Goal: Task Accomplishment & Management: Complete application form

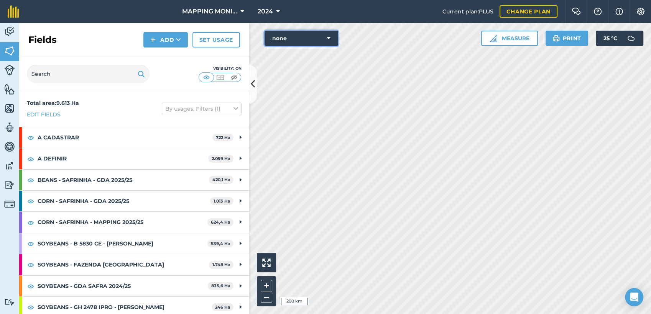
click at [329, 36] on icon at bounding box center [328, 39] width 3 height 8
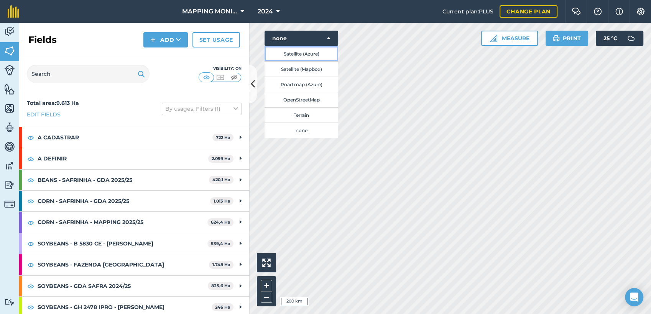
click at [313, 53] on button "Satellite (Azure)" at bounding box center [302, 53] width 74 height 15
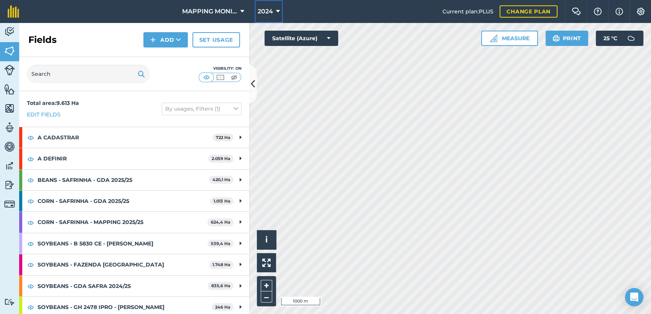
click at [278, 12] on icon at bounding box center [278, 11] width 4 height 9
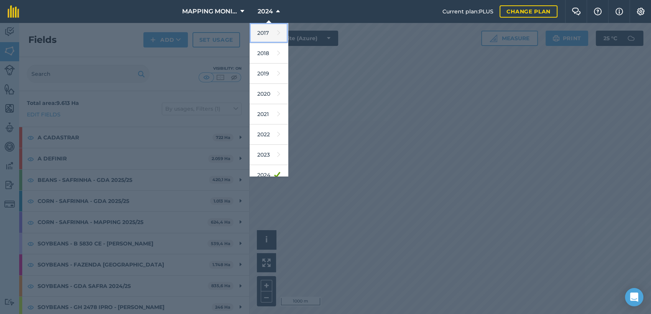
click at [265, 30] on link "2017" at bounding box center [269, 33] width 38 height 20
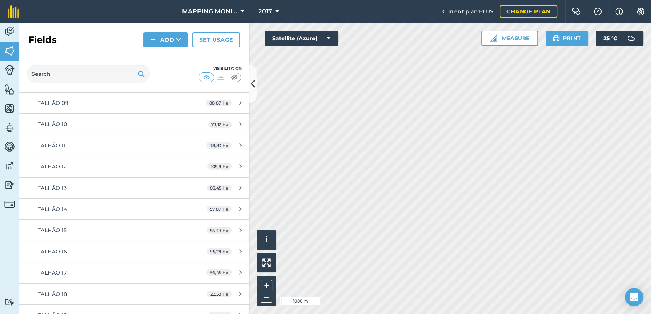
scroll to position [2093, 0]
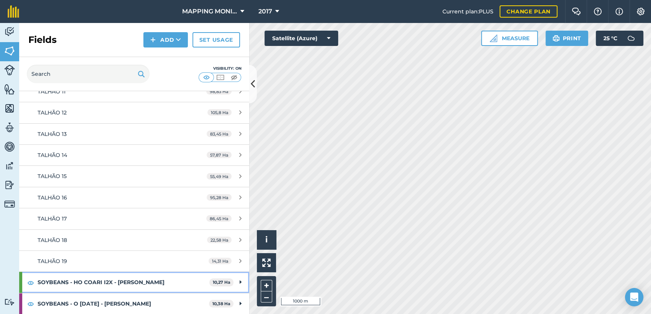
click at [230, 281] on div "SOYBEANS - HO COARI I2X - [PERSON_NAME] 10,27 Ha" at bounding box center [134, 282] width 230 height 21
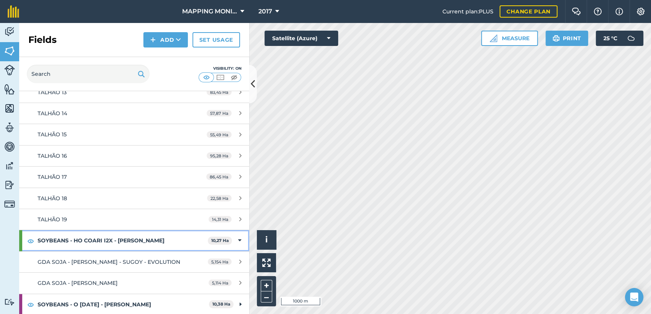
scroll to position [2153, 0]
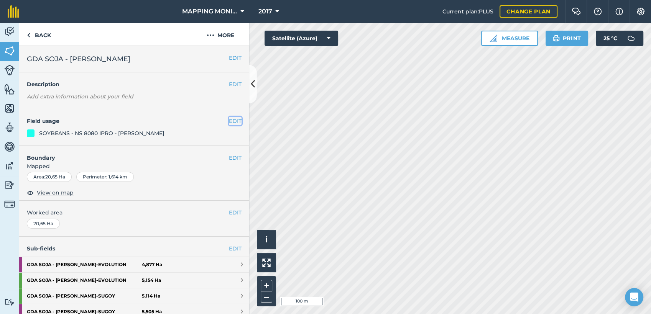
click at [232, 119] on button "EDIT" at bounding box center [235, 121] width 13 height 8
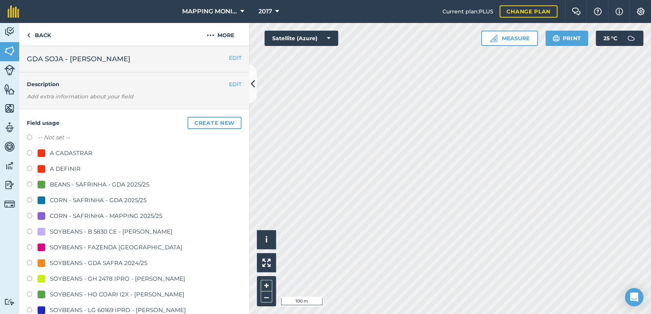
click at [52, 135] on label "-- Not set --" at bounding box center [54, 137] width 33 height 9
radio input "true"
radio input "false"
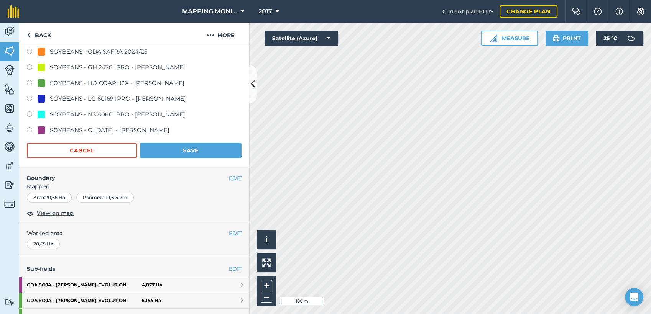
scroll to position [213, 0]
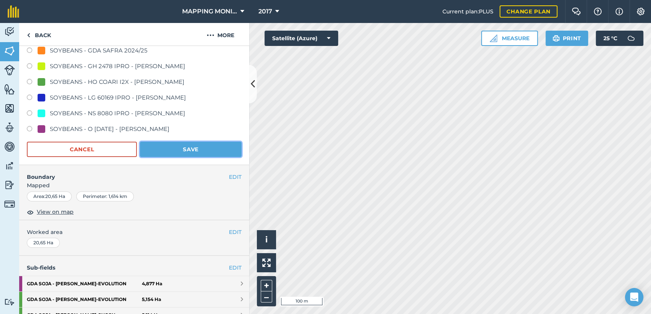
click at [209, 147] on button "Save" at bounding box center [191, 149] width 102 height 15
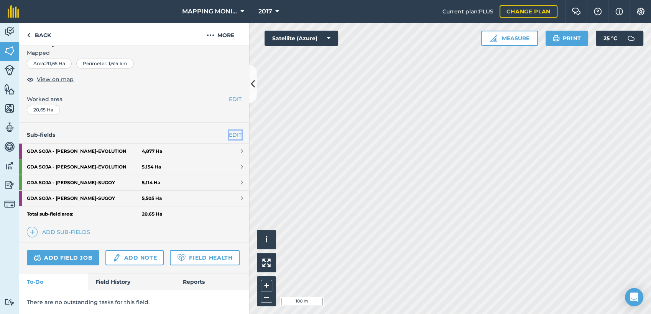
click at [229, 131] on link "EDIT" at bounding box center [235, 135] width 13 height 8
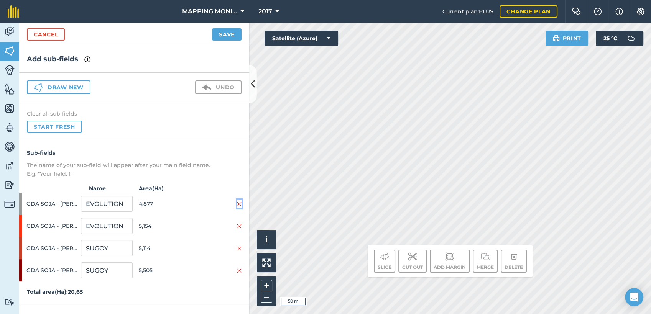
click at [241, 202] on img at bounding box center [239, 204] width 5 height 6
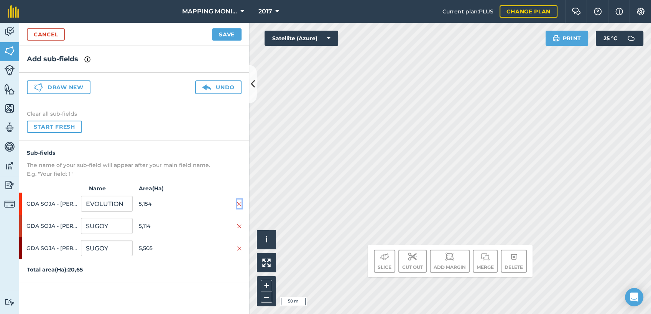
click at [240, 202] on img at bounding box center [239, 204] width 5 height 6
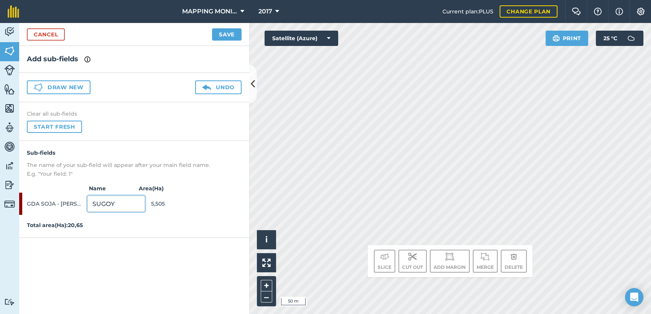
click at [132, 204] on input "SUGOY" at bounding box center [116, 204] width 58 height 16
click at [63, 201] on span "GDA SOJA - [PERSON_NAME]" at bounding box center [56, 204] width 58 height 15
click at [40, 203] on span "GDA SOJA - [PERSON_NAME]" at bounding box center [56, 204] width 58 height 15
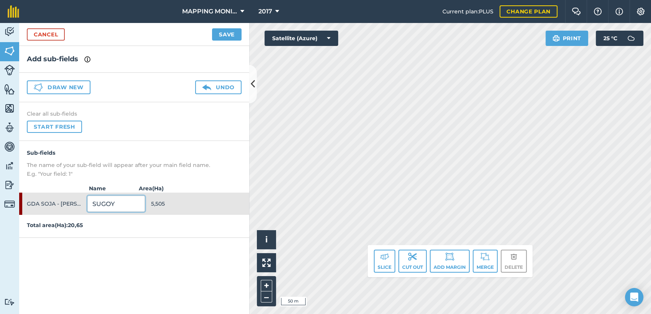
click at [129, 198] on input "SUGOY" at bounding box center [116, 204] width 58 height 16
click at [164, 205] on span "5,505" at bounding box center [180, 204] width 58 height 15
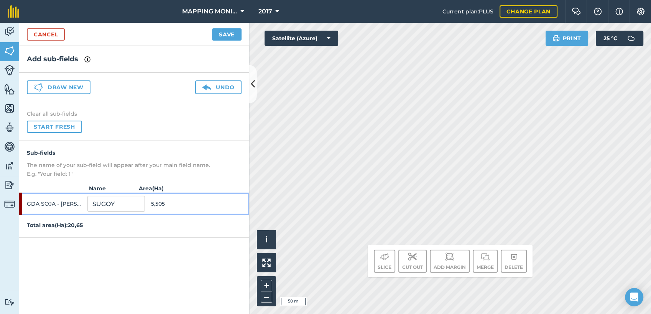
click at [164, 205] on span "5,505" at bounding box center [180, 204] width 58 height 15
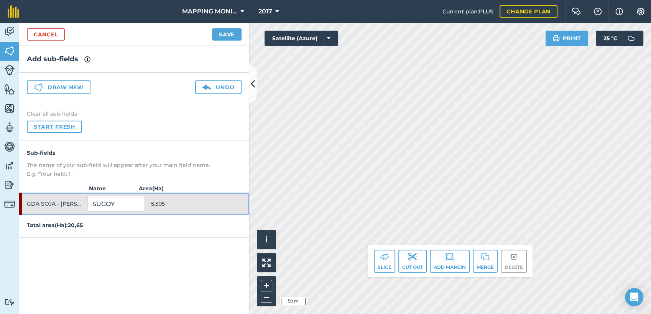
click at [164, 205] on span "5,505" at bounding box center [180, 204] width 58 height 15
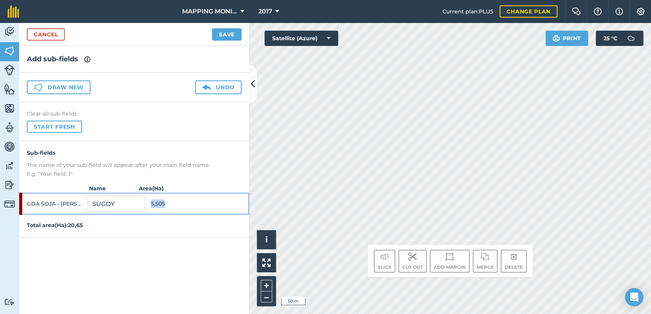
click at [164, 205] on span "5,505" at bounding box center [180, 204] width 58 height 15
click at [128, 202] on input "SUGOY" at bounding box center [116, 204] width 58 height 16
click at [44, 204] on span "GDA SOJA - [PERSON_NAME]" at bounding box center [56, 204] width 58 height 15
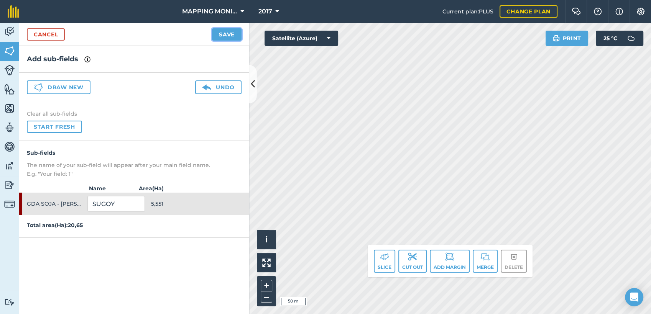
click at [235, 35] on button "Save" at bounding box center [227, 34] width 30 height 12
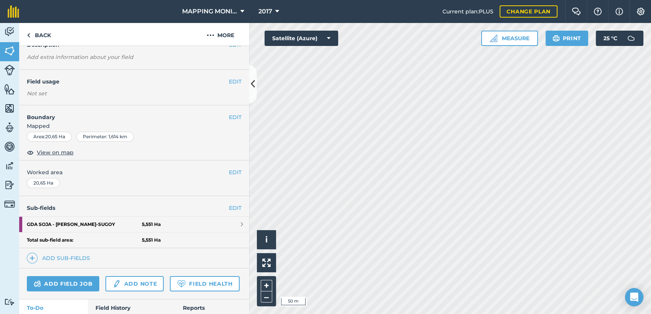
scroll to position [43, 0]
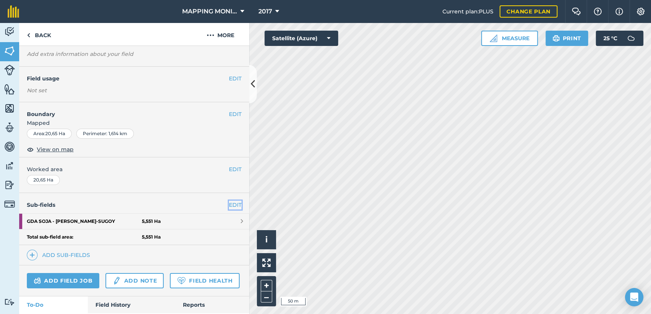
click at [229, 206] on link "EDIT" at bounding box center [235, 205] width 13 height 8
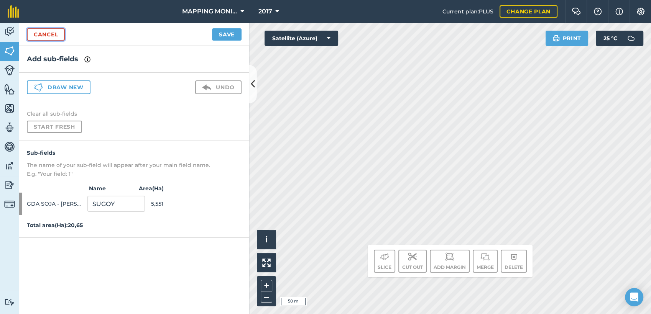
click at [53, 35] on link "Cancel" at bounding box center [46, 34] width 38 height 12
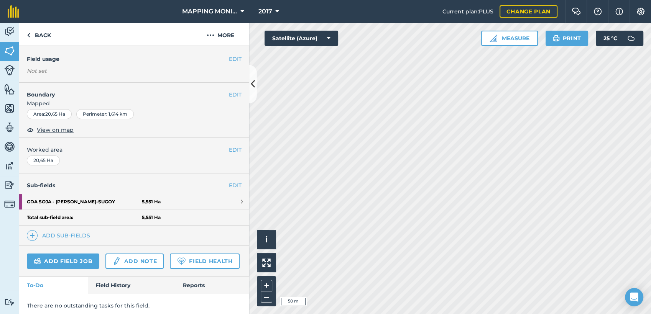
scroll to position [85, 0]
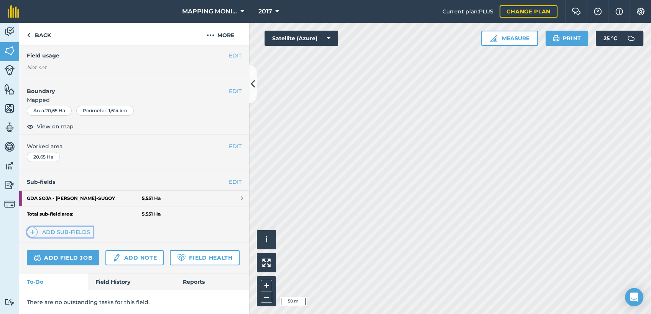
click at [65, 227] on link "Add sub-fields" at bounding box center [60, 232] width 66 height 11
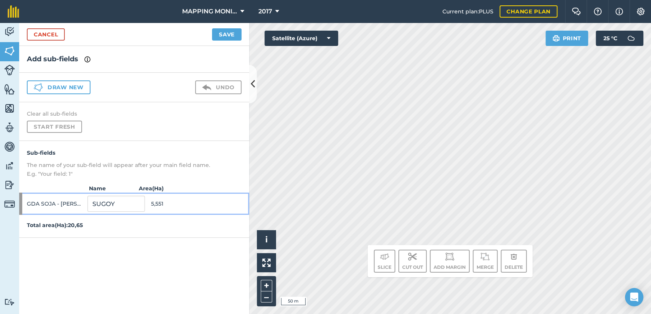
click at [66, 200] on span "GDA SOJA - [PERSON_NAME]" at bounding box center [56, 204] width 58 height 15
click at [36, 202] on span "GDA SOJA - [PERSON_NAME]" at bounding box center [56, 204] width 58 height 15
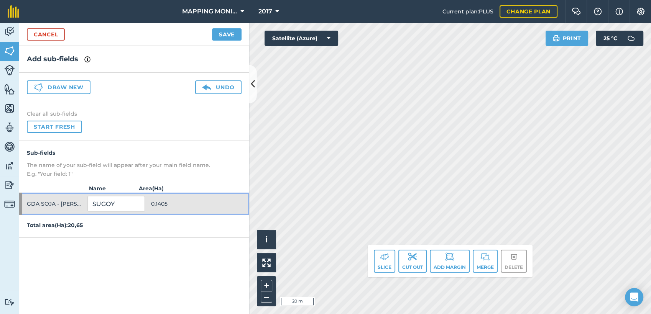
click at [158, 207] on span "0,1405" at bounding box center [180, 204] width 58 height 15
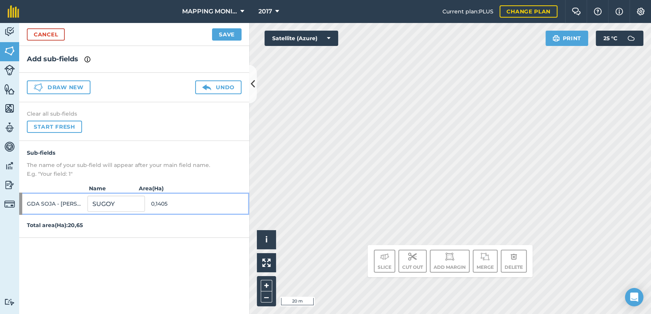
click at [178, 204] on span "0,1405" at bounding box center [180, 204] width 58 height 15
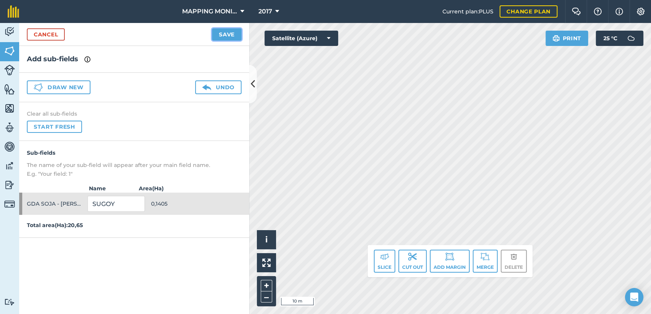
click at [226, 33] on button "Save" at bounding box center [227, 34] width 30 height 12
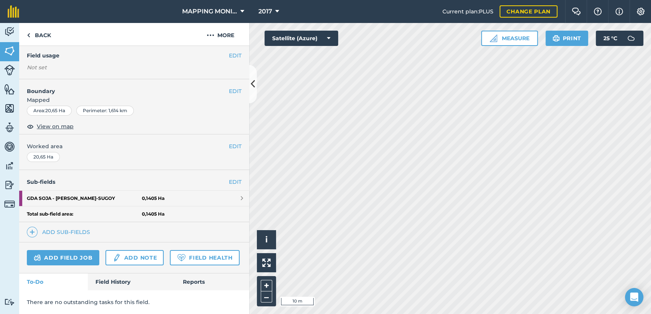
scroll to position [92, 0]
click at [232, 191] on link "GDA SOJA - [PERSON_NAME] 0,1405 Ha" at bounding box center [134, 198] width 230 height 15
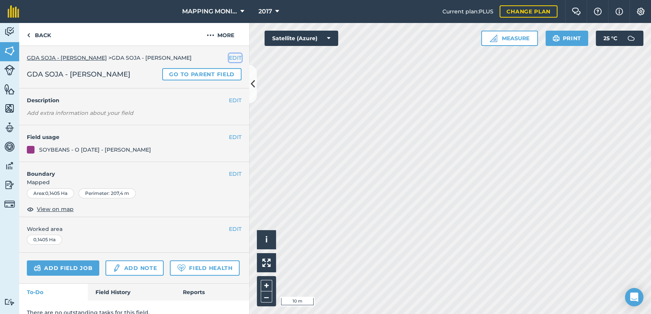
click at [229, 57] on button "EDIT" at bounding box center [235, 58] width 13 height 8
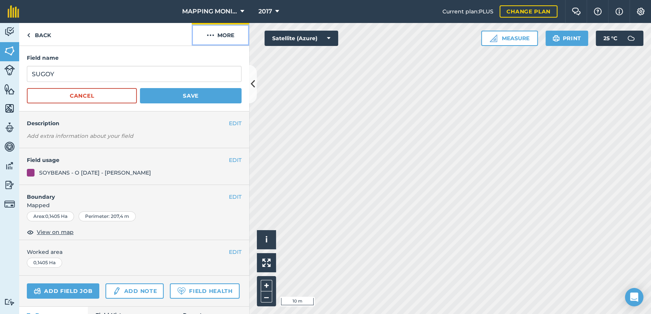
click at [223, 35] on button "More" at bounding box center [221, 34] width 58 height 23
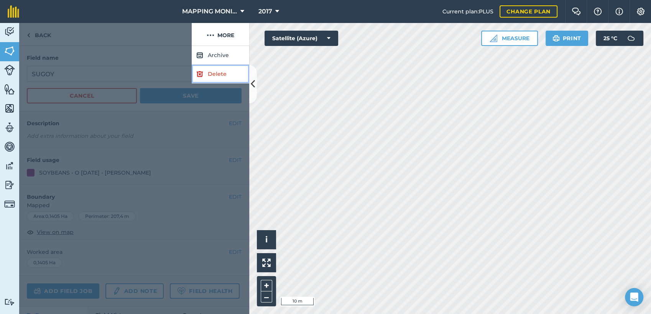
click at [218, 73] on link "Delete" at bounding box center [221, 74] width 58 height 19
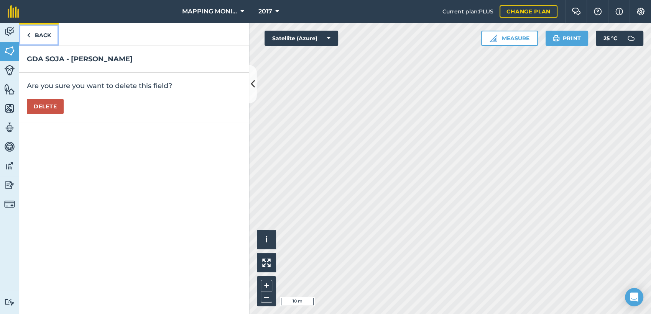
click at [41, 35] on link "Back" at bounding box center [38, 34] width 39 height 23
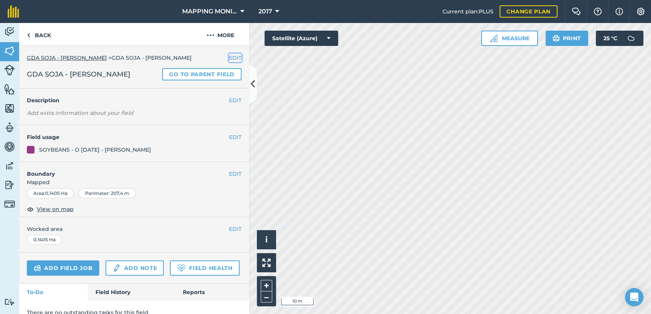
click at [229, 58] on button "EDIT" at bounding box center [235, 58] width 13 height 8
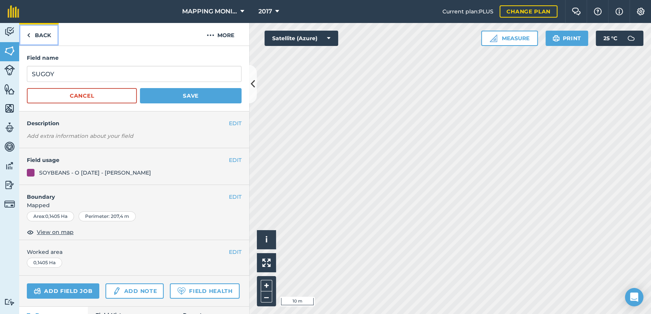
click at [43, 35] on link "Back" at bounding box center [38, 34] width 39 height 23
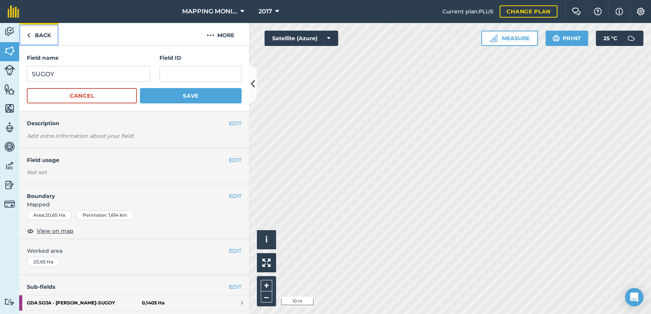
click at [38, 36] on link "Back" at bounding box center [38, 34] width 39 height 23
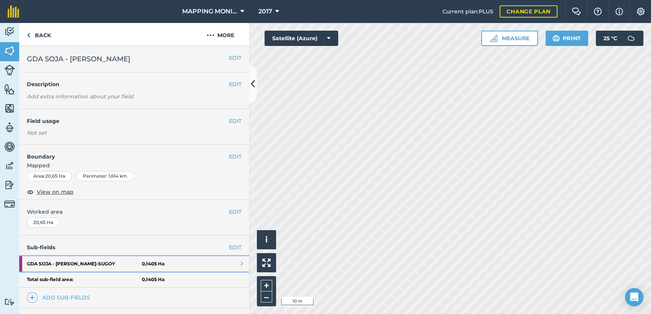
click at [69, 263] on strong "GDA SOJA - [PERSON_NAME]" at bounding box center [84, 263] width 115 height 15
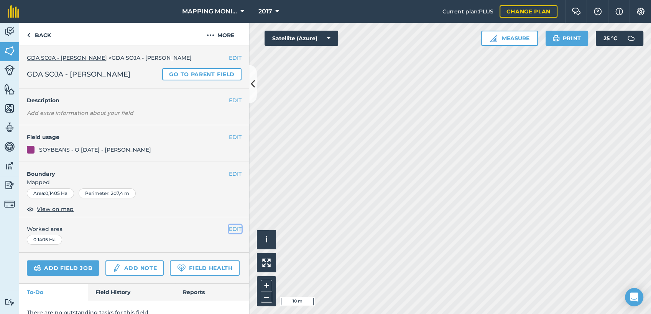
click at [229, 233] on button "EDIT" at bounding box center [235, 229] width 13 height 8
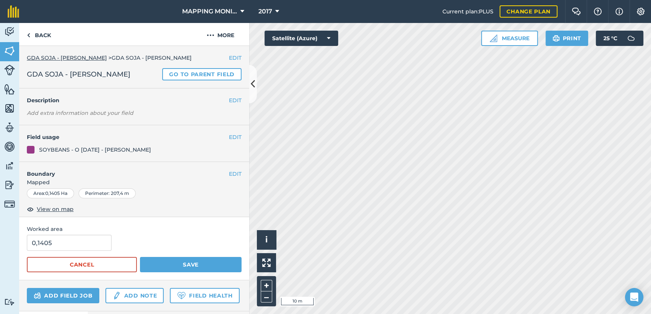
click at [224, 233] on span "Worked area" at bounding box center [134, 229] width 215 height 8
click at [229, 57] on button "EDIT" at bounding box center [235, 58] width 13 height 8
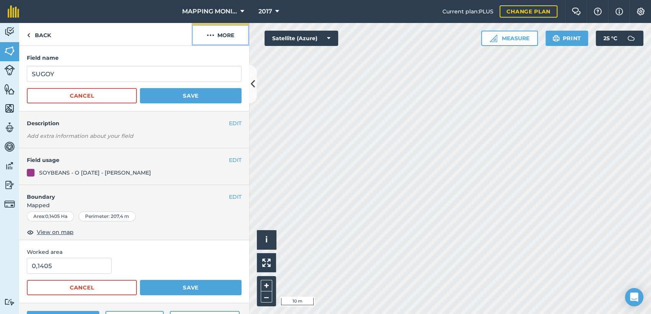
click at [225, 34] on button "More" at bounding box center [221, 34] width 58 height 23
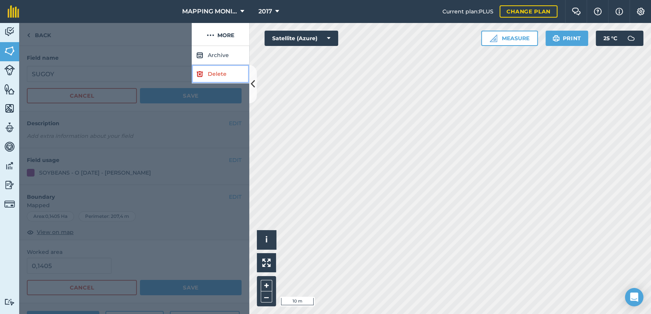
click at [218, 71] on link "Delete" at bounding box center [221, 74] width 58 height 19
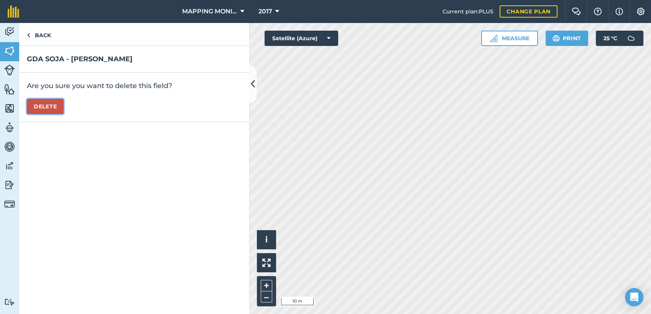
click at [39, 104] on button "Delete" at bounding box center [45, 106] width 37 height 15
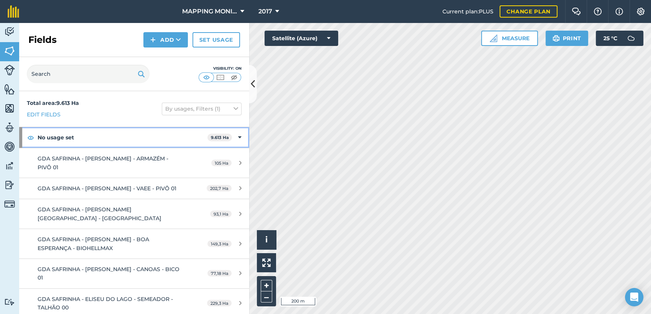
click at [235, 136] on div "No usage set 9.613 Ha" at bounding box center [134, 137] width 230 height 21
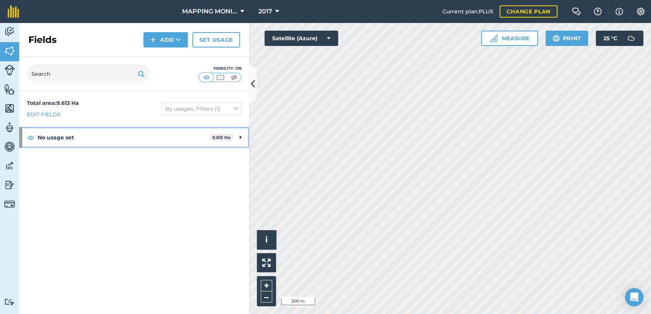
click at [240, 137] on icon at bounding box center [241, 137] width 2 height 8
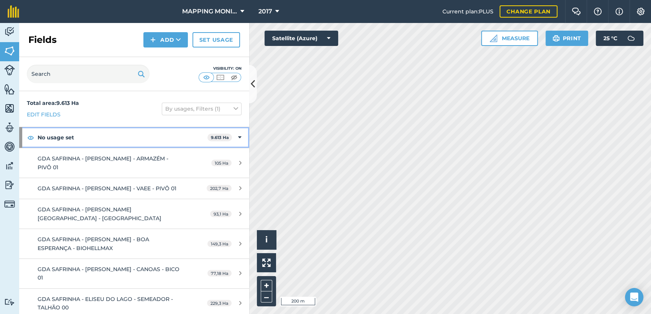
click at [237, 137] on div "No usage set 9.613 Ha" at bounding box center [134, 137] width 230 height 21
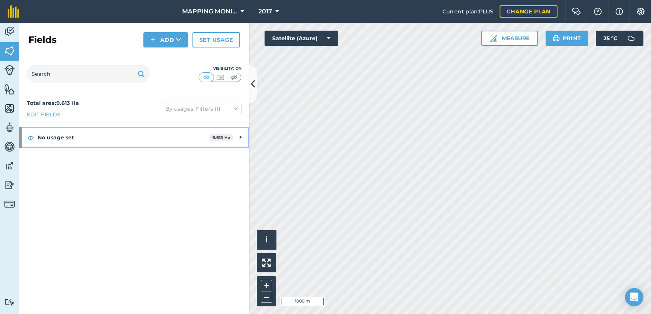
click at [72, 136] on strong "No usage set" at bounding box center [123, 137] width 171 height 21
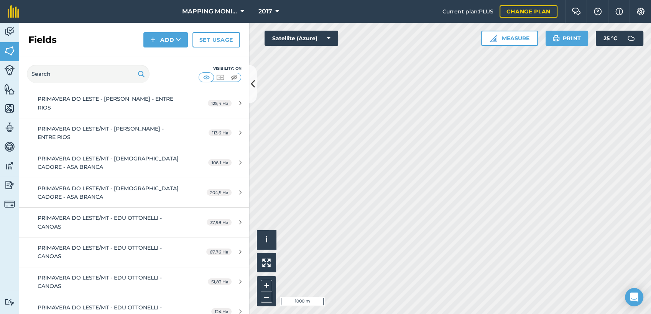
scroll to position [1150, 0]
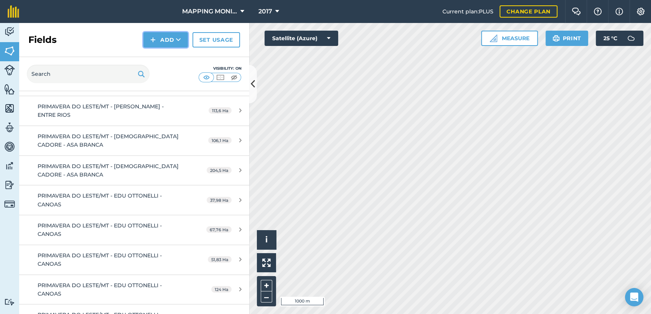
click at [178, 39] on icon at bounding box center [178, 40] width 5 height 8
click at [172, 53] on link "Draw" at bounding box center [166, 57] width 42 height 17
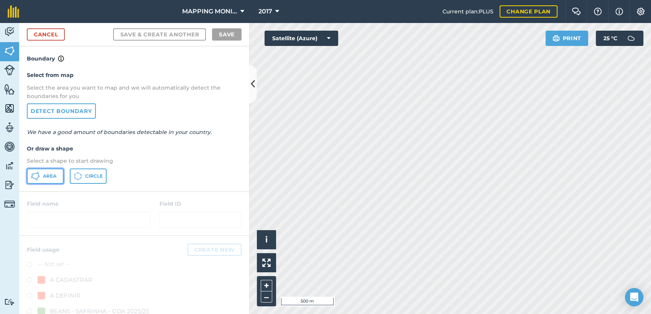
click at [35, 173] on icon at bounding box center [35, 176] width 9 height 9
click at [50, 32] on link "Cancel" at bounding box center [46, 34] width 38 height 12
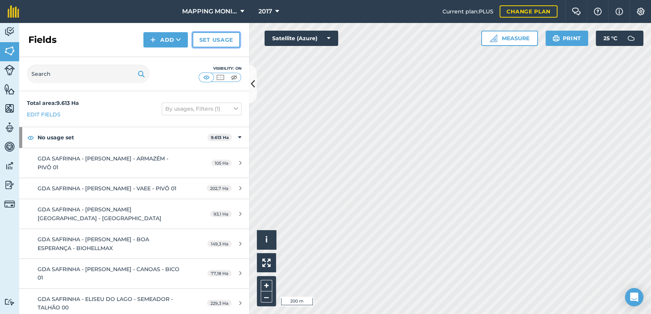
click at [221, 39] on link "Set usage" at bounding box center [216, 39] width 48 height 15
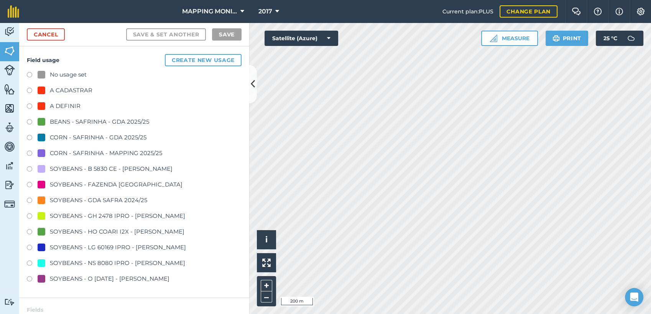
click at [42, 105] on div at bounding box center [42, 106] width 8 height 8
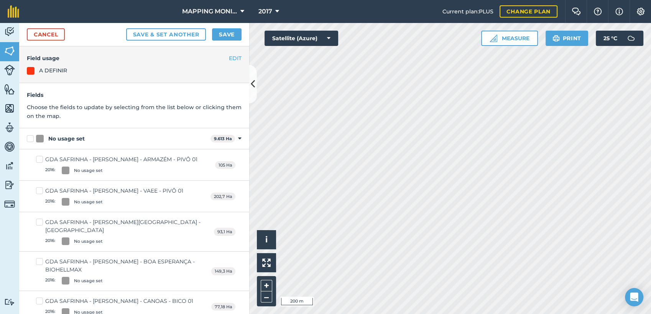
click at [29, 138] on label "No usage set" at bounding box center [117, 139] width 181 height 8
click at [29, 138] on input "No usage set" at bounding box center [29, 137] width 5 height 5
checkbox input "true"
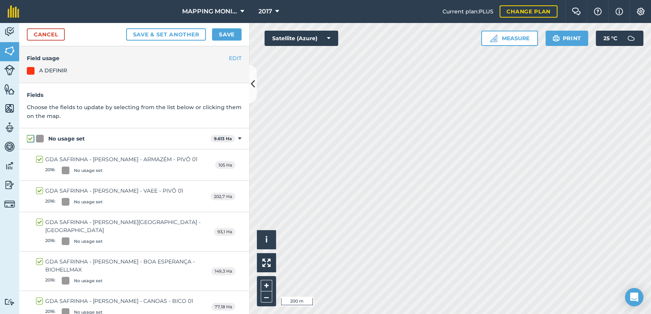
checkbox input "true"
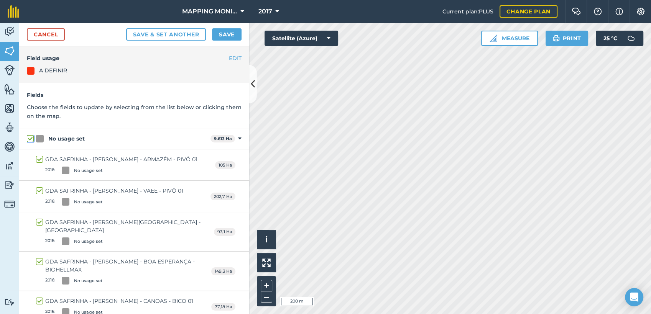
checkbox input "true"
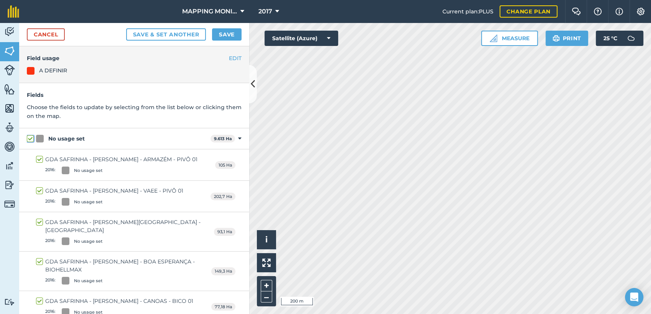
checkbox input "true"
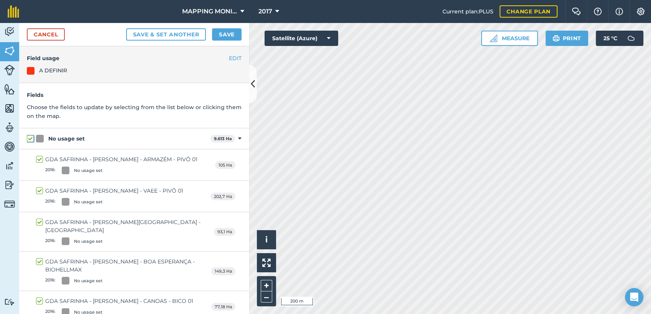
checkbox input "true"
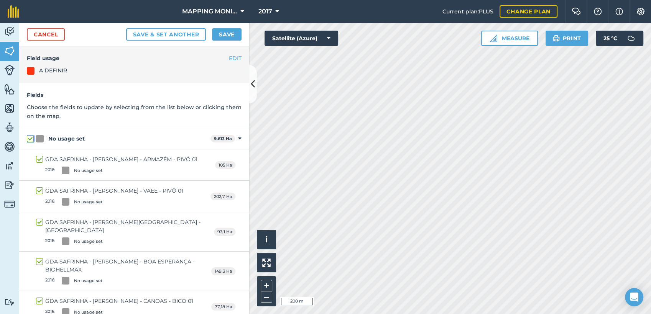
checkbox input "true"
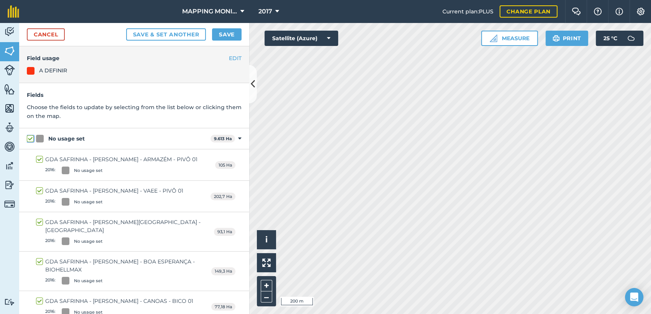
checkbox input "true"
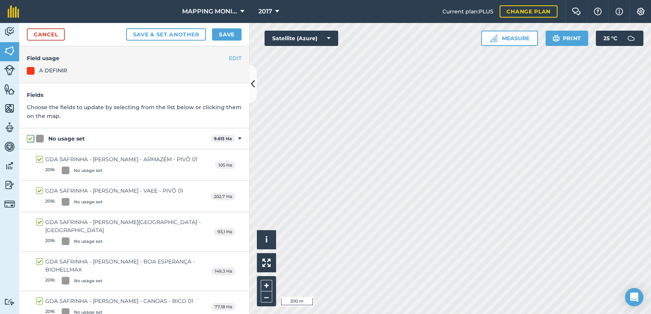
checkbox input "true"
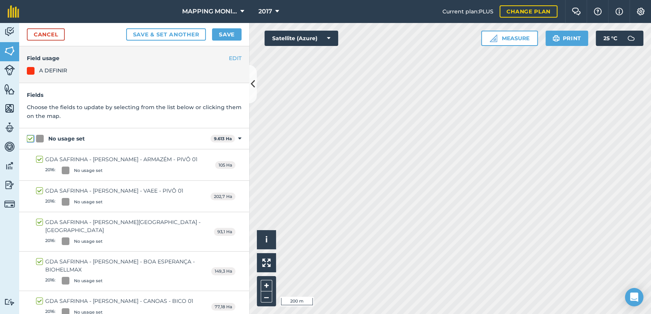
checkbox input "true"
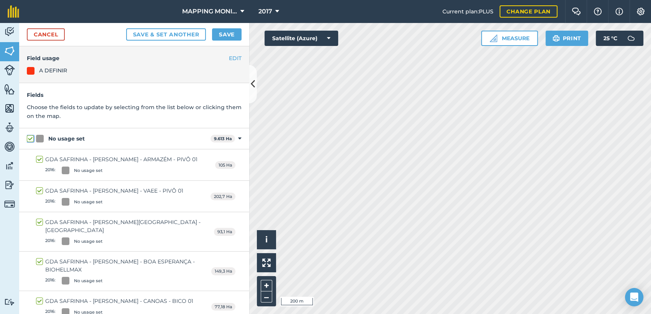
checkbox input "true"
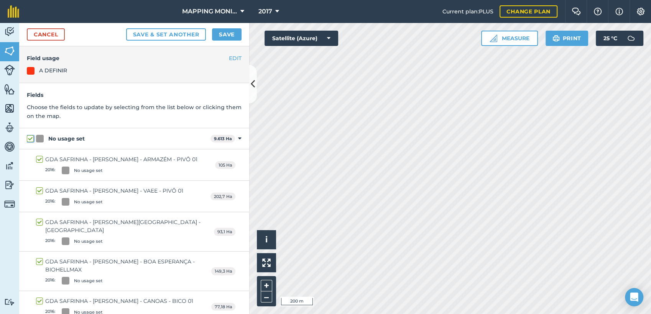
checkbox input "true"
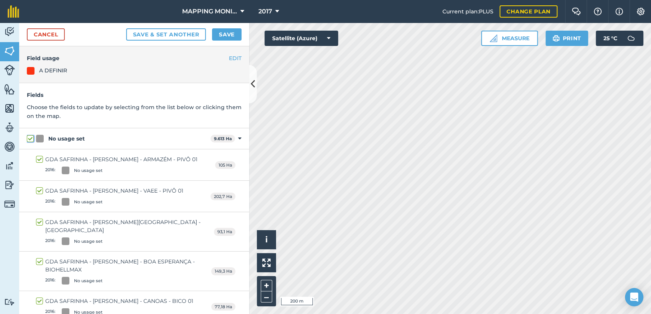
checkbox input "true"
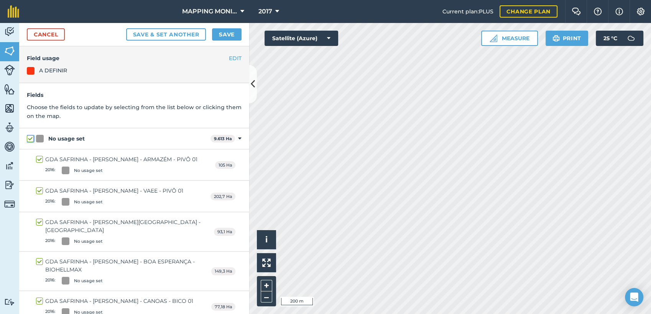
checkbox input "true"
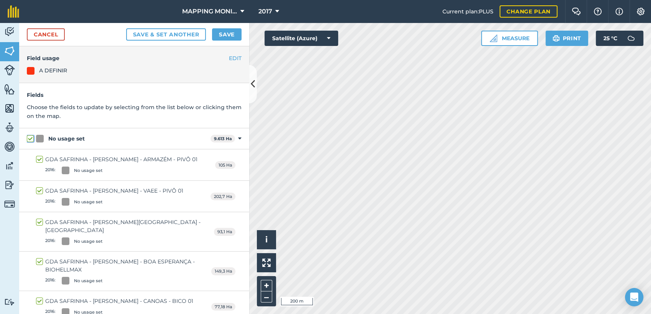
checkbox input "true"
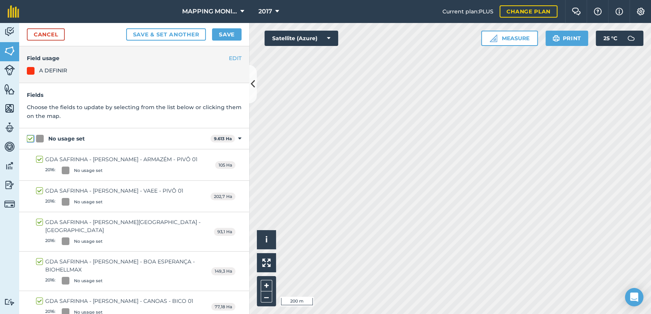
checkbox input "true"
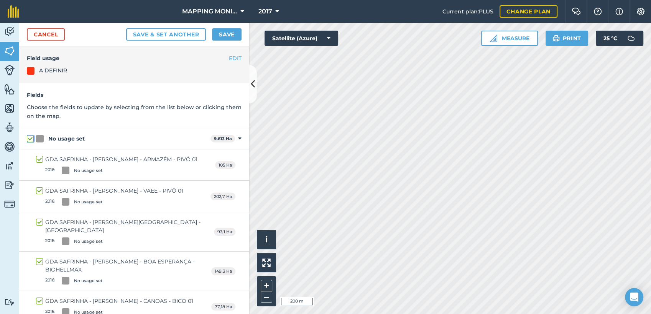
checkbox input "true"
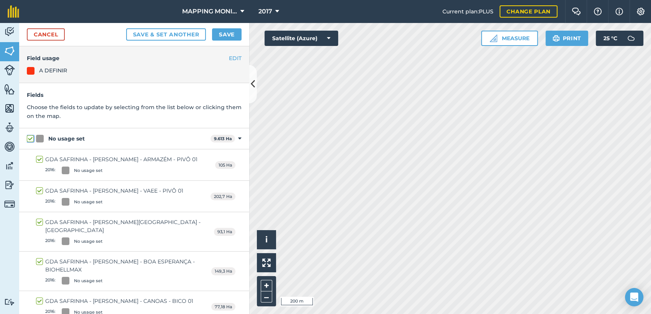
checkbox input "true"
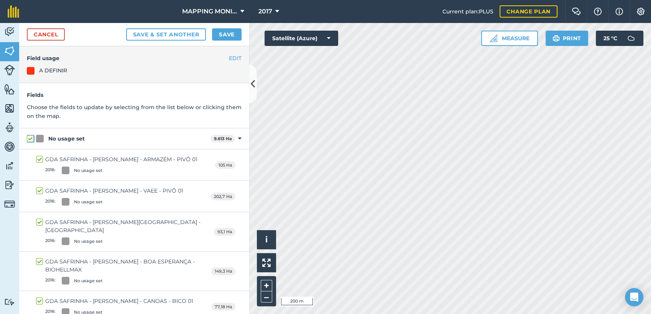
checkbox input "true"
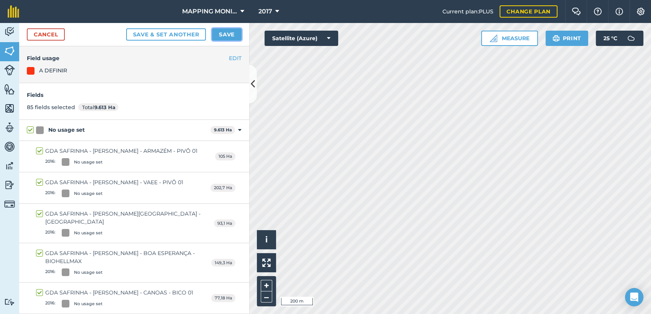
click at [222, 32] on button "Save" at bounding box center [227, 34] width 30 height 12
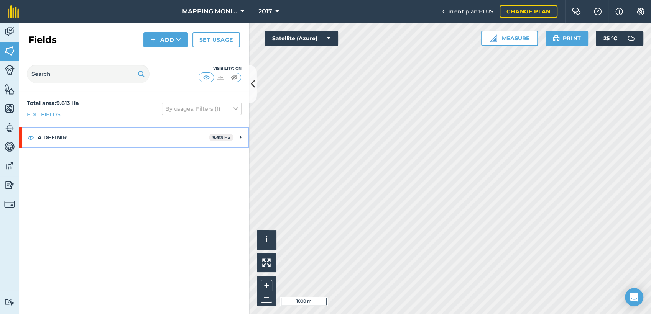
click at [242, 138] on div "A DEFINIR 9.613 Ha" at bounding box center [134, 137] width 230 height 21
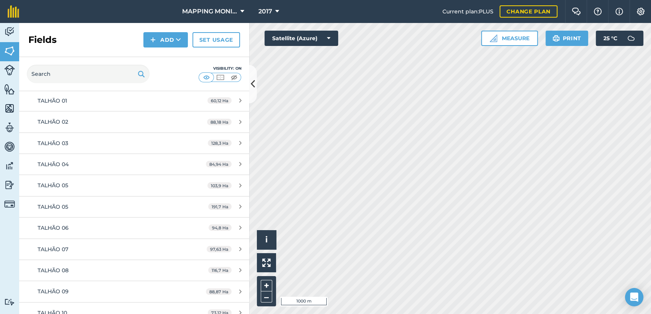
scroll to position [1774, 0]
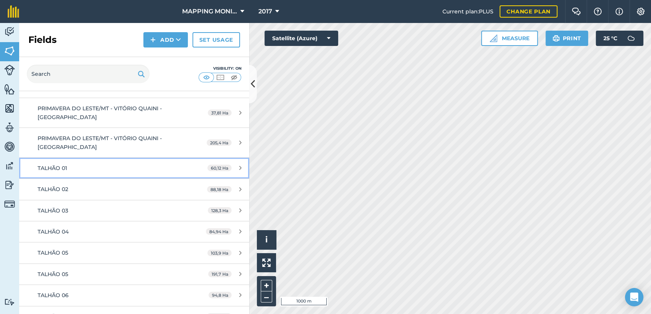
click at [127, 173] on div "TALHÃO 01" at bounding box center [110, 168] width 144 height 8
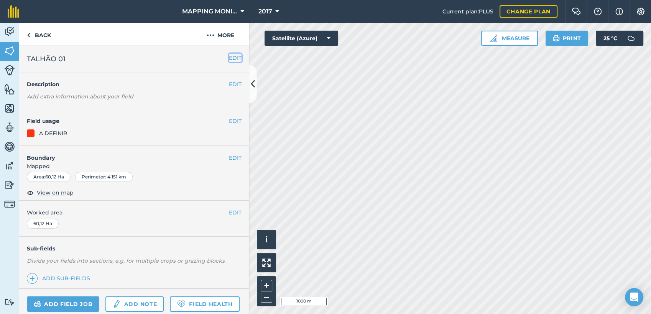
click at [229, 59] on button "EDIT" at bounding box center [235, 58] width 13 height 8
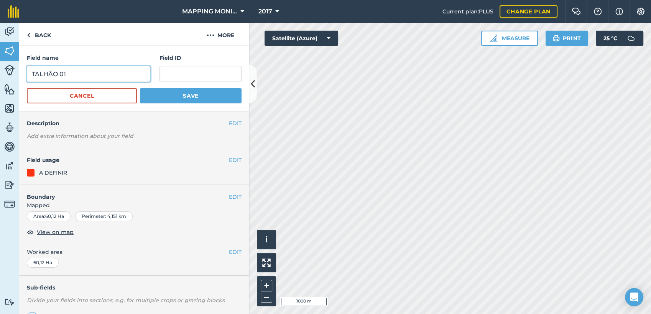
drag, startPoint x: 81, startPoint y: 71, endPoint x: 18, endPoint y: 75, distance: 62.6
click at [18, 75] on div "Activity Fields Livestock Features Maps Team Vehicles Data Reporting Billing Tu…" at bounding box center [325, 168] width 651 height 291
type input "p"
click at [89, 74] on input "PRIMAVERA DO LESTE/MT - [PERSON_NAME] - IPANEMA" at bounding box center [88, 74] width 123 height 16
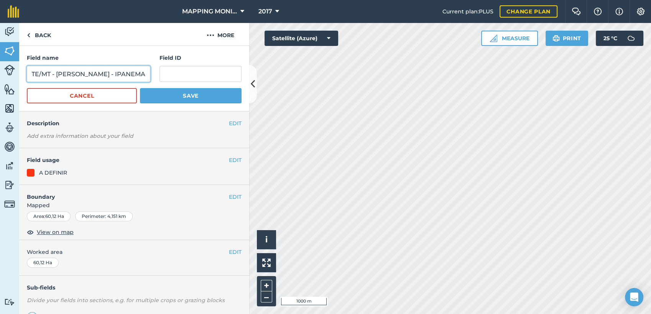
click at [89, 74] on input "PRIMAVERA DO LESTE/MT - [PERSON_NAME] - IPANEMA" at bounding box center [88, 74] width 123 height 16
type input "PRIMAVERA DO LESTE/MT - [PERSON_NAME] - IPANEMA"
click at [215, 93] on button "Save" at bounding box center [191, 95] width 102 height 15
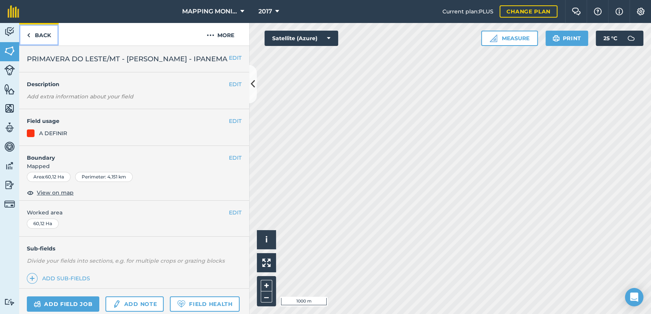
click at [40, 33] on link "Back" at bounding box center [38, 34] width 39 height 23
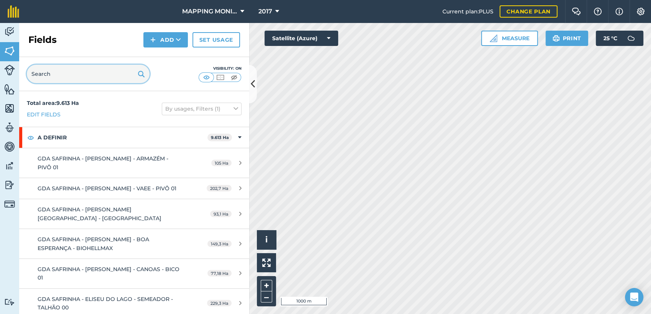
click at [84, 69] on input "text" at bounding box center [88, 74] width 123 height 18
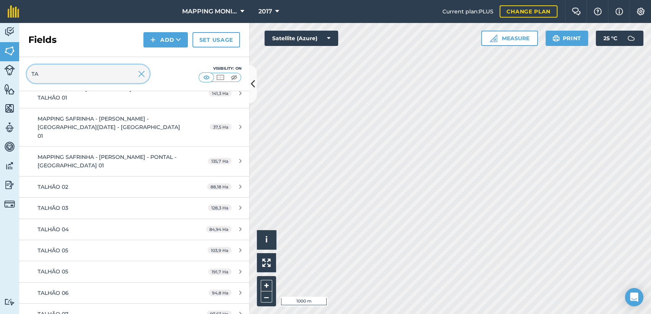
scroll to position [170, 0]
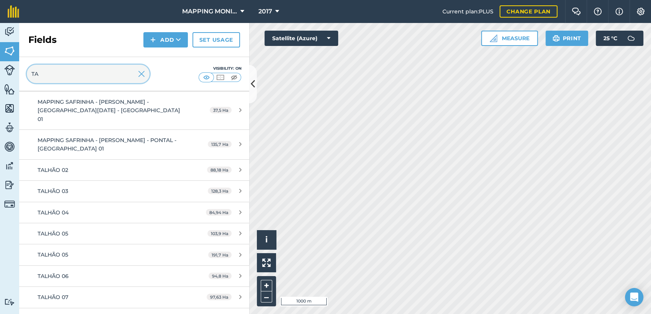
type input "TA"
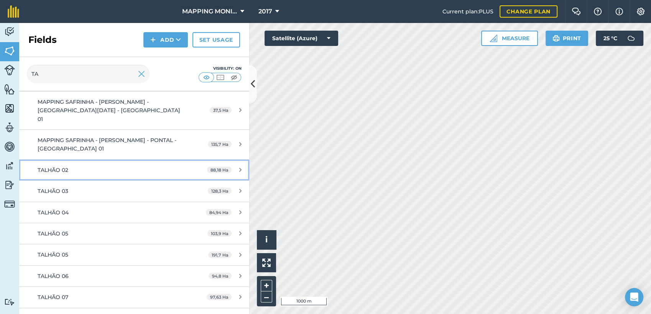
click at [111, 166] on div "TALHÃO 02" at bounding box center [110, 170] width 144 height 8
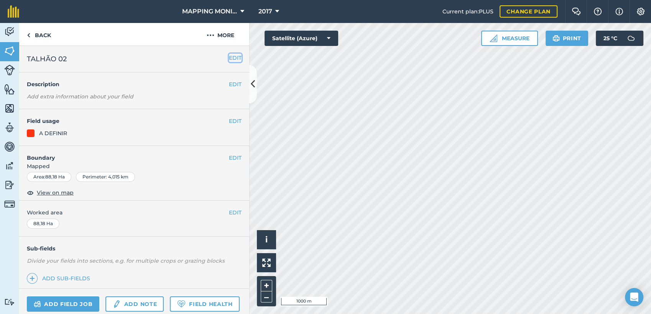
click at [233, 59] on button "EDIT" at bounding box center [235, 58] width 13 height 8
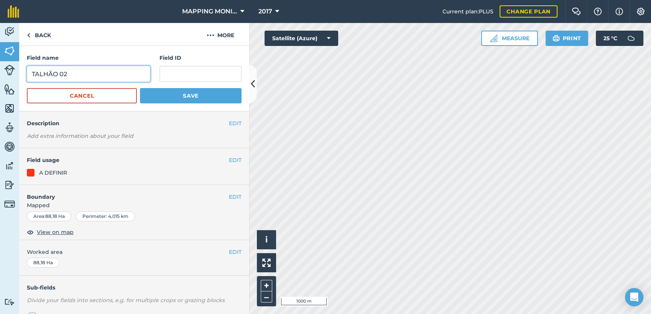
drag, startPoint x: 68, startPoint y: 72, endPoint x: 15, endPoint y: 72, distance: 52.5
click at [15, 72] on div "Activity Fields Livestock Features Maps Team Vehicles Data Reporting Billing Tu…" at bounding box center [325, 168] width 651 height 291
paste input "PRIMAVERA DO LESTE/MT - [PERSON_NAME] - IPANEMA"
type input "PRIMAVERA DO LESTE/MT - [PERSON_NAME] - IPANEMA"
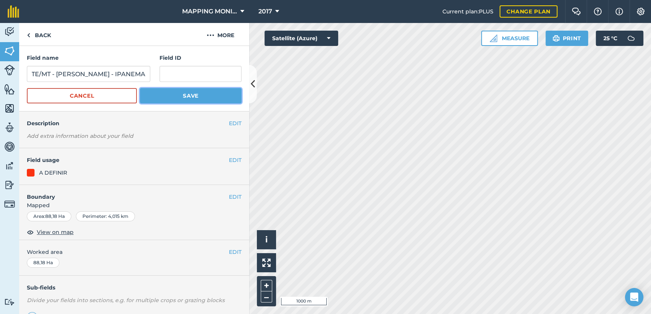
click at [166, 97] on button "Save" at bounding box center [191, 95] width 102 height 15
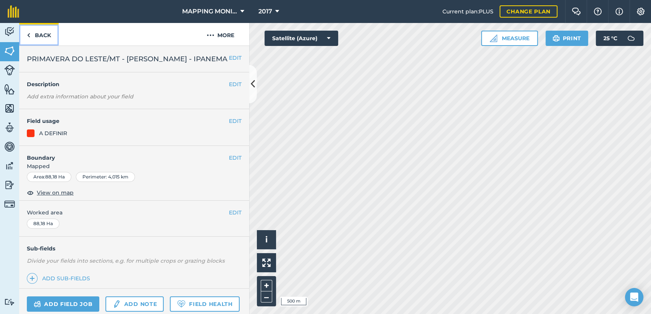
click at [50, 34] on link "Back" at bounding box center [38, 34] width 39 height 23
click at [229, 58] on button "EDIT" at bounding box center [235, 58] width 13 height 8
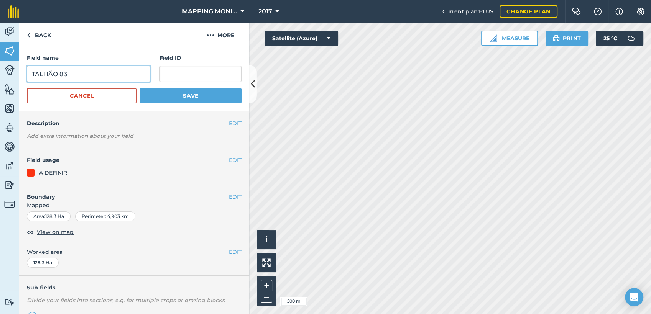
drag, startPoint x: 70, startPoint y: 74, endPoint x: 15, endPoint y: 75, distance: 54.5
click at [19, 75] on div "Field name TALHÃO 03 Field ID Cancel Save" at bounding box center [134, 79] width 230 height 66
paste input "PRIMAVERA DO LESTE/MT - [PERSON_NAME] - IPANEMA"
type input "PRIMAVERA DO LESTE/MT - [PERSON_NAME] - IPANEMA"
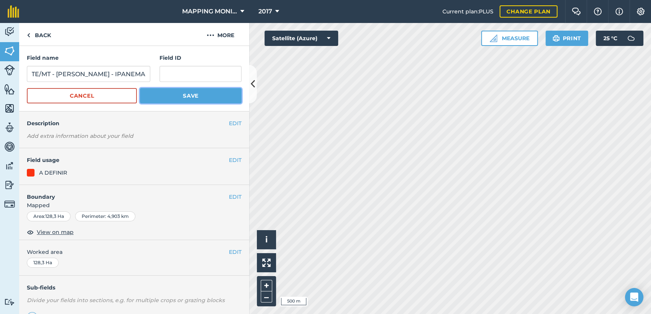
click at [193, 99] on button "Save" at bounding box center [191, 95] width 102 height 15
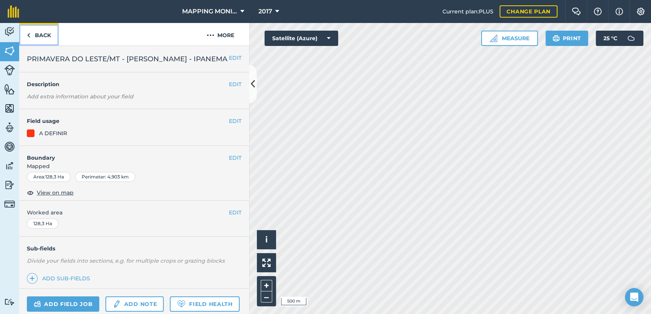
click at [37, 34] on link "Back" at bounding box center [38, 34] width 39 height 23
click at [232, 60] on button "EDIT" at bounding box center [235, 58] width 13 height 8
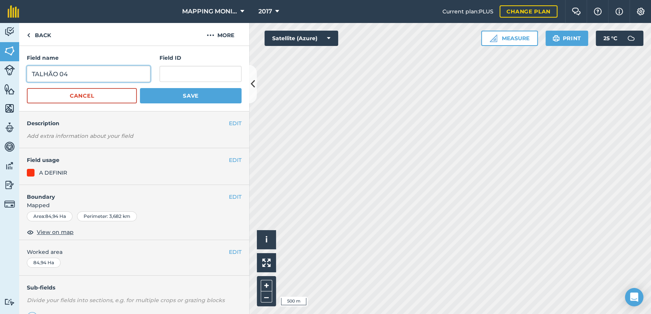
click at [54, 77] on input "TALHÃO 04" at bounding box center [88, 74] width 123 height 16
paste input "PRIMAVERA DO LESTE/MT - [PERSON_NAME] - IPANEMA"
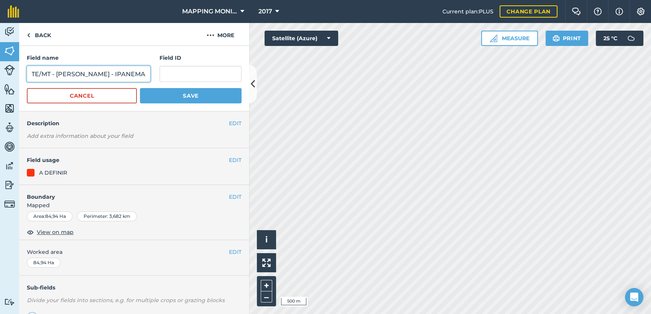
type input "PRIMAVERA DO LESTE/MT - [PERSON_NAME] - IPANEMA"
click at [204, 93] on button "Save" at bounding box center [191, 95] width 102 height 15
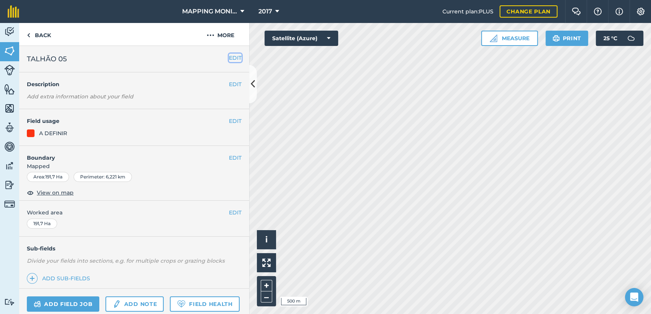
click at [231, 56] on button "EDIT" at bounding box center [235, 58] width 13 height 8
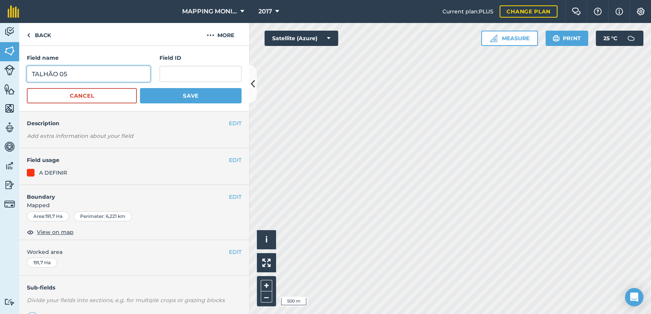
click at [43, 76] on input "TALHÃO 05" at bounding box center [88, 74] width 123 height 16
paste input "PRIMAVERA DO LESTE/MT - [PERSON_NAME] - IPANEMA"
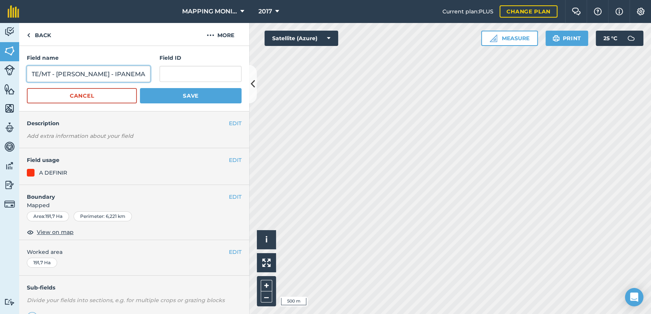
type input "PRIMAVERA DO LESTE/MT - [PERSON_NAME] - IPANEMA"
click at [202, 95] on button "Save" at bounding box center [191, 95] width 102 height 15
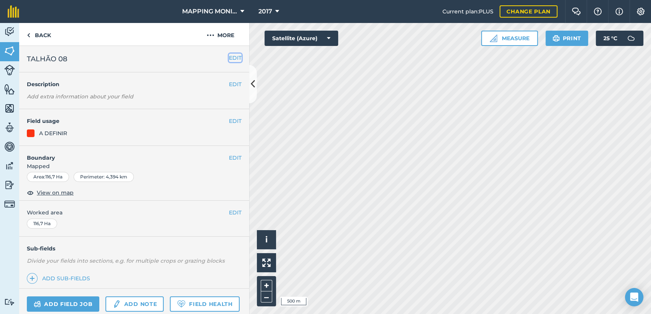
click at [229, 58] on button "EDIT" at bounding box center [235, 58] width 13 height 8
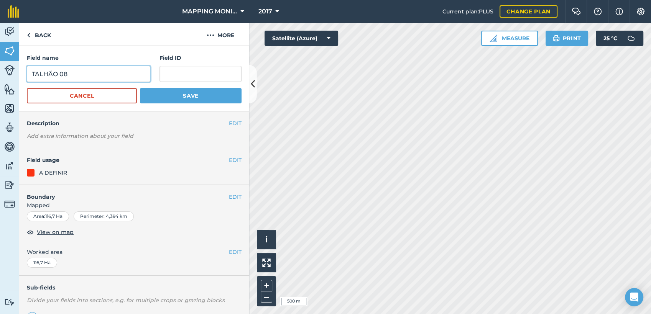
click at [101, 74] on input "TALHÃO 08" at bounding box center [88, 74] width 123 height 16
paste input "PRIMAVERA DO LESTE/MT - [PERSON_NAME] - IPANEMA"
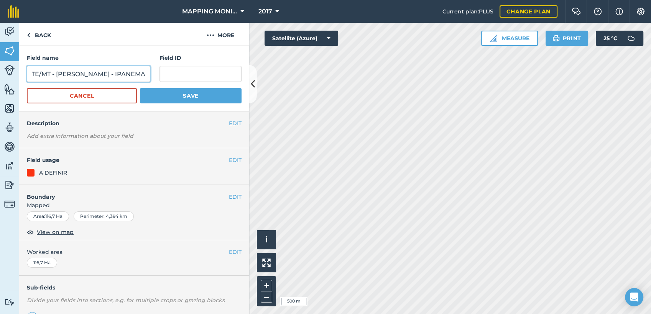
type input "PRIMAVERA DO LESTE/MT - [PERSON_NAME] - IPANEMA"
click at [191, 99] on button "Save" at bounding box center [191, 95] width 102 height 15
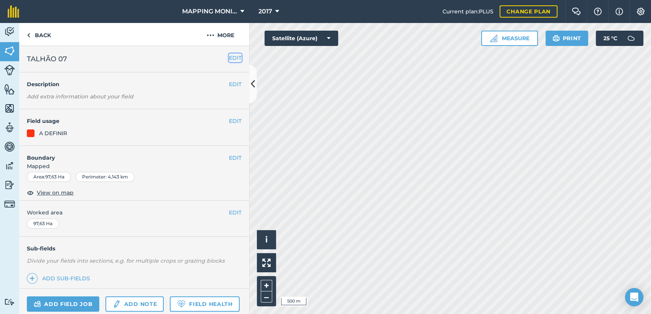
click at [229, 56] on button "EDIT" at bounding box center [235, 58] width 13 height 8
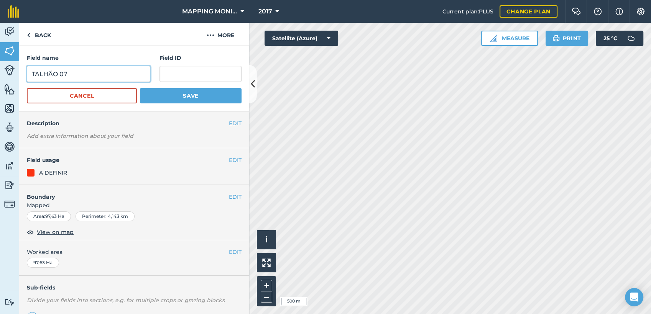
click at [65, 77] on input "TALHÃO 07" at bounding box center [88, 74] width 123 height 16
paste input "PRIMAVERA DO LESTE/MT - [PERSON_NAME] - IPANEMA"
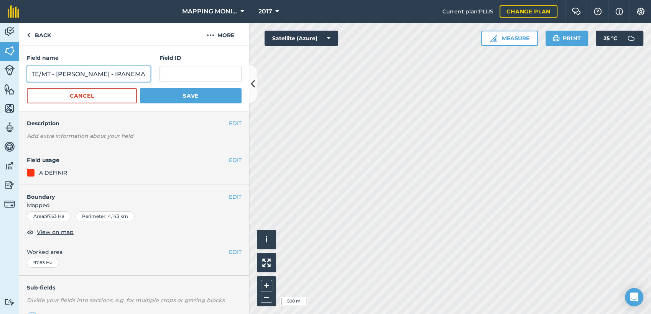
type input "PRIMAVERA DO LESTE/MT - [PERSON_NAME] - IPANEMA"
click at [212, 94] on button "Save" at bounding box center [191, 95] width 102 height 15
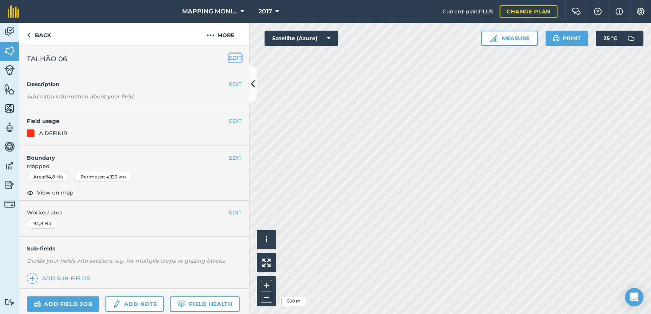
click at [229, 57] on button "EDIT" at bounding box center [235, 58] width 13 height 8
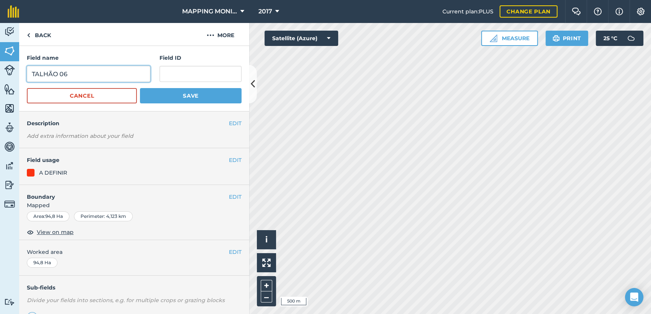
click at [82, 77] on input "TALHÃO 06" at bounding box center [88, 74] width 123 height 16
paste input "PRIMAVERA DO LESTE/MT - [PERSON_NAME] - IPANEMA"
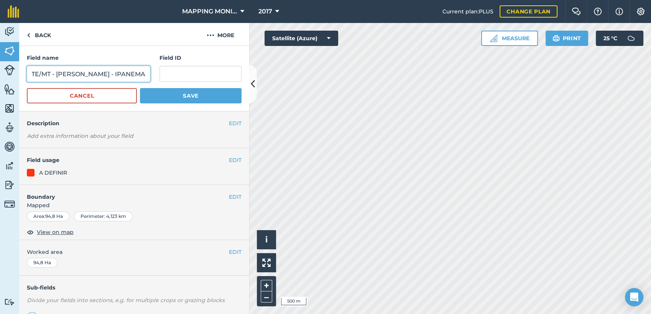
type input "PRIMAVERA DO LESTE/MT - [PERSON_NAME] - IPANEMA"
click at [209, 96] on button "Save" at bounding box center [191, 95] width 102 height 15
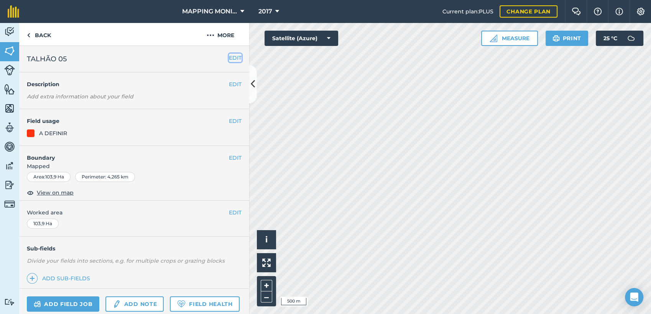
click at [232, 57] on button "EDIT" at bounding box center [235, 58] width 13 height 8
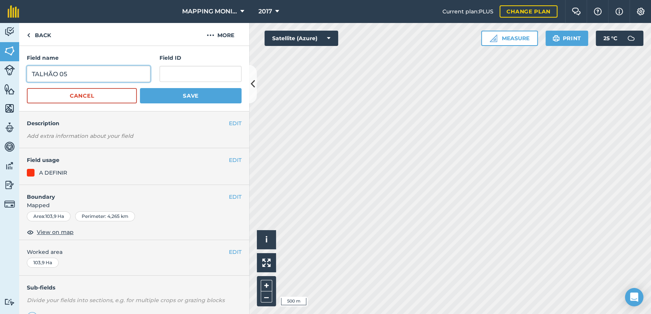
click at [55, 72] on input "TALHÃO 05" at bounding box center [88, 74] width 123 height 16
paste input "PRIMAVERA DO LESTE/MT - [PERSON_NAME] - IPANEMA"
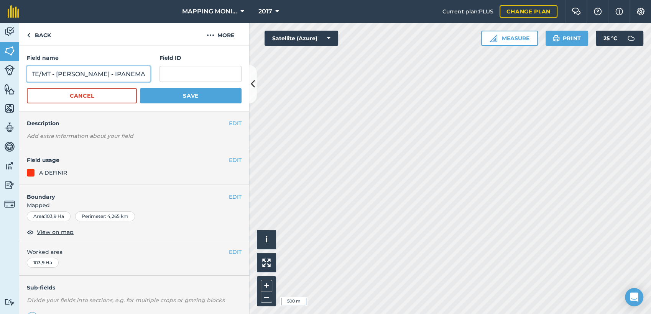
type input "PRIMAVERA DO LESTE/MT - [PERSON_NAME] - IPANEMA"
click at [206, 99] on button "Save" at bounding box center [191, 95] width 102 height 15
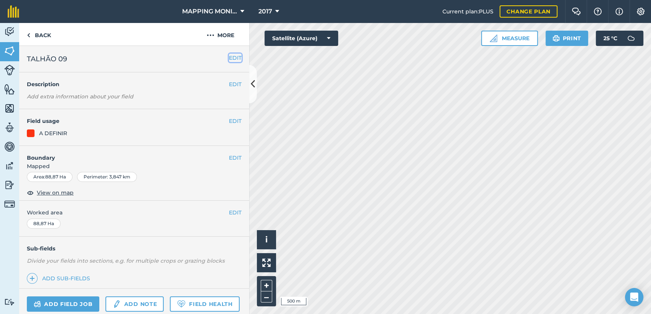
click at [229, 58] on button "EDIT" at bounding box center [235, 58] width 13 height 8
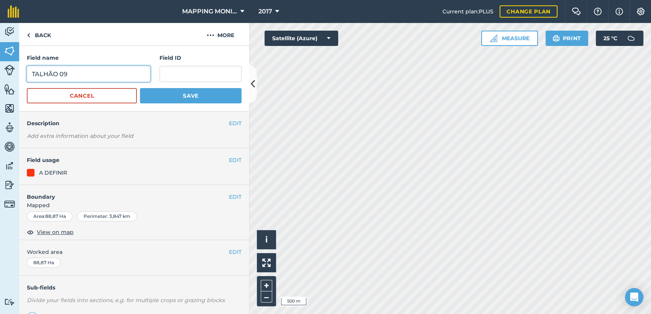
click at [42, 72] on input "TALHÃO 09" at bounding box center [88, 74] width 123 height 16
paste input "PRIMAVERA DO LESTE/MT - [PERSON_NAME] - IPANEMA"
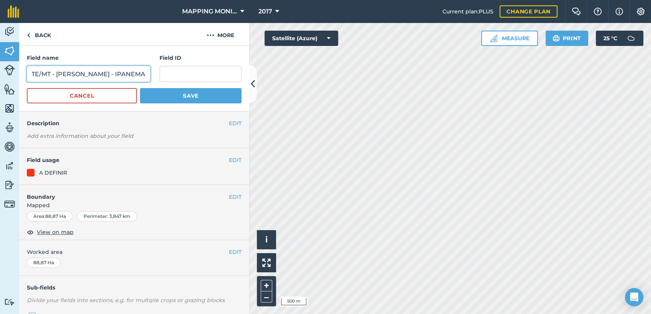
type input "PRIMAVERA DO LESTE/MT - [PERSON_NAME] - IPANEMA"
click at [214, 98] on button "Save" at bounding box center [191, 95] width 102 height 15
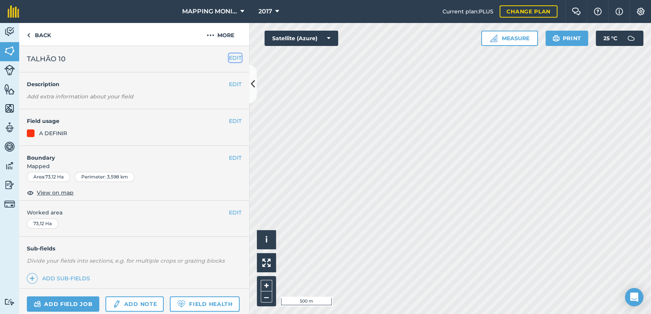
click at [231, 59] on button "EDIT" at bounding box center [235, 58] width 13 height 8
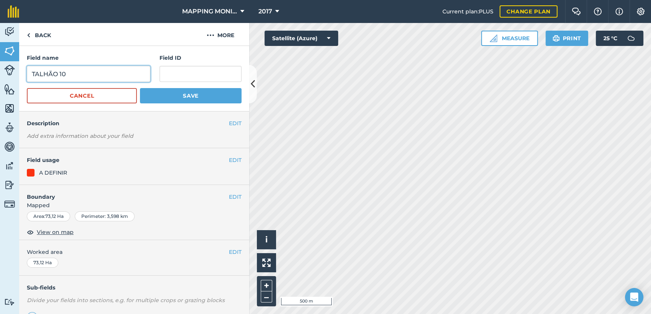
click at [52, 74] on input "TALHÃO 10" at bounding box center [88, 74] width 123 height 16
paste input "PRIMAVERA DO LESTE/MT - [PERSON_NAME] - IPANEMA"
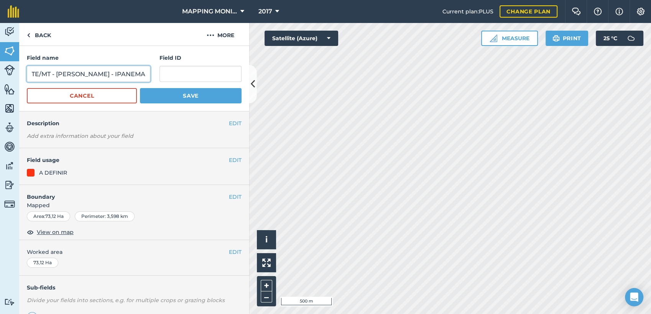
type input "PRIMAVERA DO LESTE/MT - [PERSON_NAME] - IPANEMA"
click at [169, 97] on button "Save" at bounding box center [191, 95] width 102 height 15
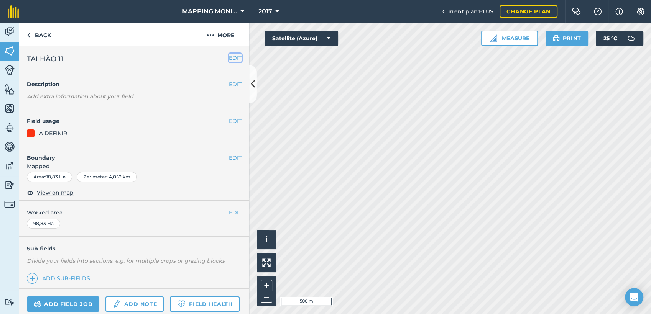
click at [229, 58] on button "EDIT" at bounding box center [235, 58] width 13 height 8
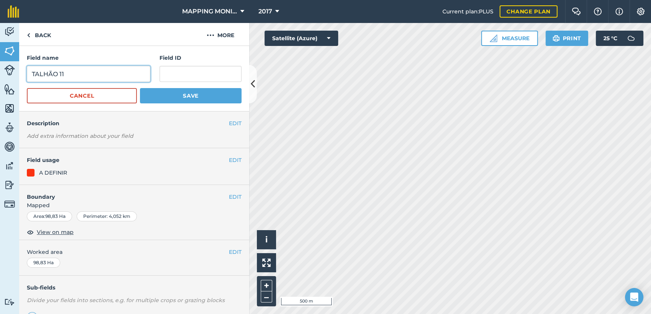
click at [58, 77] on input "TALHÃO 11" at bounding box center [88, 74] width 123 height 16
paste input "PRIMAVERA DO LESTE/MT - [PERSON_NAME] - IPANEMA"
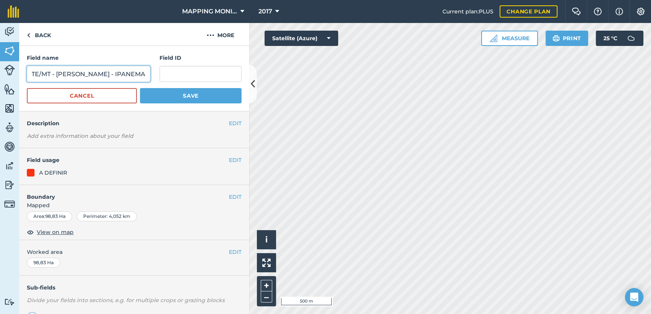
type input "PRIMAVERA DO LESTE/MT - [PERSON_NAME] - IPANEMA"
click at [192, 91] on button "Save" at bounding box center [191, 95] width 102 height 15
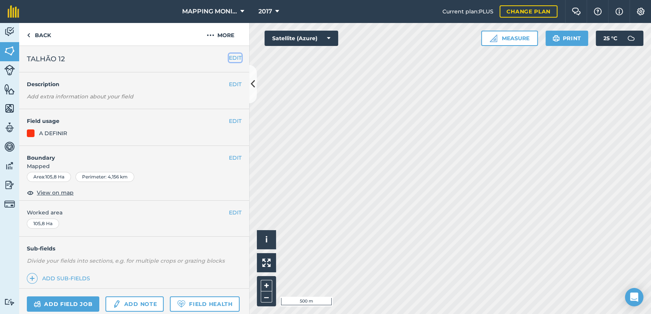
click at [229, 57] on button "EDIT" at bounding box center [235, 58] width 13 height 8
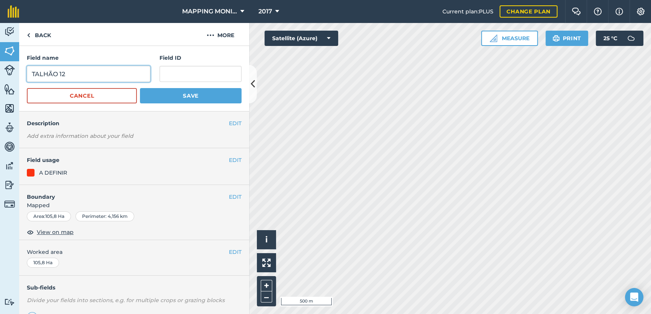
click at [49, 74] on input "TALHÃO 12" at bounding box center [88, 74] width 123 height 16
paste input "PRIMAVERA DO LESTE/MT - [PERSON_NAME] - IPANEMA"
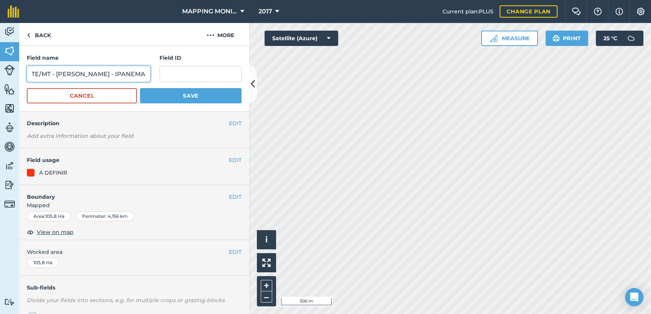
type input "PRIMAVERA DO LESTE/MT - [PERSON_NAME] - IPANEMA"
click at [195, 99] on button "Save" at bounding box center [191, 95] width 102 height 15
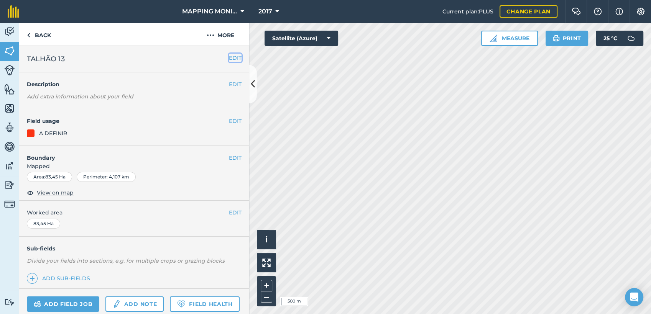
click at [232, 59] on button "EDIT" at bounding box center [235, 58] width 13 height 8
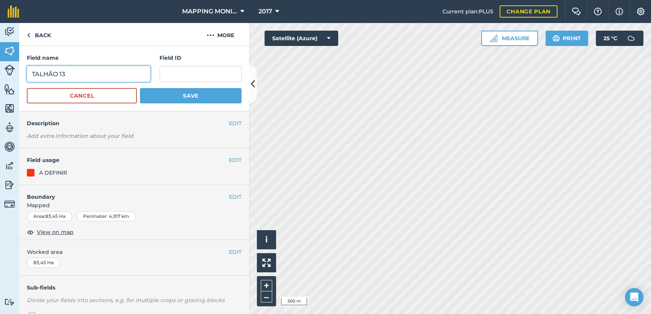
click at [41, 77] on input "TALHÃO 13" at bounding box center [88, 74] width 123 height 16
click at [41, 76] on input "TALHÃO 13" at bounding box center [88, 74] width 123 height 16
paste input "PRIMAVERA DO LESTE/MT - [PERSON_NAME] - IPANEMA"
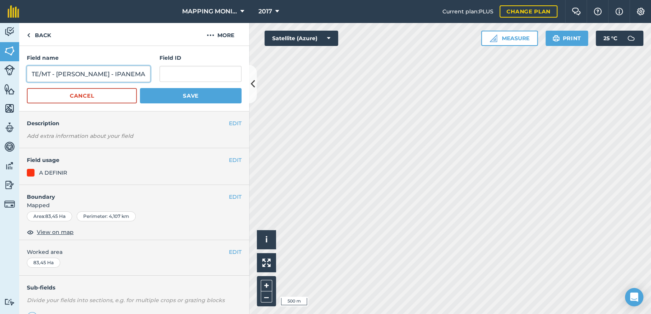
type input "PRIMAVERA DO LESTE/MT - [PERSON_NAME] - IPANEMA"
click at [178, 100] on button "Save" at bounding box center [191, 95] width 102 height 15
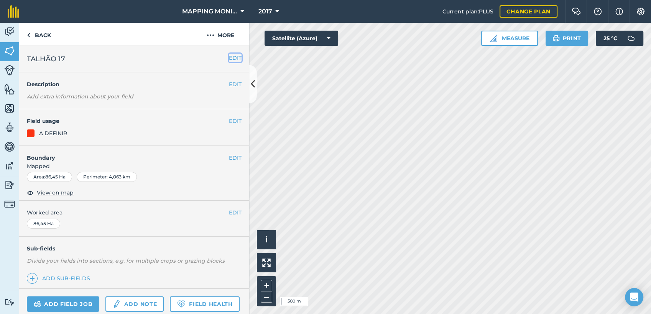
click at [229, 56] on button "EDIT" at bounding box center [235, 58] width 13 height 8
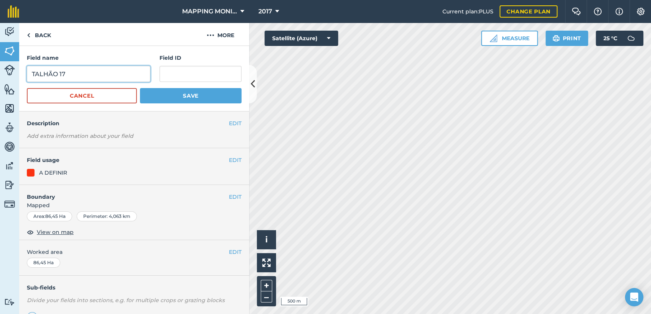
click at [51, 70] on input "TALHÃO 17" at bounding box center [88, 74] width 123 height 16
paste input "PRIMAVERA DO LESTE/MT - [PERSON_NAME] - IPANEMA"
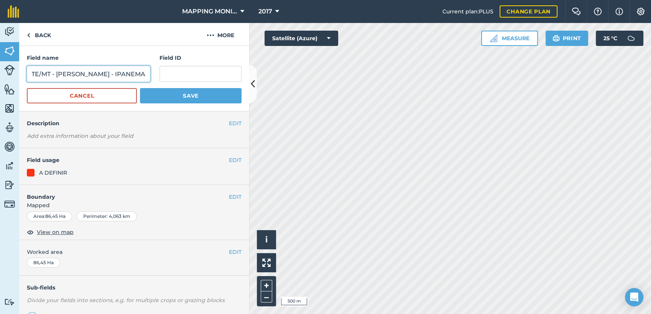
type input "PRIMAVERA DO LESTE/MT - [PERSON_NAME] - IPANEMA"
click at [211, 97] on button "Save" at bounding box center [191, 95] width 102 height 15
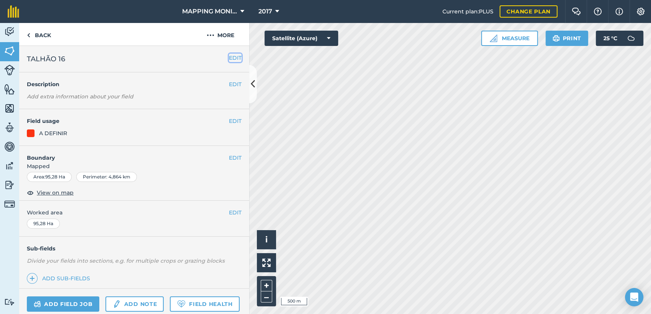
click at [229, 56] on button "EDIT" at bounding box center [235, 58] width 13 height 8
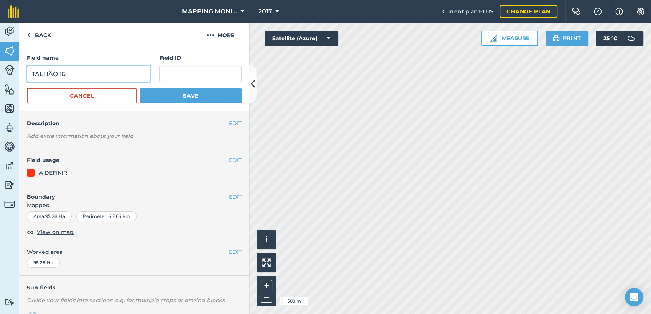
click at [75, 72] on input "TALHÃO 16" at bounding box center [88, 74] width 123 height 16
paste input "PRIMAVERA DO LESTE/MT - [PERSON_NAME] - IPANEMA"
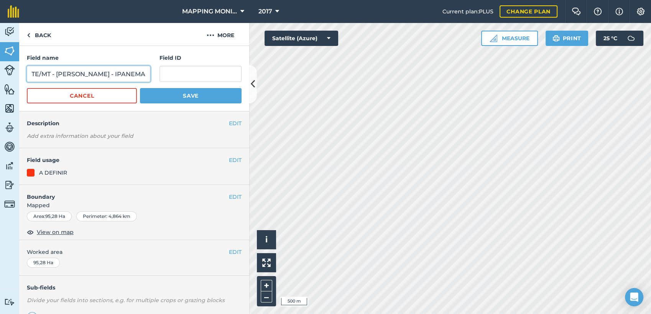
type input "PRIMAVERA DO LESTE/MT - [PERSON_NAME] - IPANEMA"
click at [209, 101] on button "Save" at bounding box center [191, 95] width 102 height 15
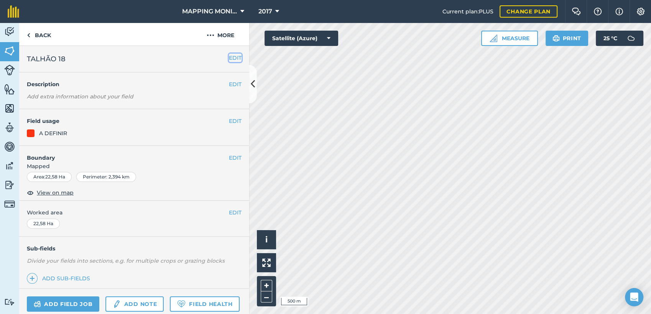
click at [229, 58] on button "EDIT" at bounding box center [235, 58] width 13 height 8
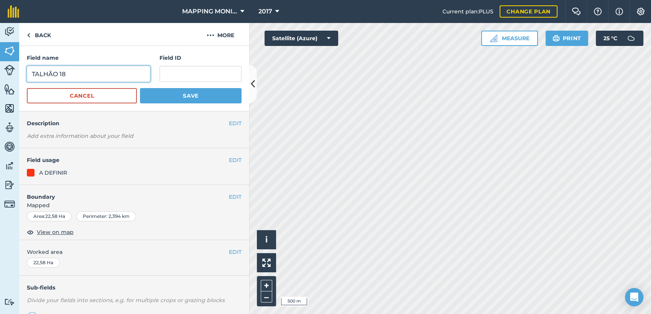
click at [40, 74] on input "TALHÃO 18" at bounding box center [88, 74] width 123 height 16
paste input "PRIMAVERA DO LESTE/MT - [PERSON_NAME] - IPANEMA"
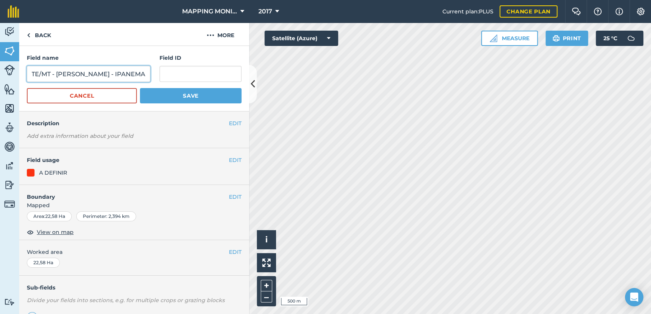
type input "PRIMAVERA DO LESTE/MT - [PERSON_NAME] - IPANEMA"
click at [212, 100] on button "Save" at bounding box center [191, 95] width 102 height 15
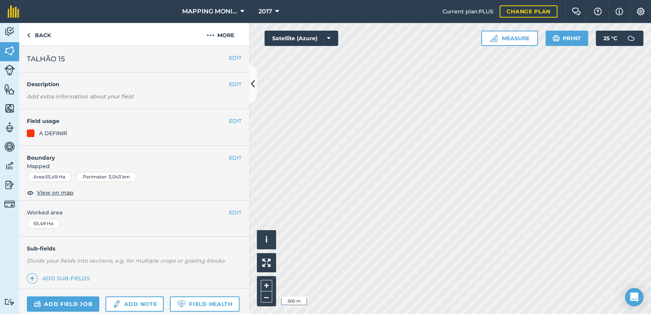
click at [220, 56] on h2 "TALHÃO 15" at bounding box center [128, 59] width 202 height 11
click at [229, 55] on button "EDIT" at bounding box center [235, 58] width 13 height 8
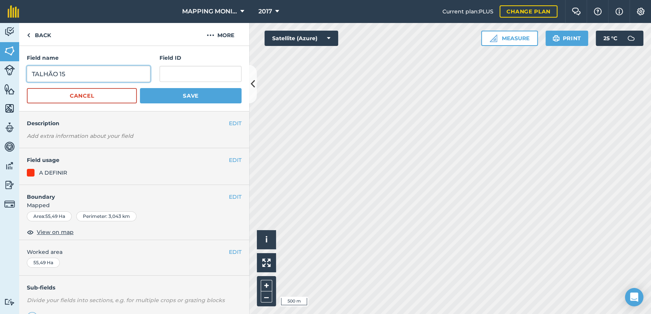
click at [64, 73] on input "TALHÃO 15" at bounding box center [88, 74] width 123 height 16
click at [66, 73] on input "TALHÃO 15" at bounding box center [88, 74] width 123 height 16
click at [67, 73] on input "TALHÃO 15" at bounding box center [88, 74] width 123 height 16
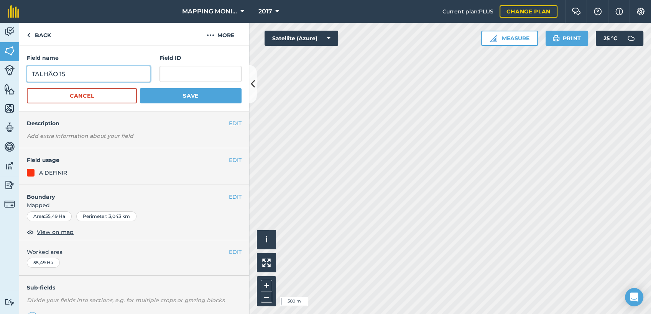
click at [67, 73] on input "TALHÃO 15" at bounding box center [88, 74] width 123 height 16
paste input "PRIMAVERA DO LESTE/MT - [PERSON_NAME] - IPANEMA"
type input "PRIMAVERA DO LESTE/MT - [PERSON_NAME] - IPANEMA"
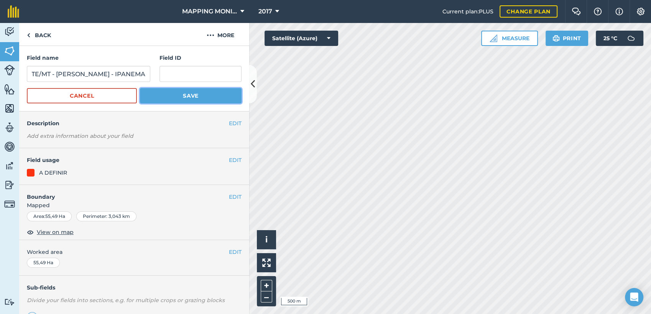
click at [182, 92] on button "Save" at bounding box center [191, 95] width 102 height 15
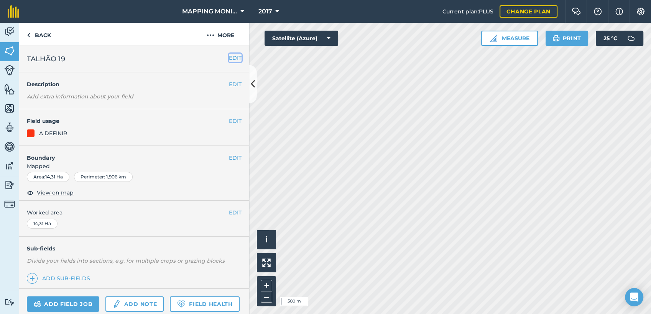
click at [229, 57] on button "EDIT" at bounding box center [235, 58] width 13 height 8
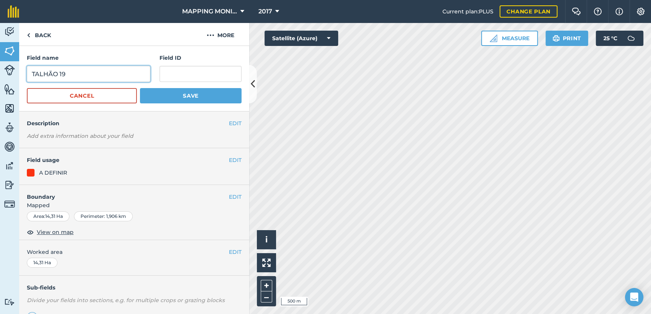
click at [43, 73] on input "TALHÃO 19" at bounding box center [88, 74] width 123 height 16
paste input "PRIMAVERA DO LESTE/MT - [PERSON_NAME] - IPANEMA"
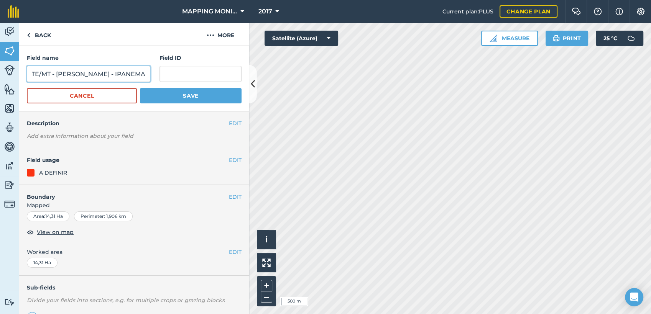
type input "PRIMAVERA DO LESTE/MT - [PERSON_NAME] - IPANEMA"
click at [160, 97] on button "Save" at bounding box center [191, 95] width 102 height 15
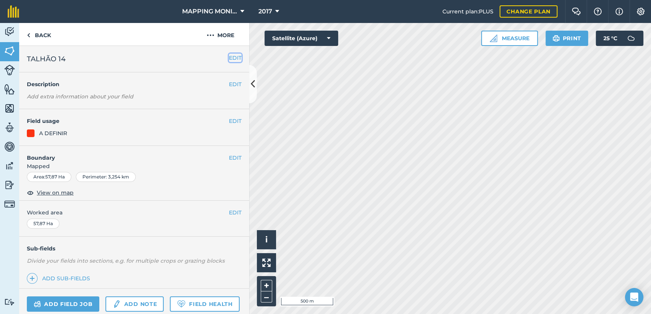
click at [230, 57] on button "EDIT" at bounding box center [235, 58] width 13 height 8
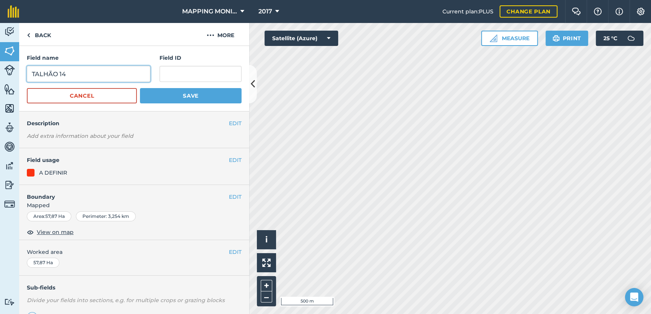
click at [52, 75] on input "TALHÃO 14" at bounding box center [88, 74] width 123 height 16
paste input "PRIMAVERA DO LESTE/MT - [PERSON_NAME] - IPANEMA"
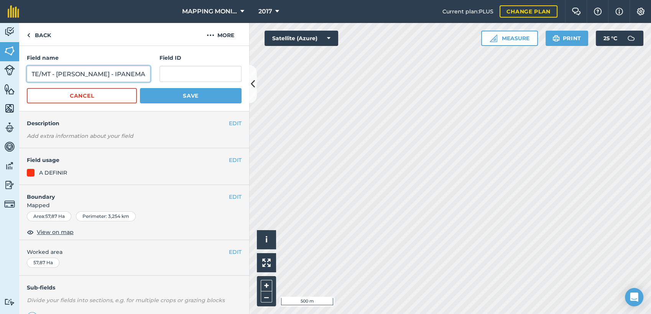
type input "PRIMAVERA DO LESTE/MT - [PERSON_NAME] - IPANEMA"
click at [193, 99] on button "Save" at bounding box center [191, 95] width 102 height 15
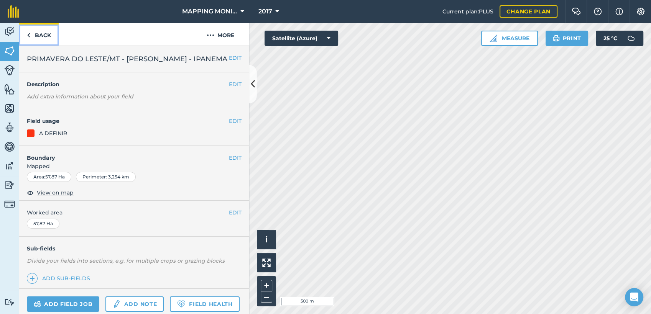
click at [43, 36] on link "Back" at bounding box center [38, 34] width 39 height 23
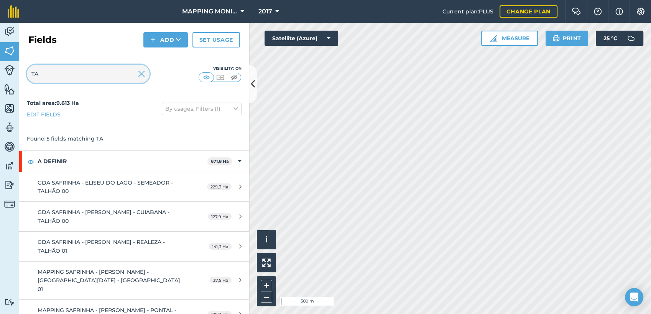
drag, startPoint x: 51, startPoint y: 72, endPoint x: 15, endPoint y: 71, distance: 36.1
click at [15, 71] on div "Activity Fields Livestock Features Maps Team Vehicles Data Reporting Billing Tu…" at bounding box center [325, 168] width 651 height 291
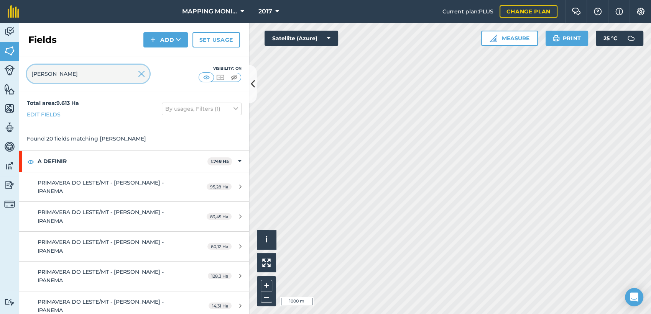
drag, startPoint x: 78, startPoint y: 74, endPoint x: 11, endPoint y: 71, distance: 67.5
click at [11, 71] on div "Activity Fields Livestock Features Maps Team Vehicles Data Reporting Billing Tu…" at bounding box center [325, 168] width 651 height 291
drag, startPoint x: 80, startPoint y: 69, endPoint x: 17, endPoint y: 69, distance: 62.9
click at [17, 69] on div "Activity Fields Livestock Features Maps Team Vehicles Data Reporting Billing Tu…" at bounding box center [325, 168] width 651 height 291
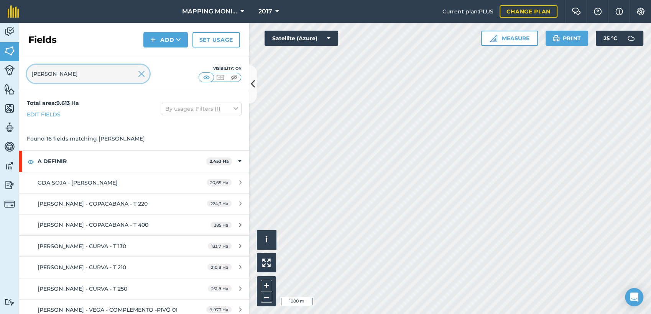
type input "[PERSON_NAME]"
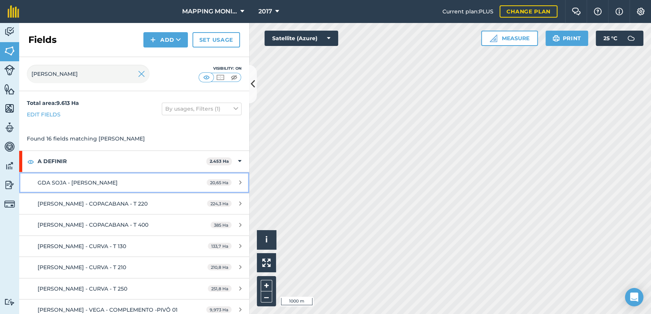
click at [118, 183] on span "GDA SOJA - [PERSON_NAME]" at bounding box center [78, 182] width 80 height 7
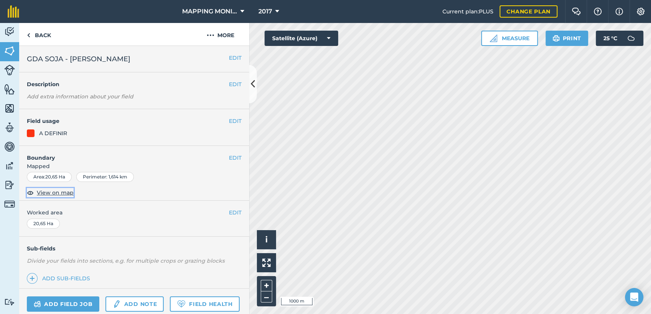
click at [61, 194] on span "View on map" at bounding box center [55, 193] width 37 height 8
click at [229, 58] on button "EDIT" at bounding box center [235, 58] width 13 height 8
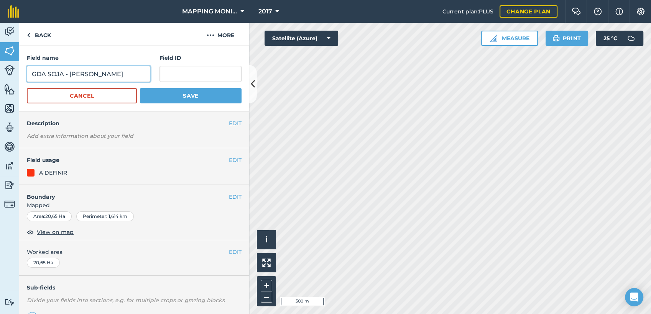
click at [132, 74] on input "GDA SOJA - [PERSON_NAME]" at bounding box center [88, 74] width 123 height 16
type input "GDA SOJA - [PERSON_NAME] - PIVÔ 04"
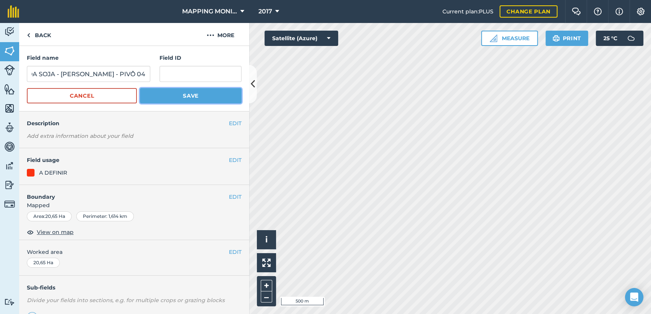
scroll to position [0, 0]
click at [182, 97] on button "Save" at bounding box center [191, 95] width 102 height 15
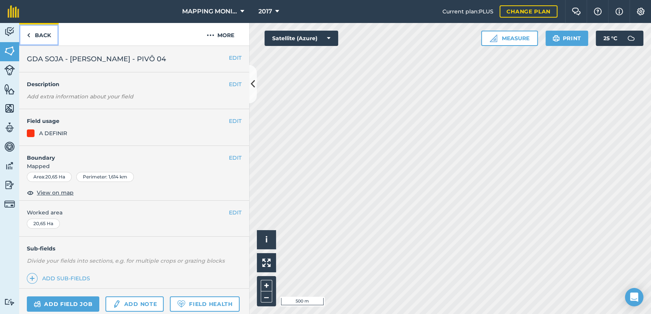
click at [44, 35] on link "Back" at bounding box center [38, 34] width 39 height 23
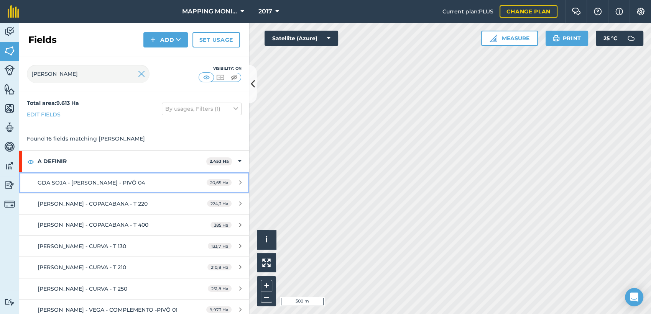
click at [89, 187] on div "GDA SOJA - [PERSON_NAME] - PIVÔ 04" at bounding box center [110, 183] width 144 height 8
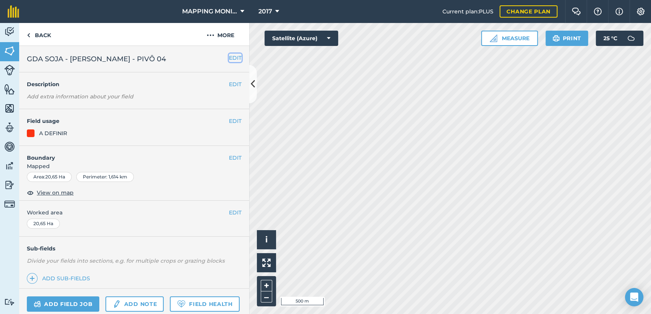
click at [229, 55] on button "EDIT" at bounding box center [235, 58] width 13 height 8
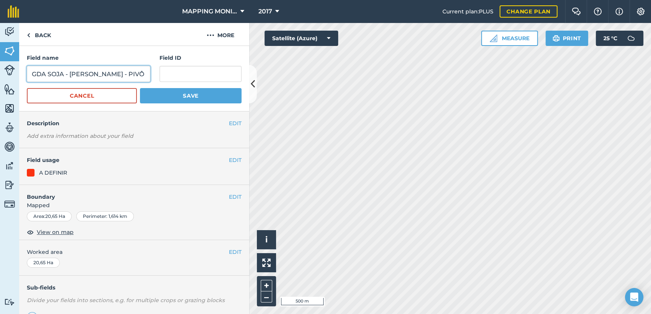
drag, startPoint x: 70, startPoint y: 74, endPoint x: 26, endPoint y: 74, distance: 44.1
click at [26, 75] on div "Field name GDA SOJA - [PERSON_NAME] - PIVÔ 04 Field ID Cancel Save" at bounding box center [134, 79] width 230 height 66
type input "PRIMAVERA DO LESTE/MT - [PERSON_NAME] - VEGA - PIVÔ 04"
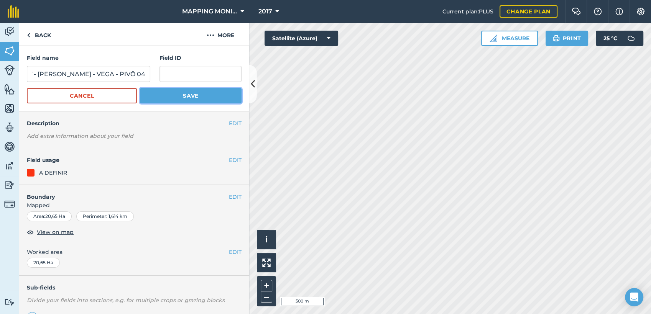
click at [203, 99] on button "Save" at bounding box center [191, 95] width 102 height 15
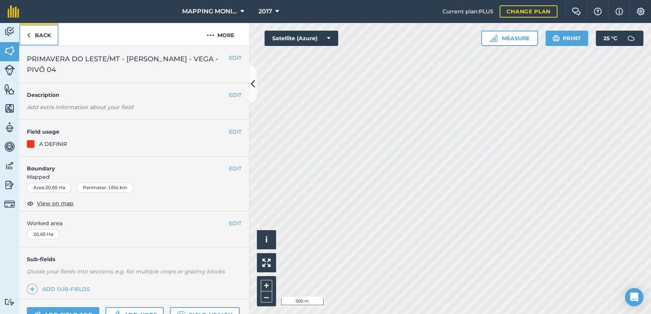
click at [33, 37] on link "Back" at bounding box center [38, 34] width 39 height 23
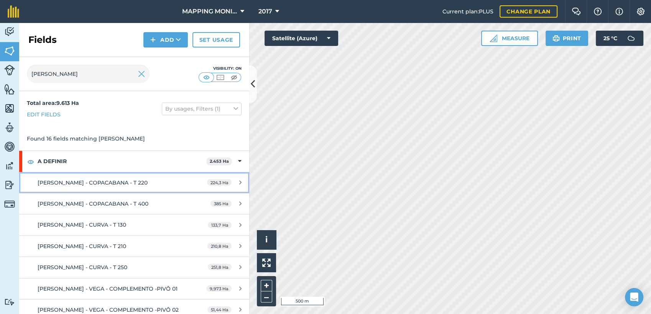
click at [141, 180] on span "[PERSON_NAME] - COPACABANA - T 220" at bounding box center [93, 182] width 110 height 7
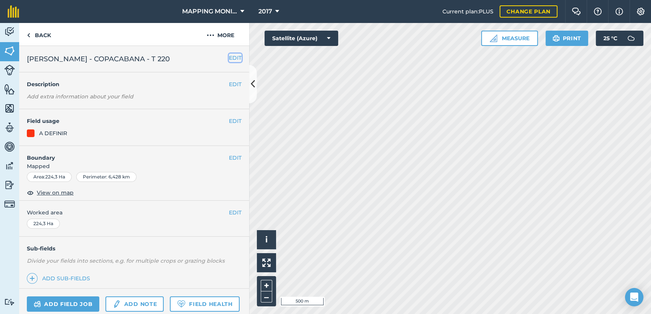
click at [229, 55] on button "EDIT" at bounding box center [235, 58] width 13 height 8
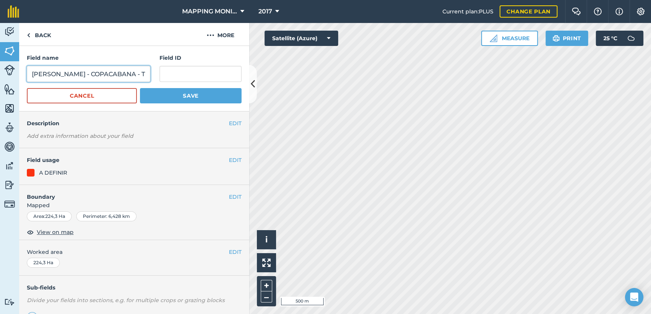
click at [30, 72] on input "[PERSON_NAME] - COPACABANA - T 220" at bounding box center [88, 74] width 123 height 16
type input "PRIMAVERA DO LESTE/MT - [PERSON_NAME] - COPACABANA - T 220"
click at [191, 98] on button "Save" at bounding box center [191, 95] width 102 height 15
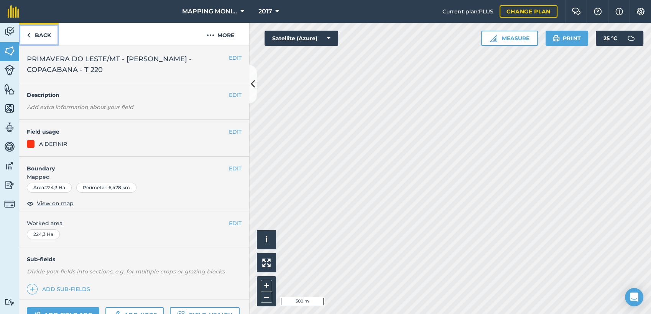
click at [47, 33] on link "Back" at bounding box center [38, 34] width 39 height 23
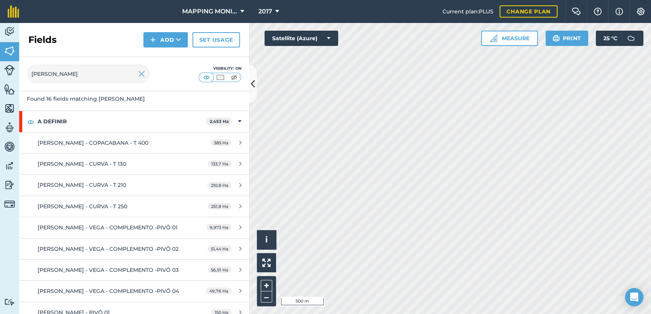
scroll to position [43, 0]
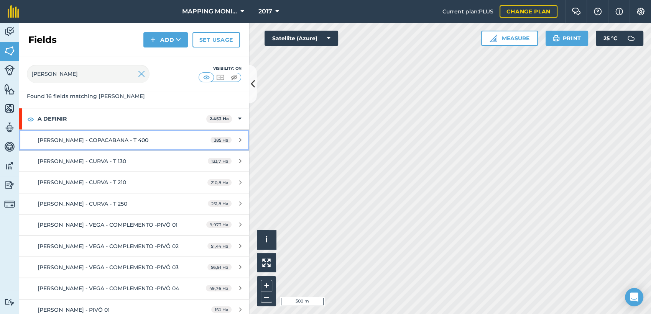
click at [126, 138] on span "[PERSON_NAME] - COPACABANA - T 400" at bounding box center [93, 140] width 111 height 7
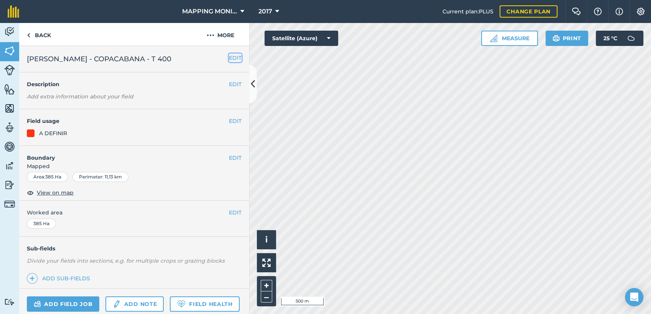
click at [229, 56] on button "EDIT" at bounding box center [235, 58] width 13 height 8
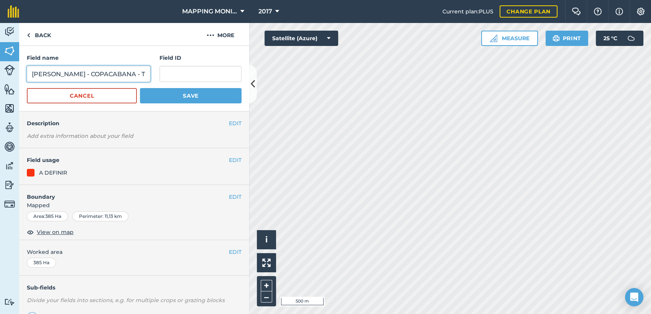
click at [31, 74] on input "[PERSON_NAME] - COPACABANA - T 400" at bounding box center [88, 74] width 123 height 16
type input "PRIMAVERA DO LESTE/MT - [PERSON_NAME] - COPACABANA - T 400"
click at [140, 88] on button "Save" at bounding box center [191, 95] width 102 height 15
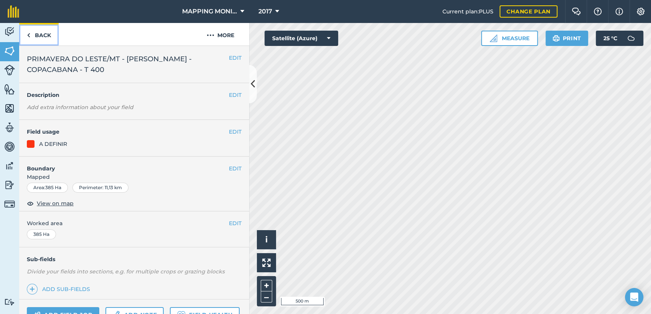
click at [38, 31] on link "Back" at bounding box center [38, 34] width 39 height 23
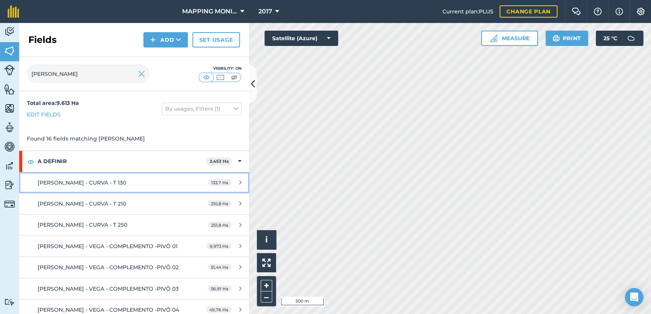
click at [107, 181] on span "[PERSON_NAME] - CURVA - T 130" at bounding box center [82, 182] width 89 height 7
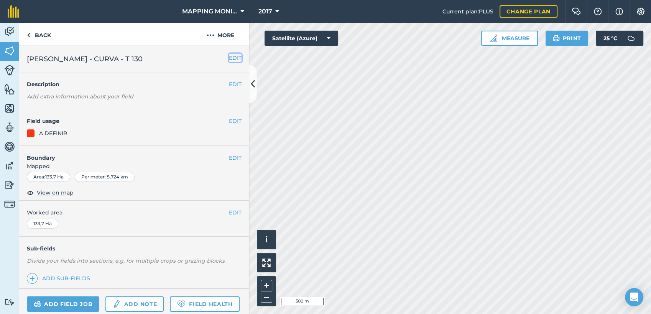
click at [233, 55] on button "EDIT" at bounding box center [235, 58] width 13 height 8
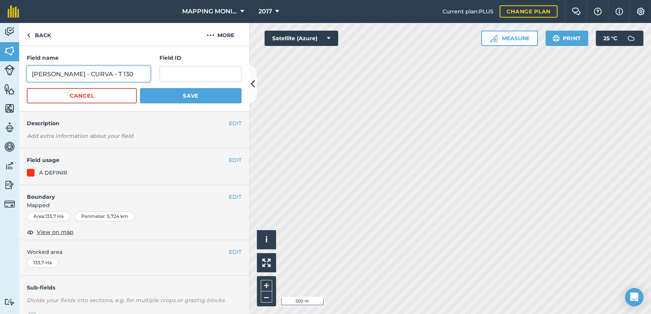
click at [30, 74] on input "[PERSON_NAME] - CURVA - T 130" at bounding box center [88, 74] width 123 height 16
type input "PRIMAVERA DO LESTE - [PERSON_NAME] - CURVA - T 130"
click at [191, 96] on button "Save" at bounding box center [191, 95] width 102 height 15
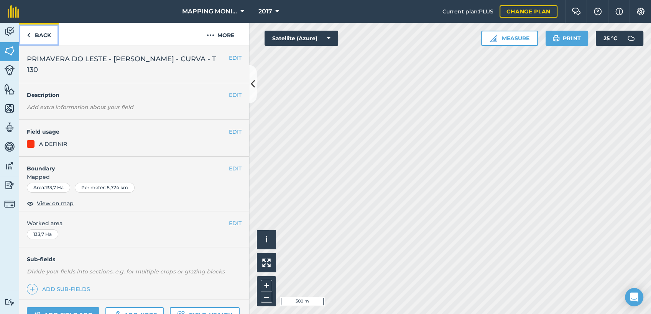
click at [42, 34] on link "Back" at bounding box center [38, 34] width 39 height 23
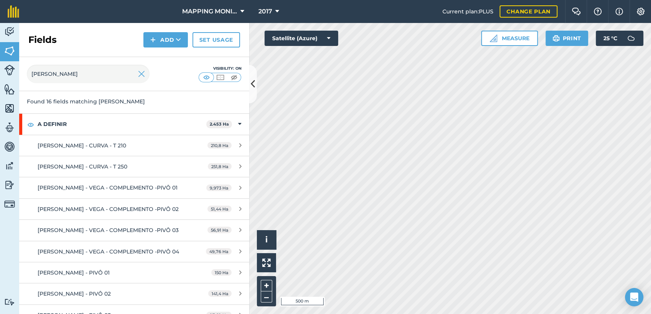
scroll to position [43, 0]
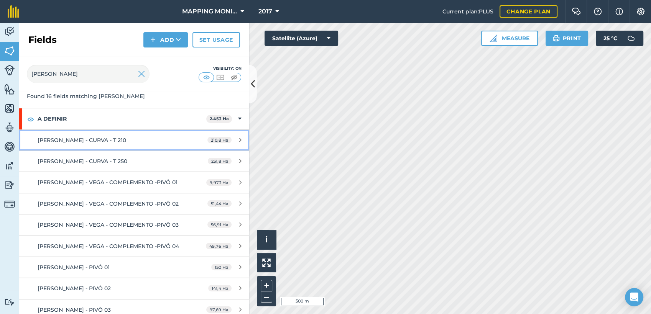
click at [126, 141] on span "[PERSON_NAME] - CURVA - T 210" at bounding box center [82, 140] width 89 height 7
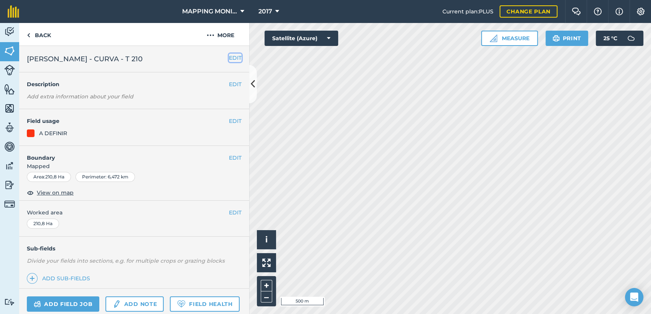
click at [230, 59] on button "EDIT" at bounding box center [235, 58] width 13 height 8
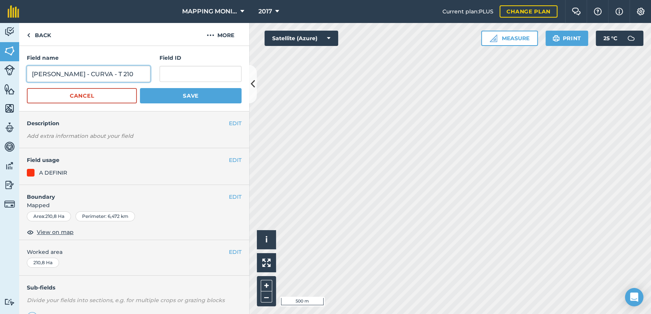
click at [31, 72] on input "[PERSON_NAME] - CURVA - T 210" at bounding box center [88, 74] width 123 height 16
type input "PRIMAVERA DO LESTE/MT - [PERSON_NAME] - CURVA - T 210"
click at [140, 88] on button "Save" at bounding box center [191, 95] width 102 height 15
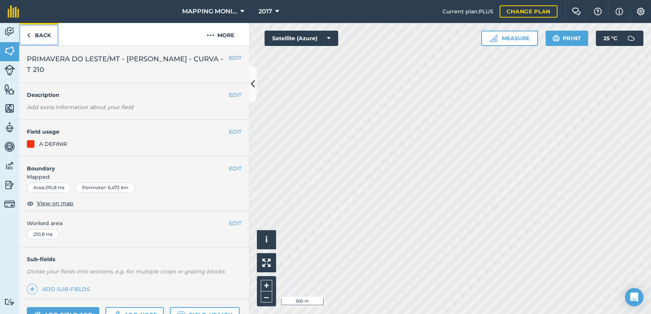
click at [46, 32] on link "Back" at bounding box center [38, 34] width 39 height 23
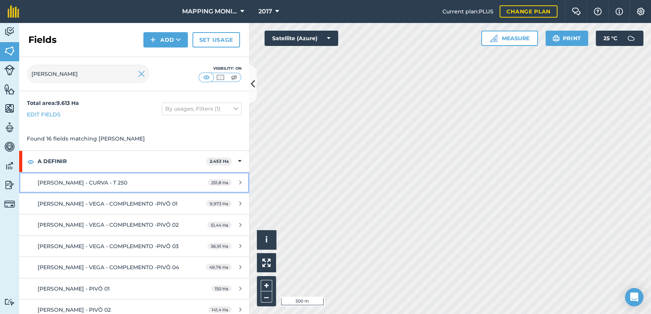
click at [126, 185] on span "[PERSON_NAME] - CURVA - T 250" at bounding box center [83, 182] width 90 height 7
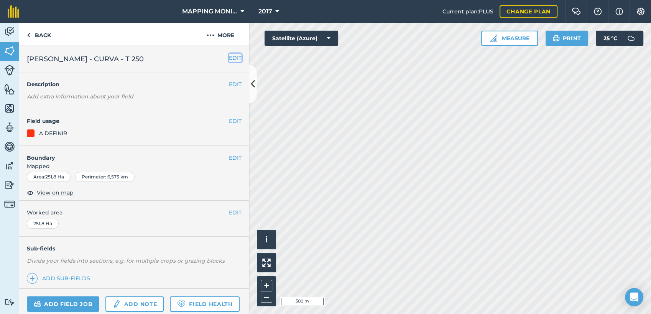
click at [229, 57] on button "EDIT" at bounding box center [235, 58] width 13 height 8
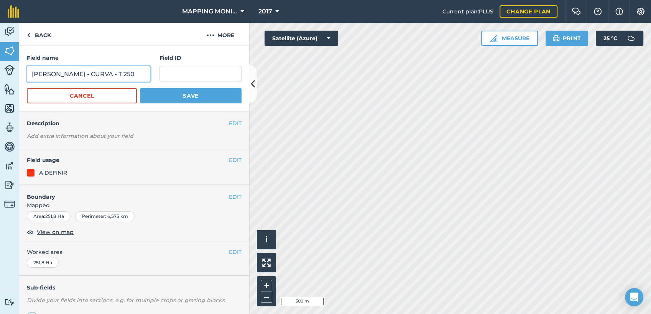
click at [31, 73] on input "[PERSON_NAME] - CURVA - T 250" at bounding box center [88, 74] width 123 height 16
type input "PRIMAVERA DO LESTE/MT - [PERSON_NAME] - CURVA - T 250"
click at [140, 88] on button "Save" at bounding box center [191, 95] width 102 height 15
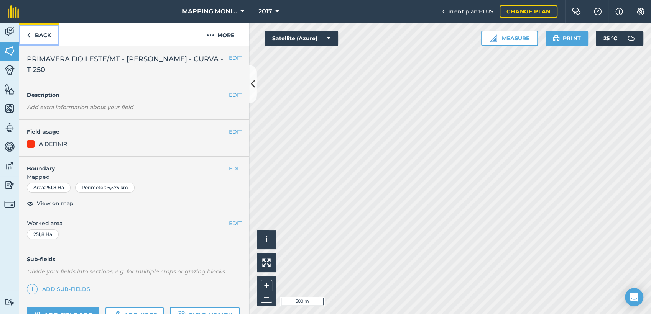
click at [44, 37] on link "Back" at bounding box center [38, 34] width 39 height 23
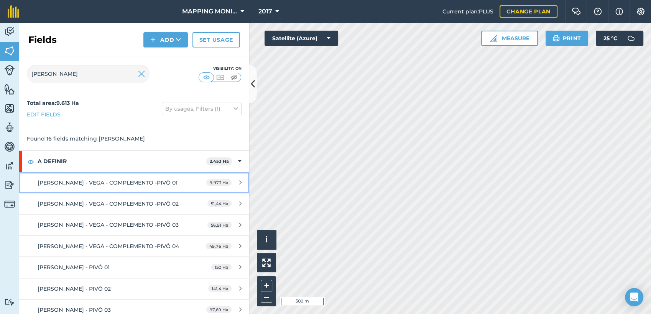
click at [128, 186] on div "[PERSON_NAME] - VEGA - COMPLEMENTO -PIVÔ 01" at bounding box center [110, 183] width 144 height 8
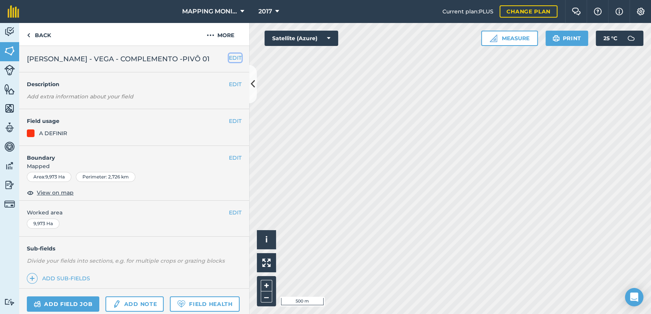
click at [232, 57] on button "EDIT" at bounding box center [235, 58] width 13 height 8
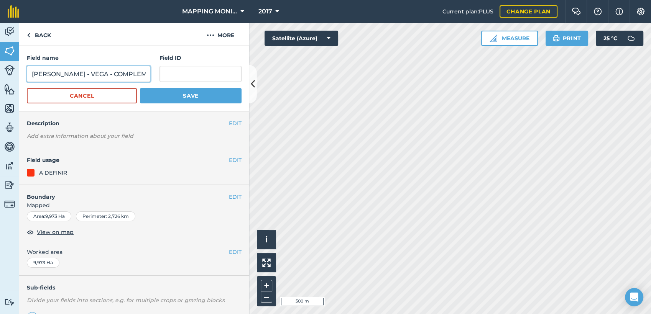
click at [29, 74] on input "[PERSON_NAME] - VEGA - COMPLEMENTO -PIVÔ 01" at bounding box center [88, 74] width 123 height 16
type input "PRIMAVERA DO LESTE/MT - [PERSON_NAME] - COMPLEMENTO -PIVÔ 01"
click at [140, 88] on button "Save" at bounding box center [191, 95] width 102 height 15
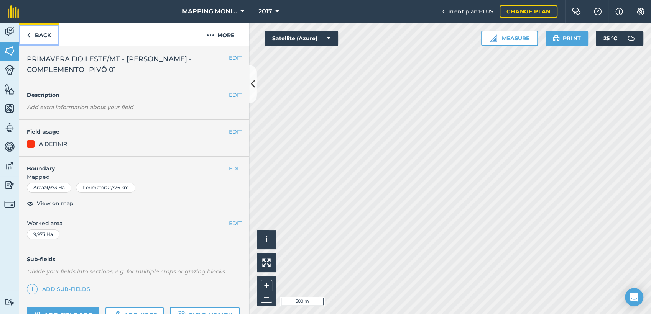
click at [41, 33] on link "Back" at bounding box center [38, 34] width 39 height 23
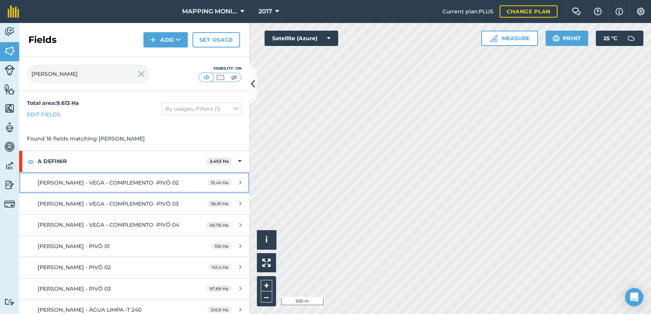
click at [111, 184] on span "[PERSON_NAME] - VEGA - COMPLEMENTO -PIVÔ 02" at bounding box center [108, 182] width 141 height 7
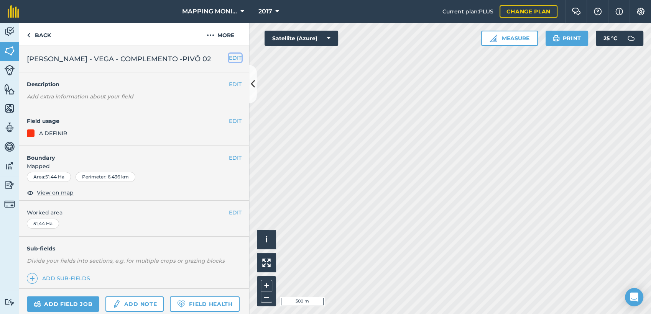
click at [229, 57] on button "EDIT" at bounding box center [235, 58] width 13 height 8
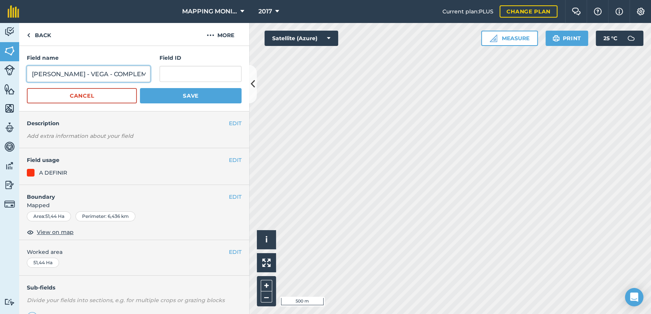
click at [31, 73] on input "[PERSON_NAME] - VEGA - COMPLEMENTO -PIVÔ 02" at bounding box center [88, 74] width 123 height 16
type input "PRIMAVERA DO LESTE/MT - [PERSON_NAME] - COMPLEMENTO -PIVÔ 02"
click at [140, 88] on button "Save" at bounding box center [191, 95] width 102 height 15
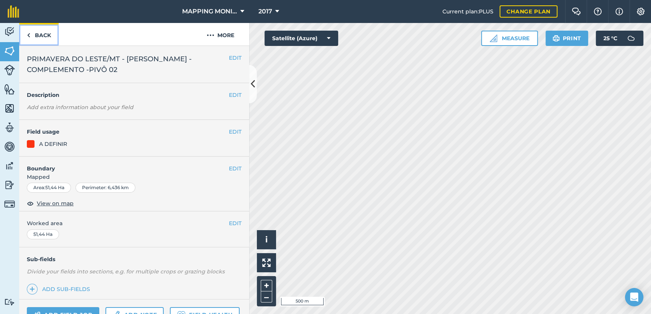
click at [39, 33] on link "Back" at bounding box center [38, 34] width 39 height 23
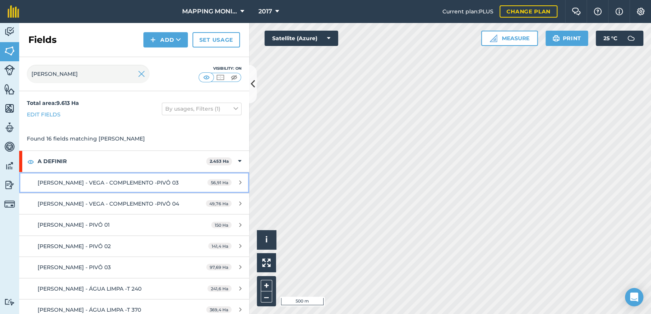
click at [102, 193] on link "[PERSON_NAME] - VEGA - COMPLEMENTO -PIVÔ 03 56,91 Ha" at bounding box center [134, 183] width 230 height 21
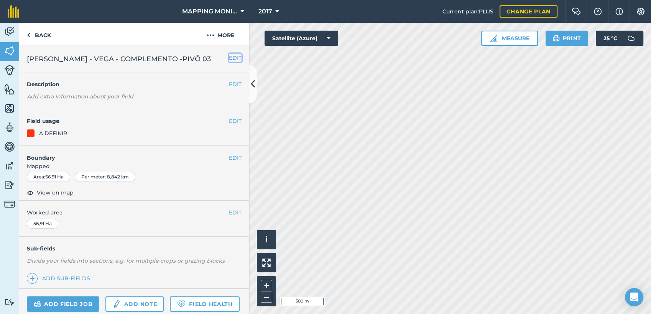
click at [229, 58] on button "EDIT" at bounding box center [235, 58] width 13 height 8
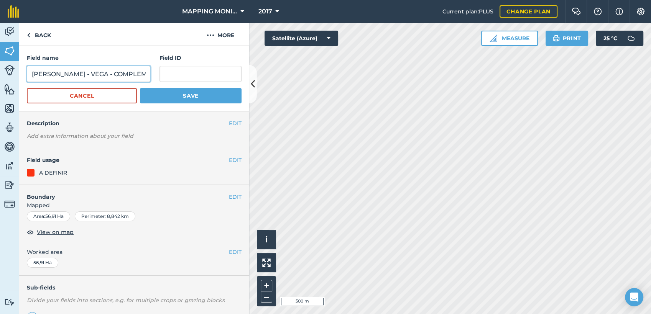
click at [31, 72] on input "[PERSON_NAME] - VEGA - COMPLEMENTO -PIVÔ 03" at bounding box center [88, 74] width 123 height 16
type input "PRIMAVERA DO LESTE/MT - [PERSON_NAME] - COMPLEMENTO -PIVÔ 03"
click at [140, 88] on button "Save" at bounding box center [191, 95] width 102 height 15
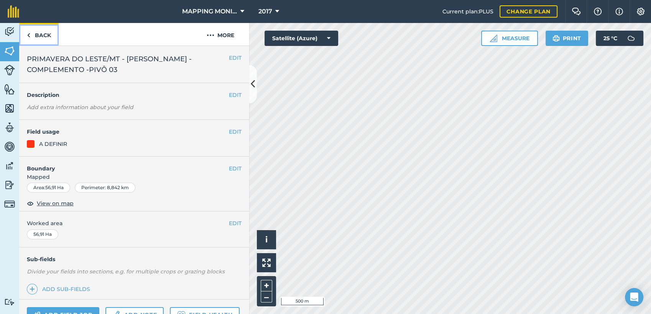
click at [39, 36] on link "Back" at bounding box center [38, 34] width 39 height 23
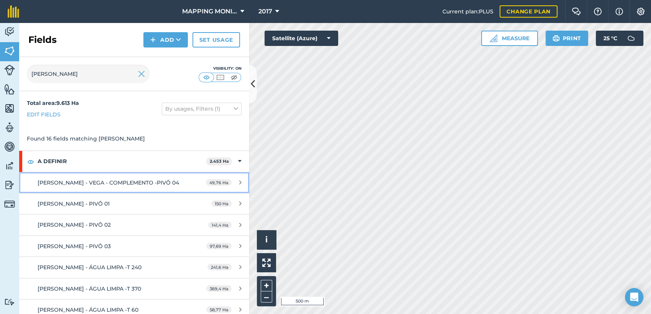
click at [102, 187] on div "[PERSON_NAME] - VEGA - COMPLEMENTO -PIVÔ 04" at bounding box center [110, 183] width 144 height 8
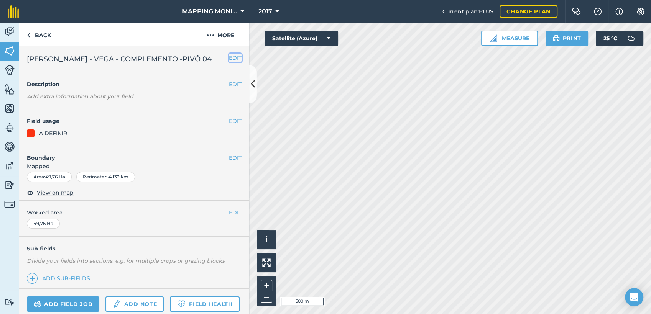
click at [231, 58] on button "EDIT" at bounding box center [235, 58] width 13 height 8
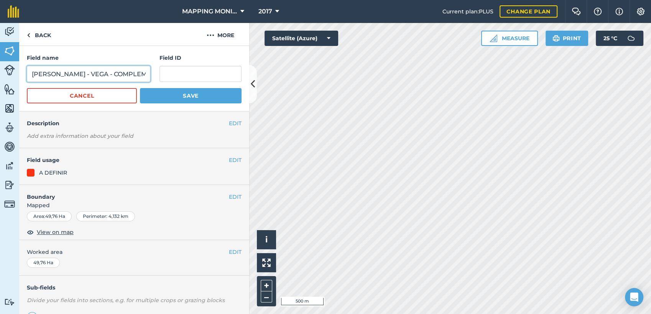
click at [30, 72] on input "[PERSON_NAME] - VEGA - COMPLEMENTO -PIVÔ 04" at bounding box center [88, 74] width 123 height 16
type input "PRIMAVERA DO LESTE/MT - [PERSON_NAME] - COMPLEMENTO -PIVÔ 04"
click at [140, 88] on button "Save" at bounding box center [191, 95] width 102 height 15
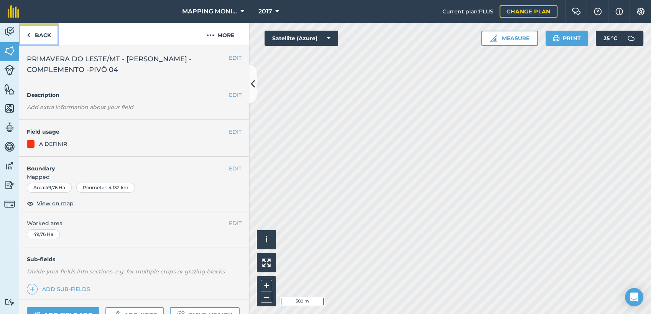
click at [40, 34] on link "Back" at bounding box center [38, 34] width 39 height 23
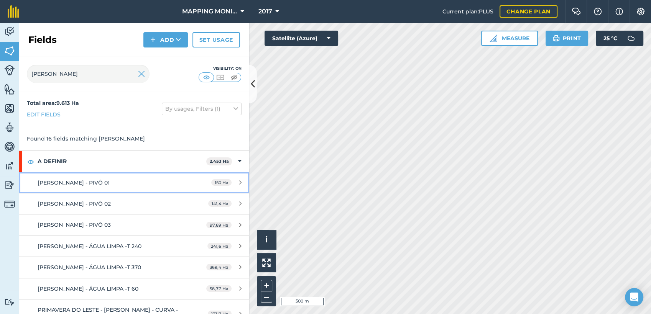
click at [105, 186] on span "[PERSON_NAME] - PIVÔ 01" at bounding box center [74, 182] width 72 height 7
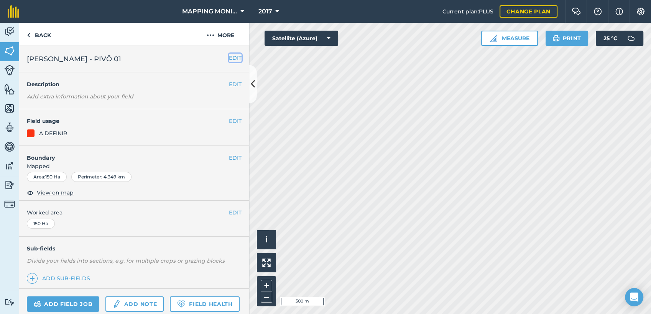
click at [232, 58] on button "EDIT" at bounding box center [235, 58] width 13 height 8
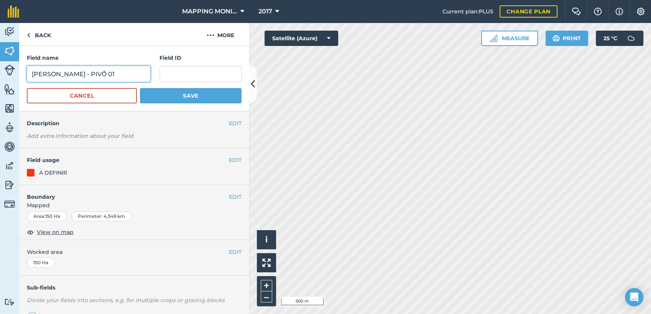
click at [31, 75] on input "[PERSON_NAME] - PIVÔ 01" at bounding box center [88, 74] width 123 height 16
type input "PRIMAVERA DO LESTE/MT - [PERSON_NAME] - PIVÔ 01"
click at [140, 88] on button "Save" at bounding box center [191, 95] width 102 height 15
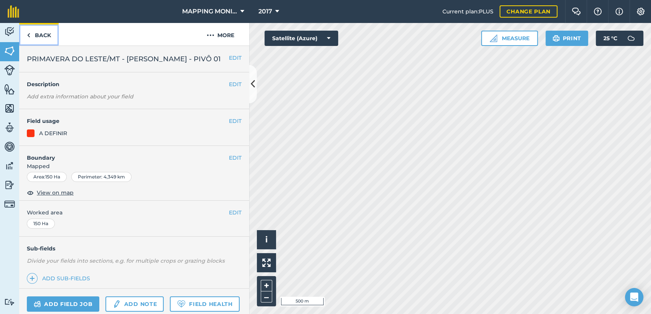
click at [48, 35] on link "Back" at bounding box center [38, 34] width 39 height 23
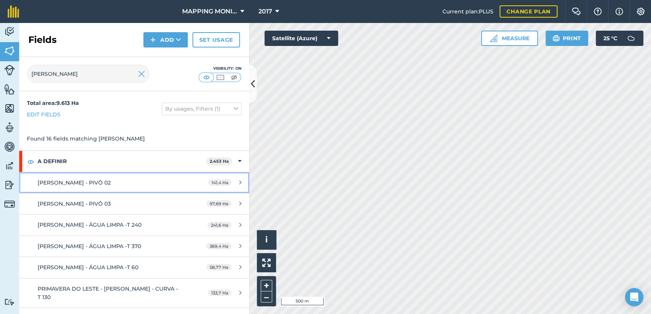
click at [111, 181] on span "[PERSON_NAME] - PIVÔ 02" at bounding box center [74, 182] width 73 height 7
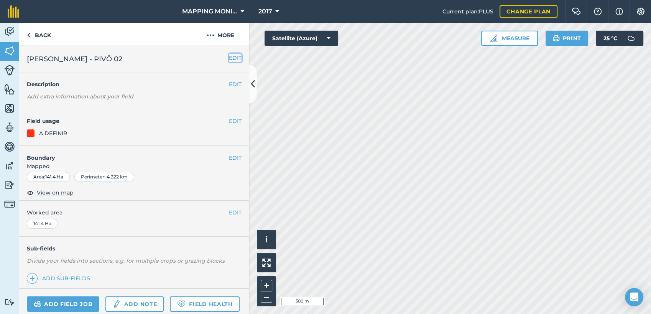
click at [232, 56] on button "EDIT" at bounding box center [235, 58] width 13 height 8
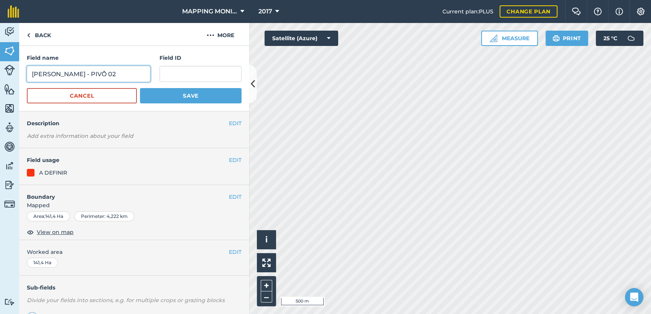
click at [31, 74] on input "[PERSON_NAME] - PIVÔ 02" at bounding box center [88, 74] width 123 height 16
type input "PRIMAVERA DO LESTE/MT - [PERSON_NAME] - PIVÔ 02"
click at [140, 88] on button "Save" at bounding box center [191, 95] width 102 height 15
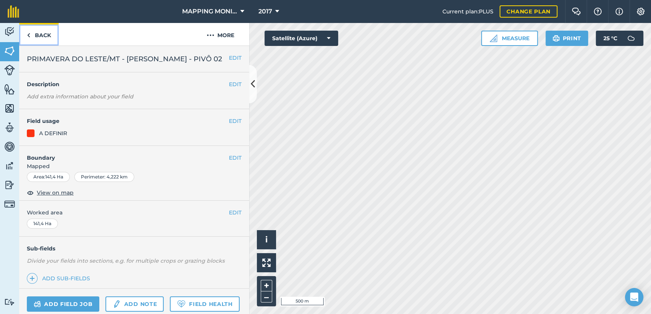
click at [37, 34] on link "Back" at bounding box center [38, 34] width 39 height 23
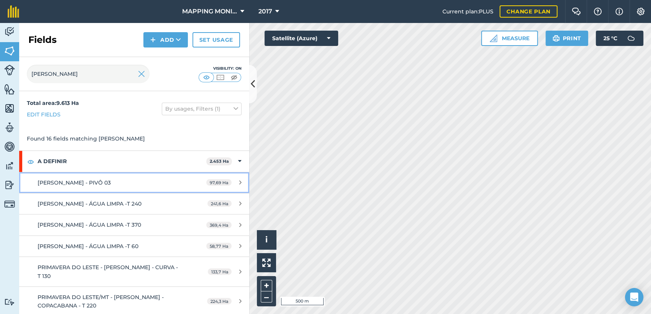
click at [92, 177] on link "[PERSON_NAME] - PIVÔ 03 97,69 Ha" at bounding box center [134, 183] width 230 height 21
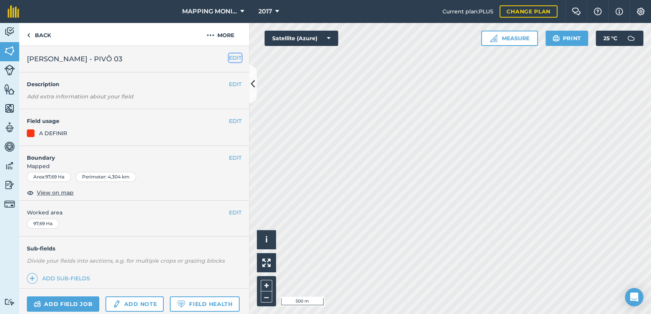
click at [229, 56] on button "EDIT" at bounding box center [235, 58] width 13 height 8
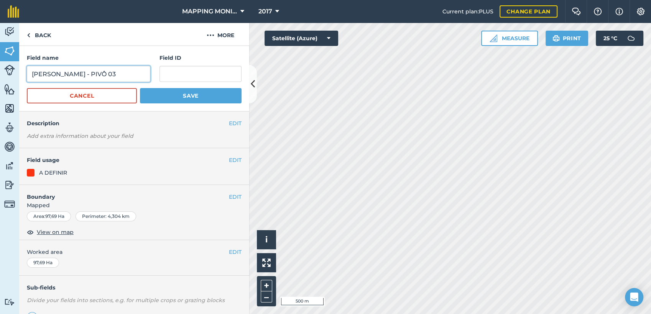
drag, startPoint x: 30, startPoint y: 74, endPoint x: 80, endPoint y: 73, distance: 50.2
click at [30, 74] on input "[PERSON_NAME] - PIVÔ 03" at bounding box center [88, 74] width 123 height 16
type input "PRIMAVERA DO LESTE/MT - [PERSON_NAME] - PIVÔ 03"
click at [140, 88] on button "Save" at bounding box center [191, 95] width 102 height 15
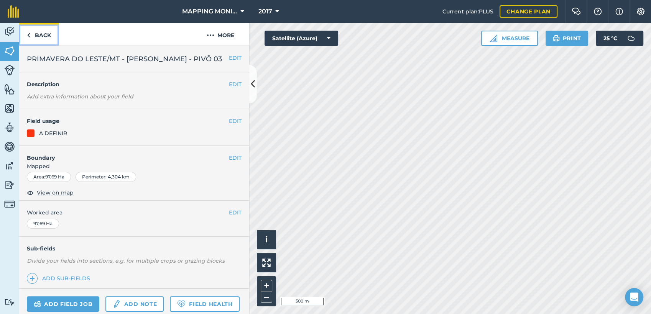
click at [51, 35] on link "Back" at bounding box center [38, 34] width 39 height 23
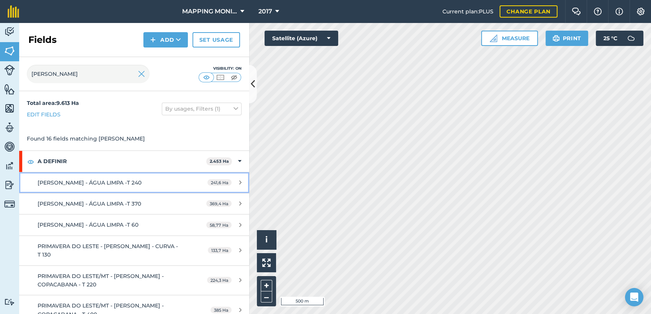
click at [141, 179] on span "[PERSON_NAME] - ÁGUA LIMPA -T 240" at bounding box center [90, 182] width 104 height 7
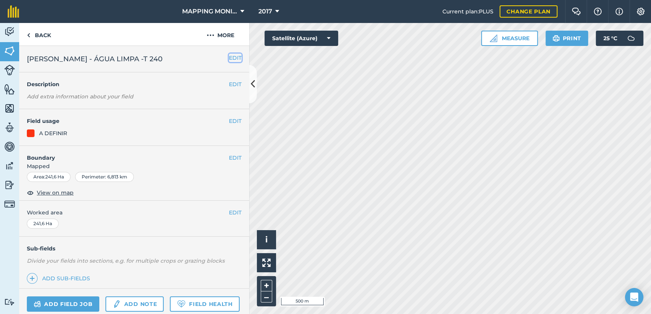
click at [229, 57] on button "EDIT" at bounding box center [235, 58] width 13 height 8
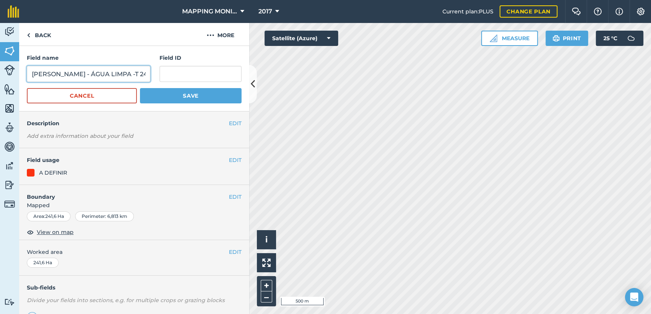
click at [30, 72] on input "[PERSON_NAME] - ÁGUA LIMPA -T 240" at bounding box center [88, 74] width 123 height 16
type input "PRIMAVERA DO LESTE/MT - [PERSON_NAME] - ÁGUA LIMPA -T 240"
click at [140, 88] on button "Save" at bounding box center [191, 95] width 102 height 15
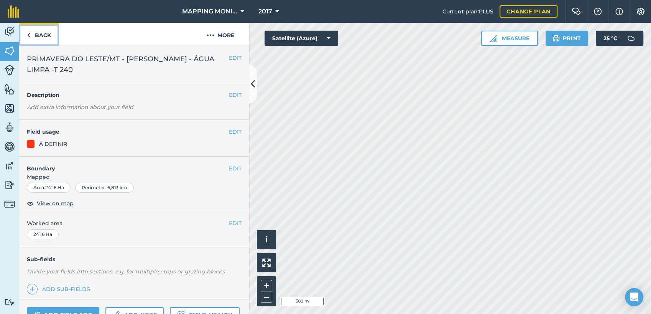
click at [43, 35] on link "Back" at bounding box center [38, 34] width 39 height 23
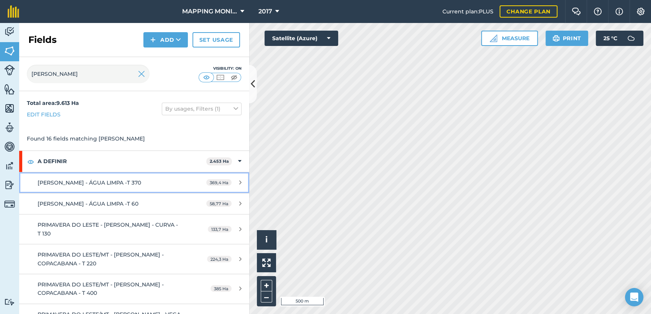
click at [138, 179] on span "[PERSON_NAME] - ÁGUA LIMPA -T 370" at bounding box center [90, 182] width 104 height 7
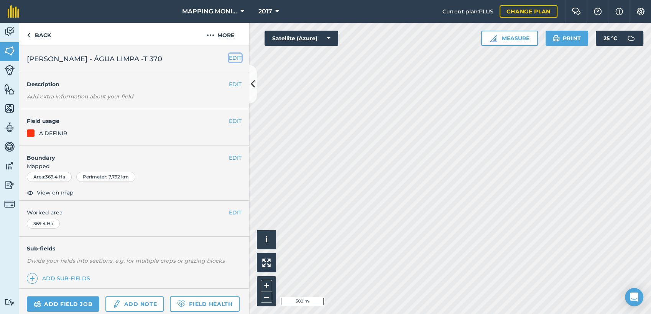
click at [229, 58] on button "EDIT" at bounding box center [235, 58] width 13 height 8
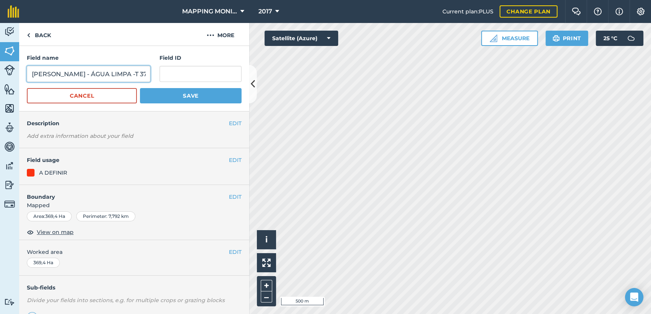
click at [32, 72] on input "[PERSON_NAME] - ÁGUA LIMPA -T 370" at bounding box center [88, 74] width 123 height 16
type input "PRIMAVERA DO LESTE/MT - [PERSON_NAME] - ÁGUA LIMPA -T 370"
click at [140, 88] on button "Save" at bounding box center [191, 95] width 102 height 15
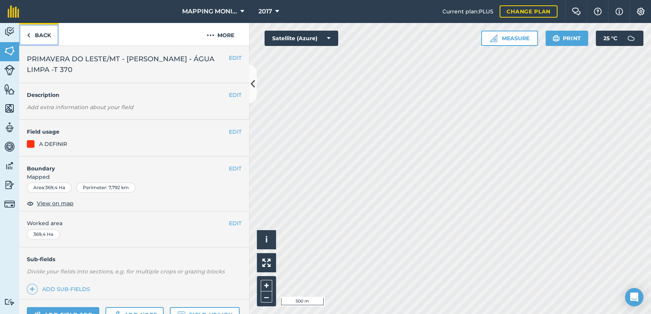
click at [38, 36] on link "Back" at bounding box center [38, 34] width 39 height 23
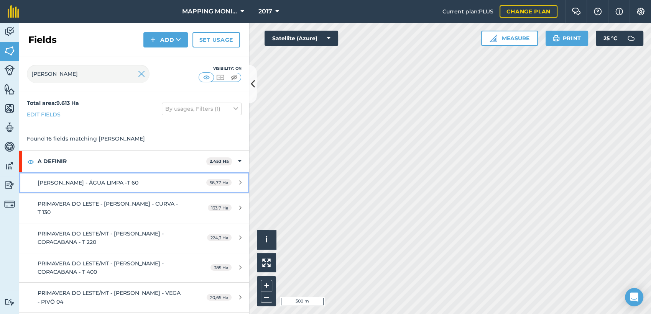
click at [119, 178] on link "[PERSON_NAME] - ÁGUA LIMPA -T 60 58,77 Ha" at bounding box center [134, 183] width 230 height 21
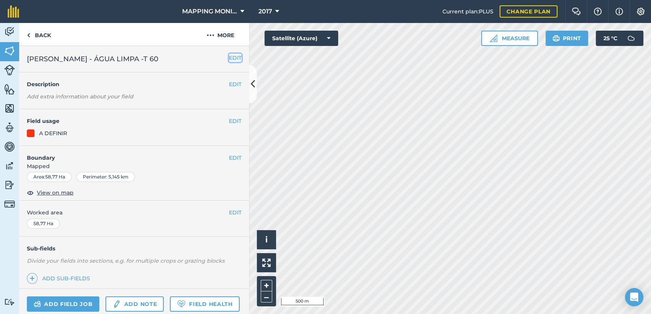
click at [229, 56] on button "EDIT" at bounding box center [235, 58] width 13 height 8
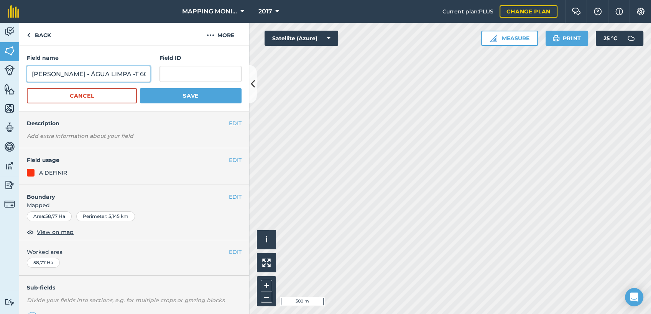
click at [32, 74] on input "[PERSON_NAME] - ÁGUA LIMPA -T 60" at bounding box center [88, 74] width 123 height 16
type input "PRIMAVERA DO LESTE/MT - [PERSON_NAME] - ÁGUA LIMPA -T 60"
click at [140, 88] on button "Save" at bounding box center [191, 95] width 102 height 15
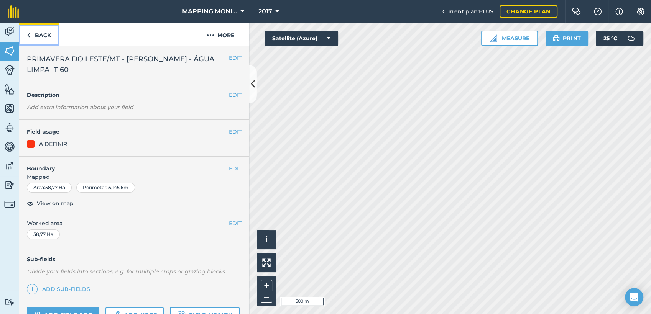
click at [38, 36] on link "Back" at bounding box center [38, 34] width 39 height 23
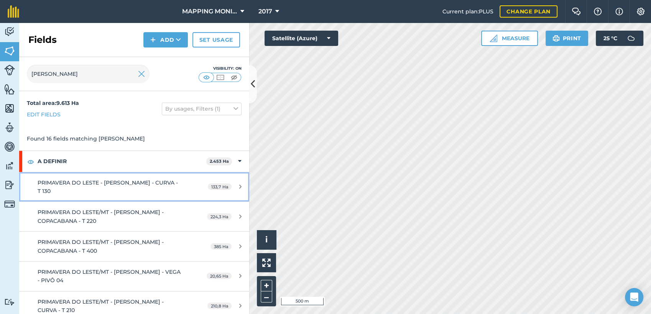
click at [118, 187] on div "PRIMAVERA DO LESTE - [PERSON_NAME] - CURVA - T 130" at bounding box center [110, 187] width 144 height 17
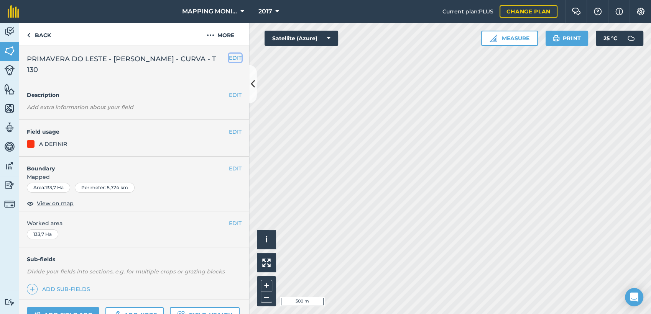
click at [229, 56] on button "EDIT" at bounding box center [235, 58] width 13 height 8
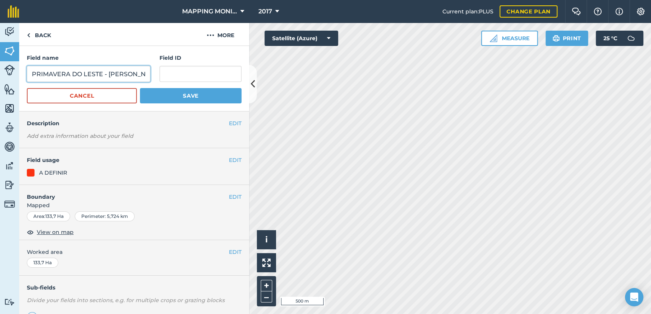
click at [31, 72] on input "PRIMAVERA DO LESTE - [PERSON_NAME] - CURVA - T 130" at bounding box center [88, 74] width 123 height 16
click at [82, 99] on button "Cancel" at bounding box center [82, 95] width 110 height 15
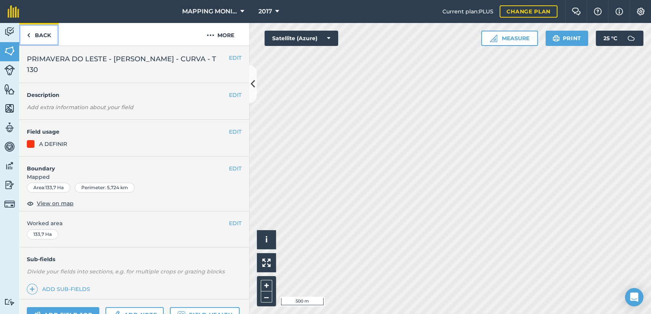
click at [35, 36] on link "Back" at bounding box center [38, 34] width 39 height 23
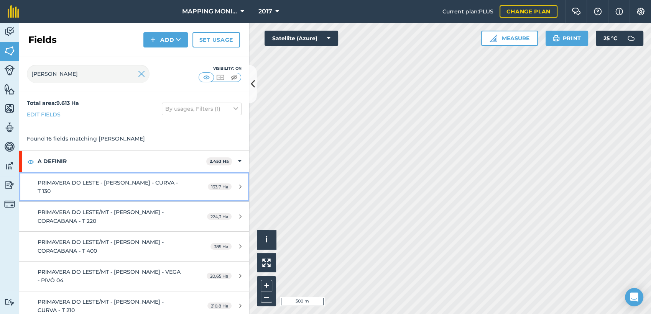
click at [134, 185] on span "PRIMAVERA DO LESTE - [PERSON_NAME] - CURVA - T 130" at bounding box center [108, 186] width 140 height 15
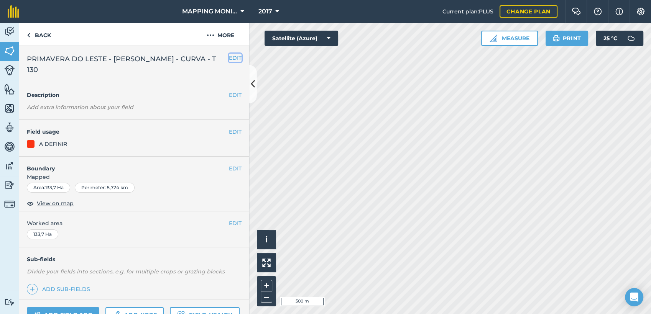
click at [229, 59] on button "EDIT" at bounding box center [235, 58] width 13 height 8
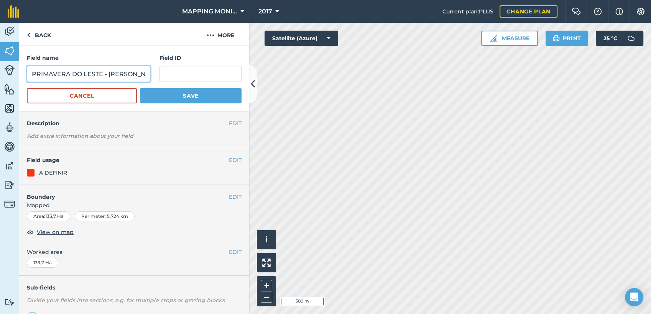
click at [135, 74] on input "PRIMAVERA DO LESTE - [PERSON_NAME] - CURVA - T 130" at bounding box center [88, 74] width 123 height 16
type input "PRIMAVERA DO LESTE - [PERSON_NAME] - CURVA - T 130"
click at [140, 88] on button "Save" at bounding box center [191, 95] width 102 height 15
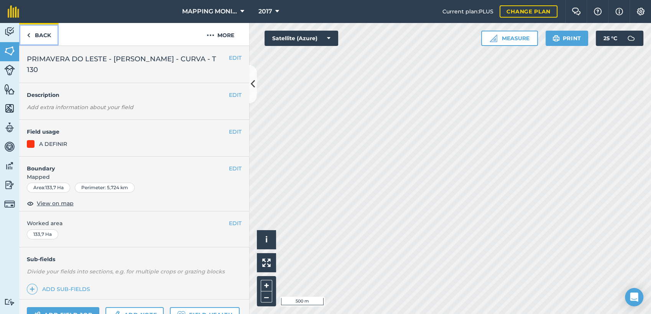
click at [46, 33] on link "Back" at bounding box center [38, 34] width 39 height 23
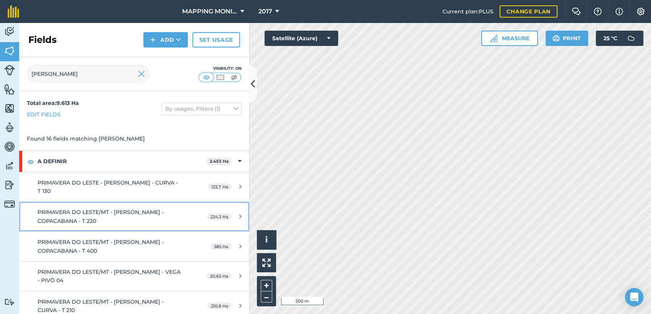
click at [155, 218] on div "PRIMAVERA DO LESTE/MT - [PERSON_NAME] - COPACABANA - T 220" at bounding box center [110, 216] width 144 height 17
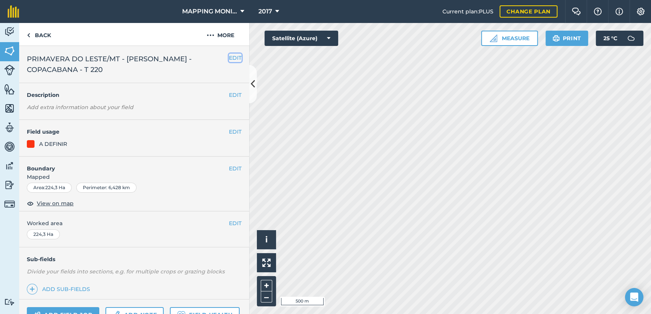
click at [229, 58] on button "EDIT" at bounding box center [235, 58] width 13 height 8
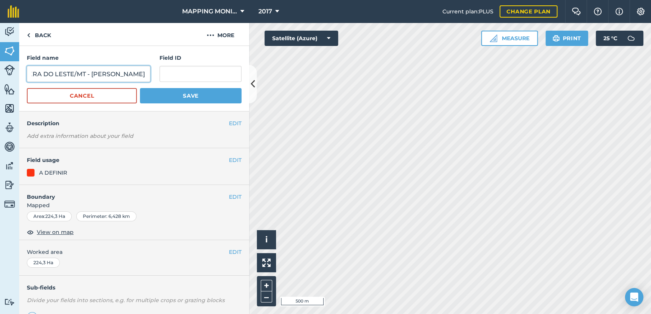
scroll to position [0, 117]
drag, startPoint x: 129, startPoint y: 74, endPoint x: 136, endPoint y: 72, distance: 7.2
click at [136, 72] on input "PRIMAVERA DO LESTE/MT - [PERSON_NAME] - COPACABANA - T 220" at bounding box center [88, 74] width 123 height 16
click at [46, 73] on input "PRIMAVERA DO LESTE/MT - [PERSON_NAME] - COPACABANA - T 220" at bounding box center [88, 74] width 123 height 16
type input "PRIMAVERA DO LESTE/MT - [PERSON_NAME] - COPACABANA - T 220"
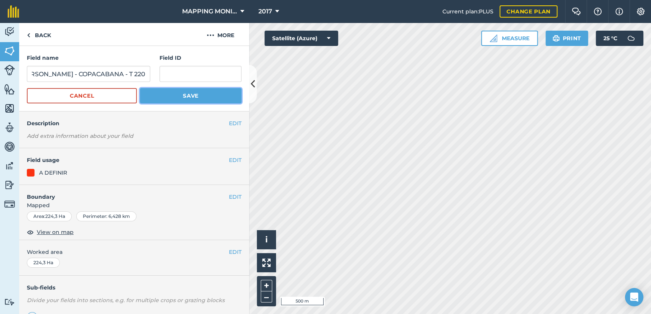
click at [179, 94] on button "Save" at bounding box center [191, 95] width 102 height 15
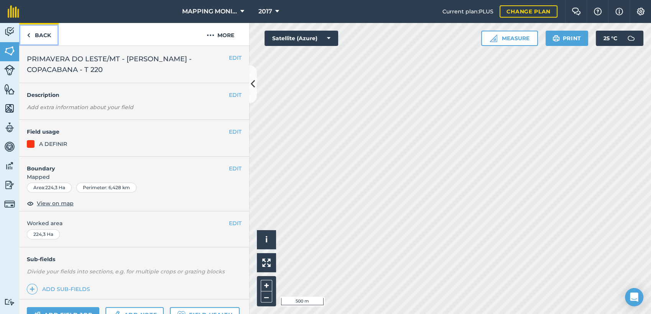
click at [39, 38] on link "Back" at bounding box center [38, 34] width 39 height 23
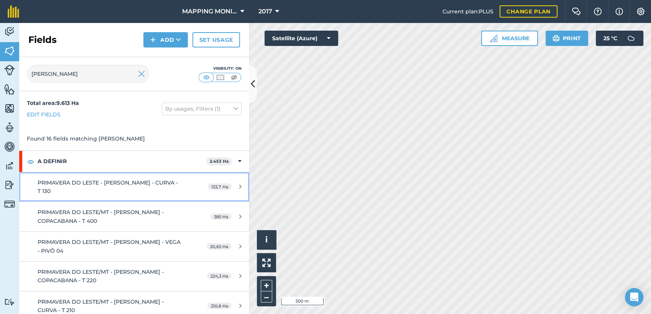
click at [135, 187] on div "PRIMAVERA DO LESTE - [PERSON_NAME] - CURVA - T 130" at bounding box center [110, 187] width 144 height 17
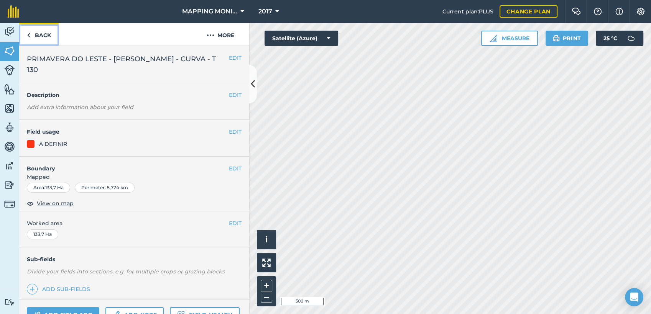
click at [43, 38] on link "Back" at bounding box center [38, 34] width 39 height 23
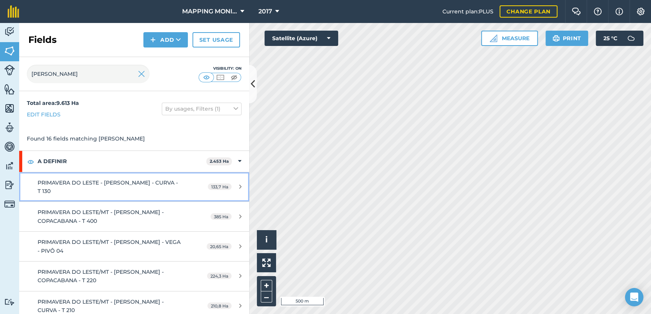
click at [94, 185] on span "PRIMAVERA DO LESTE - [PERSON_NAME] - CURVA - T 130" at bounding box center [108, 186] width 140 height 15
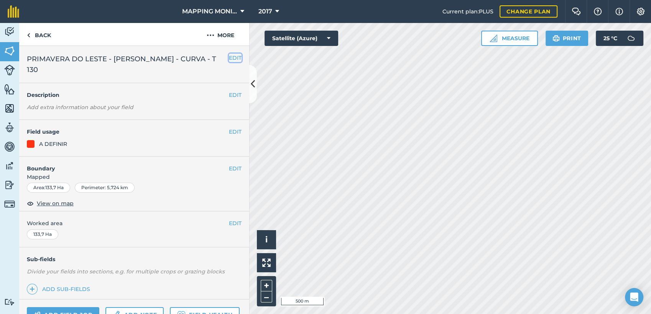
click at [230, 58] on button "EDIT" at bounding box center [235, 58] width 13 height 8
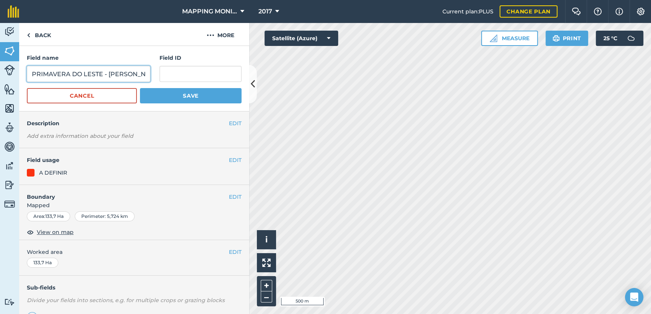
drag, startPoint x: 100, startPoint y: 73, endPoint x: 106, endPoint y: 73, distance: 5.8
click at [101, 73] on input "PRIMAVERA DO LESTE - [PERSON_NAME] - CURVA - T 130" at bounding box center [88, 74] width 123 height 16
type input "PRIMAVERA DO LESTE/MT - [PERSON_NAME] - CURVA - T 130"
click at [140, 88] on button "Save" at bounding box center [191, 95] width 102 height 15
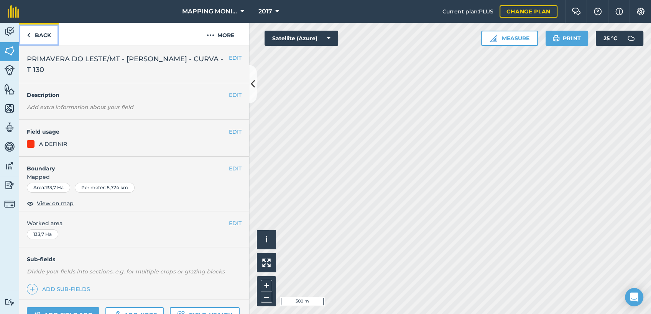
click at [45, 33] on link "Back" at bounding box center [38, 34] width 39 height 23
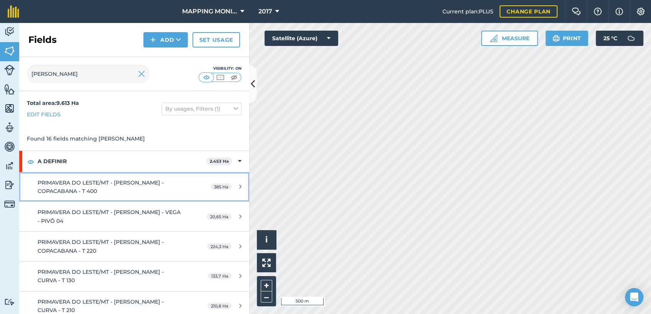
click at [155, 188] on div "PRIMAVERA DO LESTE/MT - [PERSON_NAME] - COPACABANA - T 400" at bounding box center [110, 187] width 144 height 17
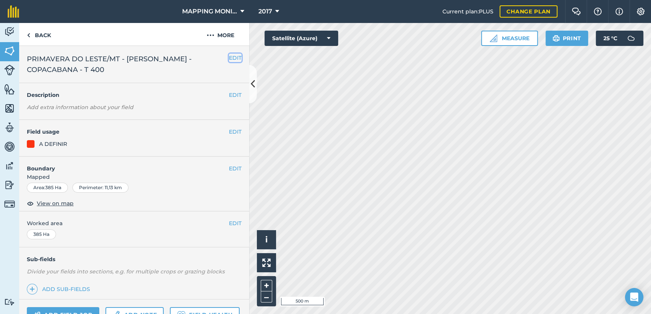
click at [229, 60] on button "EDIT" at bounding box center [235, 58] width 13 height 8
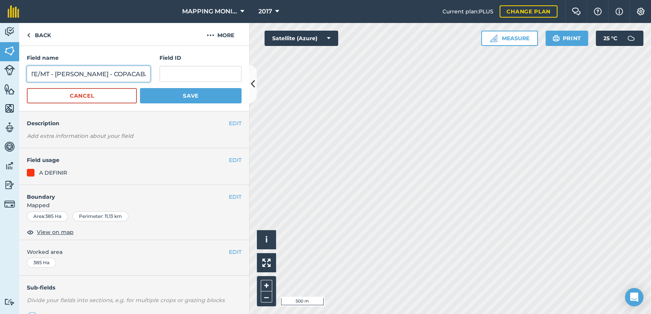
scroll to position [0, 118]
drag, startPoint x: 118, startPoint y: 69, endPoint x: 75, endPoint y: 76, distance: 43.9
click at [75, 76] on input "PRIMAVERA DO LESTE/MT - [PERSON_NAME] - COPACABANA - T 400" at bounding box center [88, 74] width 123 height 16
click at [41, 74] on input "PRIMAVERA DO LESTE/MT - [PERSON_NAME] - COPACABANA - T 400" at bounding box center [88, 74] width 123 height 16
type input "PRIMAVERA DO LESTE/MT - [PERSON_NAME] - COPACABANA - T 400"
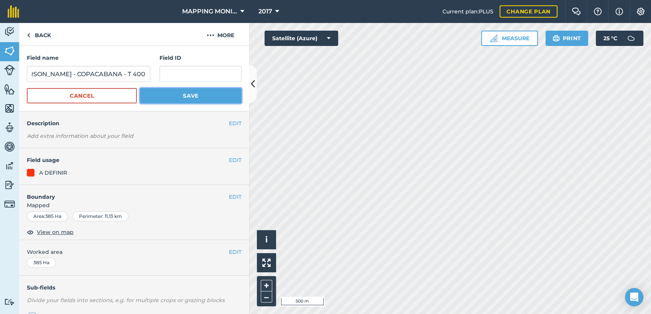
click at [171, 97] on button "Save" at bounding box center [191, 95] width 102 height 15
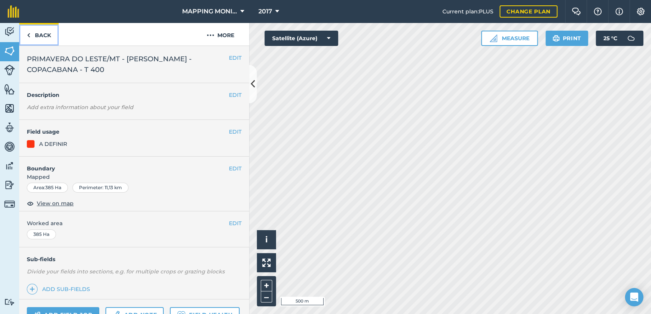
click at [37, 35] on link "Back" at bounding box center [38, 34] width 39 height 23
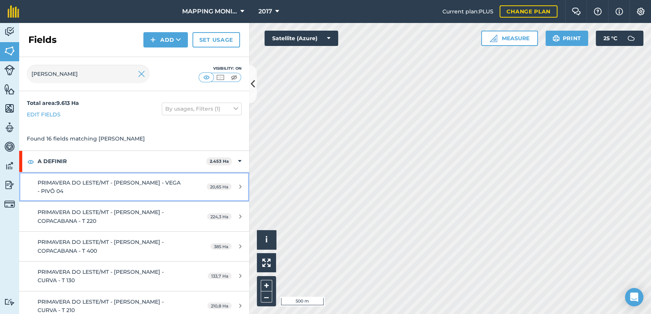
click at [139, 189] on div "PRIMAVERA DO LESTE/MT - [PERSON_NAME] - VEGA - PIVÔ 04" at bounding box center [110, 187] width 144 height 17
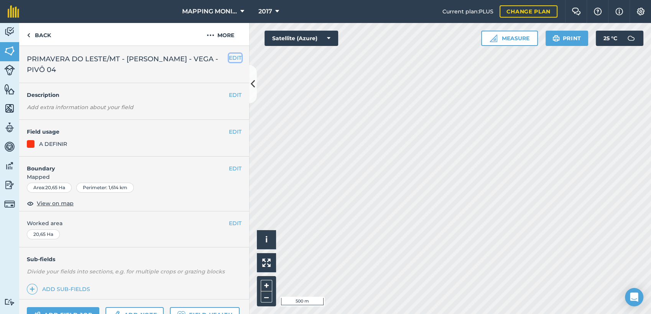
click at [229, 56] on button "EDIT" at bounding box center [235, 58] width 13 height 8
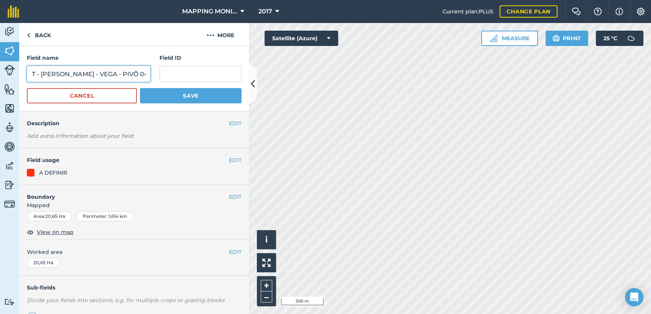
scroll to position [0, 99]
drag, startPoint x: 117, startPoint y: 71, endPoint x: 91, endPoint y: 72, distance: 25.3
click at [91, 72] on input "PRIMAVERA DO LESTE/MT - [PERSON_NAME] - VEGA - PIVÔ 04" at bounding box center [88, 74] width 123 height 16
click at [62, 76] on input "PRIMAVERA DO LESTE/MT - [PERSON_NAME] - VEGA - PIVÔ 04" at bounding box center [88, 74] width 123 height 16
type input "PRIMAVERA DO LESTE/MT - [PERSON_NAME] - PIVÔ 04"
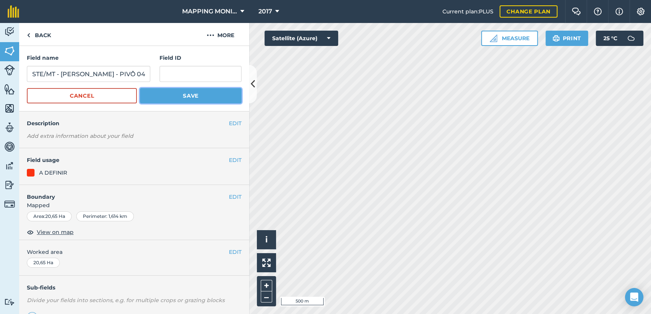
click at [173, 98] on button "Save" at bounding box center [191, 95] width 102 height 15
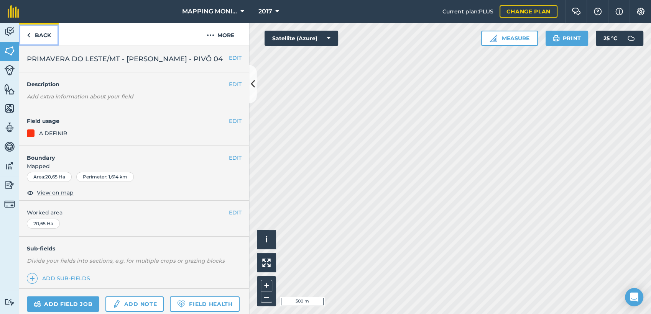
click at [45, 35] on link "Back" at bounding box center [38, 34] width 39 height 23
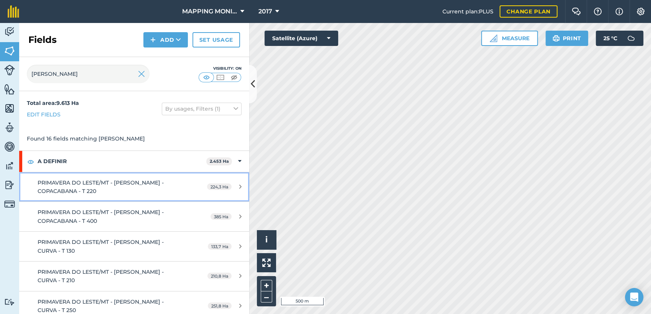
click at [169, 188] on div "PRIMAVERA DO LESTE/MT - [PERSON_NAME] - COPACABANA - T 220" at bounding box center [110, 187] width 144 height 17
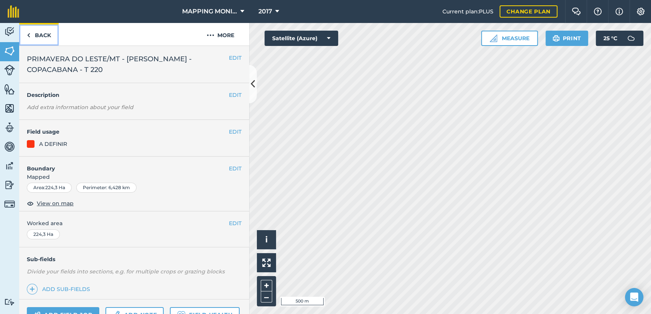
click at [41, 33] on link "Back" at bounding box center [38, 34] width 39 height 23
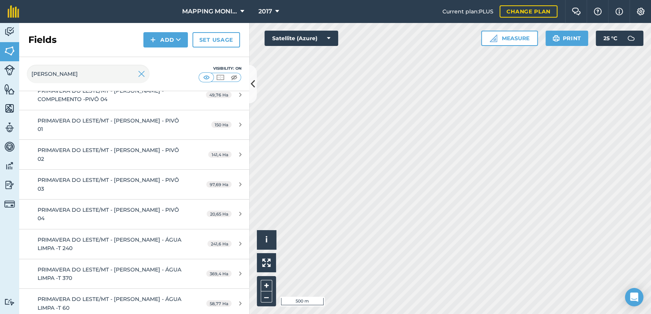
scroll to position [334, 0]
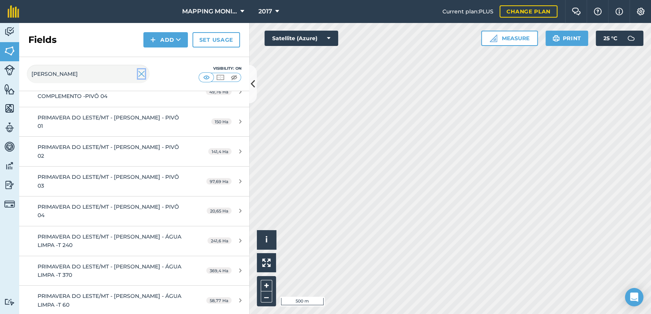
click at [142, 76] on img at bounding box center [141, 73] width 7 height 9
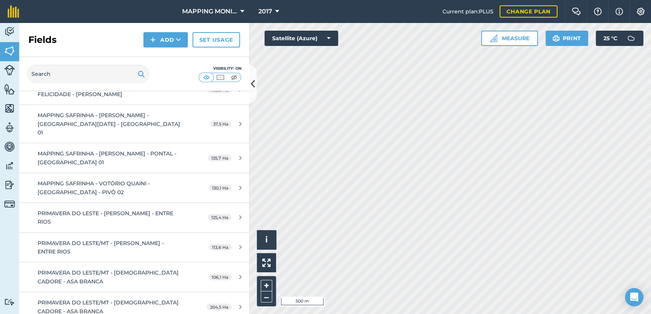
scroll to position [691, 0]
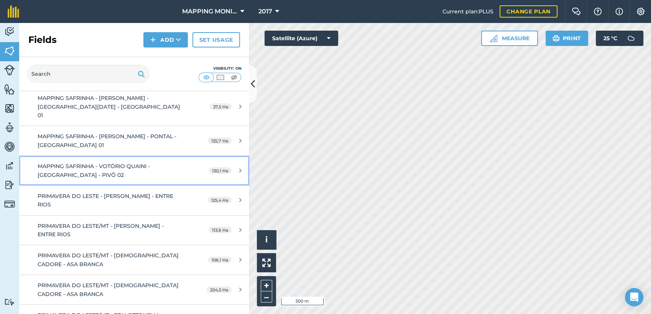
click at [105, 169] on div "MAPPING SAFRINHA - VOTÓRIO QUAINI - [GEOGRAPHIC_DATA] - PIVÔ 02" at bounding box center [110, 170] width 144 height 17
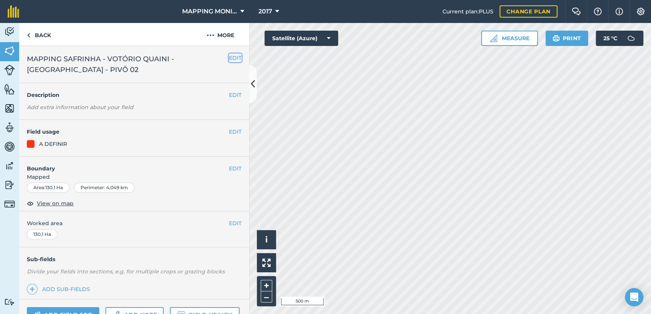
click at [232, 60] on button "EDIT" at bounding box center [235, 58] width 13 height 8
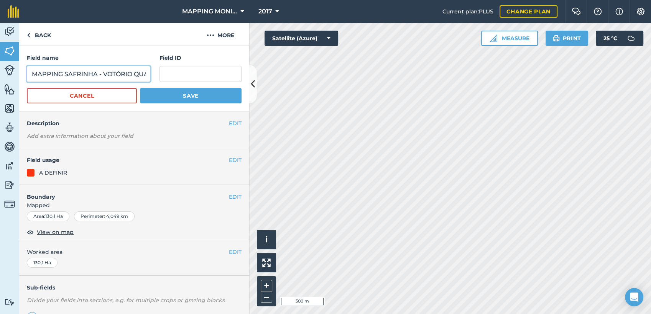
drag, startPoint x: 101, startPoint y: 72, endPoint x: 25, endPoint y: 76, distance: 76.0
click at [25, 77] on div "Field name MAPPING SAFRINHA - VOTÓRIO QUAINI - [GEOGRAPHIC_DATA] - PIVÔ 02 Fiel…" at bounding box center [134, 79] width 230 height 66
click at [111, 74] on input "PRIMAVERA DO LESTE/MT - VITÓRIO QUAINI - [GEOGRAPHIC_DATA] - PIVÔ 02" at bounding box center [88, 74] width 123 height 16
type input "PRIMAVERA DO LESTE/MT - VITÓRIO QUAINI - [GEOGRAPHIC_DATA] 1 - PIVÔ 02"
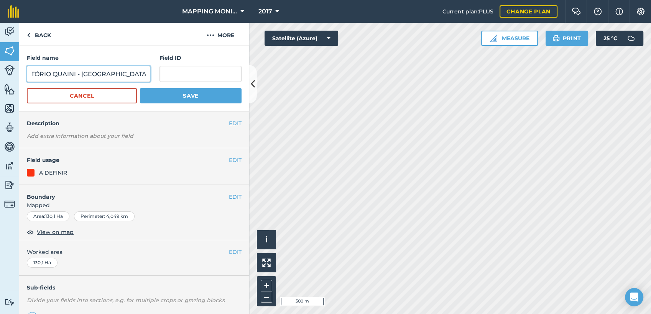
click at [140, 88] on button "Save" at bounding box center [191, 95] width 102 height 15
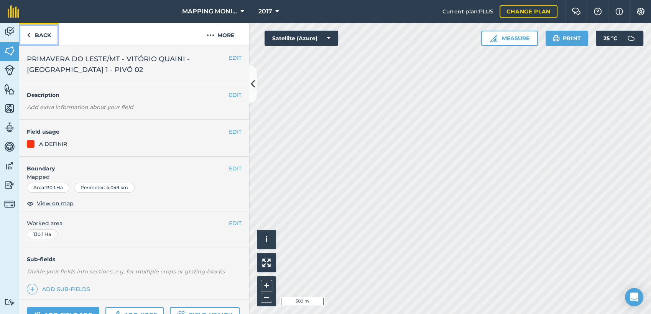
click at [38, 35] on link "Back" at bounding box center [38, 34] width 39 height 23
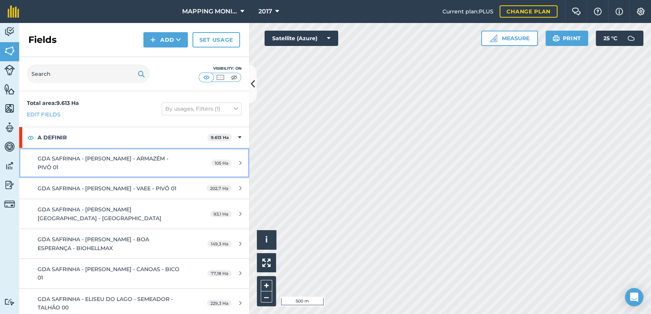
click at [122, 162] on div "GDA SAFRINHA - [PERSON_NAME] - ARMAZÉM - PIVÔ 01" at bounding box center [110, 163] width 144 height 17
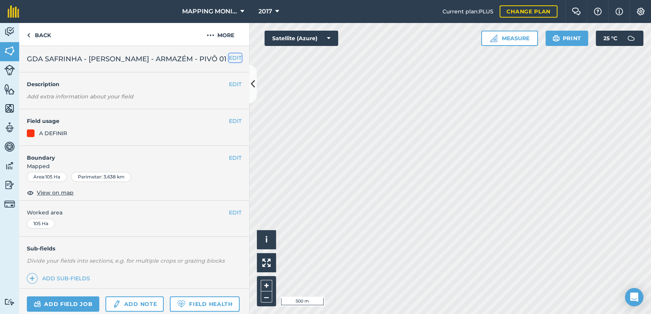
click at [229, 60] on button "EDIT" at bounding box center [235, 58] width 13 height 8
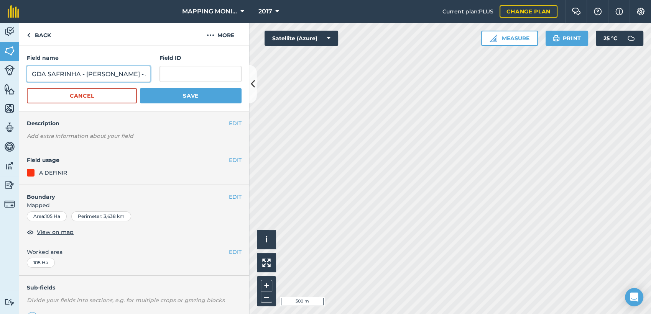
drag, startPoint x: 32, startPoint y: 74, endPoint x: 80, endPoint y: 75, distance: 47.9
click at [80, 75] on input "GDA SAFRINHA - [PERSON_NAME] - ARMAZÉM - PIVÔ 01" at bounding box center [88, 74] width 123 height 16
type input "VERA/MT - [PERSON_NAME] - ARMAZÉM - PIVÔ 01"
click at [140, 88] on button "Save" at bounding box center [191, 95] width 102 height 15
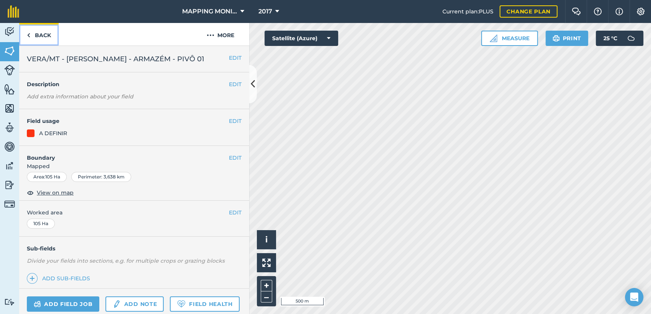
click at [46, 35] on link "Back" at bounding box center [38, 34] width 39 height 23
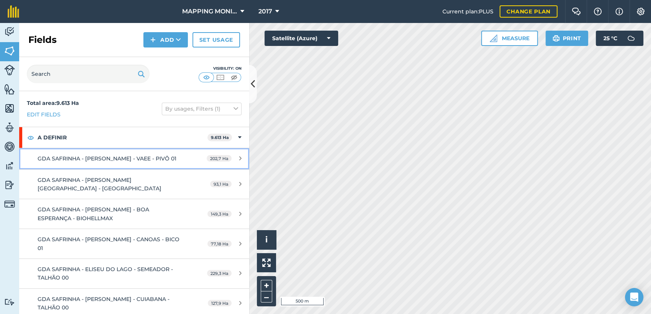
click at [125, 162] on div "GDA SAFRINHA - [PERSON_NAME] - VAEE - PIVÔ 01" at bounding box center [110, 159] width 144 height 8
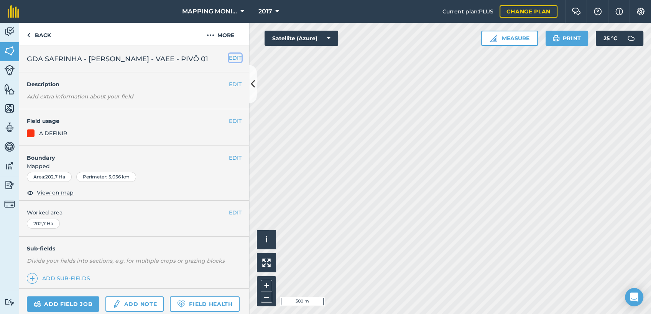
click at [230, 59] on button "EDIT" at bounding box center [235, 58] width 13 height 8
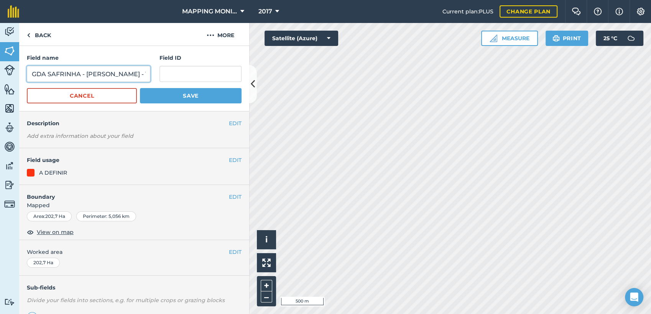
drag, startPoint x: 35, startPoint y: 73, endPoint x: 81, endPoint y: 72, distance: 46.0
click at [81, 72] on input "GDA SAFRINHA - [PERSON_NAME] - VAEE - PIVÔ 01" at bounding box center [88, 74] width 123 height 16
type input "SORRISO/MT - [PERSON_NAME] - VAEE - PIVÔ 01"
click at [169, 93] on button "Save" at bounding box center [191, 95] width 102 height 15
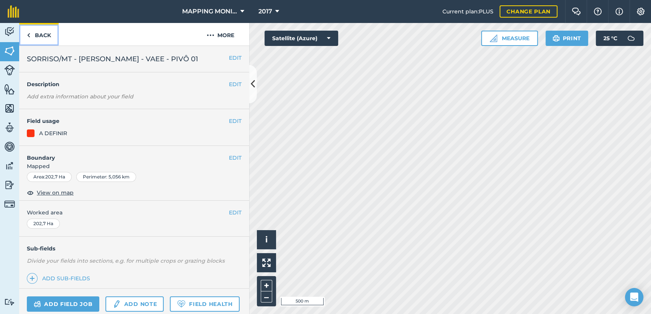
click at [44, 34] on link "Back" at bounding box center [38, 34] width 39 height 23
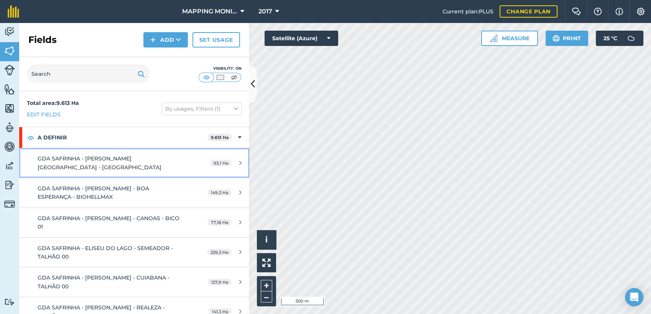
click at [108, 162] on div "GDA SAFRINHA - [PERSON_NAME][GEOGRAPHIC_DATA] - [GEOGRAPHIC_DATA]" at bounding box center [110, 163] width 144 height 17
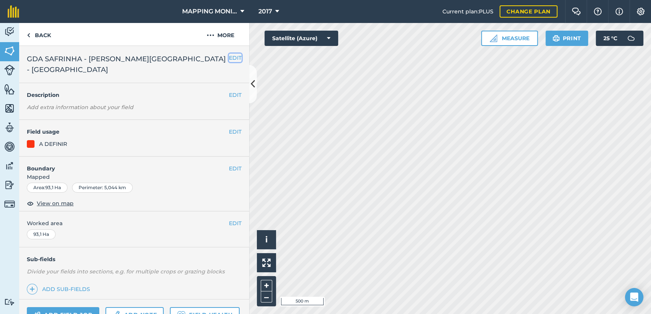
click at [230, 60] on button "EDIT" at bounding box center [235, 58] width 13 height 8
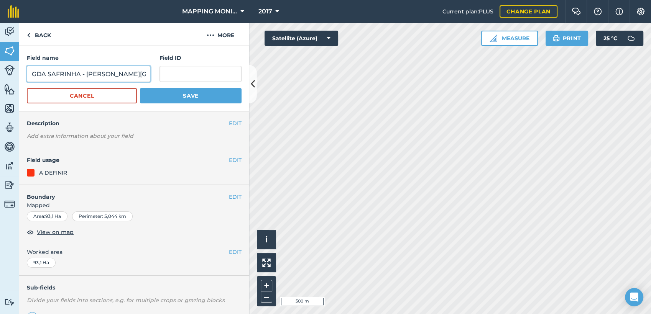
drag, startPoint x: 32, startPoint y: 73, endPoint x: 79, endPoint y: 75, distance: 47.6
click at [79, 75] on input "GDA SAFRINHA - [PERSON_NAME][GEOGRAPHIC_DATA] - [GEOGRAPHIC_DATA]" at bounding box center [88, 74] width 123 height 16
type input "PRIMAVERA DO LESTE/[GEOGRAPHIC_DATA][PERSON_NAME] - [GEOGRAPHIC_DATA]"
click at [140, 88] on button "Save" at bounding box center [191, 95] width 102 height 15
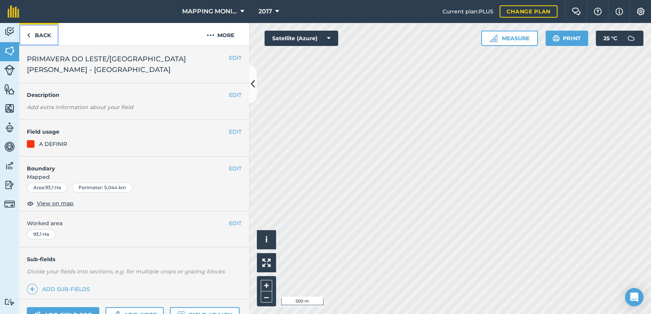
click at [52, 32] on link "Back" at bounding box center [38, 34] width 39 height 23
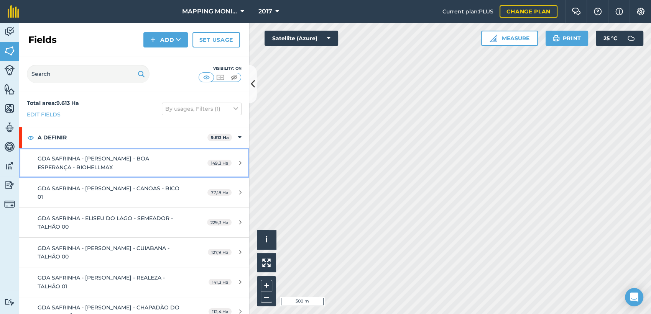
click at [123, 155] on span "GDA SAFRINHA - [PERSON_NAME] - BOA ESPERANÇA - BIOHELLMAX" at bounding box center [94, 162] width 112 height 15
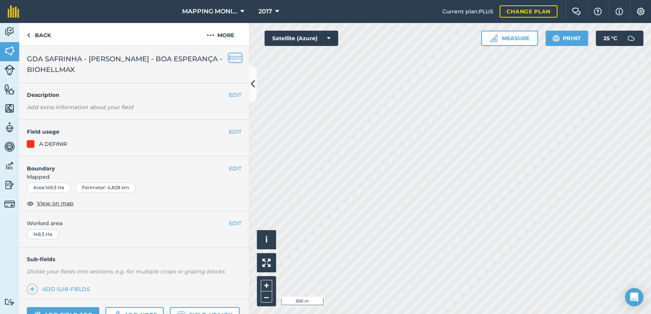
click at [229, 57] on button "EDIT" at bounding box center [235, 58] width 13 height 8
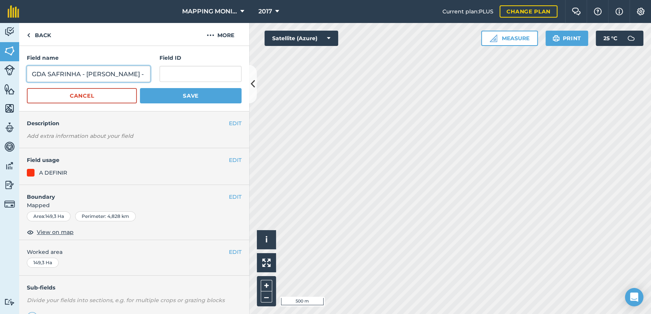
click at [30, 74] on input "GDA SAFRINHA - [PERSON_NAME] - BOA ESPERANÇA - BIOHELLMAX" at bounding box center [88, 74] width 123 height 16
type input "PRIMAVERA DO LESTE/MT - [PERSON_NAME] - BOA ESPERANÇA - BIOHELLMAX"
click at [140, 88] on button "Save" at bounding box center [191, 95] width 102 height 15
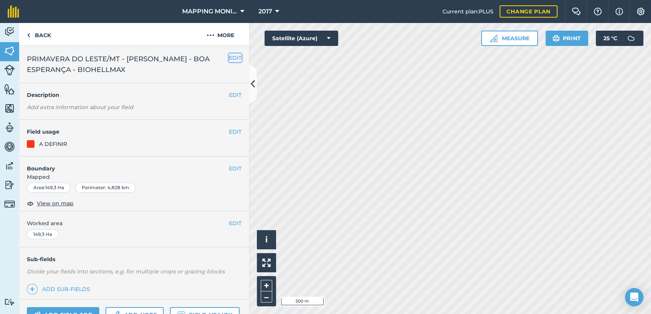
click at [233, 61] on button "EDIT" at bounding box center [235, 58] width 13 height 8
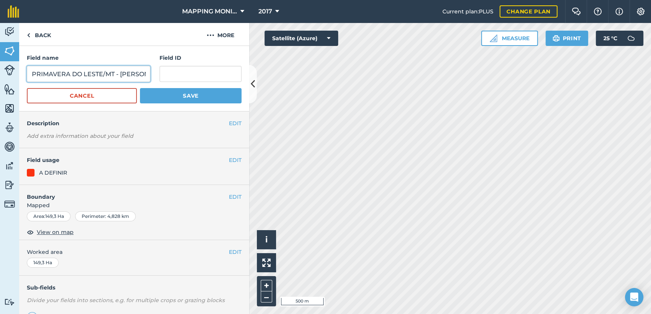
click at [128, 75] on input "PRIMAVERA DO LESTE/MT - [PERSON_NAME] - BOA ESPERANÇA - BIOHELLMAX" at bounding box center [88, 74] width 123 height 16
type input "PRIMAVERA DO LESTE/MT - [PERSON_NAME] - BOA ESPERANÇA"
click at [177, 97] on button "Save" at bounding box center [191, 95] width 102 height 15
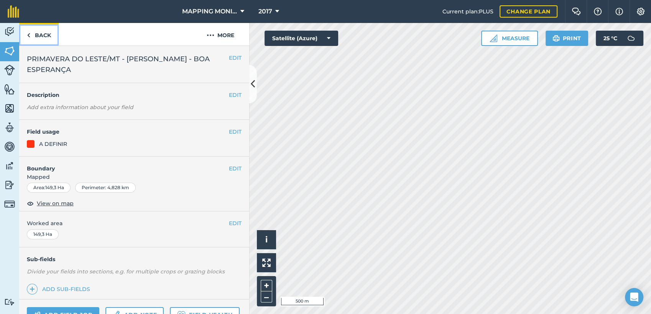
click at [44, 38] on link "Back" at bounding box center [38, 34] width 39 height 23
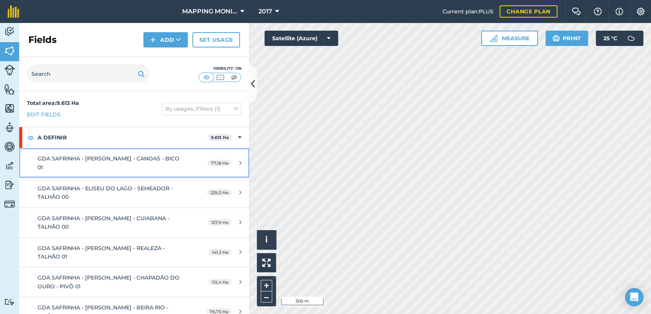
click at [133, 165] on div "GDA SAFRINHA - [PERSON_NAME] - CANOAS - BICO 01" at bounding box center [110, 163] width 144 height 17
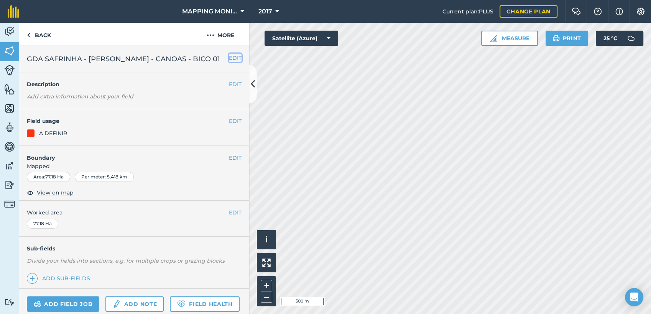
click at [230, 57] on button "EDIT" at bounding box center [235, 58] width 13 height 8
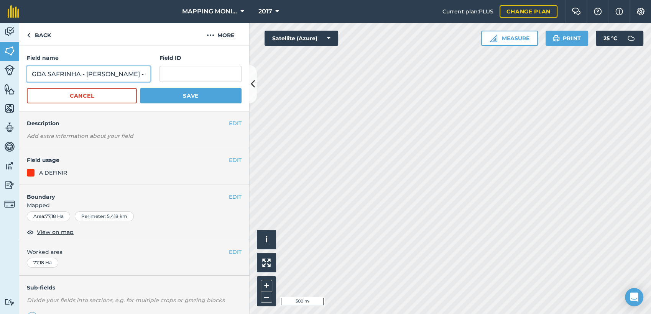
click at [76, 74] on input "GDA SAFRINHA - [PERSON_NAME] - CANOAS - BICO 01" at bounding box center [88, 74] width 123 height 16
type input "PRIMAVERA DO LESTE/MT - EDU OTTONELLI - CANOAS"
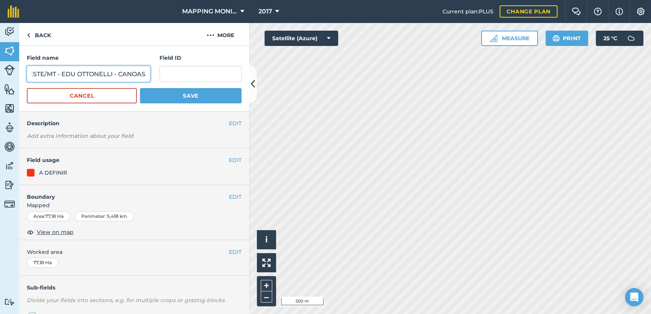
click at [140, 88] on button "Save" at bounding box center [191, 95] width 102 height 15
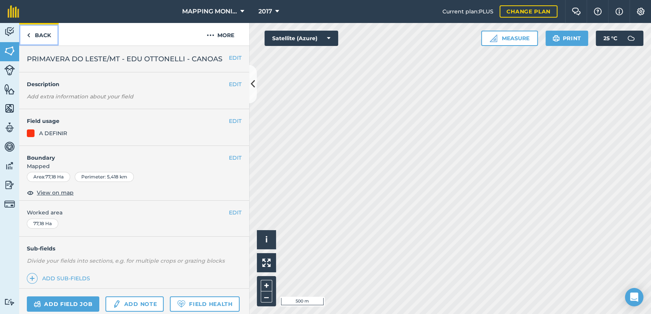
click at [38, 31] on link "Back" at bounding box center [38, 34] width 39 height 23
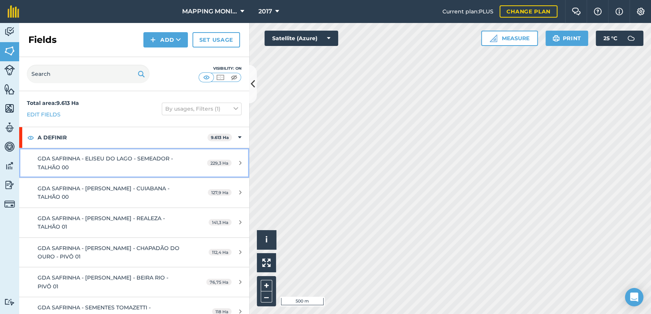
click at [159, 162] on div "GDA SAFRINHA - ELISEU DO LAGO - SEMEADOR - TALHÃO 00" at bounding box center [110, 163] width 144 height 17
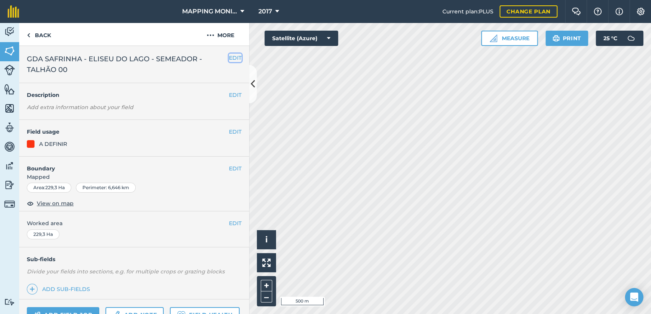
click at [230, 58] on button "EDIT" at bounding box center [235, 58] width 13 height 8
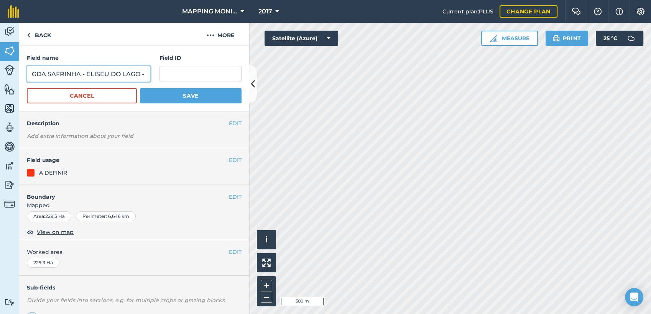
click at [34, 74] on input "GDA SAFRINHA - ELISEU DO LAGO - SEMEADOR - TALHÃO 00" at bounding box center [88, 74] width 123 height 16
type input "PRIMAVERA DO LESTE/MT - ELISEU DO LAGO - SEMEADOR"
click at [140, 88] on button "Save" at bounding box center [191, 95] width 102 height 15
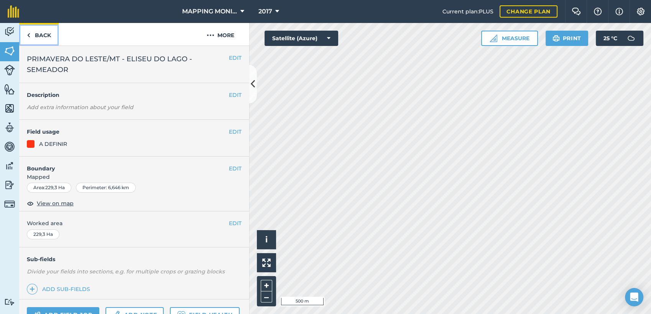
click at [40, 36] on link "Back" at bounding box center [38, 34] width 39 height 23
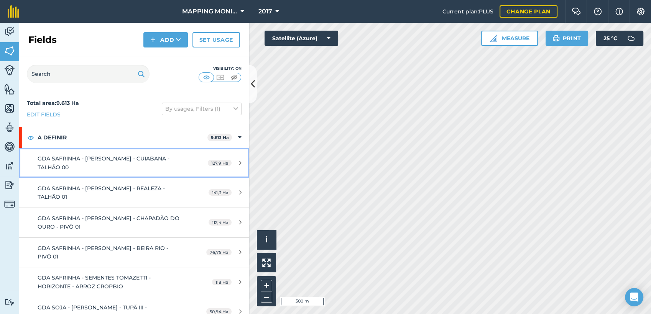
click at [109, 158] on span "GDA SAFRINHA - [PERSON_NAME] - CUIABANA - TALHÃO 00" at bounding box center [104, 162] width 132 height 15
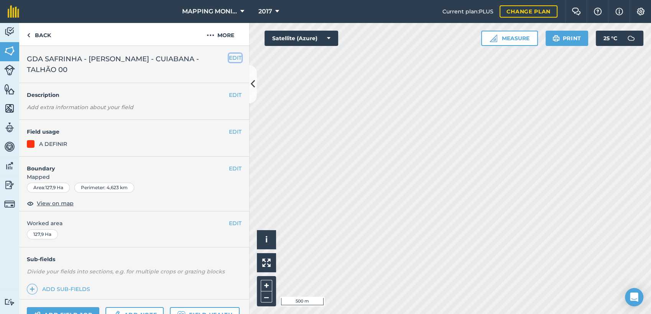
click at [230, 58] on button "EDIT" at bounding box center [235, 58] width 13 height 8
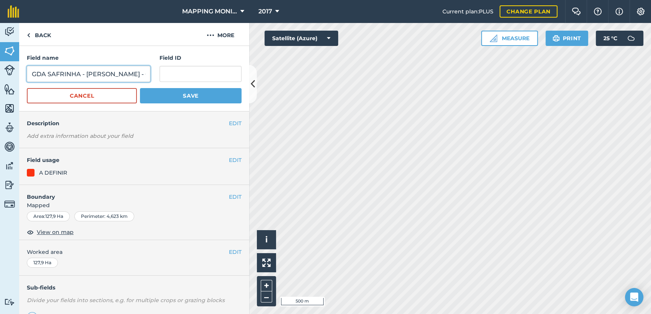
drag, startPoint x: 31, startPoint y: 76, endPoint x: 85, endPoint y: 74, distance: 54.5
click at [85, 74] on input "GDA SAFRINHA - [PERSON_NAME] - CUIABANA - TALHÃO 00" at bounding box center [88, 74] width 123 height 16
type input "PRIMAVERA DO LESTE/MT - FRANKIE MONTAGNE - CUIABANA"
click at [140, 88] on button "Save" at bounding box center [191, 95] width 102 height 15
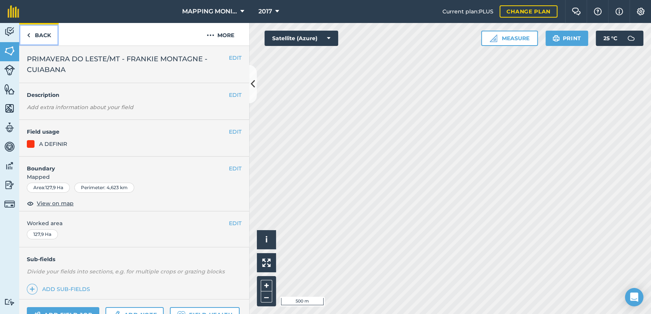
click at [39, 35] on link "Back" at bounding box center [38, 34] width 39 height 23
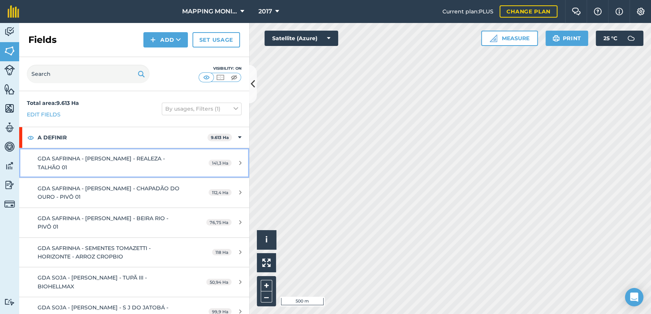
click at [100, 157] on span "GDA SAFRINHA - [PERSON_NAME] - REALEZA - TALHÃO 01" at bounding box center [101, 162] width 127 height 15
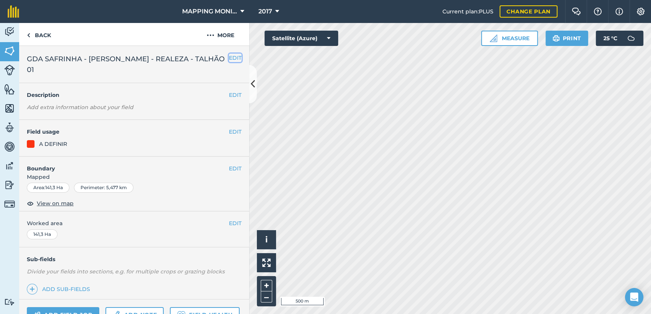
click at [229, 57] on button "EDIT" at bounding box center [235, 58] width 13 height 8
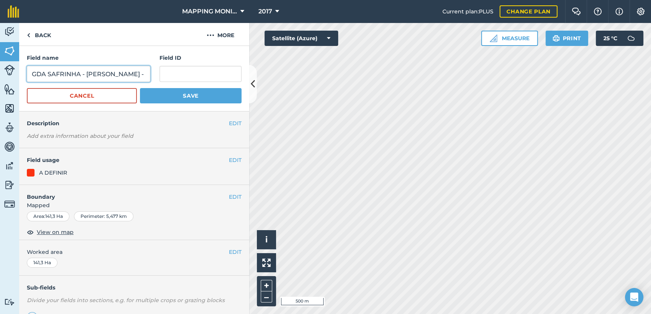
drag, startPoint x: 31, startPoint y: 75, endPoint x: 85, endPoint y: 75, distance: 54.4
click at [85, 75] on input "GDA SAFRINHA - [PERSON_NAME] - REALEZA - TALHÃO 01" at bounding box center [88, 74] width 123 height 16
type input "SORRISO/MT - [PERSON_NAME] - REALEZA"
click at [140, 88] on button "Save" at bounding box center [191, 95] width 102 height 15
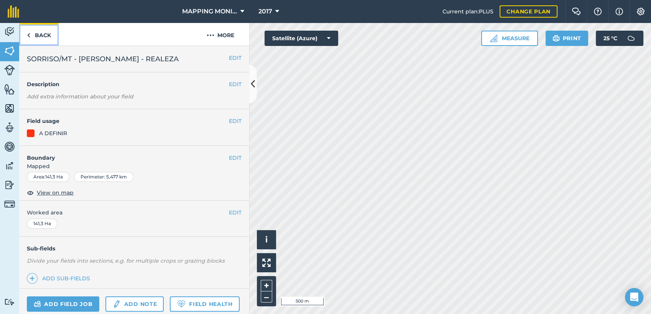
click at [46, 36] on link "Back" at bounding box center [38, 34] width 39 height 23
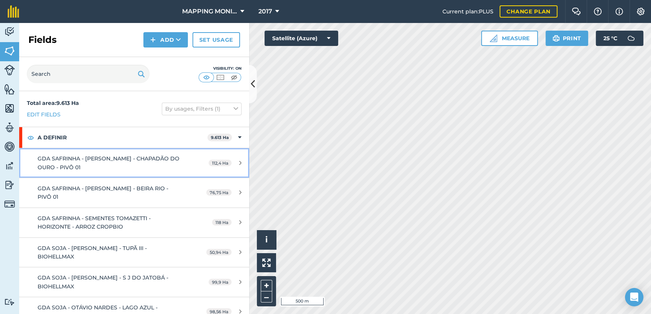
click at [96, 159] on span "GDA SAFRINHA - [PERSON_NAME] - CHAPADÃO DO OURO - PIVÔ 01" at bounding box center [109, 162] width 142 height 15
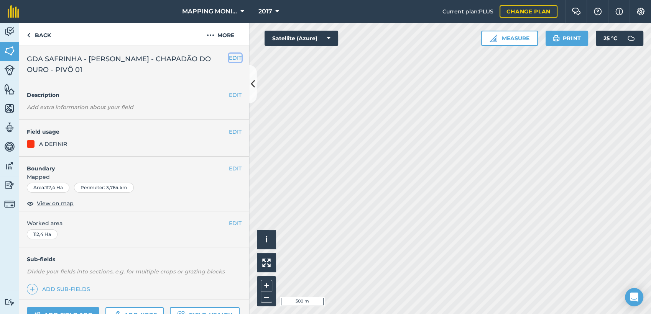
click at [229, 55] on button "EDIT" at bounding box center [235, 58] width 13 height 8
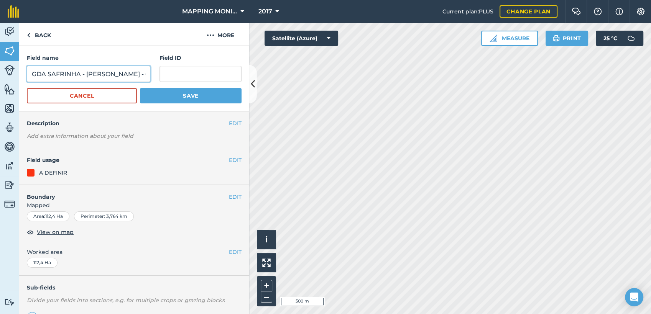
click at [33, 72] on input "GDA SAFRINHA - [PERSON_NAME] - CHAPADÃO DO OURO - PIVÔ 01" at bounding box center [88, 74] width 123 height 16
type input "SORRISO/MT - [PERSON_NAME] - CHAPADÃO DO OURO"
click at [140, 88] on button "Save" at bounding box center [191, 95] width 102 height 15
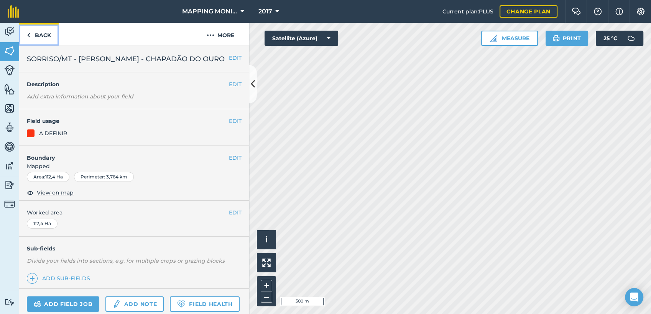
click at [45, 33] on link "Back" at bounding box center [38, 34] width 39 height 23
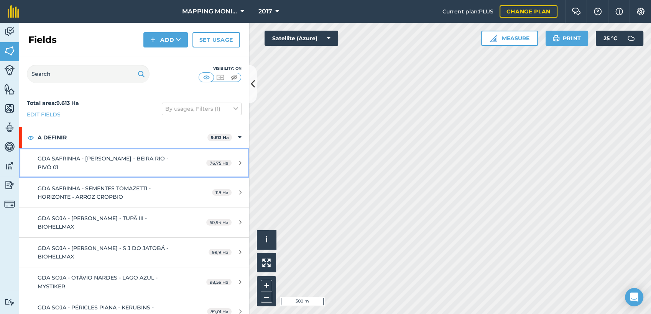
click at [128, 156] on span "GDA SAFRINHA - [PERSON_NAME] - BEIRA RIO - PIVÔ 01" at bounding box center [103, 162] width 131 height 15
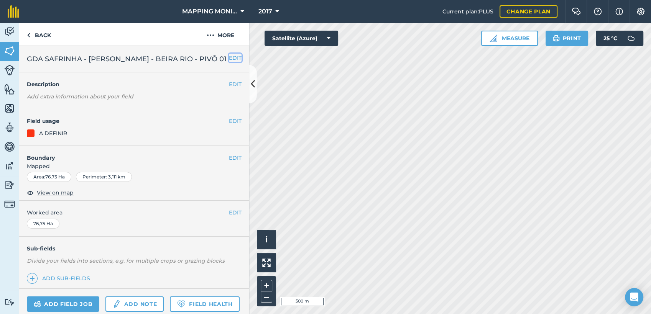
click at [231, 60] on button "EDIT" at bounding box center [235, 58] width 13 height 8
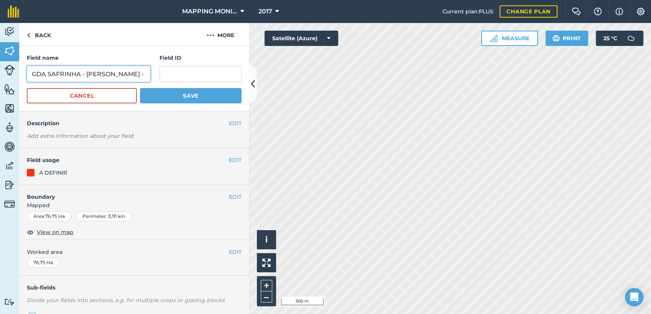
click at [30, 74] on input "GDA SAFRINHA - [PERSON_NAME] - BEIRA RIO - PIVÔ 01" at bounding box center [88, 74] width 123 height 16
type input "PRIMAVERA DO LESTE/MT - [PERSON_NAME] - [GEOGRAPHIC_DATA]"
click at [140, 88] on button "Save" at bounding box center [191, 95] width 102 height 15
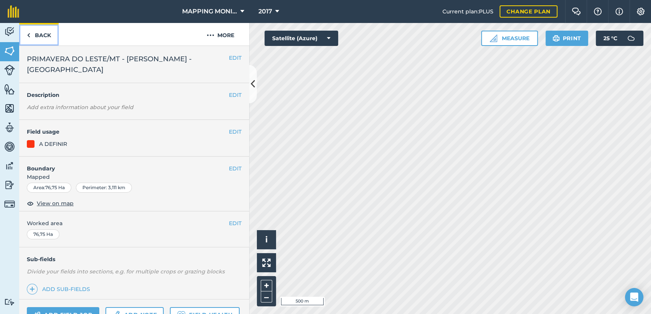
click at [42, 32] on link "Back" at bounding box center [38, 34] width 39 height 23
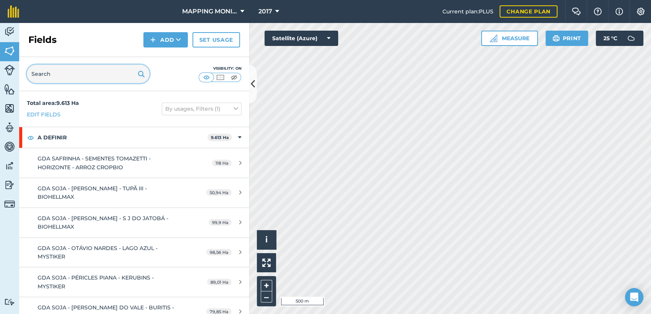
click at [72, 74] on input "text" at bounding box center [88, 74] width 123 height 18
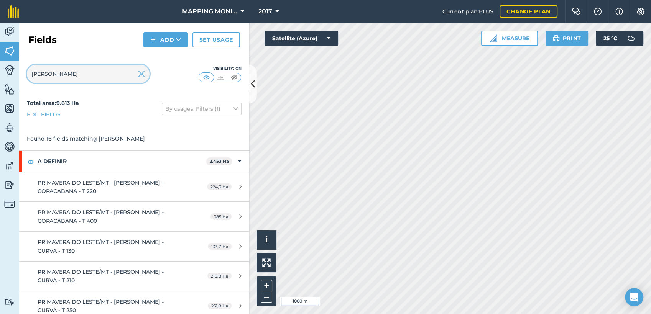
type input "[PERSON_NAME]"
click at [142, 75] on img at bounding box center [141, 73] width 7 height 9
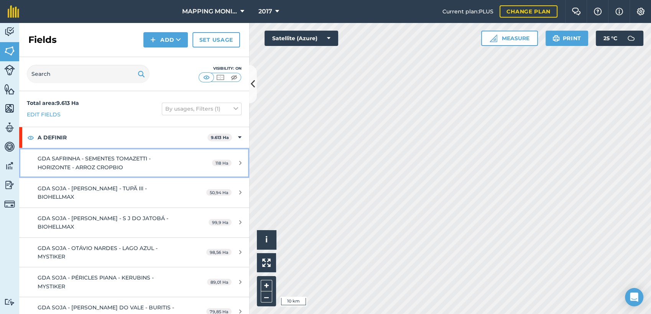
click at [117, 159] on span "GDA SAFRINHA - SEMENTES TOMAZETTI - HORIZONTE - ARROZ CROPBIO" at bounding box center [94, 162] width 113 height 15
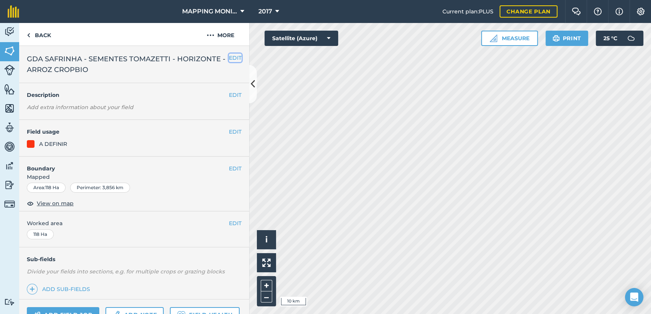
click at [232, 57] on button "EDIT" at bounding box center [235, 58] width 13 height 8
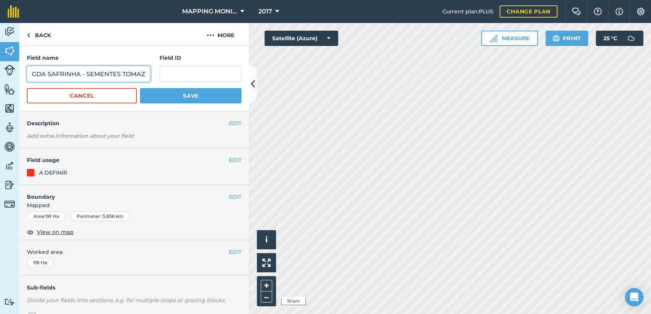
drag, startPoint x: 81, startPoint y: 74, endPoint x: 19, endPoint y: 75, distance: 61.7
click at [19, 75] on div "Field name GDA SAFRINHA - SEMENTES TOMAZETTI - HORIZONTE - ARROZ CROPBIO Field …" at bounding box center [134, 79] width 230 height 66
type input "PRIMAVERA DO LESTE/MT - SEMENTES TOMAZETTI - HORIZONTE"
click at [140, 88] on button "Save" at bounding box center [191, 95] width 102 height 15
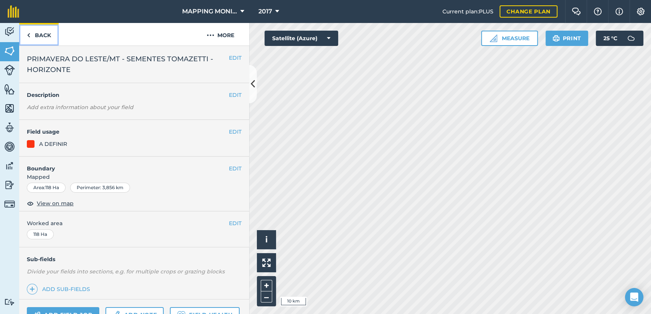
click at [49, 35] on link "Back" at bounding box center [38, 34] width 39 height 23
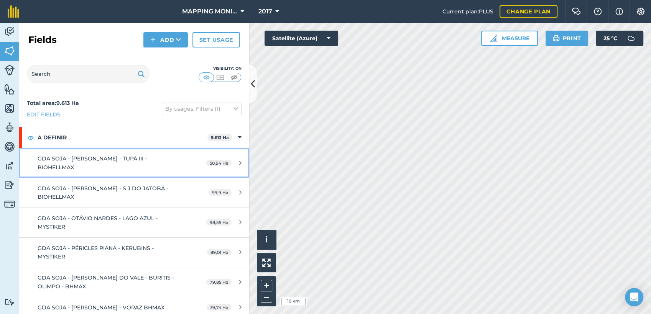
click at [121, 160] on span "GDA SOJA - [PERSON_NAME] - TUPÃ III - BIOHELLMAX" at bounding box center [92, 162] width 109 height 15
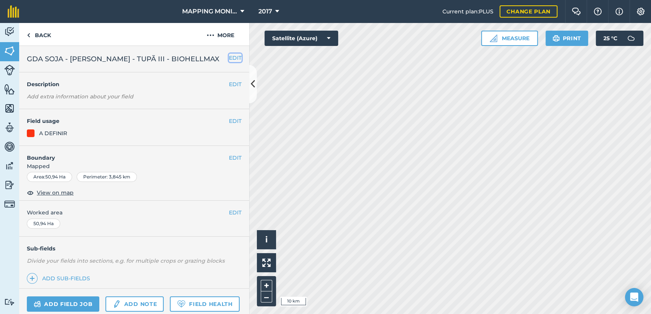
click at [229, 59] on button "EDIT" at bounding box center [235, 58] width 13 height 8
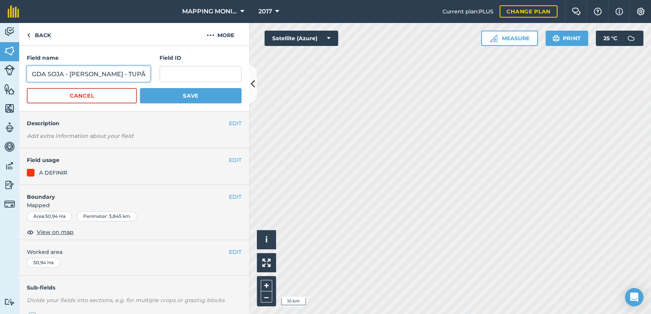
drag, startPoint x: 67, startPoint y: 75, endPoint x: 21, endPoint y: 77, distance: 45.3
click at [21, 77] on div "Field name GDA [PERSON_NAME] - TUPÃ III - BIOHELLMAX Field ID Cancel Save" at bounding box center [134, 79] width 230 height 66
type input "PRIMAVERA DO LESTE/MT - [PERSON_NAME] - TUPÃ III"
click at [140, 88] on button "Save" at bounding box center [191, 95] width 102 height 15
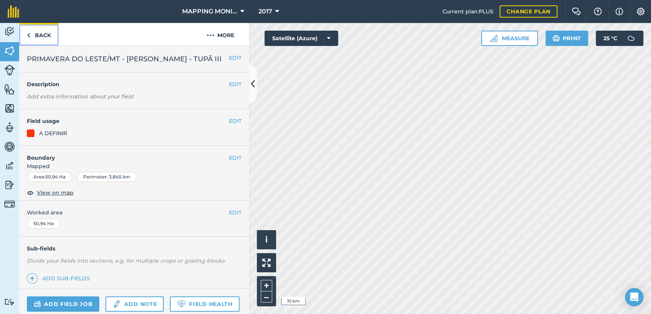
click at [39, 35] on link "Back" at bounding box center [38, 34] width 39 height 23
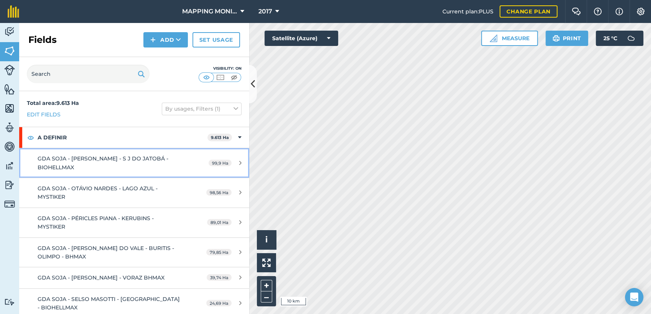
click at [100, 160] on span "GDA SOJA - [PERSON_NAME] - S J DO JATOBÁ - BIOHELLMAX" at bounding box center [103, 162] width 131 height 15
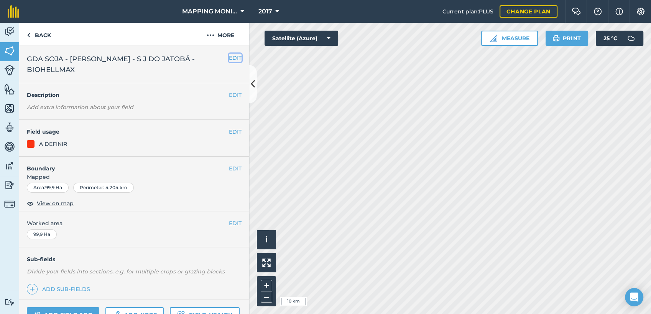
click at [229, 57] on button "EDIT" at bounding box center [235, 58] width 13 height 8
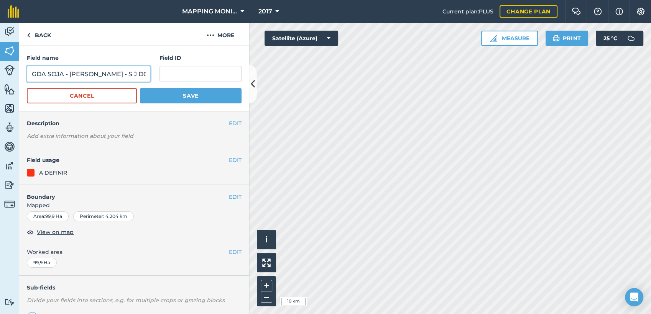
click at [32, 74] on input "GDA SOJA - [PERSON_NAME] - S J DO JATOBÁ - BIOHELLMAX" at bounding box center [88, 74] width 123 height 16
type input "JACIARA/MT - [PERSON_NAME] - S J DO JATOBÁ"
click at [140, 88] on button "Save" at bounding box center [191, 95] width 102 height 15
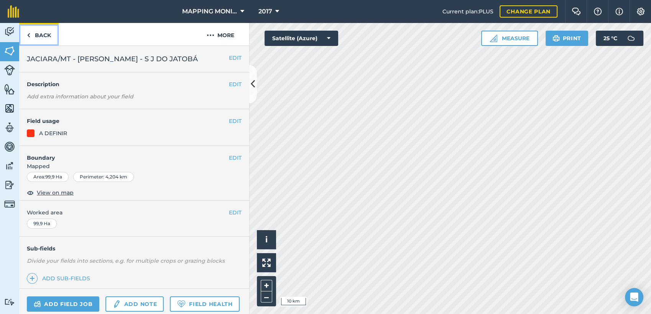
click at [41, 33] on link "Back" at bounding box center [38, 34] width 39 height 23
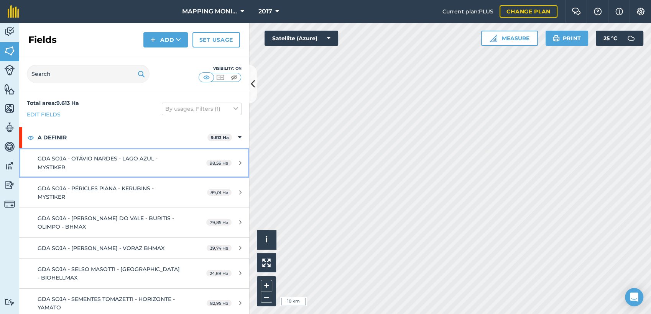
click at [105, 165] on div "GDA SOJA - OTÁVIO NARDES - LAGO AZUL - MYSTIKER" at bounding box center [110, 163] width 144 height 17
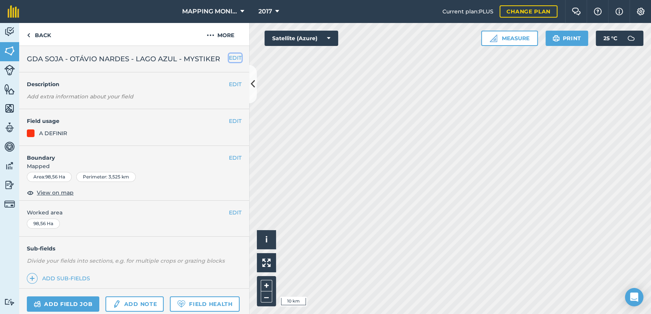
click at [229, 59] on button "EDIT" at bounding box center [235, 58] width 13 height 8
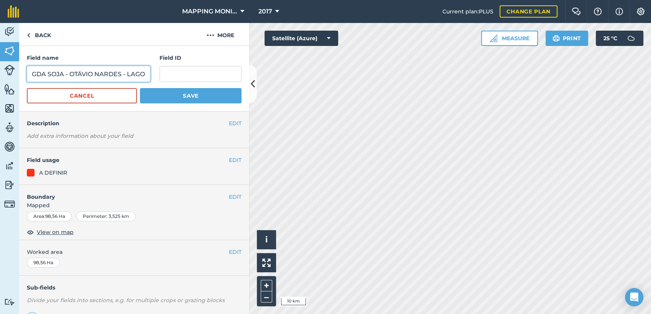
click at [30, 74] on input "GDA SOJA - OTÁVIO NARDES - LAGO AZUL - MYSTIKER" at bounding box center [88, 74] width 123 height 16
type input "PRIMAVERA DO LESTE/MT - OTÁVIO NARDES - [GEOGRAPHIC_DATA]"
click at [140, 88] on button "Save" at bounding box center [191, 95] width 102 height 15
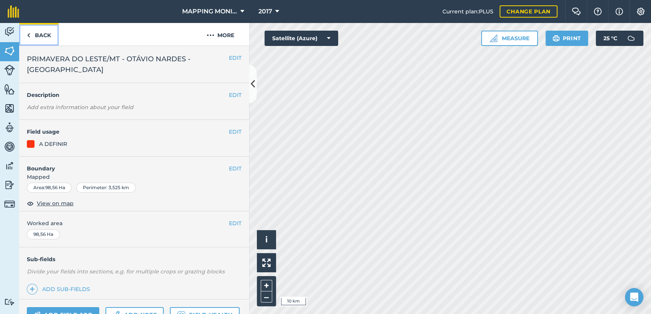
click at [41, 35] on link "Back" at bounding box center [38, 34] width 39 height 23
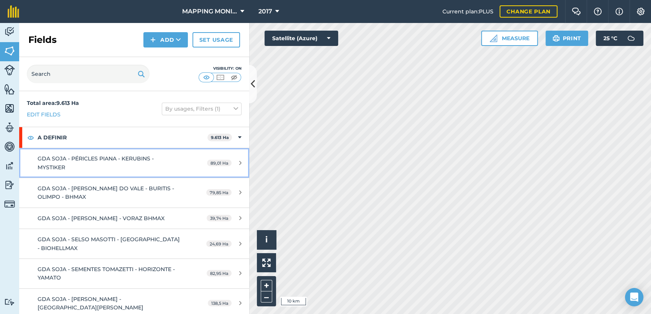
click at [127, 164] on div "GDA SOJA - PÉRICLES PIANA - KERUBINS - MYSTIKER" at bounding box center [110, 163] width 144 height 17
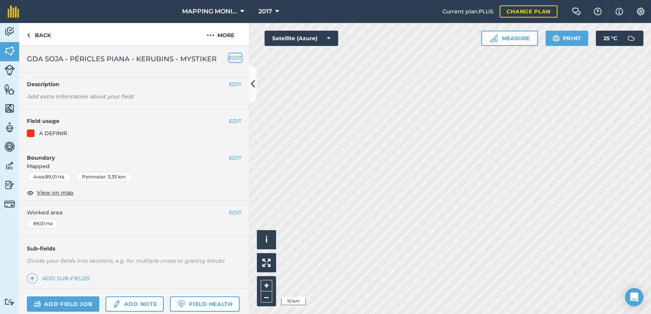
click at [229, 55] on button "EDIT" at bounding box center [235, 58] width 13 height 8
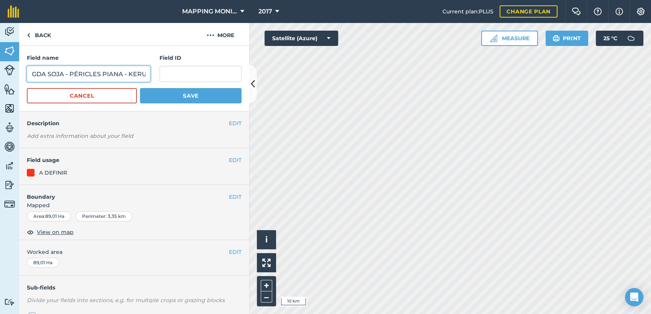
click at [31, 72] on input "GDA SOJA - PÉRICLES PIANA - KERUBINS - MYSTIKER" at bounding box center [88, 74] width 123 height 16
type input "PRIMAVERA DO LESTE/MT - PÉRICLES PIANA - KERUBINS"
click at [140, 88] on button "Save" at bounding box center [191, 95] width 102 height 15
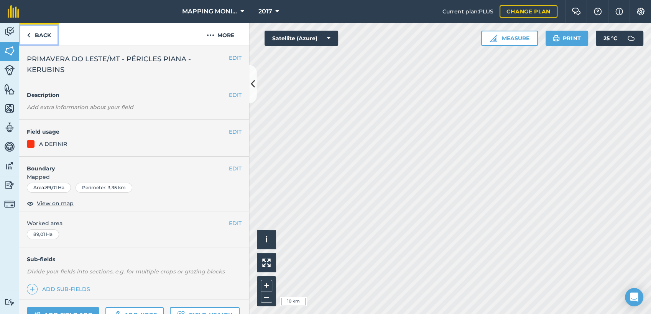
click at [40, 34] on link "Back" at bounding box center [38, 34] width 39 height 23
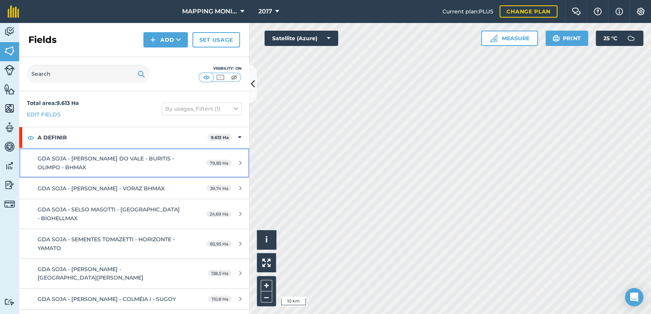
click at [122, 166] on div "GDA SOJA - [PERSON_NAME] DO VALE - BURITIS - OLIMPO - BHMAX" at bounding box center [110, 163] width 144 height 17
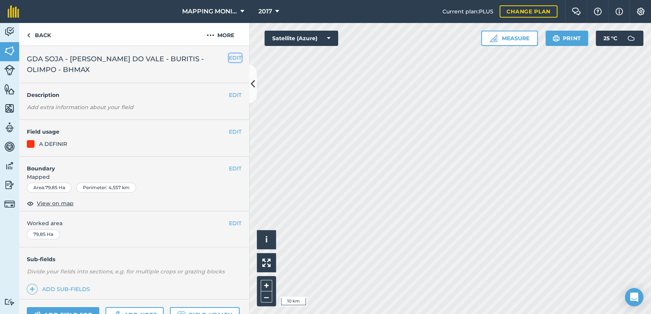
click at [229, 58] on button "EDIT" at bounding box center [235, 58] width 13 height 8
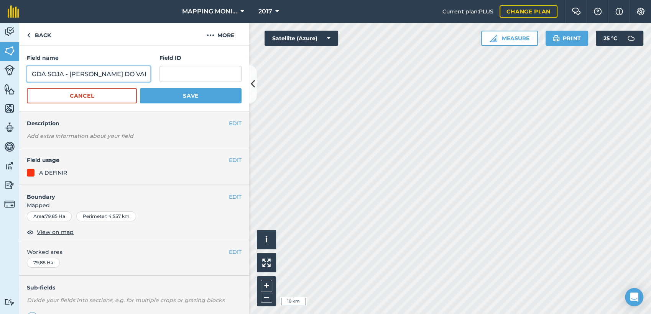
click at [32, 76] on input "GDA SOJA - [PERSON_NAME] DO VALE - BURITIS - OLIMPO - BHMAX" at bounding box center [88, 74] width 123 height 16
type input "STO ANTÔNIO DO LESTE/MT - [PERSON_NAME]"
click at [140, 88] on button "Save" at bounding box center [191, 95] width 102 height 15
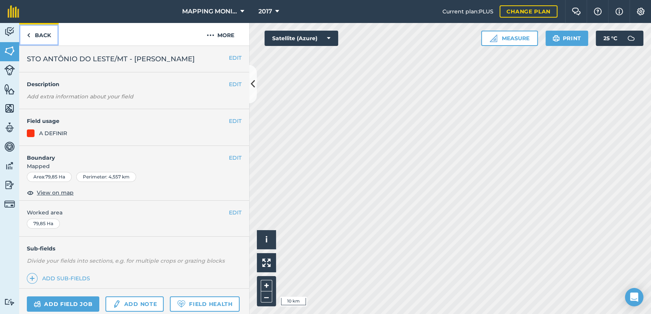
click at [44, 36] on link "Back" at bounding box center [38, 34] width 39 height 23
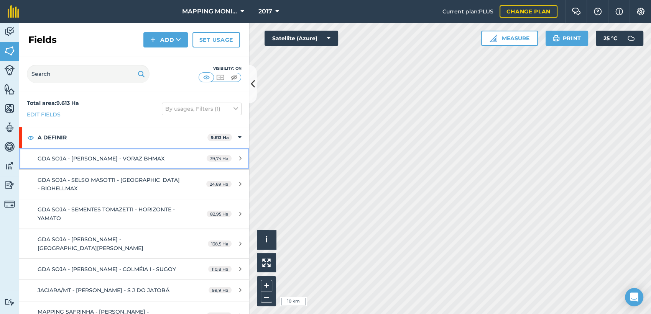
click at [137, 163] on div "GDA SOJA - [PERSON_NAME] - VORAZ BHMAX" at bounding box center [110, 159] width 144 height 8
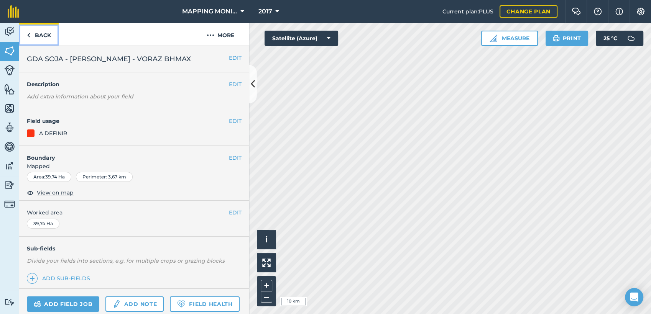
click at [46, 35] on link "Back" at bounding box center [38, 34] width 39 height 23
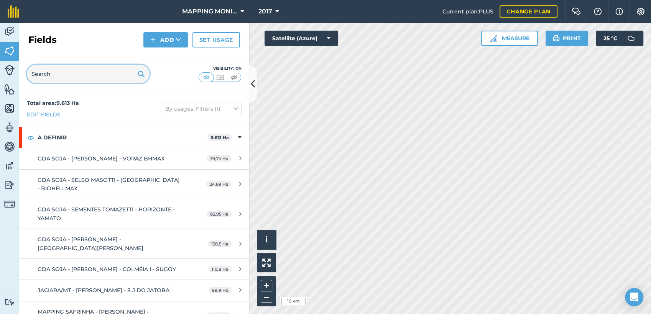
click at [76, 69] on input "text" at bounding box center [88, 74] width 123 height 18
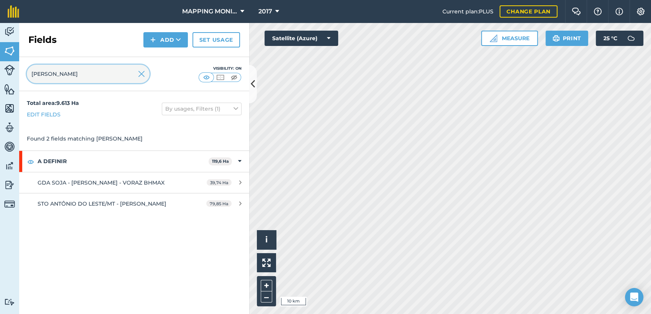
type input "[PERSON_NAME]"
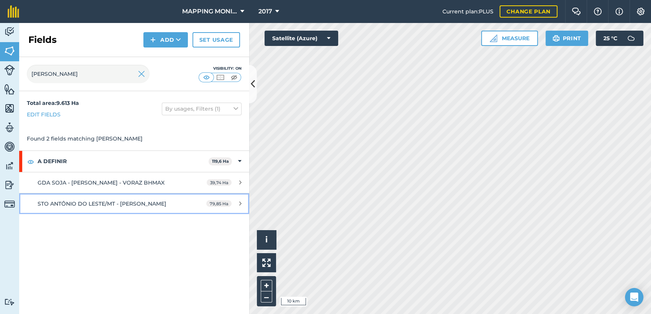
click at [132, 208] on div "STO ANTÔNIO DO LESTE/MT - [PERSON_NAME]" at bounding box center [110, 204] width 144 height 8
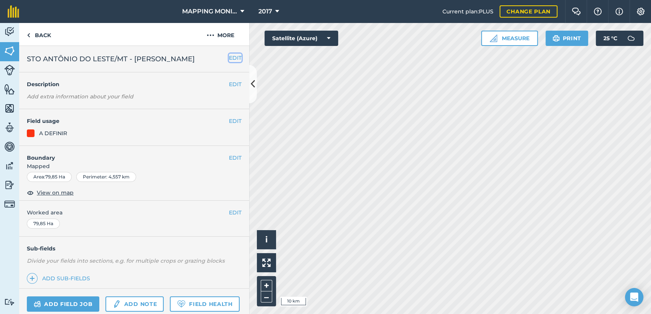
click at [229, 56] on button "EDIT" at bounding box center [235, 58] width 13 height 8
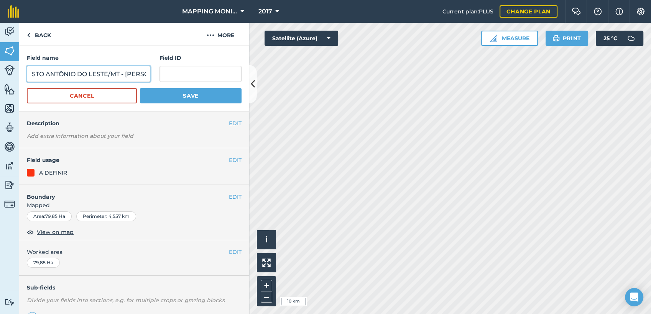
click at [71, 70] on input "STO ANTÔNIO DO LESTE/MT - [PERSON_NAME]" at bounding box center [88, 74] width 123 height 16
click at [41, 36] on link "Back" at bounding box center [38, 34] width 39 height 23
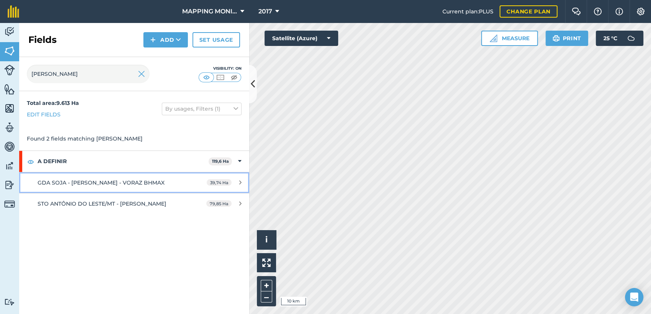
click at [96, 184] on span "GDA SOJA - [PERSON_NAME] - VORAZ BHMAX" at bounding box center [101, 182] width 127 height 7
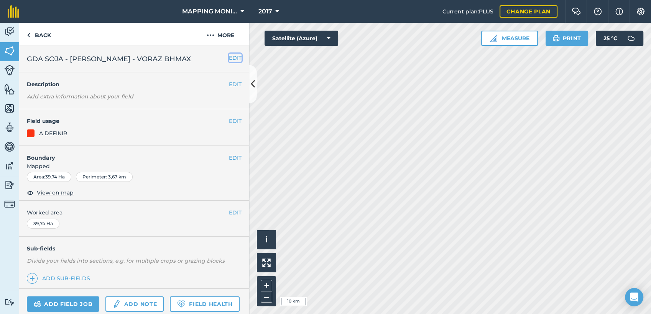
click at [229, 55] on button "EDIT" at bounding box center [235, 58] width 13 height 8
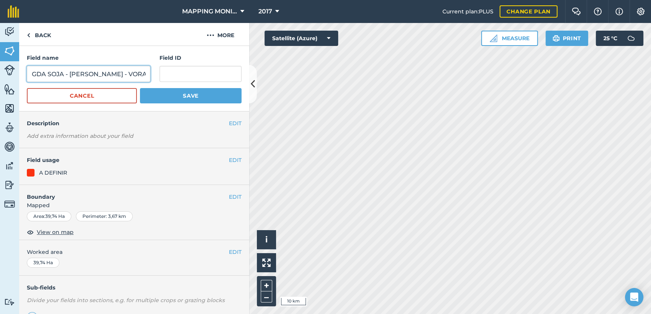
click at [92, 76] on input "GDA SOJA - [PERSON_NAME] - VORAZ BHMAX" at bounding box center [88, 74] width 123 height 16
paste input "STO ANTÔNIO DO LESTE/MT - [PERSON_NAME]"
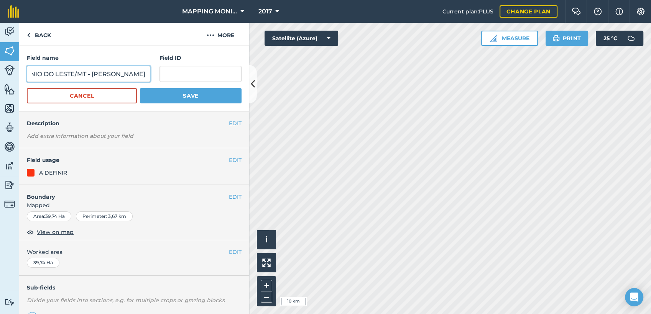
type input "STO ANTÔNIO DO LESTE/MT - [PERSON_NAME]"
click at [182, 94] on button "Save" at bounding box center [191, 95] width 102 height 15
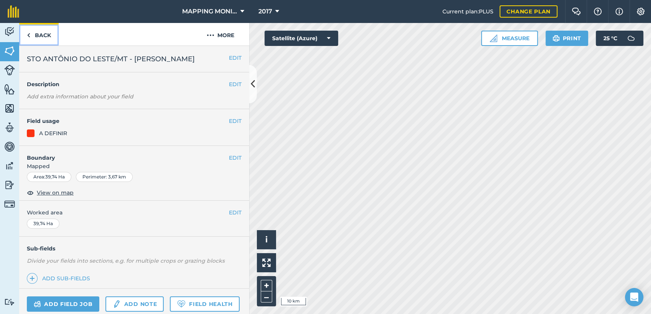
click at [40, 35] on link "Back" at bounding box center [38, 34] width 39 height 23
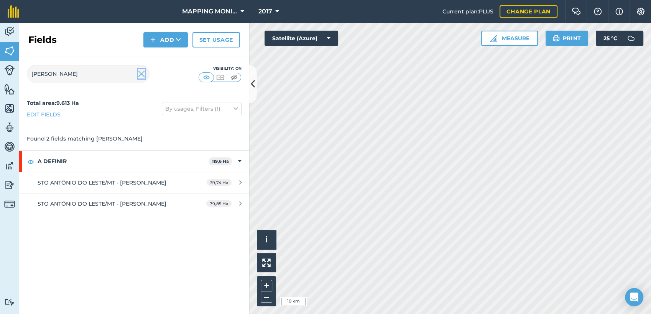
click at [143, 74] on img at bounding box center [141, 73] width 7 height 9
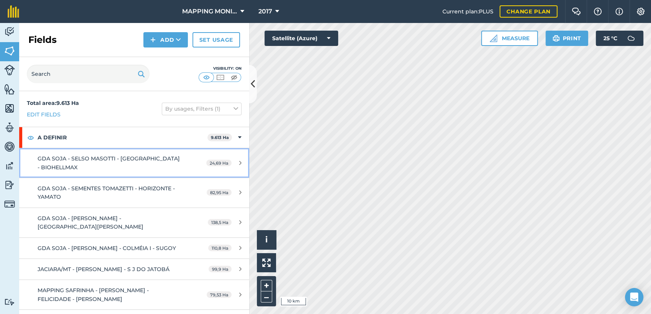
click at [118, 160] on span "GDA SOJA - SELSO MASOTTI - [GEOGRAPHIC_DATA] - BIOHELLMAX" at bounding box center [109, 162] width 142 height 15
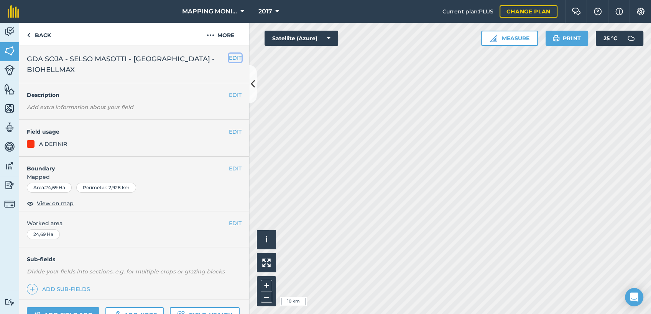
click at [230, 59] on button "EDIT" at bounding box center [235, 58] width 13 height 8
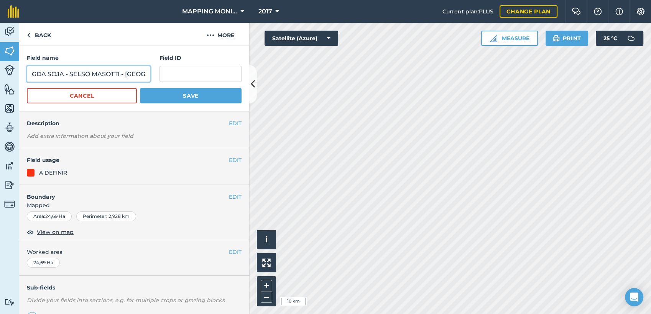
drag, startPoint x: 67, startPoint y: 74, endPoint x: 11, endPoint y: 76, distance: 56.4
click at [11, 76] on div "Activity Fields Livestock Features Maps Team Vehicles Data Reporting Billing Tu…" at bounding box center [325, 168] width 651 height 291
type input "PRIMAVERA DO LESTE/MT - SELSO MASOTTI - [GEOGRAPHIC_DATA]"
click at [140, 88] on button "Save" at bounding box center [191, 95] width 102 height 15
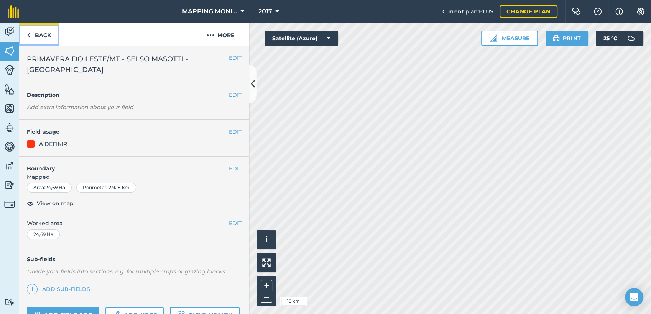
click at [43, 36] on link "Back" at bounding box center [38, 34] width 39 height 23
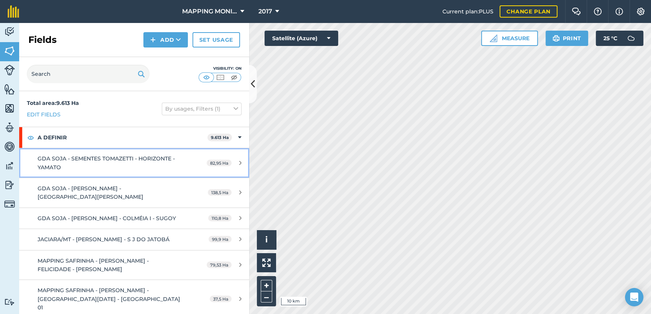
click at [138, 166] on div "GDA SOJA - SEMENTES TOMAZETTI - HORIZONTE - YAMATO" at bounding box center [110, 163] width 144 height 17
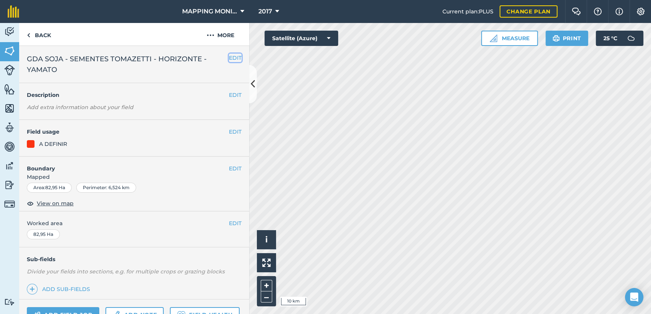
click at [229, 59] on button "EDIT" at bounding box center [235, 58] width 13 height 8
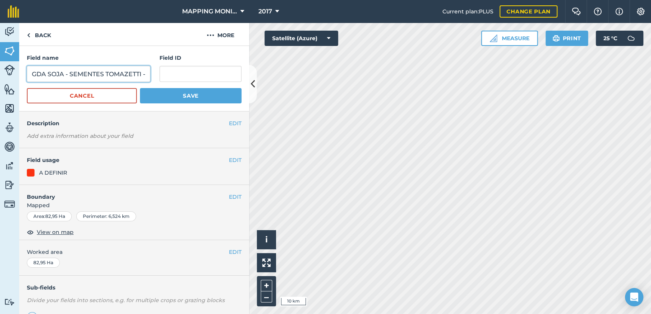
drag, startPoint x: 69, startPoint y: 74, endPoint x: 20, endPoint y: 70, distance: 48.8
click at [20, 70] on div "Field name GDA SOJA - SEMENTES TOMAZETTI - HORIZONTE - [GEOGRAPHIC_DATA] ID Can…" at bounding box center [134, 79] width 230 height 66
type input "PRIMAVERA DO LESTE/MT - SEMENTES TOMAZETTI - HORIZONTE\"
click at [140, 88] on button "Save" at bounding box center [191, 95] width 102 height 15
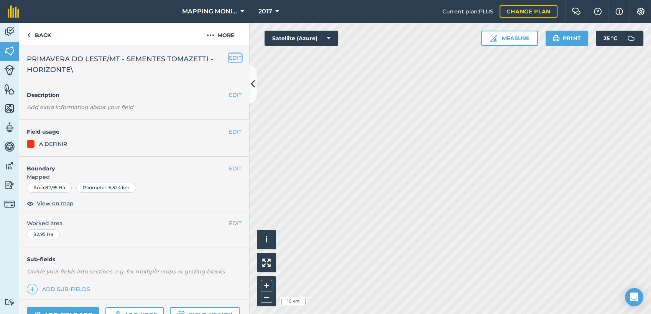
click at [230, 58] on button "EDIT" at bounding box center [235, 58] width 13 height 8
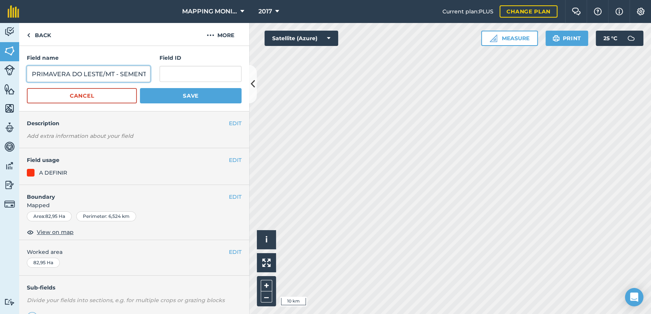
click at [130, 77] on input "PRIMAVERA DO LESTE/MT - SEMENTES TOMAZETTI - HORIZONTE\" at bounding box center [88, 74] width 123 height 16
type input "PRIMAVERA DO LESTE/MT - SEMENTES TOMAZETTI - HORIZONTE"
click at [140, 88] on button "Save" at bounding box center [191, 95] width 102 height 15
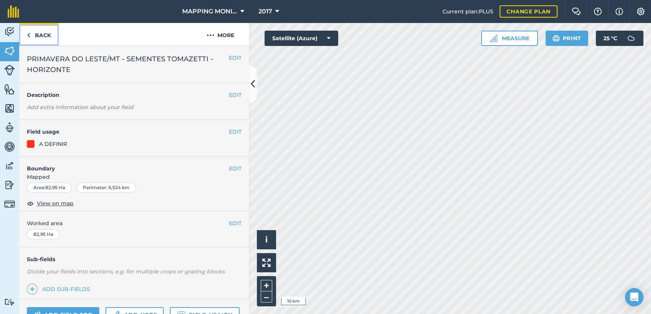
click at [46, 36] on link "Back" at bounding box center [38, 34] width 39 height 23
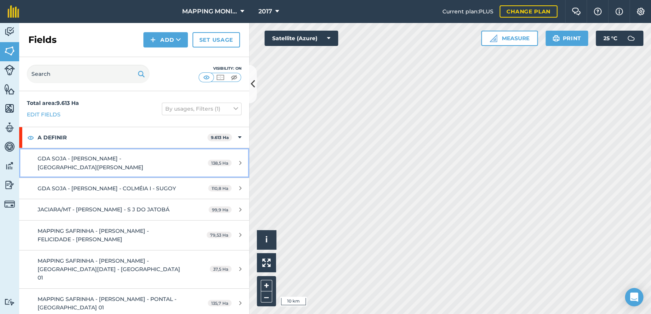
click at [121, 162] on div "GDA SOJA - [PERSON_NAME] - [GEOGRAPHIC_DATA][PERSON_NAME]" at bounding box center [110, 163] width 144 height 17
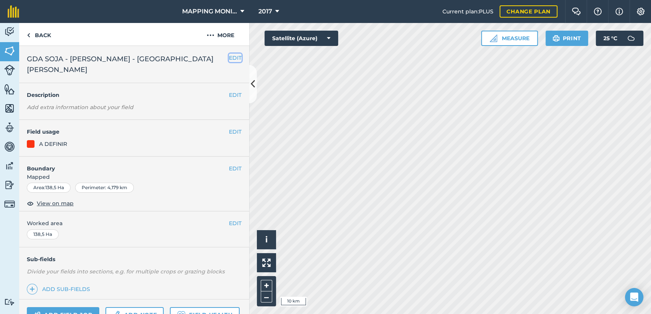
click at [229, 54] on button "EDIT" at bounding box center [235, 58] width 13 height 8
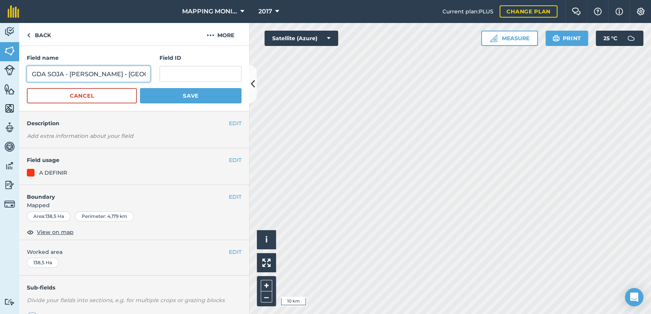
drag, startPoint x: 64, startPoint y: 74, endPoint x: 31, endPoint y: 66, distance: 34.7
click at [21, 73] on div "Field name GDA SOJA - [PERSON_NAME] - [GEOGRAPHIC_DATA] - [GEOGRAPHIC_DATA] ID …" at bounding box center [134, 79] width 230 height 66
type input "PRIMAVERA DO LESTE/MT - [PERSON_NAME] - [GEOGRAPHIC_DATA]"
click at [140, 88] on button "Save" at bounding box center [191, 95] width 102 height 15
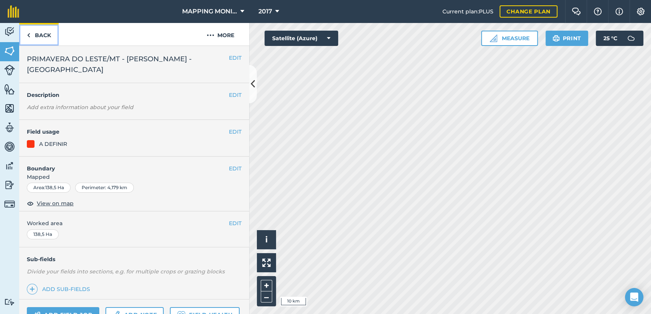
click at [43, 34] on link "Back" at bounding box center [38, 34] width 39 height 23
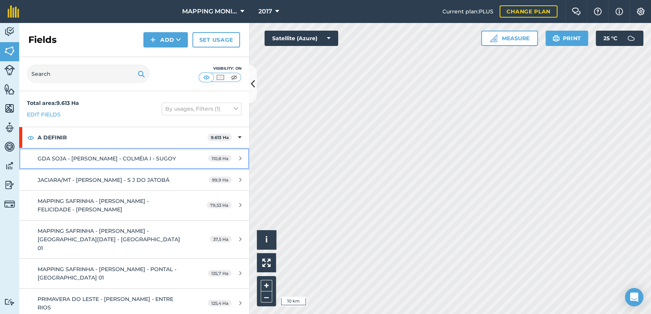
click at [119, 159] on span "GDA SOJA - [PERSON_NAME] - COLMÉIA I - SUGOY" at bounding box center [107, 158] width 138 height 7
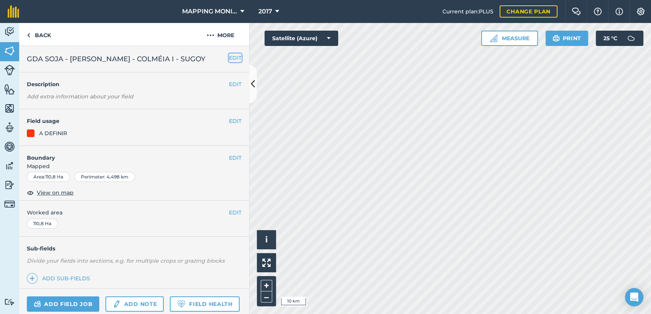
click at [229, 56] on button "EDIT" at bounding box center [235, 58] width 13 height 8
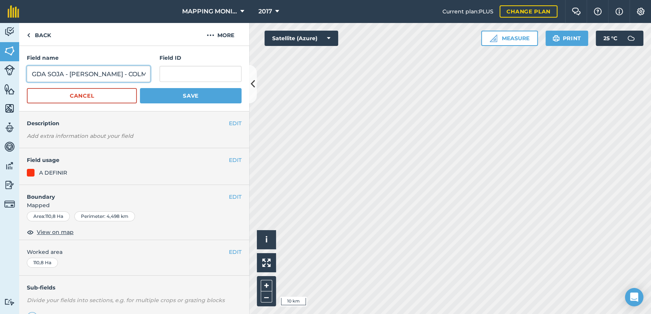
drag, startPoint x: 30, startPoint y: 75, endPoint x: 53, endPoint y: 71, distance: 24.1
click at [30, 75] on input "GDA SOJA - [PERSON_NAME] - COLMÉIA I - SUGOY" at bounding box center [88, 74] width 123 height 16
type input "PRIMAVERA DO LESTE - MOACIR QUAINI - [GEOGRAPHIC_DATA] 2"
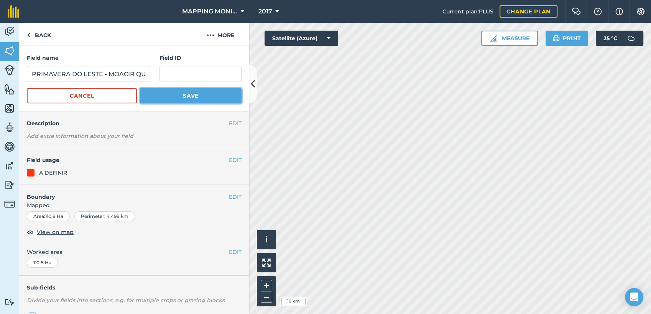
click at [179, 92] on button "Save" at bounding box center [191, 95] width 102 height 15
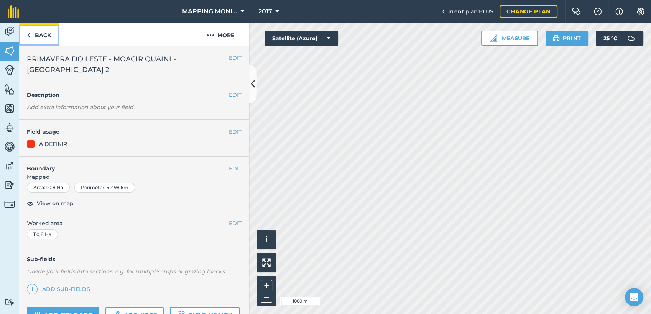
click at [40, 35] on link "Back" at bounding box center [38, 34] width 39 height 23
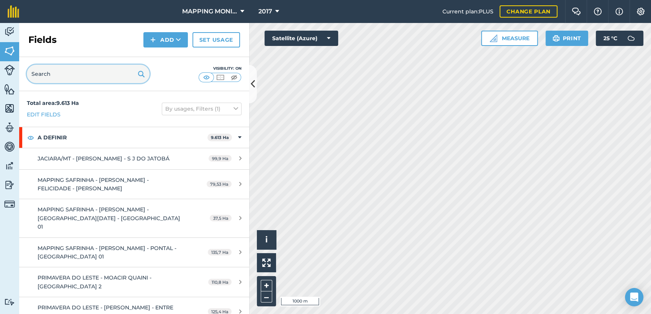
click at [58, 75] on input "text" at bounding box center [88, 74] width 123 height 18
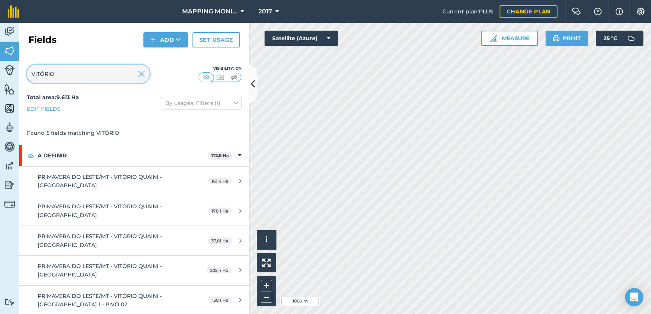
scroll to position [6, 0]
type input "VITÓRIO"
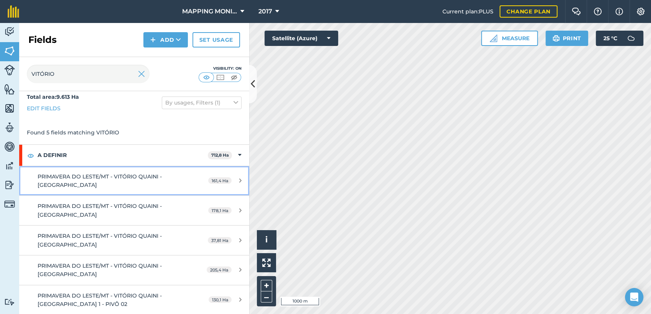
click at [125, 182] on div "PRIMAVERA DO LESTE/MT - VITÓRIO QUAINI - [GEOGRAPHIC_DATA]" at bounding box center [110, 181] width 144 height 17
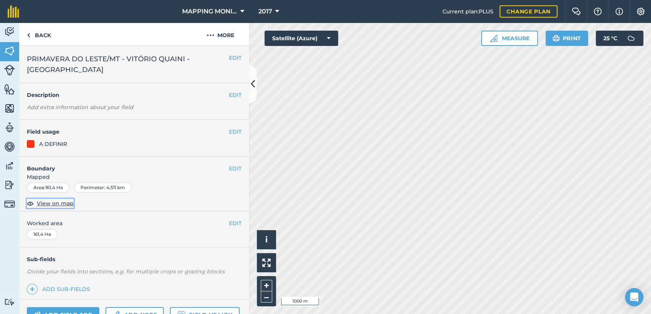
click at [62, 201] on span "View on map" at bounding box center [55, 203] width 37 height 8
click at [229, 58] on button "EDIT" at bounding box center [235, 58] width 13 height 8
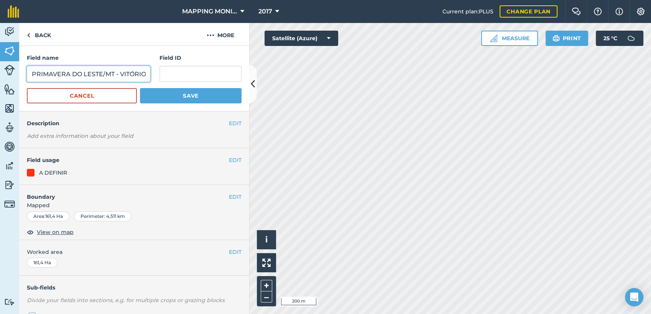
click at [118, 72] on input "PRIMAVERA DO LESTE/MT - VITÓRIO QUAINI - [GEOGRAPHIC_DATA]" at bounding box center [88, 74] width 123 height 16
type input "PRIMAVERA DO LESTE/MT - VITÓRIO QUAINI - [GEOGRAPHIC_DATA] 1 - PIVÔ 04"
click at [218, 95] on button "Save" at bounding box center [191, 95] width 102 height 15
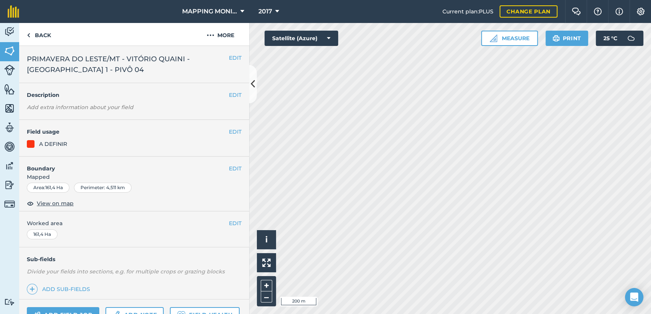
click at [221, 57] on span "PRIMAVERA DO LESTE/MT - VITÓRIO QUAINI - [GEOGRAPHIC_DATA] 1 - PIVÔ 04" at bounding box center [128, 64] width 202 height 21
click at [229, 58] on button "EDIT" at bounding box center [235, 58] width 13 height 8
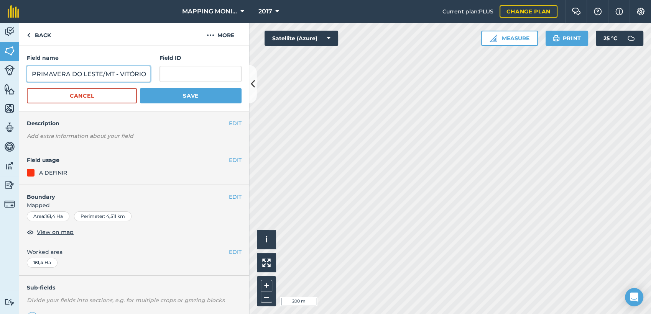
click at [89, 71] on input "PRIMAVERA DO LESTE/MT - VITÓRIO QUAINI - [GEOGRAPHIC_DATA] 1 - PIVÔ 04" at bounding box center [88, 74] width 123 height 16
click at [185, 97] on button "Save" at bounding box center [191, 95] width 102 height 15
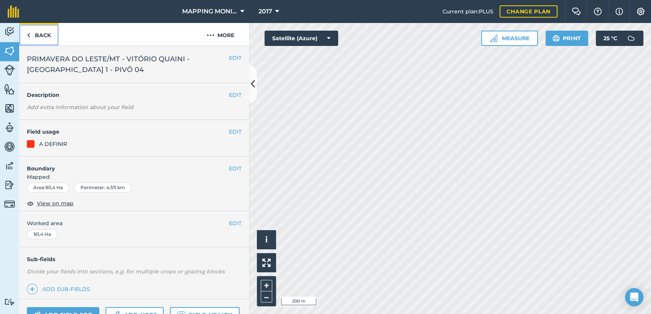
click at [41, 38] on link "Back" at bounding box center [38, 34] width 39 height 23
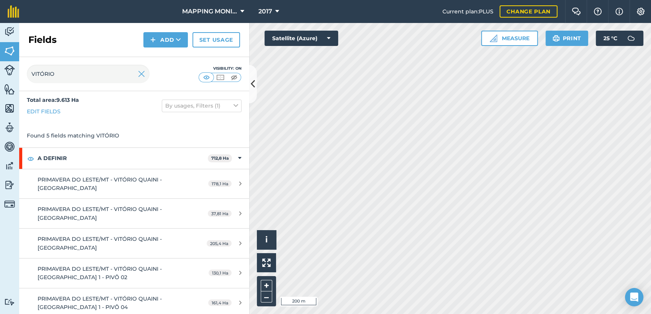
scroll to position [6, 0]
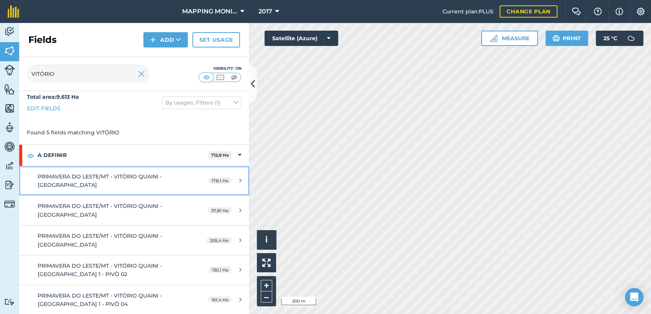
click at [136, 175] on span "PRIMAVERA DO LESTE/MT - VITÓRIO QUAINI - [GEOGRAPHIC_DATA]" at bounding box center [100, 180] width 124 height 15
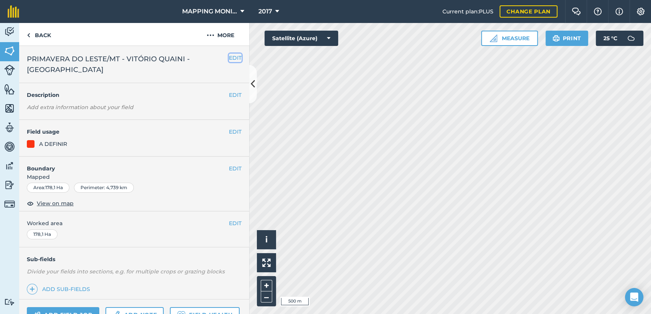
click at [229, 58] on button "EDIT" at bounding box center [235, 58] width 13 height 8
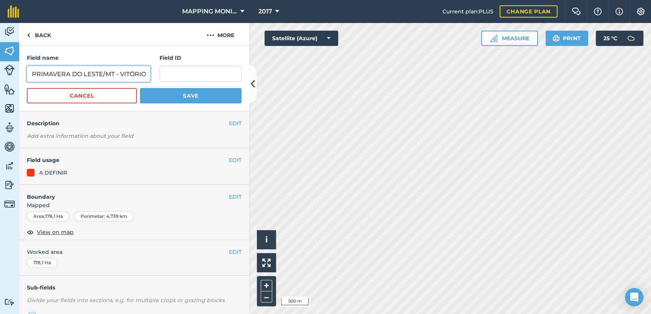
click at [102, 76] on input "PRIMAVERA DO LESTE/MT - VITÓRIO QUAINI - [GEOGRAPHIC_DATA]" at bounding box center [88, 74] width 123 height 16
paste input "1 - PIVÔ 04"
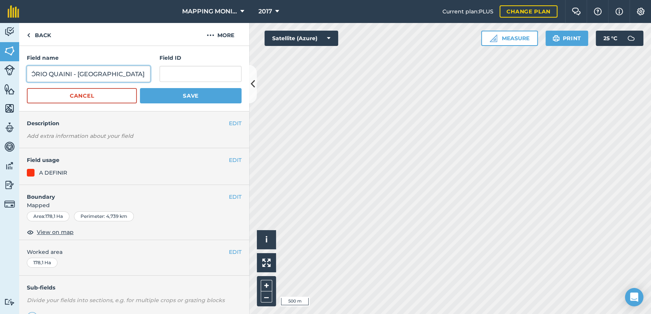
type input "PRIMAVERA DO LESTE/MT - VITÓRIO QUAINI - [GEOGRAPHIC_DATA] 1 - PIVÔ 03"
click at [165, 97] on button "Save" at bounding box center [191, 95] width 102 height 15
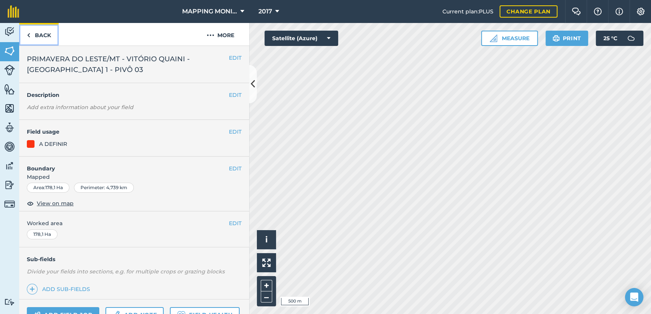
click at [38, 32] on link "Back" at bounding box center [38, 34] width 39 height 23
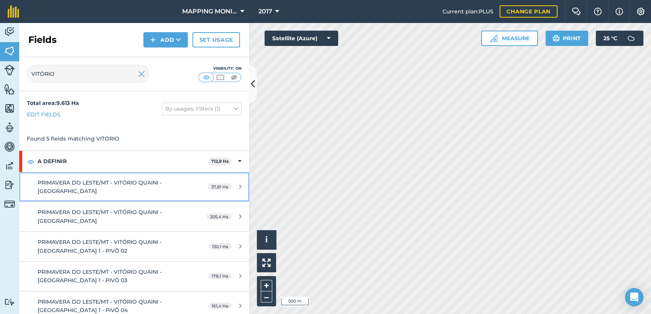
click at [136, 181] on span "PRIMAVERA DO LESTE/MT - VITÓRIO QUAINI - [GEOGRAPHIC_DATA]" at bounding box center [100, 186] width 124 height 15
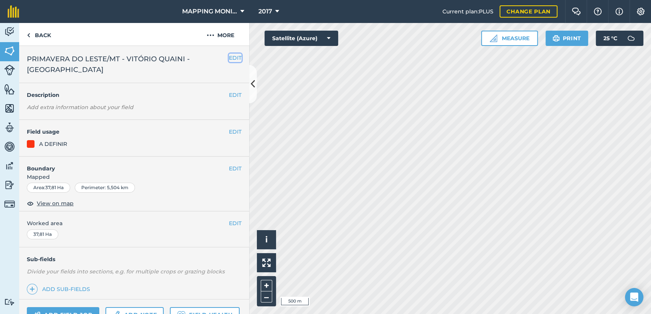
click at [230, 56] on button "EDIT" at bounding box center [235, 58] width 13 height 8
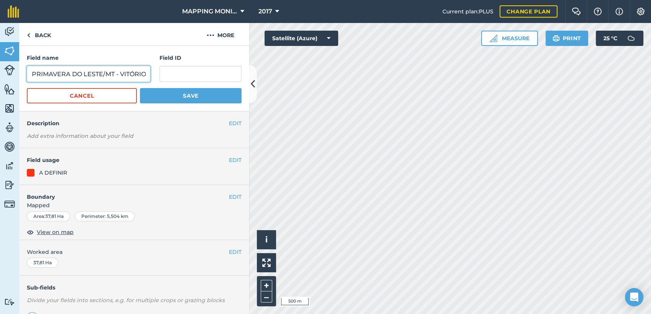
click at [123, 76] on input "PRIMAVERA DO LESTE/MT - VITÓRIO QUAINI - [GEOGRAPHIC_DATA]" at bounding box center [88, 74] width 123 height 16
paste input "1 - PIVÔ 04"
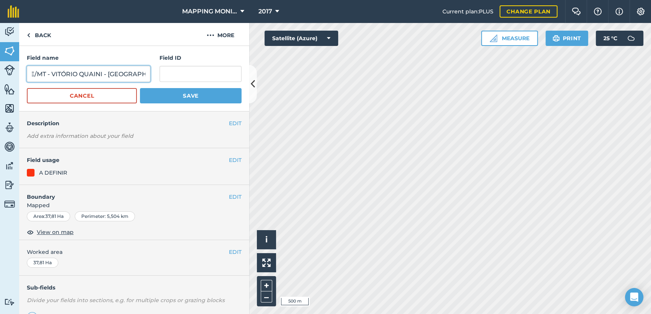
type input "PRIMAVERA DO LESTE/MT - VITÓRIO QUAINI - [GEOGRAPHIC_DATA] 1"
click at [140, 88] on button "Save" at bounding box center [191, 95] width 102 height 15
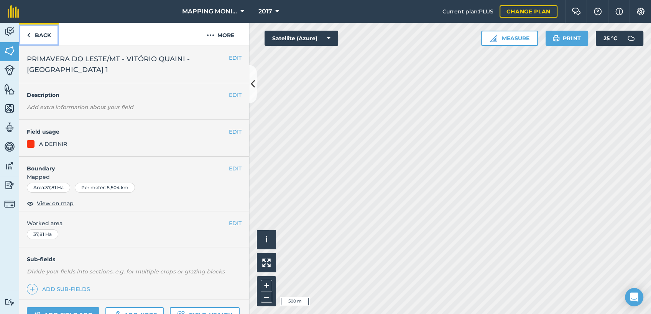
click at [39, 38] on link "Back" at bounding box center [38, 34] width 39 height 23
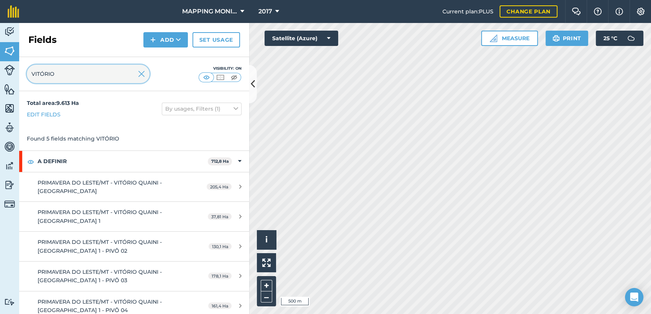
drag, startPoint x: 67, startPoint y: 72, endPoint x: 19, endPoint y: 72, distance: 48.7
click at [19, 72] on div "VITÓRIO Visibility: On" at bounding box center [134, 74] width 230 height 34
drag, startPoint x: 63, startPoint y: 72, endPoint x: 26, endPoint y: 72, distance: 36.8
click at [27, 74] on input "COLMÉIA 1" at bounding box center [88, 74] width 123 height 18
type input "VITÓRIO"
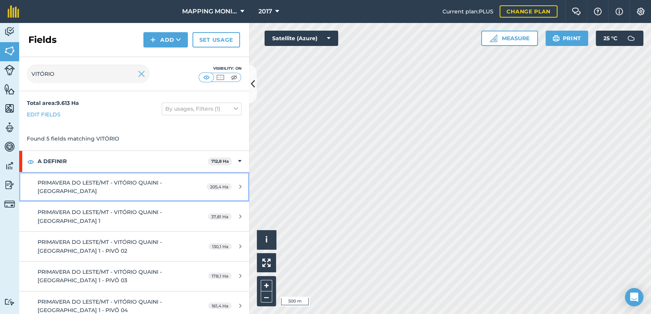
click at [132, 185] on span "PRIMAVERA DO LESTE/MT - VITÓRIO QUAINI - [GEOGRAPHIC_DATA]" at bounding box center [100, 186] width 124 height 15
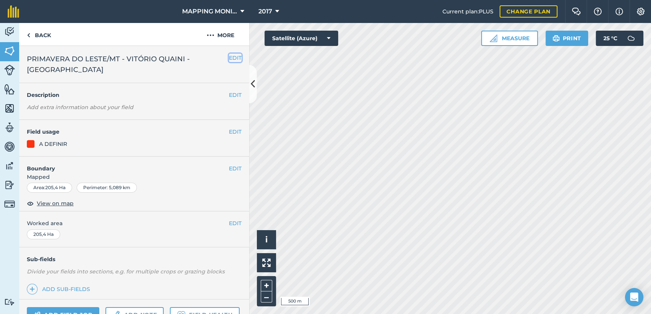
click at [229, 58] on button "EDIT" at bounding box center [235, 58] width 13 height 8
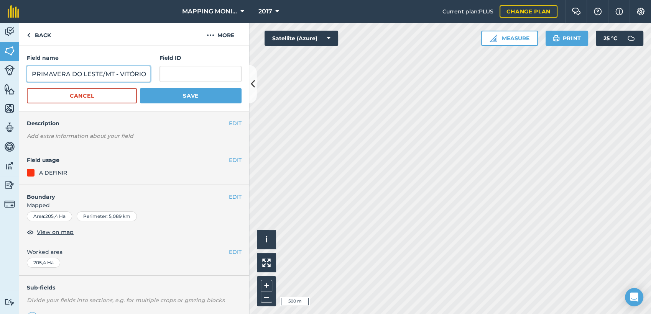
click at [104, 76] on input "PRIMAVERA DO LESTE/MT - VITÓRIO QUAINI - [GEOGRAPHIC_DATA]" at bounding box center [88, 74] width 123 height 16
paste input "1 - PIVÔ 04"
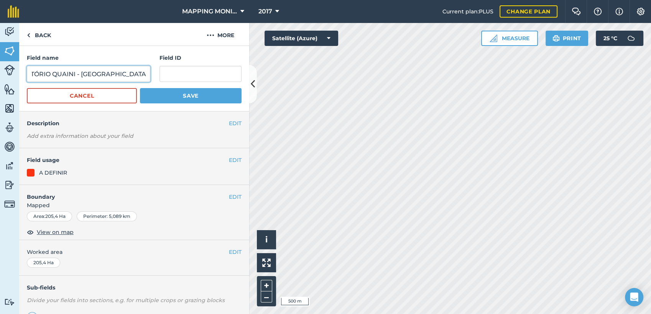
scroll to position [0, 98]
type input "PRIMAVERA DO LESTE/MT - VITÓRIO QUAINI - [GEOGRAPHIC_DATA] 1 - PIVÔ 01"
click at [152, 94] on button "Save" at bounding box center [191, 95] width 102 height 15
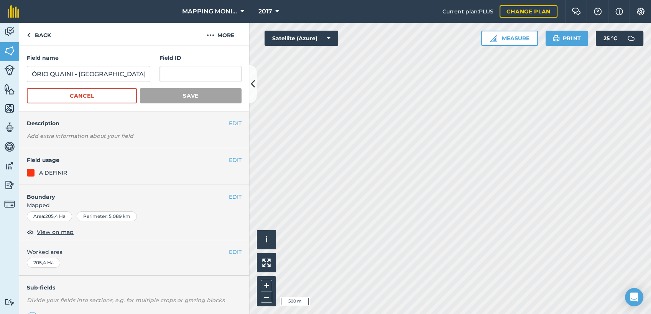
scroll to position [0, 0]
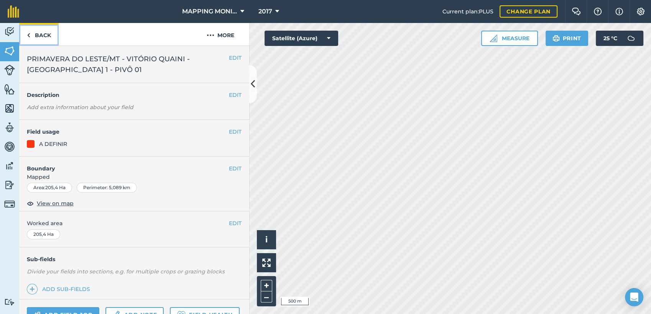
click at [39, 33] on link "Back" at bounding box center [38, 34] width 39 height 23
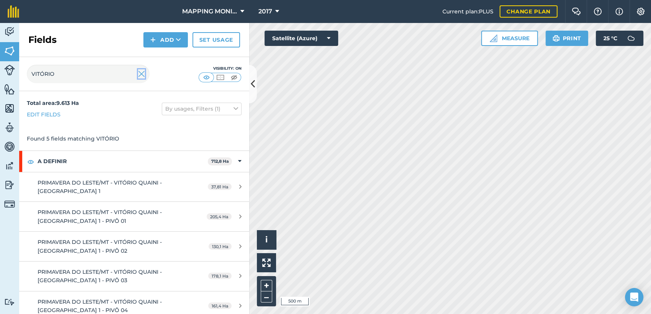
click at [142, 75] on img at bounding box center [141, 73] width 7 height 9
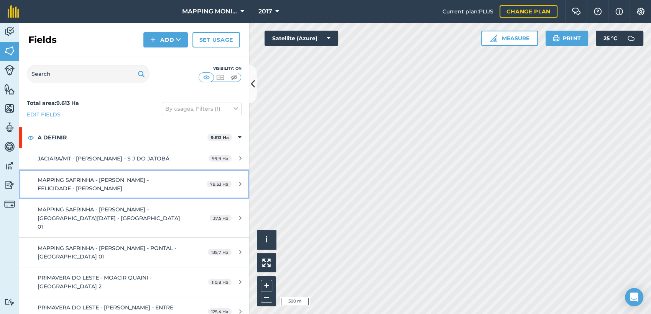
click at [102, 181] on span "MAPPING SAFRINHA - [PERSON_NAME] - FELICIDADE - [PERSON_NAME]" at bounding box center [93, 184] width 111 height 15
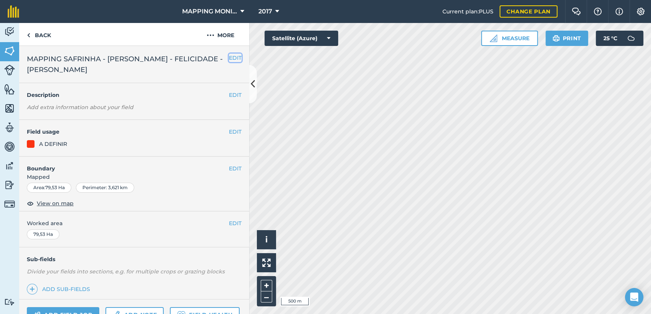
click at [229, 58] on button "EDIT" at bounding box center [235, 58] width 13 height 8
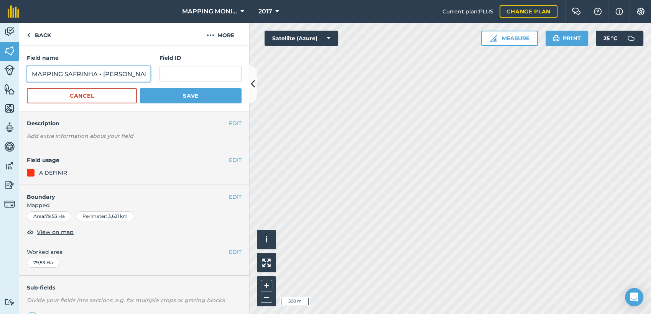
click at [33, 72] on input "MAPPING SAFRINHA - [PERSON_NAME] - FELICIDADE - [PERSON_NAME]" at bounding box center [88, 74] width 123 height 16
type input "[GEOGRAPHIC_DATA]/MT - [PERSON_NAME] - FELICIDADE"
click at [140, 88] on button "Save" at bounding box center [191, 95] width 102 height 15
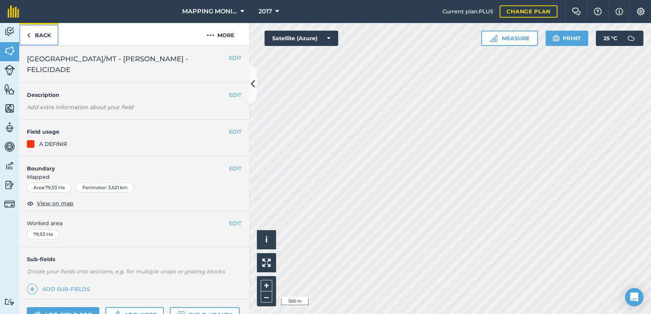
click at [40, 39] on link "Back" at bounding box center [38, 34] width 39 height 23
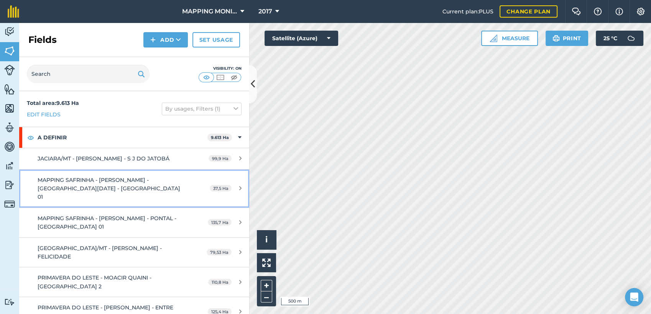
click at [115, 186] on div "MAPPING SAFRINHA - [PERSON_NAME] - [GEOGRAPHIC_DATA][DATE] - [GEOGRAPHIC_DATA] …" at bounding box center [110, 189] width 144 height 26
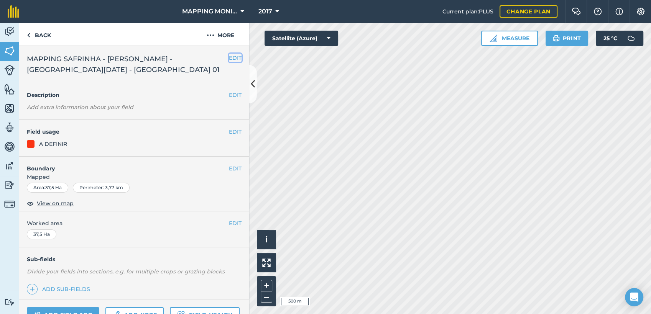
click at [229, 56] on button "EDIT" at bounding box center [235, 58] width 13 height 8
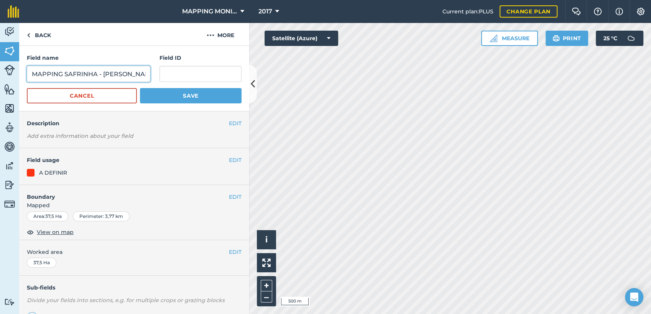
click at [33, 71] on input "MAPPING SAFRINHA - [PERSON_NAME] - [GEOGRAPHIC_DATA][DATE] - [GEOGRAPHIC_DATA] …" at bounding box center [88, 74] width 123 height 16
type input "NOVA UBIRATÃ/MT - [PERSON_NAME] - [GEOGRAPHIC_DATA][DATE]"
click at [140, 88] on button "Save" at bounding box center [191, 95] width 102 height 15
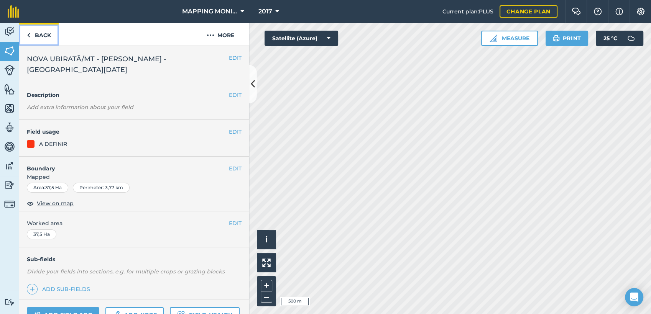
click at [40, 38] on link "Back" at bounding box center [38, 34] width 39 height 23
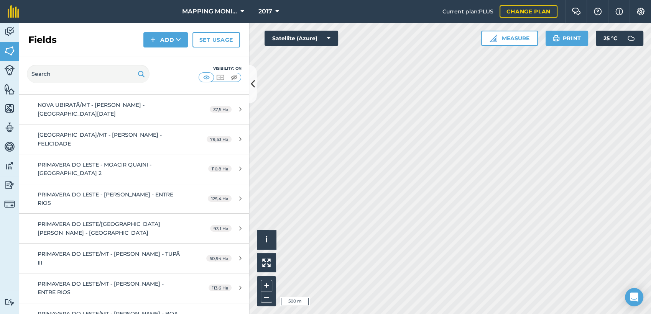
scroll to position [89, 0]
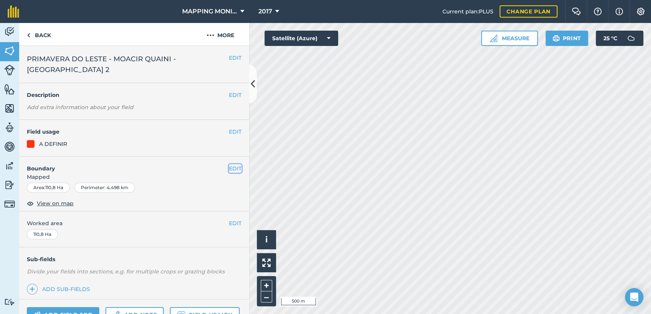
click at [229, 164] on button "EDIT" at bounding box center [235, 168] width 13 height 8
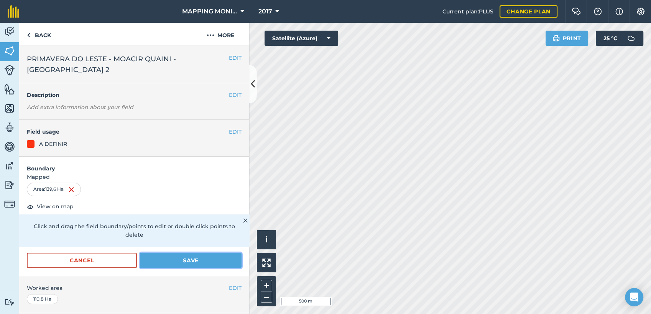
click at [186, 253] on button "Save" at bounding box center [191, 260] width 102 height 15
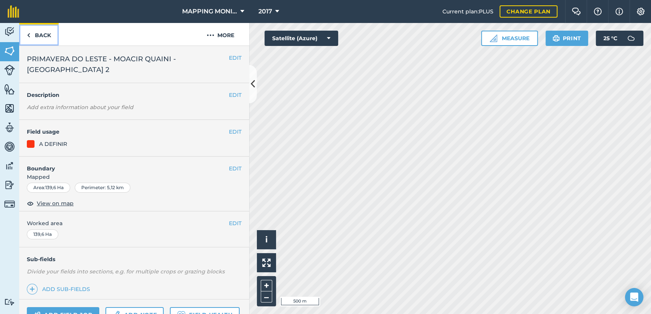
click at [42, 36] on link "Back" at bounding box center [38, 34] width 39 height 23
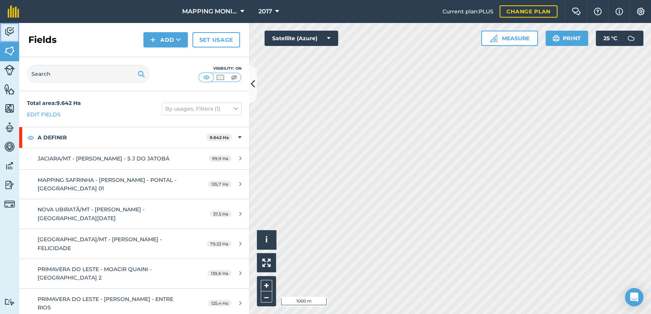
click at [5, 28] on img at bounding box center [9, 32] width 11 height 12
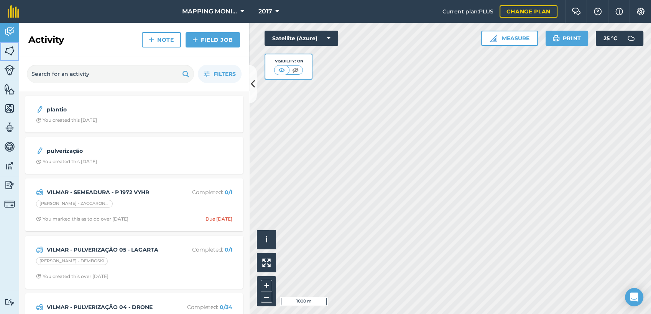
click at [5, 50] on img at bounding box center [9, 51] width 11 height 12
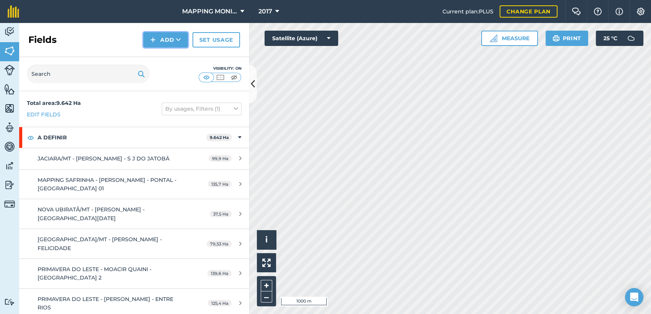
click at [176, 38] on button "Add" at bounding box center [165, 39] width 44 height 15
click at [179, 54] on link "Draw" at bounding box center [166, 57] width 42 height 17
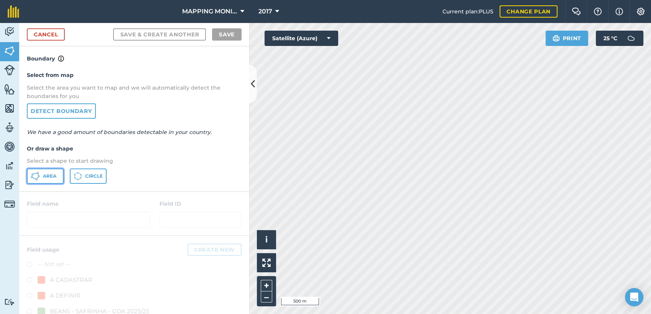
click at [52, 177] on span "Area" at bounding box center [49, 176] width 13 height 6
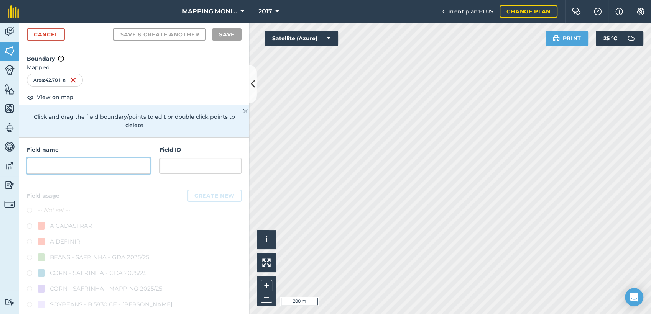
click at [117, 169] on input "text" at bounding box center [88, 166] width 123 height 16
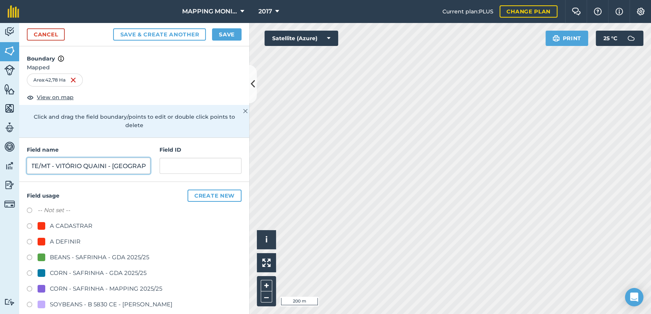
scroll to position [0, 68]
type input "PRIMAVERA DO LESTE/MT - VITÓRIO QUAINI - [GEOGRAPHIC_DATA] 1"
click at [67, 239] on div "A DEFINIR" at bounding box center [65, 241] width 31 height 9
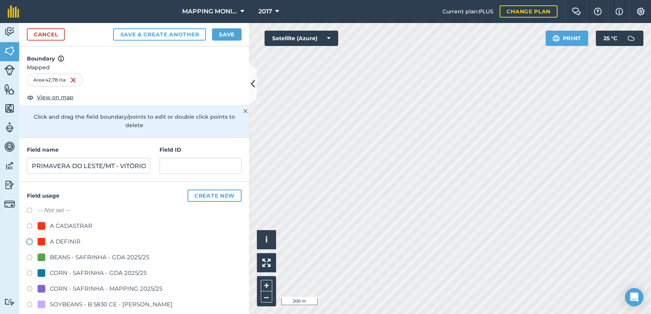
radio input "true"
click at [230, 36] on button "Save" at bounding box center [227, 34] width 30 height 12
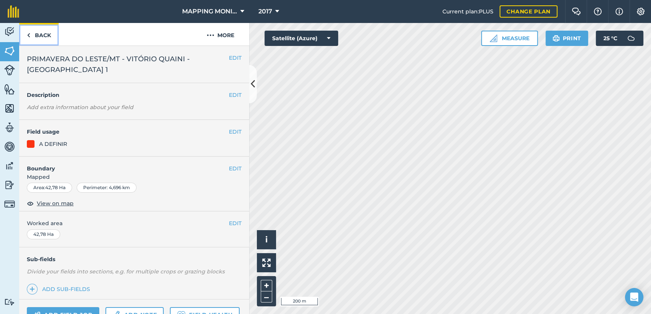
click at [36, 35] on link "Back" at bounding box center [38, 34] width 39 height 23
click at [229, 168] on button "EDIT" at bounding box center [235, 168] width 13 height 8
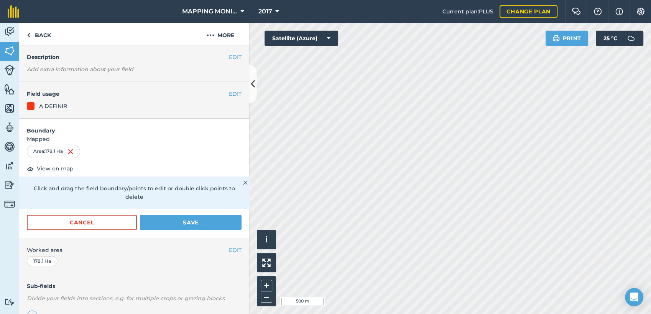
scroll to position [43, 0]
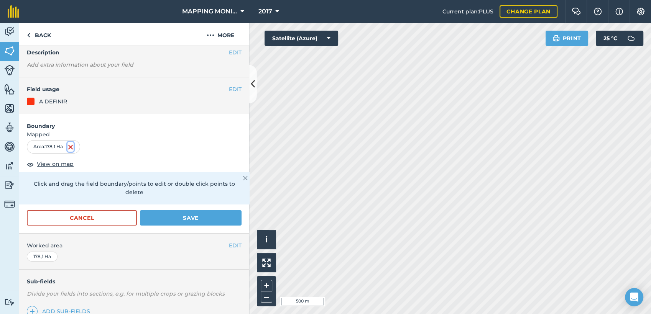
click at [74, 146] on img at bounding box center [70, 147] width 6 height 9
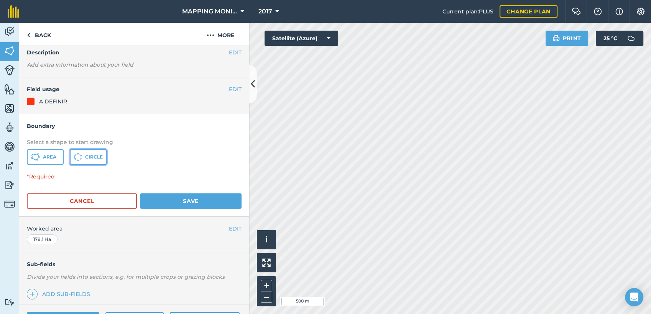
click at [87, 157] on span "Circle" at bounding box center [94, 157] width 18 height 6
click at [74, 196] on button "Cancel" at bounding box center [82, 201] width 110 height 15
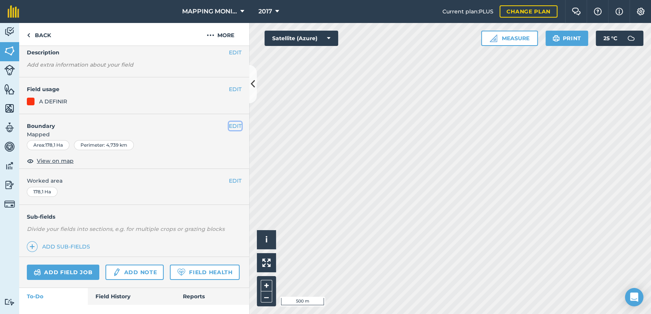
click at [229, 127] on button "EDIT" at bounding box center [235, 126] width 13 height 8
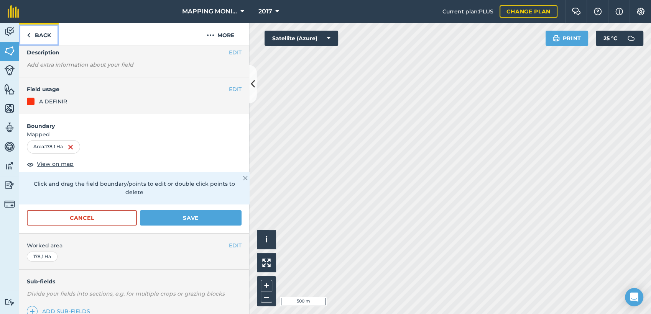
click at [37, 33] on link "Back" at bounding box center [38, 34] width 39 height 23
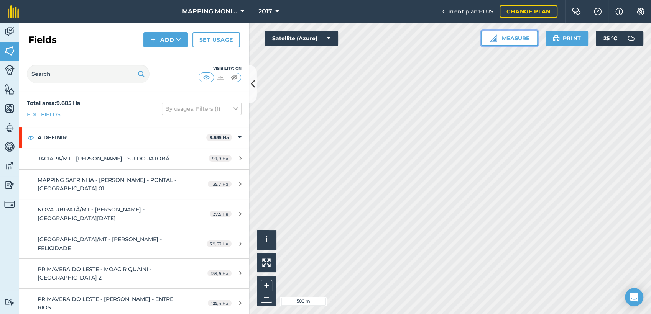
click at [517, 39] on button "Measure" at bounding box center [509, 38] width 57 height 15
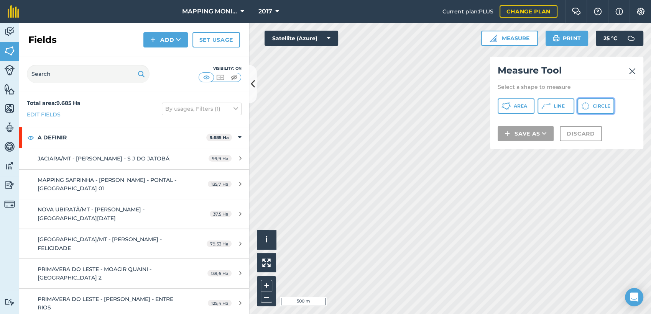
click at [603, 104] on span "Circle" at bounding box center [602, 106] width 18 height 6
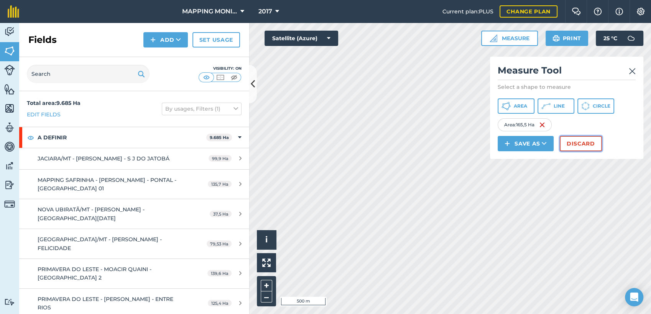
drag, startPoint x: 561, startPoint y: 147, endPoint x: 577, endPoint y: 148, distance: 15.4
click at [577, 148] on button "Discard" at bounding box center [581, 143] width 42 height 15
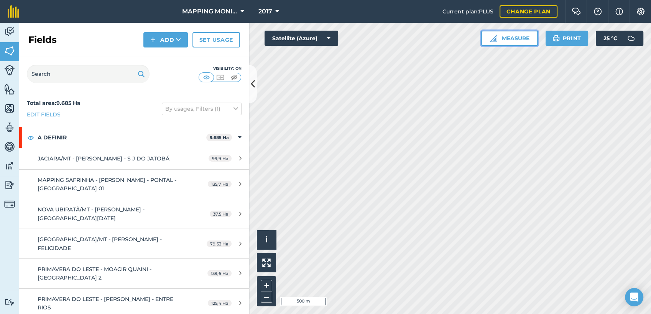
click at [513, 38] on button "Measure" at bounding box center [509, 38] width 57 height 15
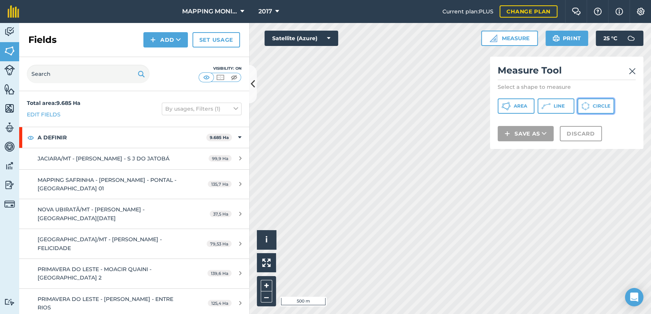
click at [609, 106] on span "Circle" at bounding box center [602, 106] width 18 height 6
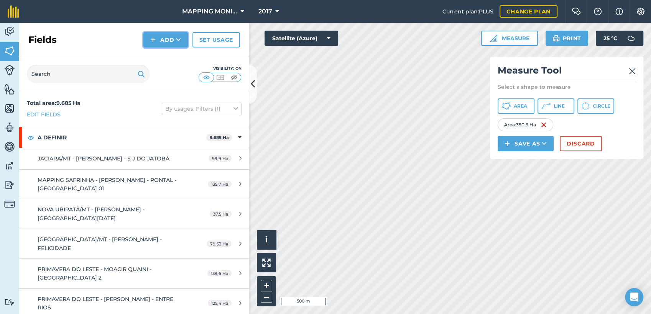
click at [169, 40] on button "Add" at bounding box center [165, 39] width 44 height 15
click at [172, 54] on link "Draw" at bounding box center [166, 57] width 42 height 17
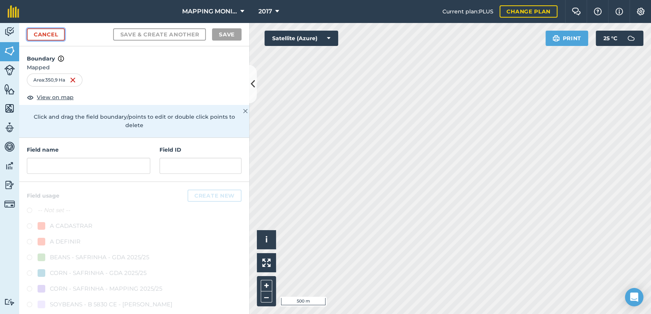
click at [41, 39] on link "Cancel" at bounding box center [46, 34] width 38 height 12
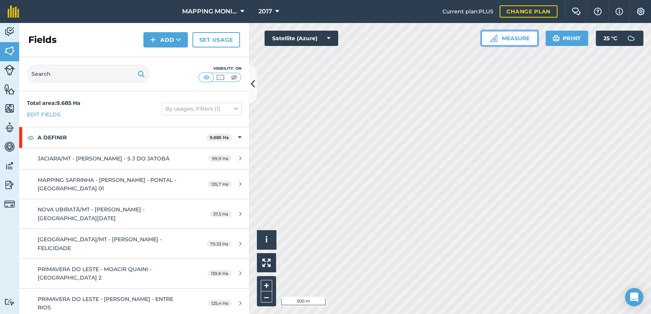
click at [507, 38] on button "Measure" at bounding box center [509, 38] width 57 height 15
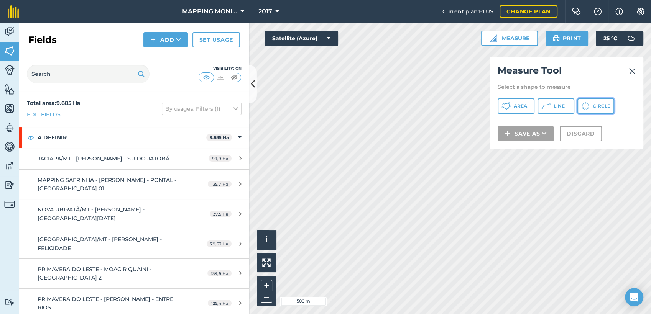
click at [511, 105] on icon at bounding box center [505, 106] width 9 height 9
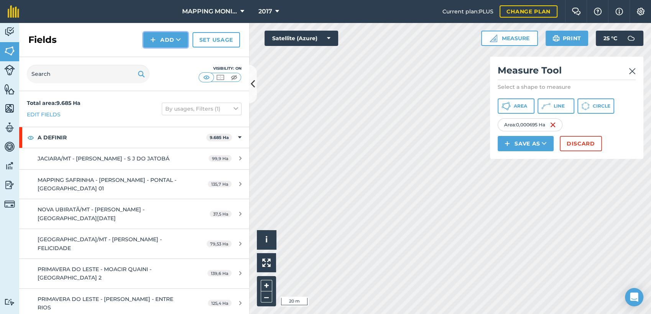
drag, startPoint x: 542, startPoint y: 147, endPoint x: 181, endPoint y: 43, distance: 376.0
click at [181, 43] on button "Add" at bounding box center [165, 39] width 44 height 15
click at [172, 59] on link "Draw" at bounding box center [166, 57] width 42 height 17
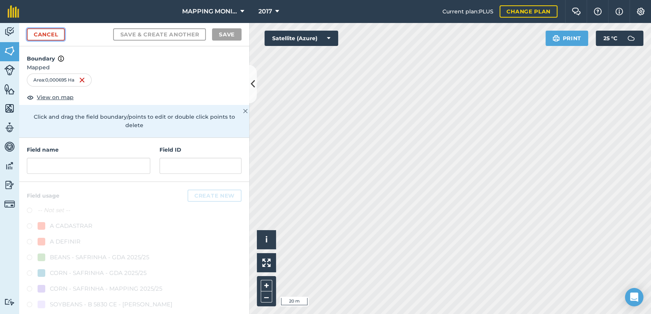
click at [46, 36] on link "Cancel" at bounding box center [46, 34] width 38 height 12
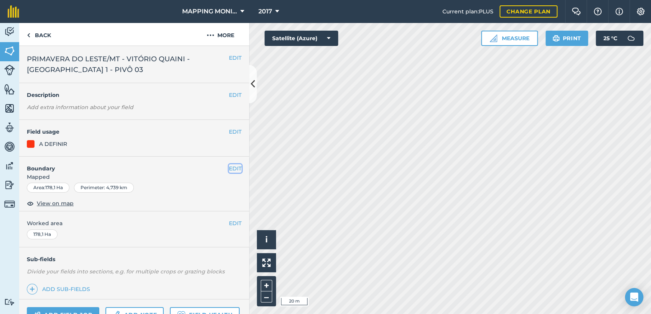
click at [231, 167] on button "EDIT" at bounding box center [235, 168] width 13 height 8
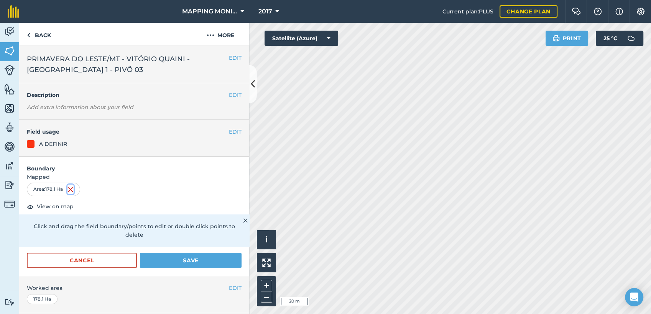
click at [74, 189] on img at bounding box center [70, 189] width 6 height 9
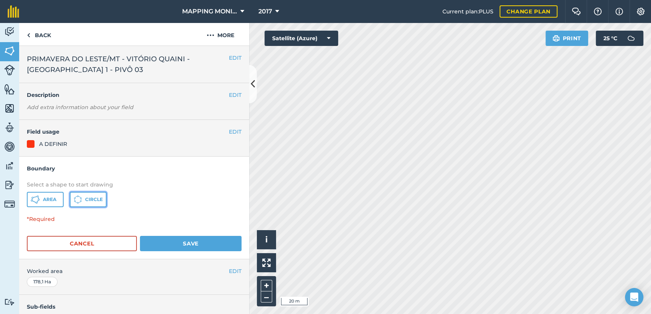
click at [87, 199] on span "Circle" at bounding box center [94, 200] width 18 height 6
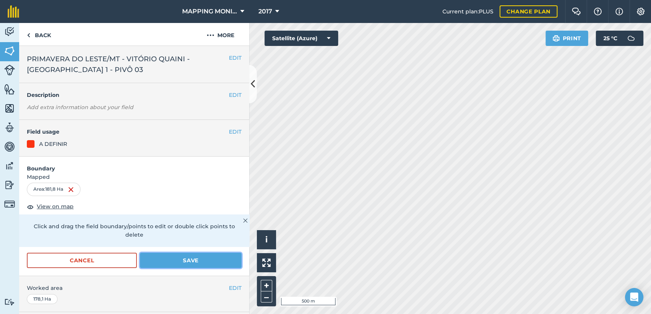
click at [182, 257] on button "Save" at bounding box center [191, 260] width 102 height 15
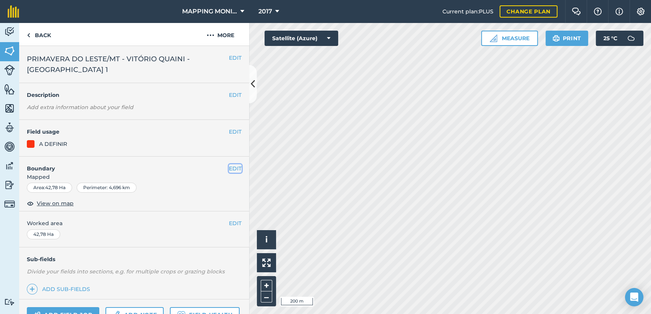
click at [230, 168] on button "EDIT" at bounding box center [235, 168] width 13 height 8
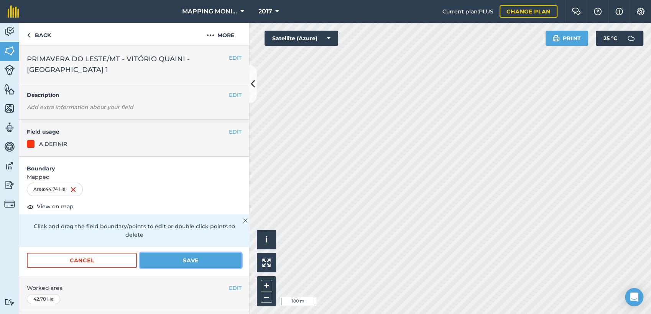
click at [167, 267] on button "Save" at bounding box center [191, 260] width 102 height 15
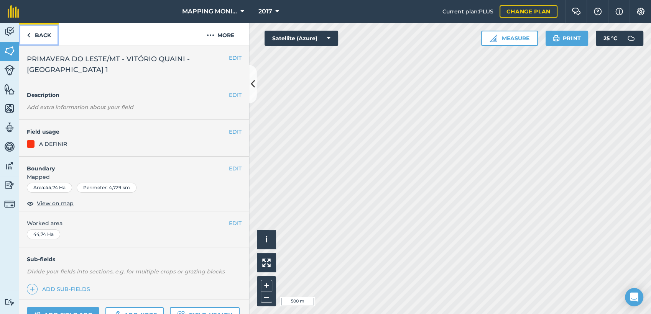
click at [42, 33] on link "Back" at bounding box center [38, 34] width 39 height 23
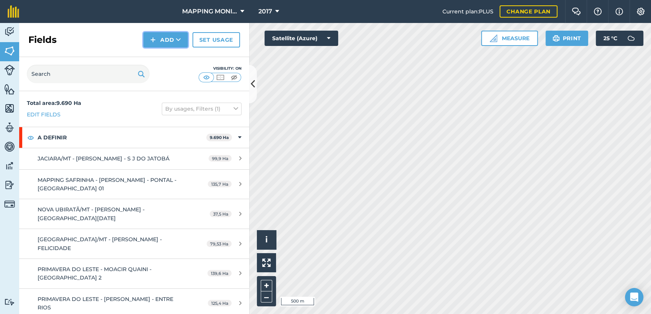
click at [179, 39] on icon at bounding box center [178, 40] width 5 height 8
click at [178, 59] on link "Draw" at bounding box center [166, 57] width 42 height 17
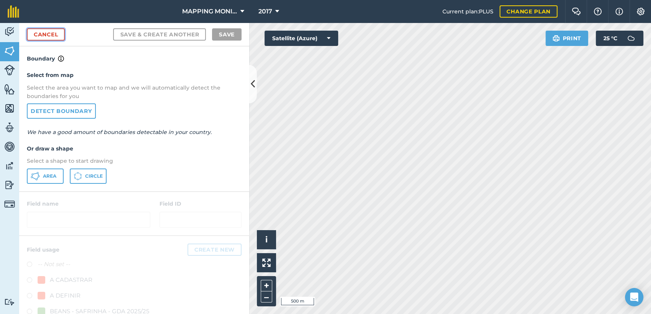
click at [58, 33] on link "Cancel" at bounding box center [46, 34] width 38 height 12
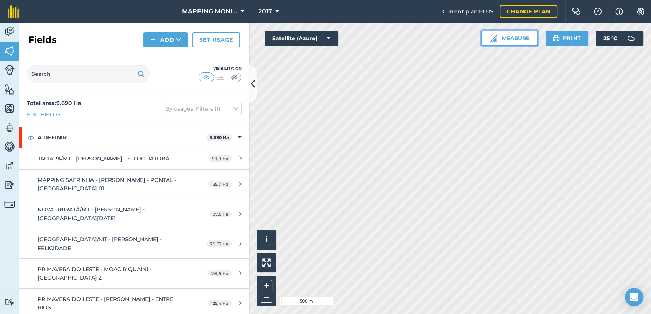
click at [518, 37] on button "Measure" at bounding box center [509, 38] width 57 height 15
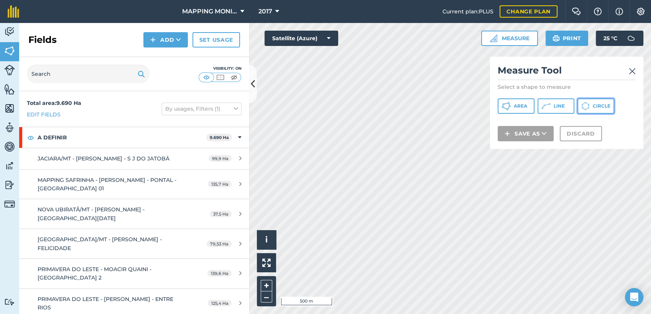
click at [594, 106] on span "Circle" at bounding box center [602, 106] width 18 height 6
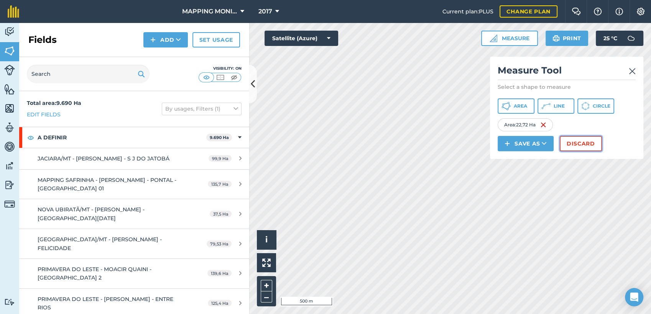
click at [569, 144] on button "Discard" at bounding box center [581, 143] width 42 height 15
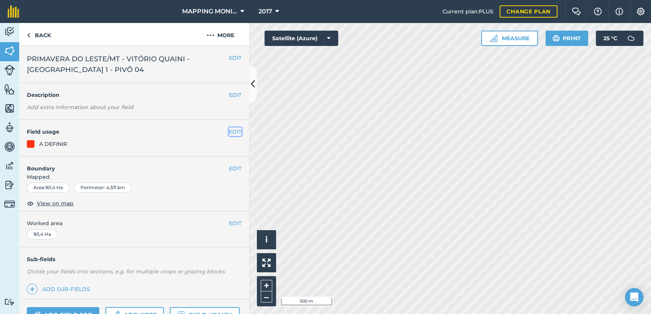
click at [229, 132] on button "EDIT" at bounding box center [235, 132] width 13 height 8
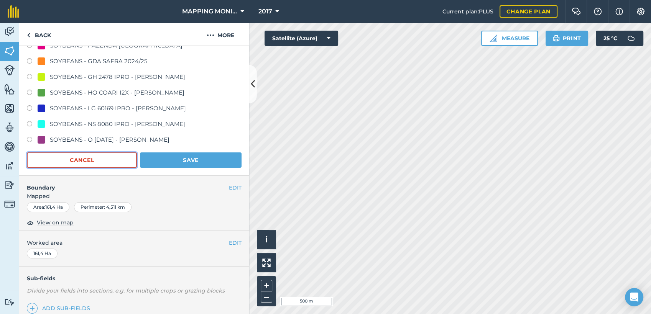
click at [113, 157] on button "Cancel" at bounding box center [82, 160] width 110 height 15
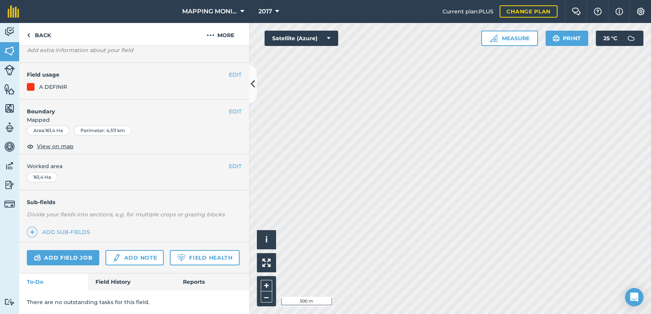
scroll to position [77, 0]
click at [231, 162] on button "EDIT" at bounding box center [235, 166] width 13 height 8
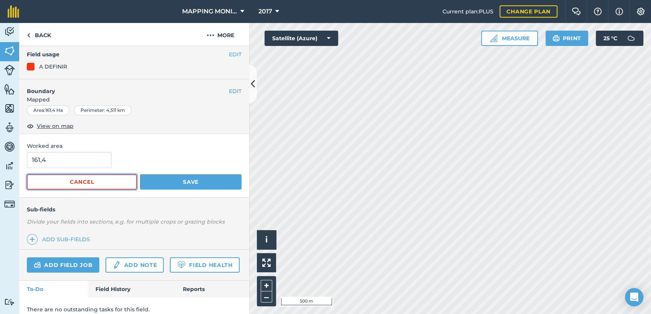
click at [116, 178] on button "Cancel" at bounding box center [82, 181] width 110 height 15
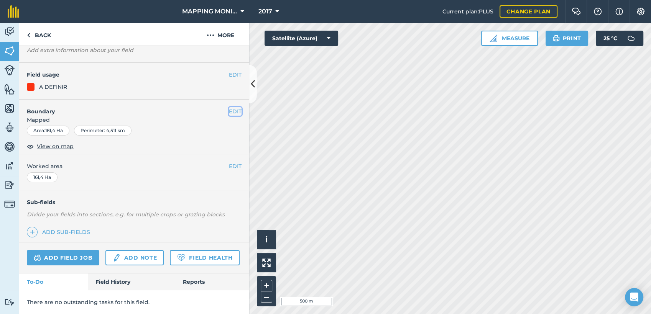
click at [231, 107] on button "EDIT" at bounding box center [235, 111] width 13 height 8
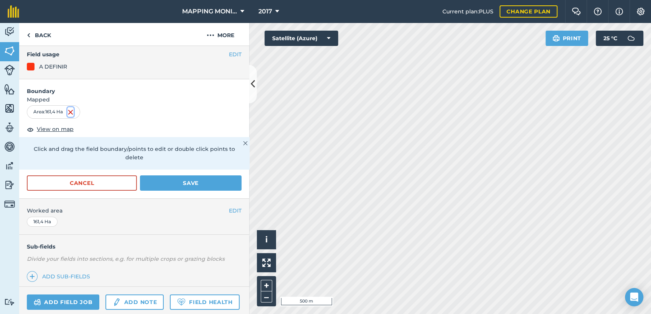
click at [70, 111] on img at bounding box center [70, 112] width 6 height 9
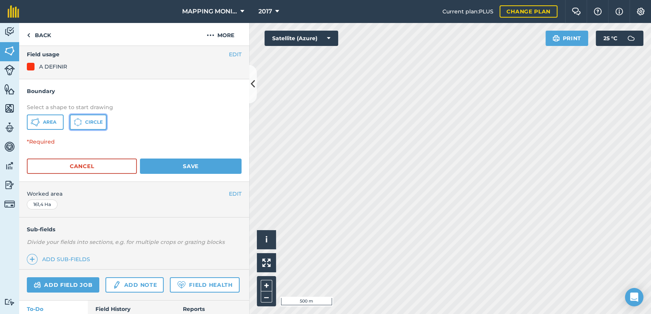
click at [89, 122] on span "Circle" at bounding box center [94, 122] width 18 height 6
drag, startPoint x: 113, startPoint y: 164, endPoint x: 134, endPoint y: 163, distance: 20.8
click at [114, 164] on button "Cancel" at bounding box center [82, 166] width 110 height 15
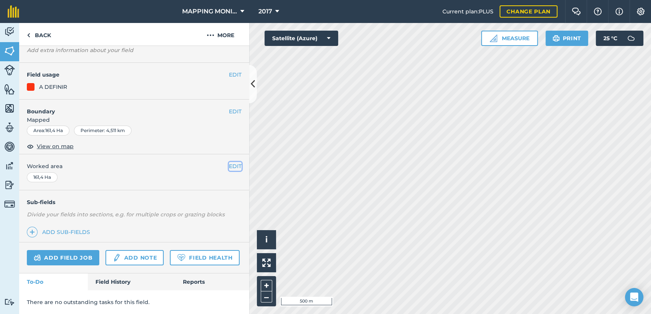
click at [233, 162] on button "EDIT" at bounding box center [235, 166] width 13 height 8
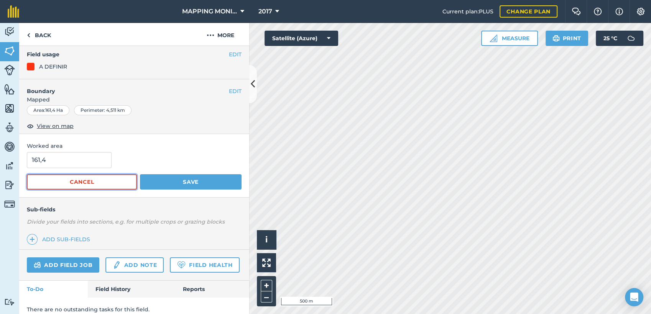
click at [110, 174] on button "Cancel" at bounding box center [82, 181] width 110 height 15
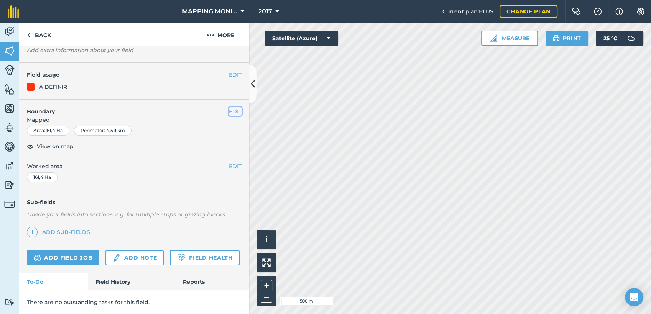
click at [230, 107] on button "EDIT" at bounding box center [235, 111] width 13 height 8
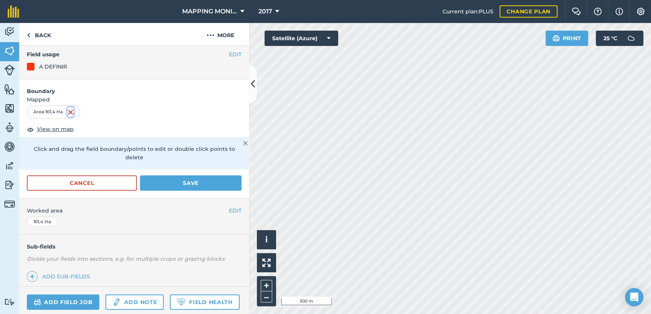
click at [71, 112] on img at bounding box center [70, 112] width 6 height 9
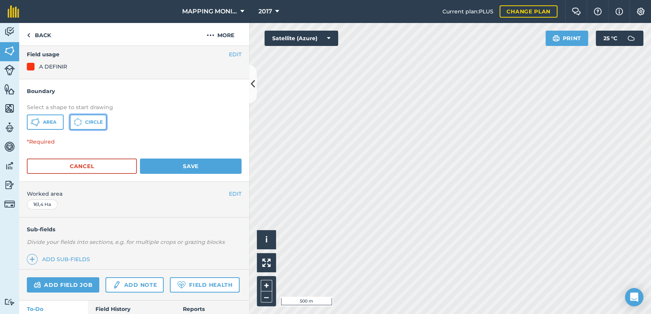
click at [96, 124] on span "Circle" at bounding box center [94, 122] width 18 height 6
click at [43, 123] on span "Area" at bounding box center [49, 122] width 13 height 6
click at [82, 124] on button "Circle" at bounding box center [88, 122] width 37 height 15
click at [87, 124] on span "Circle" at bounding box center [94, 122] width 18 height 6
click at [51, 125] on span "Area" at bounding box center [49, 122] width 13 height 6
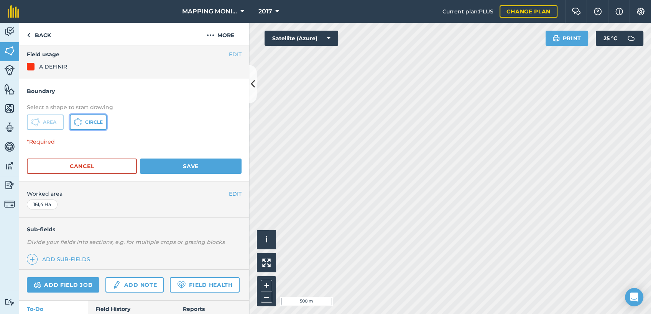
click at [40, 122] on icon at bounding box center [35, 122] width 9 height 9
click at [44, 123] on span "Area" at bounding box center [49, 122] width 13 height 6
drag, startPoint x: 100, startPoint y: 125, endPoint x: 161, endPoint y: 125, distance: 61.0
click at [101, 125] on button "Circle" at bounding box center [88, 122] width 37 height 15
drag, startPoint x: 48, startPoint y: 123, endPoint x: 55, endPoint y: 122, distance: 7.0
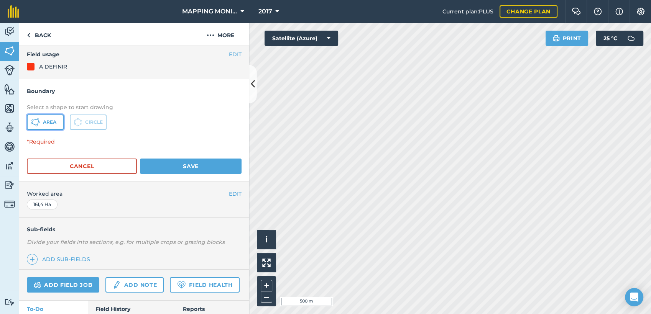
click at [49, 123] on span "Area" at bounding box center [49, 122] width 13 height 6
click at [86, 120] on span "Circle" at bounding box center [94, 122] width 18 height 6
click at [48, 123] on span "Area" at bounding box center [49, 122] width 13 height 6
click at [98, 123] on span "Circle" at bounding box center [94, 122] width 18 height 6
drag, startPoint x: 43, startPoint y: 119, endPoint x: 49, endPoint y: 118, distance: 5.8
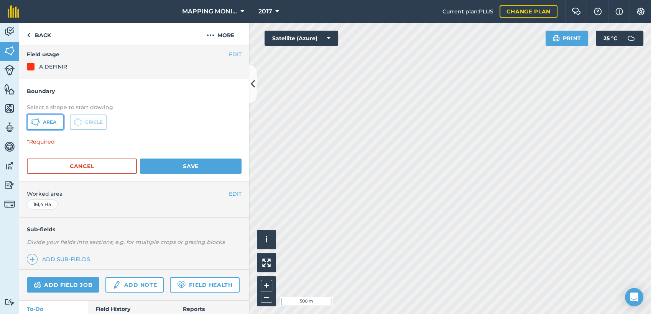
click at [44, 119] on span "Area" at bounding box center [49, 122] width 13 height 6
click at [40, 119] on icon at bounding box center [35, 122] width 9 height 9
click at [53, 123] on span "Area" at bounding box center [49, 122] width 13 height 6
click at [72, 123] on button "Circle" at bounding box center [88, 122] width 37 height 15
click at [39, 119] on icon at bounding box center [35, 122] width 9 height 9
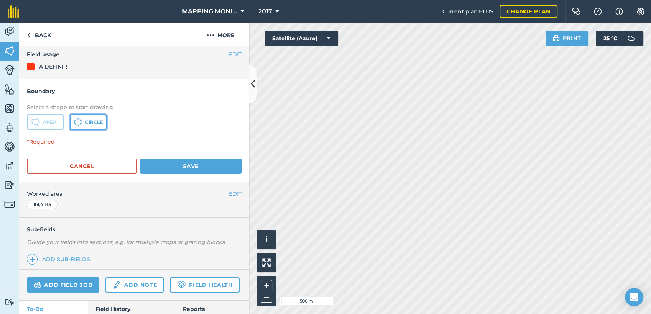
click at [95, 122] on span "Circle" at bounding box center [94, 122] width 18 height 6
click at [39, 123] on icon at bounding box center [35, 122] width 9 height 9
click at [98, 124] on span "Circle" at bounding box center [94, 122] width 18 height 6
drag, startPoint x: 48, startPoint y: 124, endPoint x: 73, endPoint y: 126, distance: 25.8
click at [48, 124] on span "Area" at bounding box center [49, 122] width 13 height 6
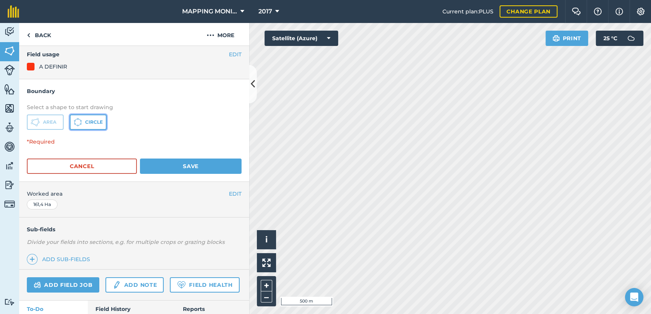
click at [85, 123] on span "Circle" at bounding box center [94, 122] width 18 height 6
drag, startPoint x: 41, startPoint y: 114, endPoint x: 61, endPoint y: 118, distance: 20.3
click at [41, 115] on button "Area" at bounding box center [45, 122] width 37 height 15
click at [40, 119] on icon at bounding box center [35, 122] width 9 height 9
click at [58, 120] on button "Area" at bounding box center [45, 122] width 37 height 15
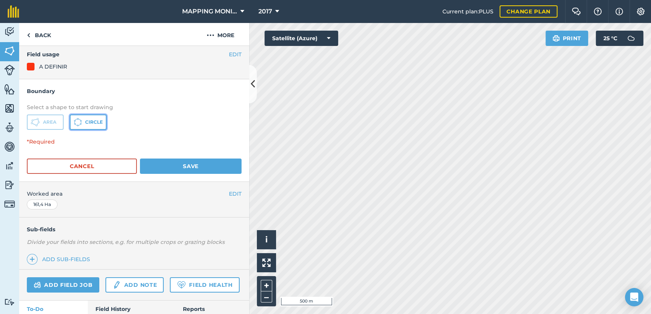
click at [95, 122] on span "Circle" at bounding box center [94, 122] width 18 height 6
drag, startPoint x: 58, startPoint y: 121, endPoint x: 82, endPoint y: 121, distance: 24.9
click at [58, 121] on button "Area" at bounding box center [45, 122] width 37 height 15
click at [84, 121] on button "Circle" at bounding box center [88, 122] width 37 height 15
drag, startPoint x: 43, startPoint y: 124, endPoint x: 84, endPoint y: 122, distance: 41.5
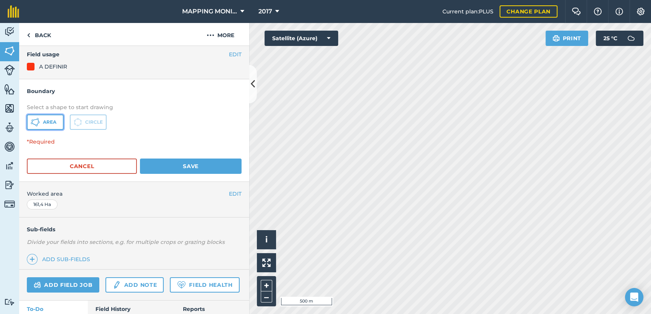
click at [44, 124] on span "Area" at bounding box center [49, 122] width 13 height 6
click at [86, 122] on span "Circle" at bounding box center [94, 122] width 18 height 6
drag, startPoint x: 39, startPoint y: 118, endPoint x: 49, endPoint y: 118, distance: 10.4
click at [40, 118] on button "Area" at bounding box center [45, 122] width 37 height 15
click at [99, 121] on span "Circle" at bounding box center [94, 122] width 18 height 6
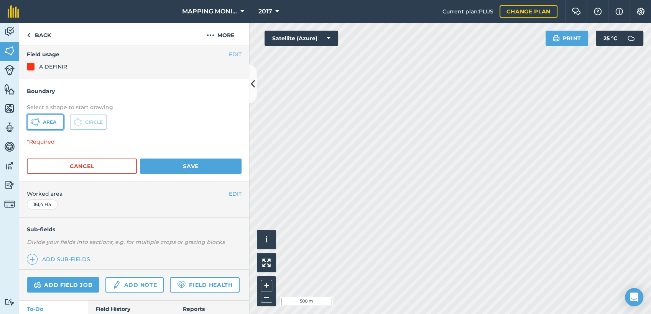
drag, startPoint x: 40, startPoint y: 121, endPoint x: 48, endPoint y: 122, distance: 8.1
click at [40, 121] on button "Area" at bounding box center [45, 122] width 37 height 15
drag, startPoint x: 90, startPoint y: 125, endPoint x: 105, endPoint y: 128, distance: 14.4
click at [91, 125] on button "Circle" at bounding box center [88, 122] width 37 height 15
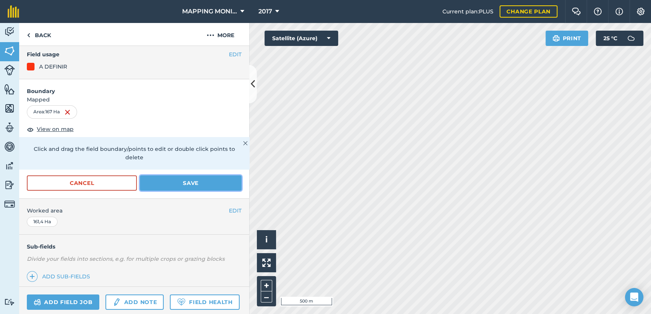
click at [205, 184] on button "Save" at bounding box center [191, 183] width 102 height 15
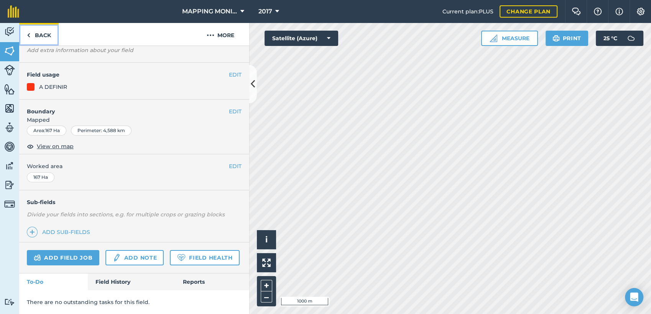
click at [39, 40] on link "Back" at bounding box center [38, 34] width 39 height 23
click at [37, 35] on link "Back" at bounding box center [38, 34] width 39 height 23
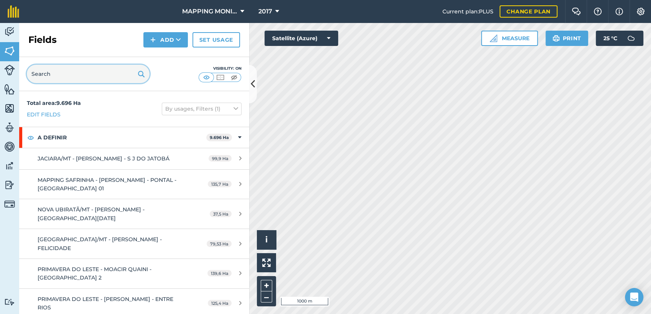
click at [78, 72] on input "text" at bounding box center [88, 74] width 123 height 18
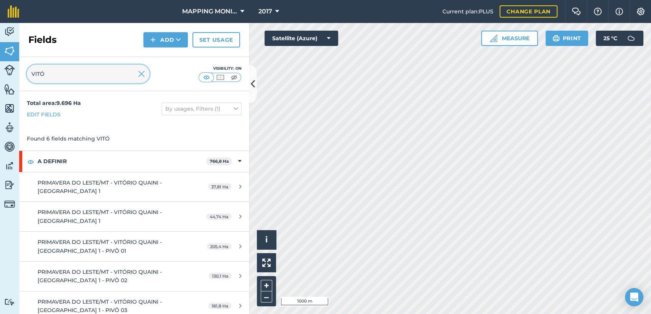
type input "VITÓ"
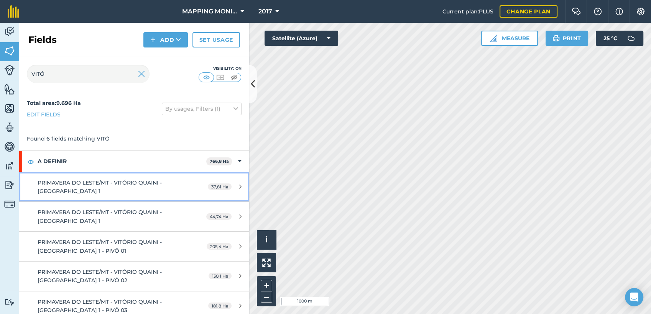
click at [129, 188] on div "PRIMAVERA DO LESTE/MT - VITÓRIO QUAINI - [GEOGRAPHIC_DATA] 1" at bounding box center [110, 187] width 144 height 17
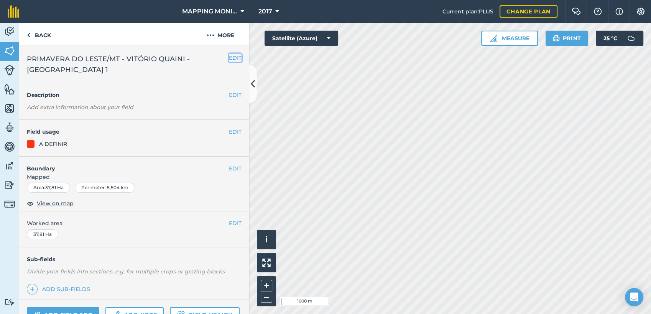
click at [231, 56] on button "EDIT" at bounding box center [235, 58] width 13 height 8
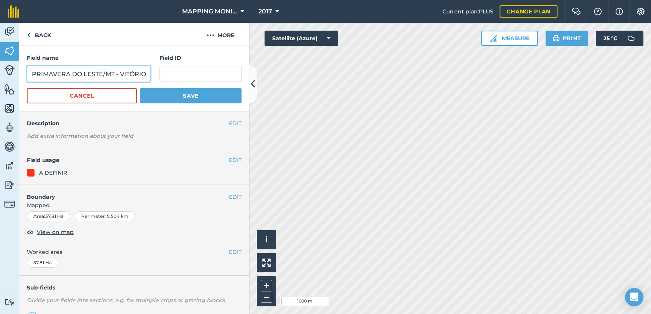
click at [72, 72] on input "PRIMAVERA DO LESTE/MT - VITÓRIO QUAINI - [GEOGRAPHIC_DATA] 1" at bounding box center [88, 74] width 123 height 16
click at [33, 32] on link "Back" at bounding box center [38, 34] width 39 height 23
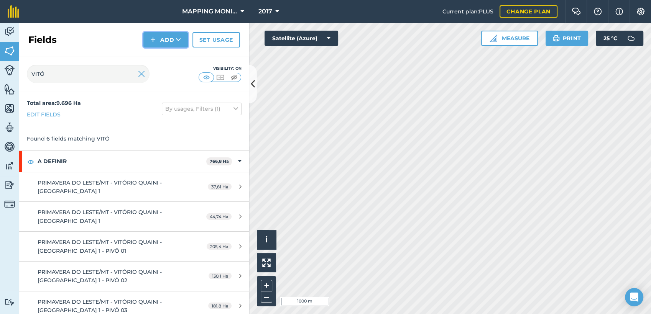
click at [181, 38] on icon at bounding box center [178, 40] width 5 height 8
click at [171, 53] on link "Draw" at bounding box center [166, 57] width 42 height 17
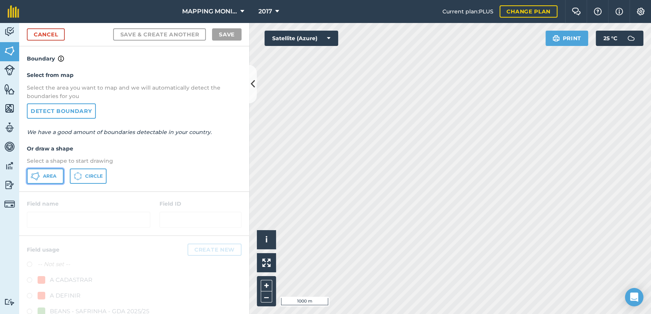
click at [51, 176] on span "Area" at bounding box center [49, 176] width 13 height 6
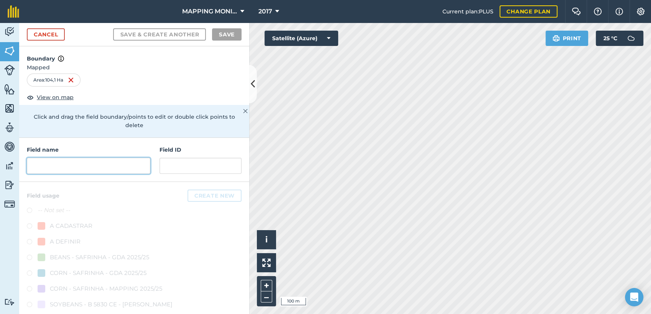
click at [58, 161] on input "text" at bounding box center [88, 166] width 123 height 16
paste input "PRIMAVERA DO LESTE/MT - VITÓRIO QUAINI - [GEOGRAPHIC_DATA] 1"
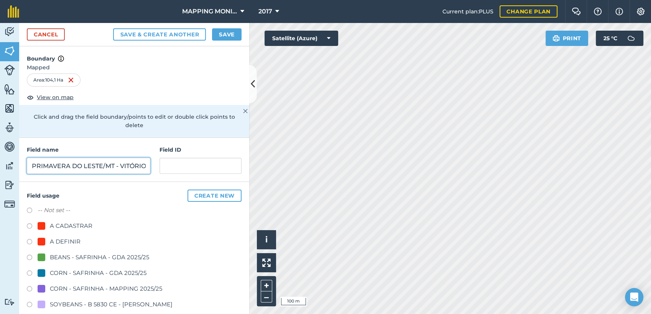
scroll to position [0, 68]
type input "PRIMAVERA DO LESTE/MT - VITÓRIO QUAINI - [GEOGRAPHIC_DATA] 1"
click at [58, 241] on div "A DEFINIR" at bounding box center [65, 241] width 31 height 9
click at [27, 242] on label at bounding box center [32, 243] width 11 height 8
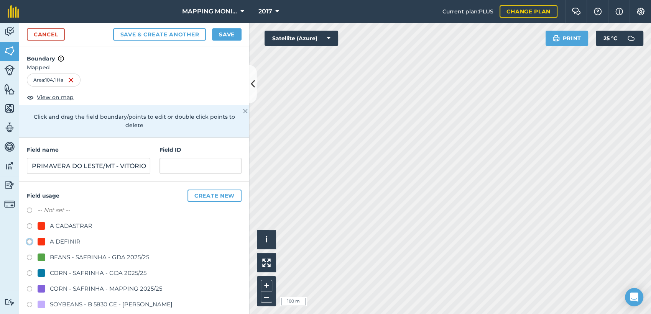
radio input "true"
click at [232, 35] on button "Save" at bounding box center [227, 34] width 30 height 12
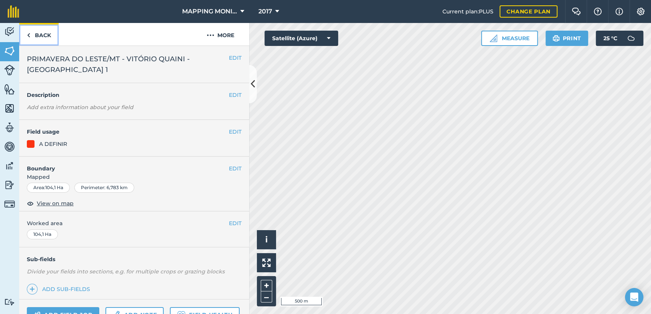
click at [41, 39] on link "Back" at bounding box center [38, 34] width 39 height 23
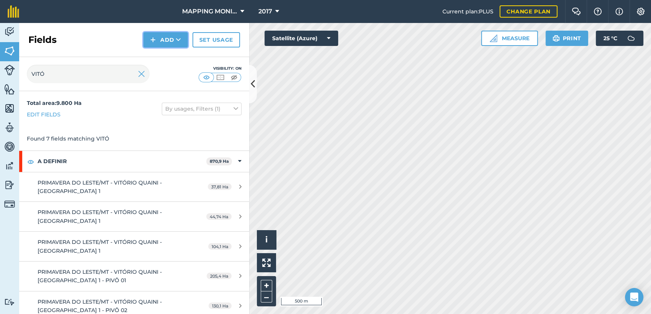
click at [175, 41] on button "Add" at bounding box center [165, 39] width 44 height 15
click at [181, 55] on link "Draw" at bounding box center [166, 57] width 42 height 17
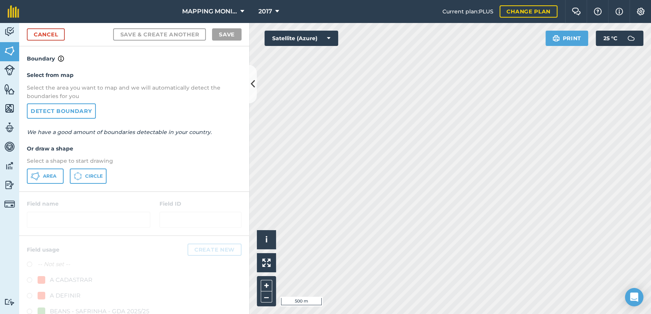
click at [54, 167] on div "Select from map Select the area you want to map and we will automatically detec…" at bounding box center [134, 127] width 230 height 128
click at [48, 170] on button "Area" at bounding box center [45, 176] width 37 height 15
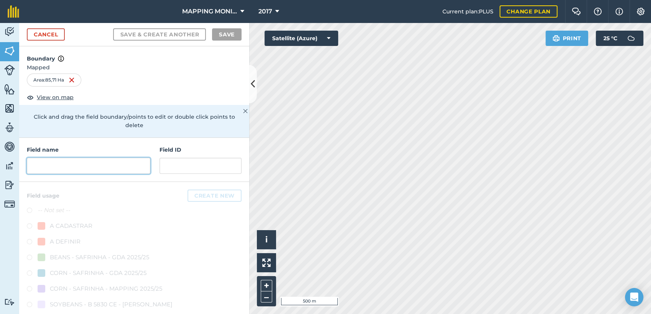
click at [109, 169] on input "text" at bounding box center [88, 166] width 123 height 16
paste input "PRIMAVERA DO LESTE/MT - VITÓRIO QUAINI - [GEOGRAPHIC_DATA] 1"
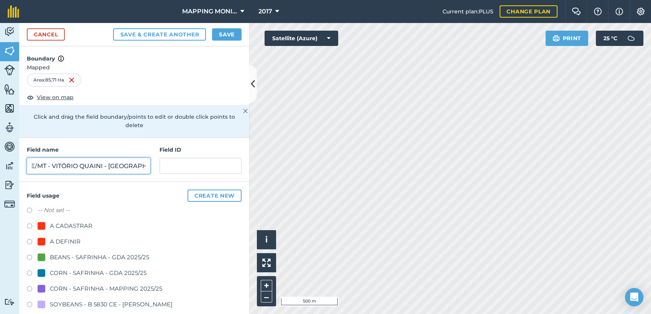
type input "PRIMAVERA DO LESTE/MT - VITÓRIO QUAINI - [GEOGRAPHIC_DATA] 1"
click at [71, 241] on div "A DEFINIR" at bounding box center [65, 241] width 31 height 9
radio input "true"
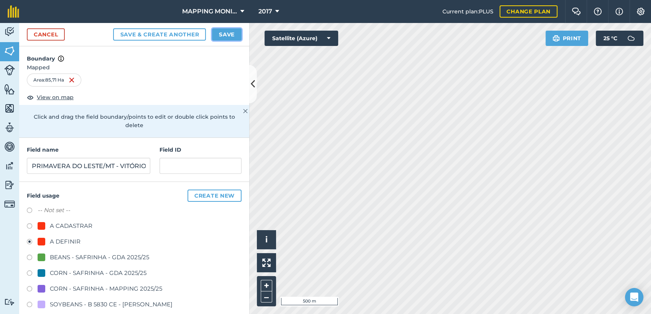
click at [233, 35] on button "Save" at bounding box center [227, 34] width 30 height 12
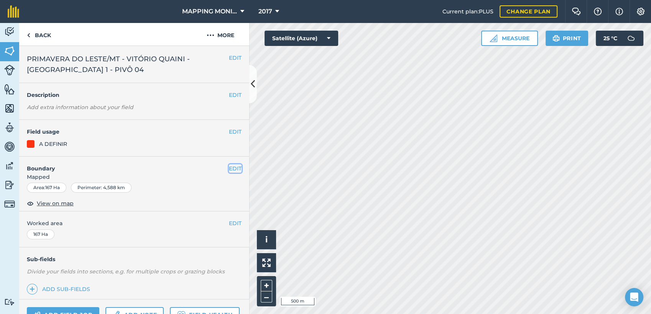
click at [232, 169] on button "EDIT" at bounding box center [235, 168] width 13 height 8
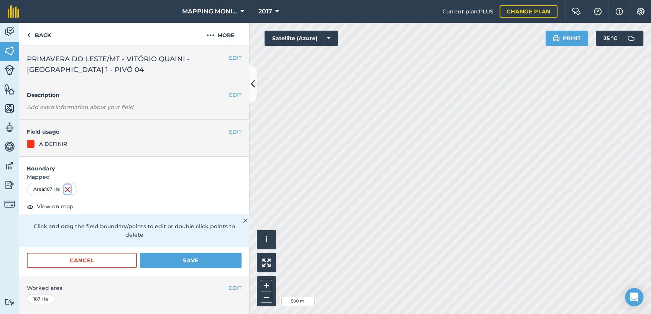
click at [70, 189] on img at bounding box center [67, 189] width 6 height 9
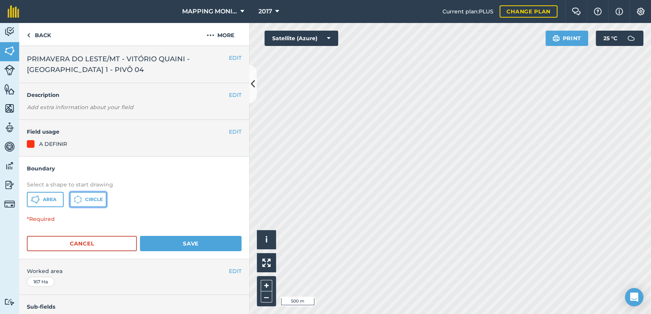
click at [85, 200] on button "Circle" at bounding box center [88, 199] width 37 height 15
click at [44, 196] on button "Area" at bounding box center [45, 199] width 37 height 15
click at [85, 199] on span "Circle" at bounding box center [94, 200] width 18 height 6
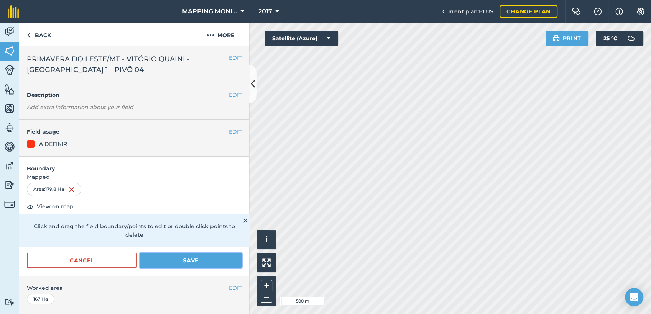
click at [198, 256] on button "Save" at bounding box center [191, 260] width 102 height 15
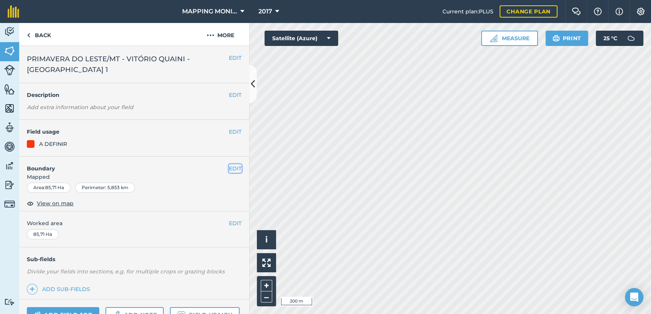
click at [230, 167] on button "EDIT" at bounding box center [235, 168] width 13 height 8
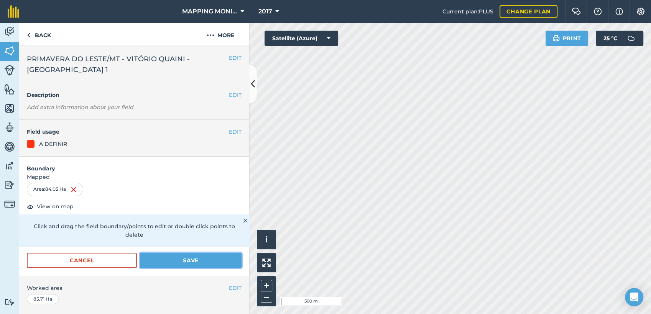
click at [165, 253] on button "Save" at bounding box center [191, 260] width 102 height 15
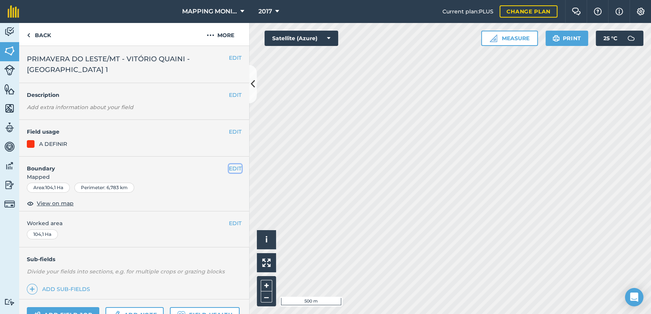
click at [229, 168] on button "EDIT" at bounding box center [235, 168] width 13 height 8
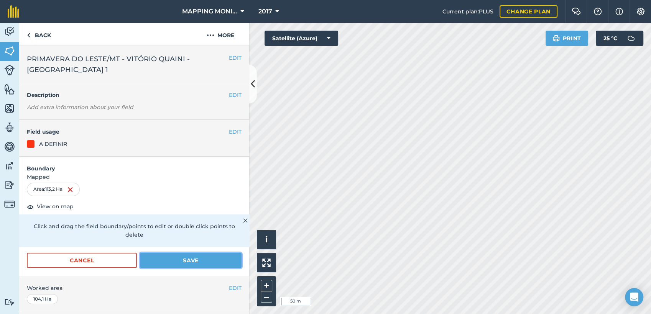
click at [174, 263] on button "Save" at bounding box center [191, 260] width 102 height 15
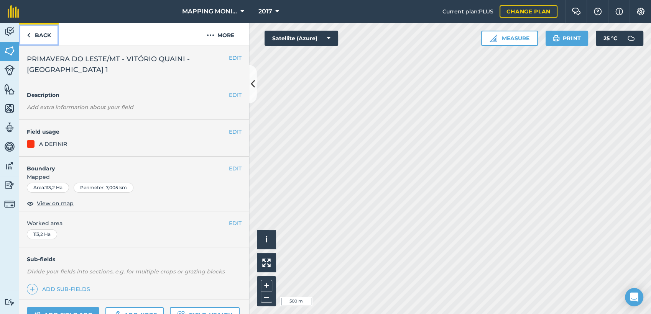
click at [45, 38] on link "Back" at bounding box center [38, 34] width 39 height 23
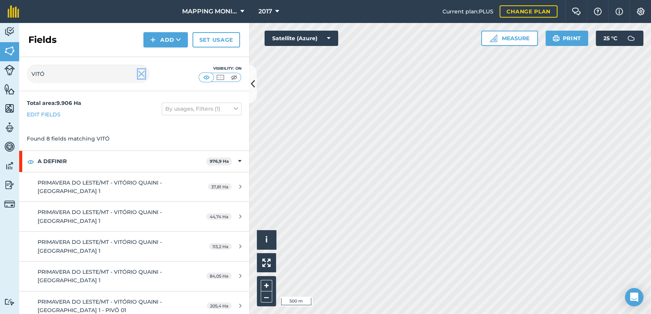
click at [142, 75] on img at bounding box center [141, 73] width 7 height 9
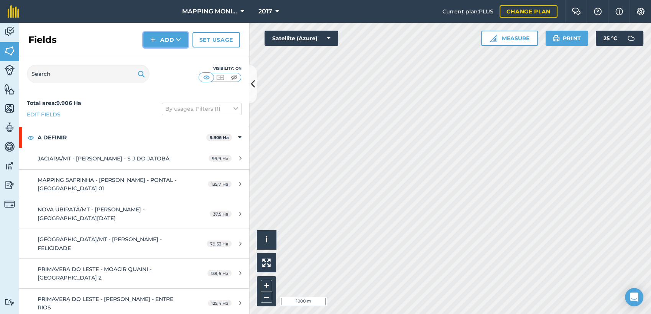
click at [184, 41] on button "Add" at bounding box center [165, 39] width 44 height 15
click at [173, 60] on link "Draw" at bounding box center [166, 57] width 42 height 17
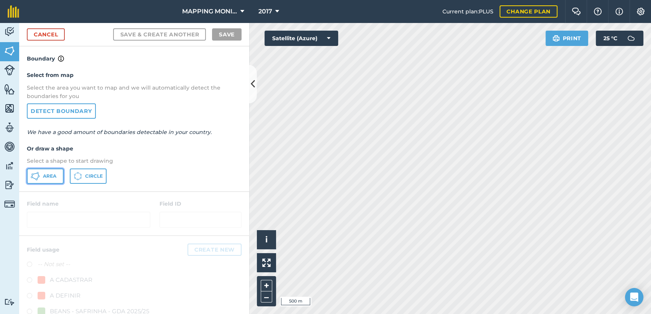
click at [52, 174] on span "Area" at bounding box center [49, 176] width 13 height 6
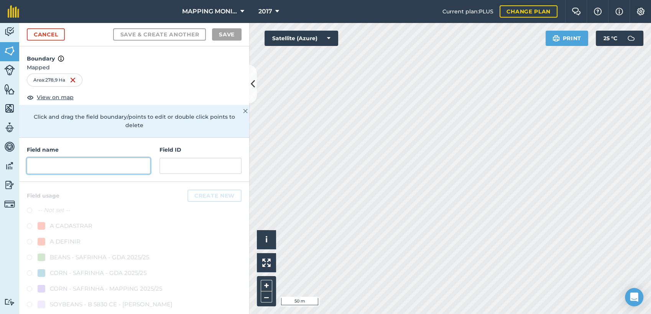
click at [120, 169] on input "text" at bounding box center [88, 166] width 123 height 16
paste input "PRIMAVERA DO LESTE/MT - VITÓRIO QUAINI - [GEOGRAPHIC_DATA] 1"
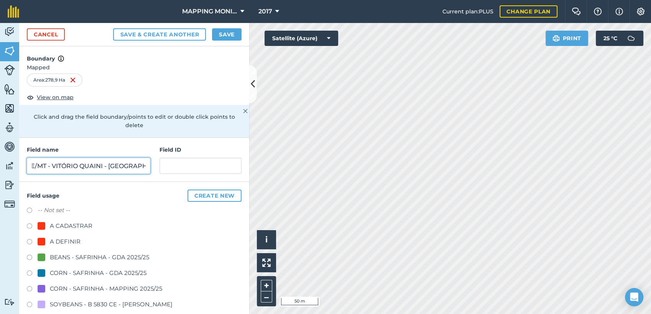
type input "PRIMAVERA DO LESTE/MT - VITÓRIO QUAINI - [GEOGRAPHIC_DATA] 1"
click at [74, 238] on div "A DEFINIR" at bounding box center [65, 241] width 31 height 9
radio input "true"
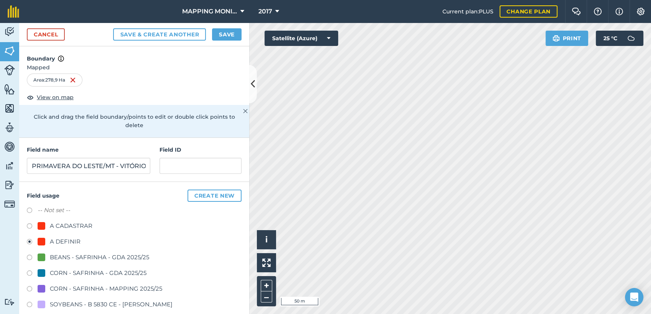
click at [74, 239] on div "A DEFINIR" at bounding box center [65, 241] width 31 height 9
click at [229, 32] on button "Save" at bounding box center [227, 34] width 30 height 12
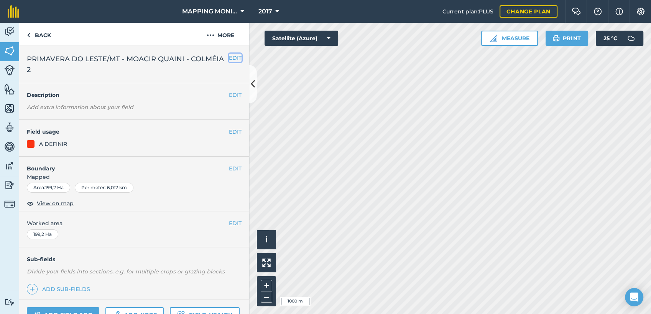
click at [230, 59] on button "EDIT" at bounding box center [235, 58] width 13 height 8
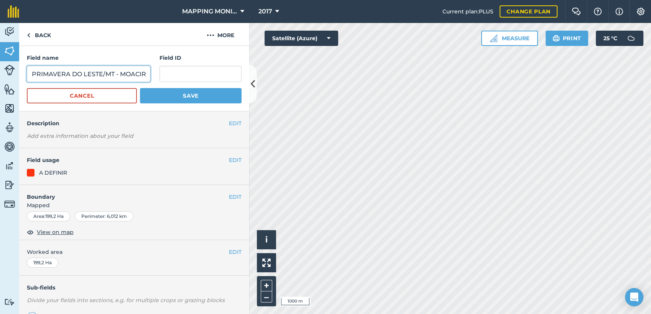
click at [112, 72] on input "PRIMAVERA DO LESTE/MT - MOACIR QUAINI - COLMÉIA 2" at bounding box center [88, 74] width 123 height 16
paste input "[PERSON_NAME] - COLMÉIA 1"
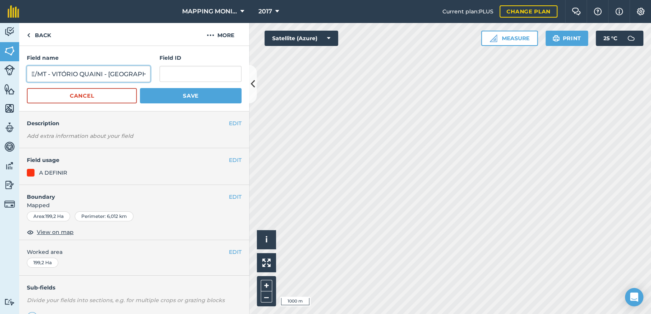
type input "PRIMAVERA DO LESTE/MT - VITÓRIO QUAINI - [GEOGRAPHIC_DATA] 1"
click at [146, 98] on button "Save" at bounding box center [191, 95] width 102 height 15
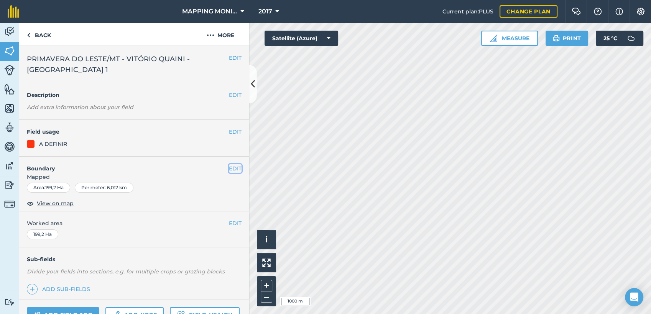
click at [230, 167] on button "EDIT" at bounding box center [235, 168] width 13 height 8
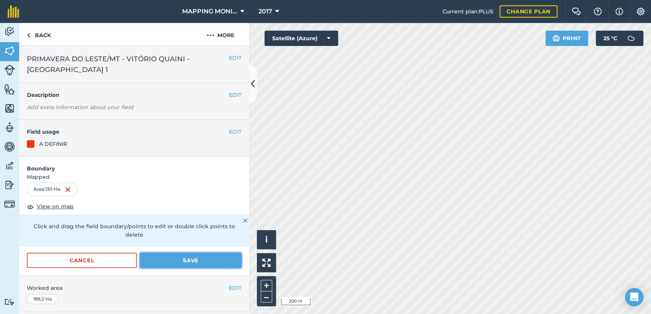
click at [173, 258] on button "Save" at bounding box center [191, 260] width 102 height 15
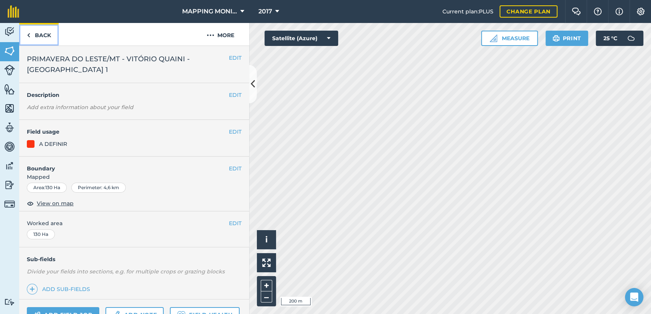
click at [41, 35] on link "Back" at bounding box center [38, 34] width 39 height 23
click at [44, 29] on link "Back" at bounding box center [38, 34] width 39 height 23
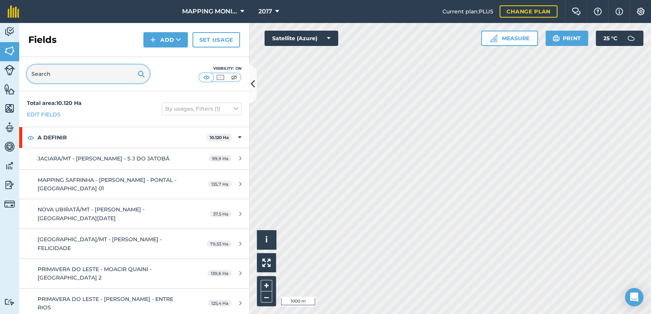
click at [79, 72] on input "text" at bounding box center [88, 74] width 123 height 18
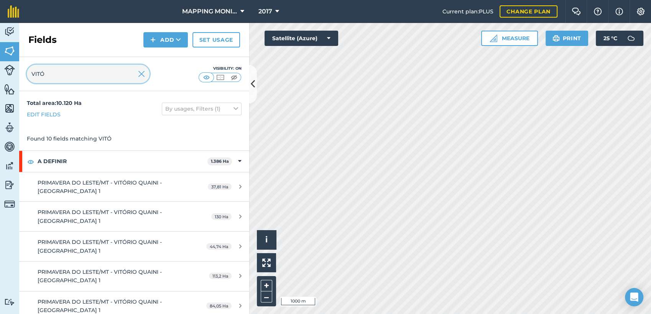
type input "VITÓ"
click at [180, 39] on icon at bounding box center [178, 40] width 5 height 8
click at [171, 57] on link "Draw" at bounding box center [166, 57] width 42 height 17
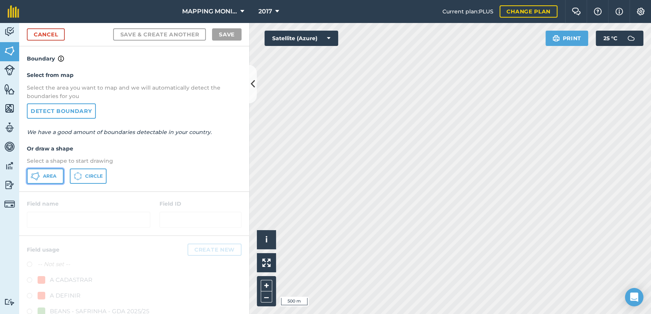
drag, startPoint x: 53, startPoint y: 175, endPoint x: 191, endPoint y: 163, distance: 138.1
click at [53, 175] on span "Area" at bounding box center [49, 176] width 13 height 6
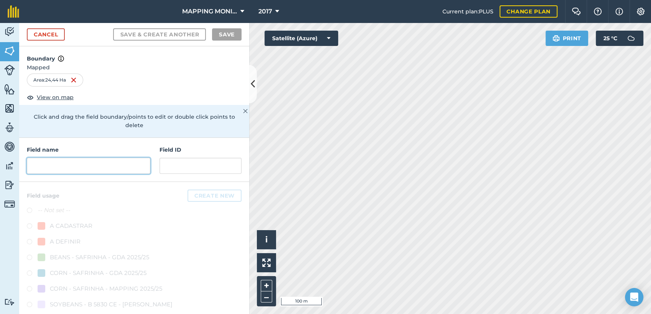
click at [137, 169] on input "text" at bounding box center [88, 166] width 123 height 16
paste input "PRIMAVERA DO LESTE/MT - VITÓRIO QUAINI - [GEOGRAPHIC_DATA] 1"
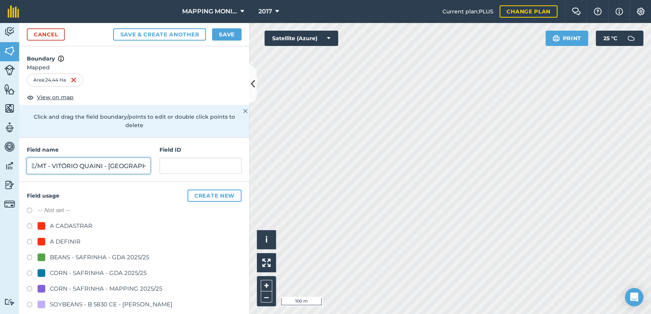
type input "PRIMAVERA DO LESTE/MT - VITÓRIO QUAINI - [GEOGRAPHIC_DATA] 1"
click at [76, 242] on div "A DEFINIR" at bounding box center [65, 241] width 31 height 9
radio input "true"
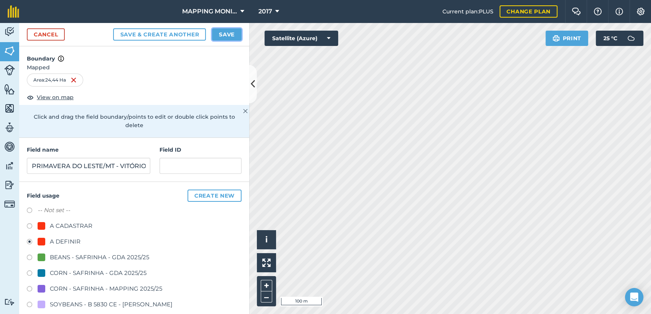
click at [233, 35] on button "Save" at bounding box center [227, 34] width 30 height 12
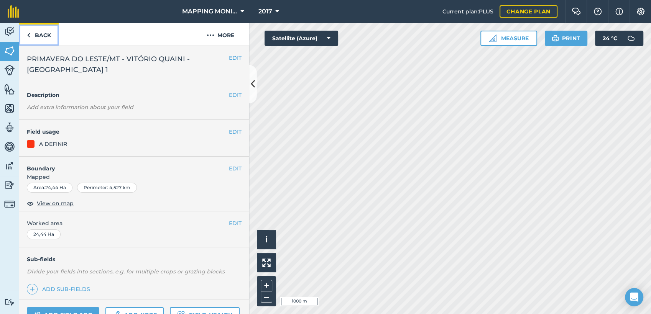
click at [47, 35] on link "Back" at bounding box center [38, 34] width 39 height 23
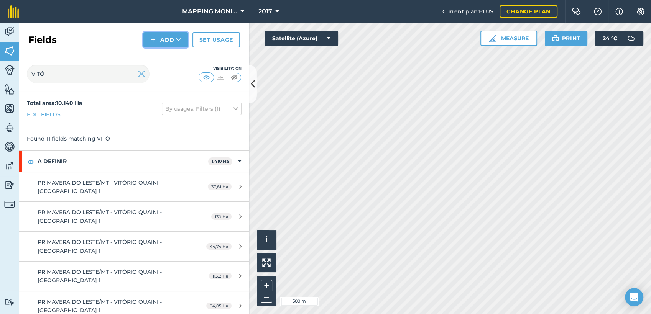
click at [182, 42] on button "Add" at bounding box center [165, 39] width 44 height 15
click at [180, 54] on link "Draw" at bounding box center [166, 57] width 42 height 17
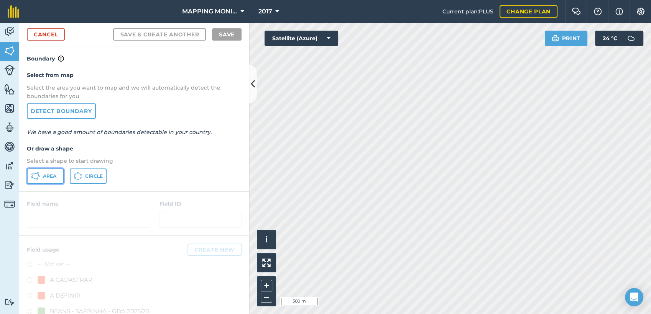
click at [56, 176] on span "Area" at bounding box center [49, 176] width 13 height 6
click at [42, 33] on link "Cancel" at bounding box center [46, 34] width 38 height 12
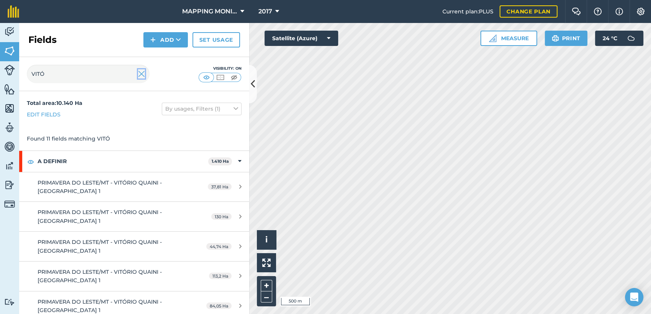
click at [143, 75] on img at bounding box center [141, 73] width 7 height 9
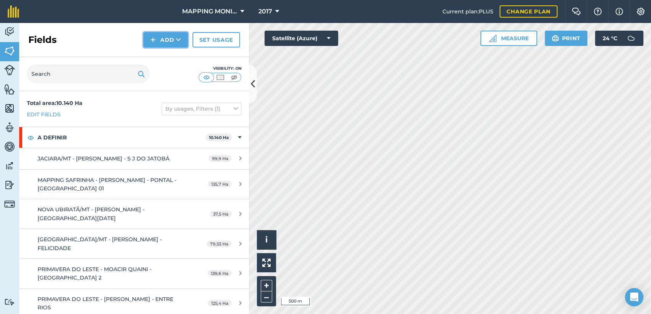
click at [178, 38] on icon at bounding box center [178, 40] width 5 height 8
click at [176, 60] on link "Draw" at bounding box center [166, 57] width 42 height 17
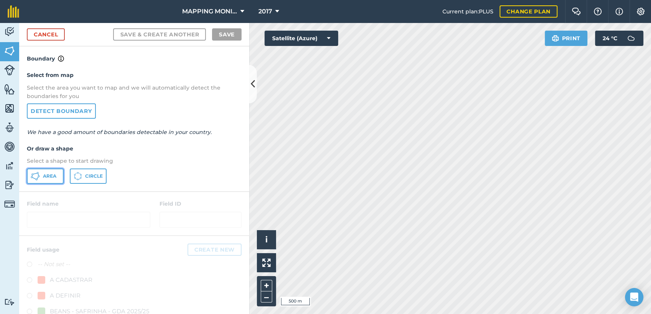
click at [51, 174] on span "Area" at bounding box center [49, 176] width 13 height 6
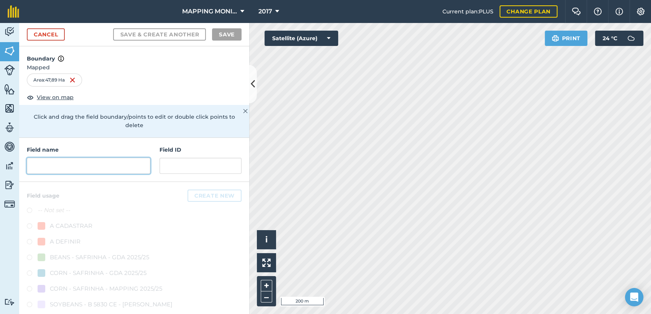
click at [119, 159] on input "text" at bounding box center [88, 166] width 123 height 16
paste input "PRIMAVERA DO LESTE/MT - VITÓRIO QUAINI - [GEOGRAPHIC_DATA] 1"
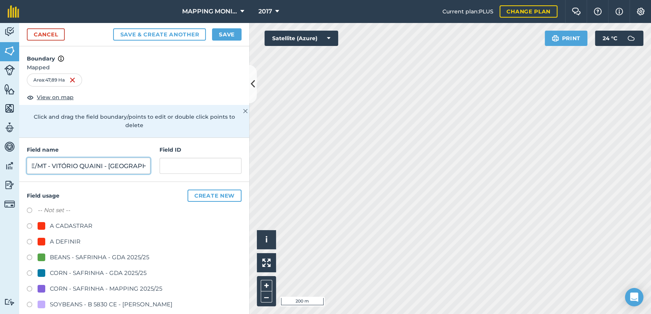
type input "PRIMAVERA DO LESTE/MT - VITÓRIO QUAINI - [GEOGRAPHIC_DATA] 1"
click at [70, 239] on div "A DEFINIR" at bounding box center [65, 241] width 31 height 9
radio input "true"
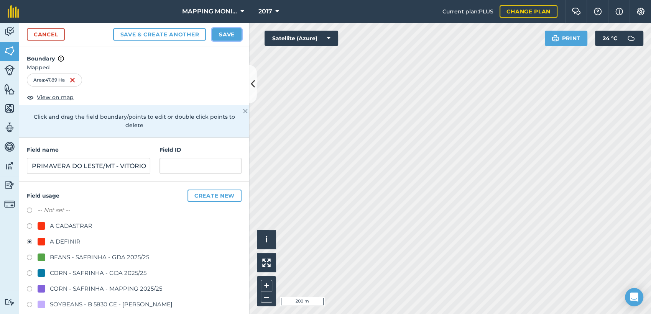
click at [227, 37] on button "Save" at bounding box center [227, 34] width 30 height 12
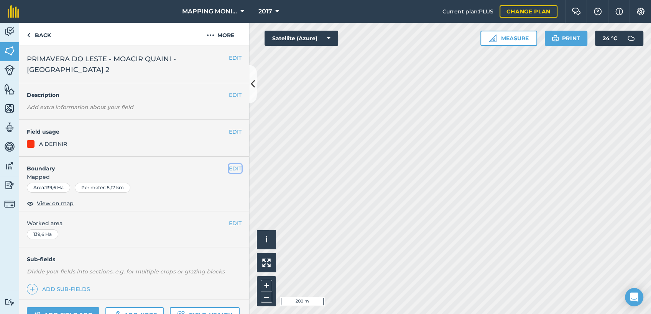
click at [229, 164] on button "EDIT" at bounding box center [235, 168] width 13 height 8
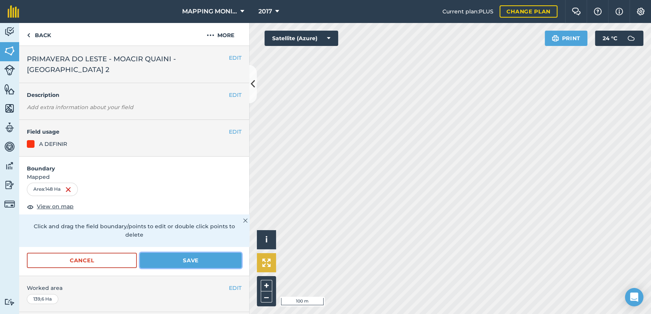
drag, startPoint x: 167, startPoint y: 249, endPoint x: 263, endPoint y: 253, distance: 95.9
click at [168, 253] on button "Save" at bounding box center [191, 260] width 102 height 15
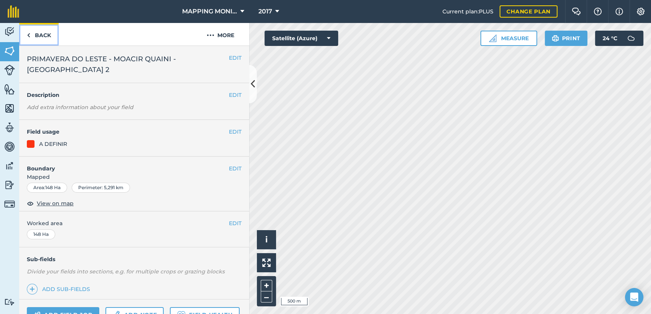
click at [39, 36] on link "Back" at bounding box center [38, 34] width 39 height 23
click at [50, 30] on link "Back" at bounding box center [38, 34] width 39 height 23
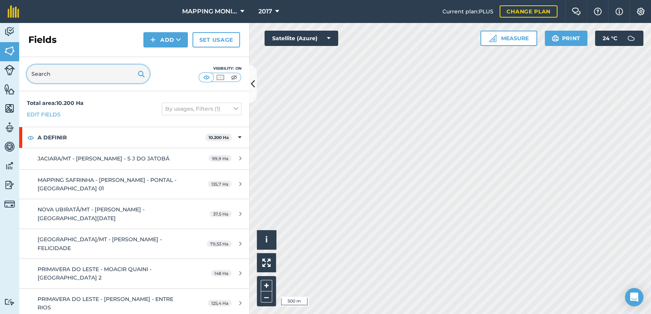
click at [87, 69] on input "text" at bounding box center [88, 74] width 123 height 18
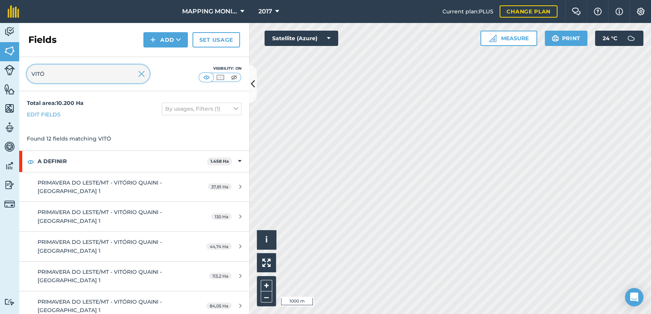
type input "VITÓ"
drag, startPoint x: 143, startPoint y: 73, endPoint x: 150, endPoint y: 75, distance: 7.6
click at [143, 73] on img at bounding box center [141, 73] width 7 height 9
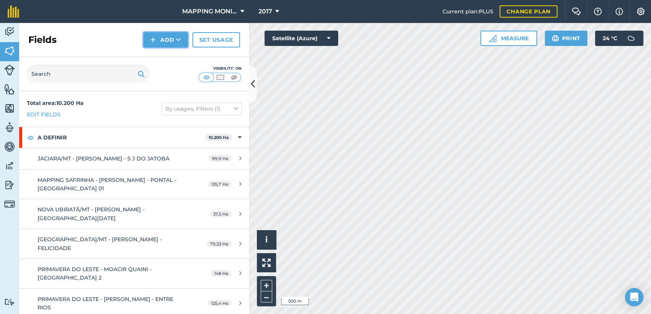
click at [181, 39] on button "Add" at bounding box center [165, 39] width 44 height 15
click at [178, 58] on link "Draw" at bounding box center [166, 57] width 42 height 17
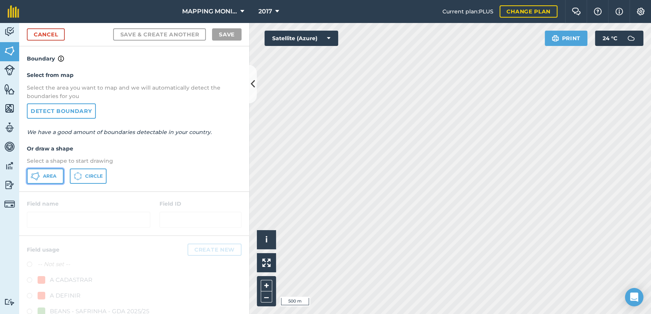
click at [44, 174] on span "Area" at bounding box center [49, 176] width 13 height 6
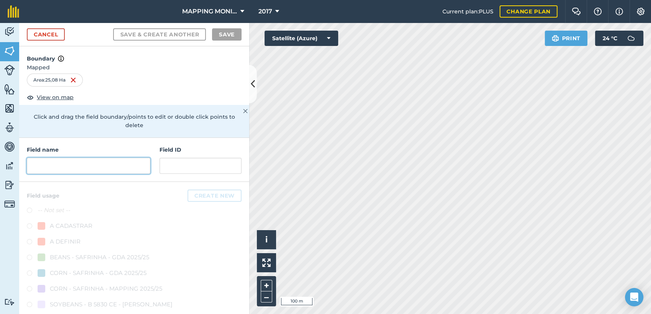
click at [73, 168] on input "text" at bounding box center [88, 166] width 123 height 16
paste input "PRIMAVERA DO LESTE/MT - VITÓRIO QUAINI - [GEOGRAPHIC_DATA] 1"
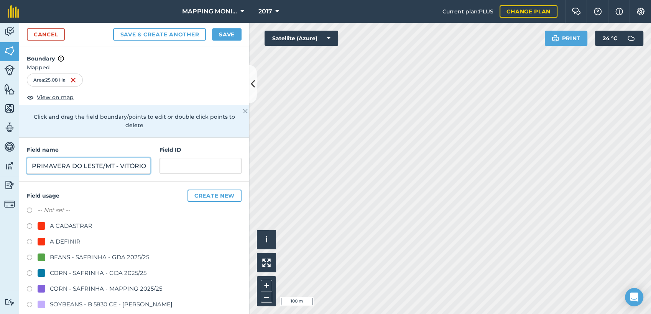
scroll to position [0, 68]
click at [52, 164] on input "PRIMAVERA DO LESTE/MT - VITÓRIO QUAINI - [GEOGRAPHIC_DATA] 1" at bounding box center [88, 166] width 123 height 16
type input "PRIMAVERA DO LESTE/MT - MOACIR QUAINI - COLMÉIA 2"
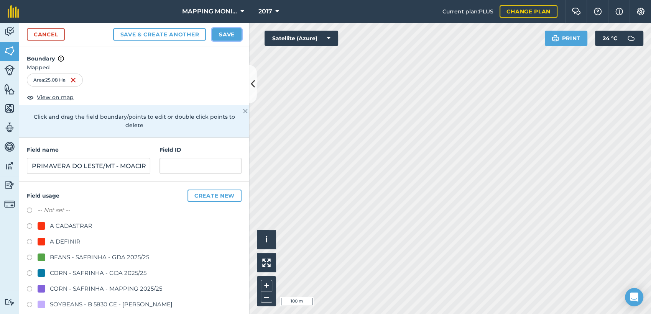
click at [219, 31] on button "Save" at bounding box center [227, 34] width 30 height 12
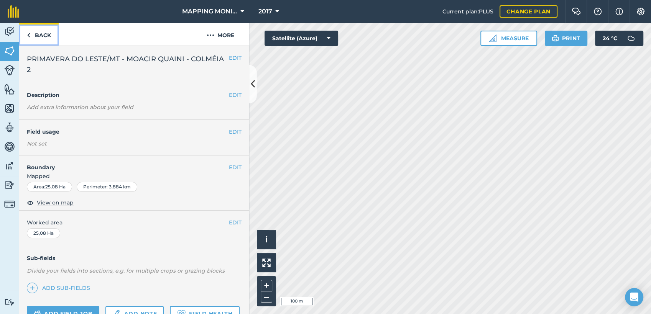
click at [48, 33] on link "Back" at bounding box center [38, 34] width 39 height 23
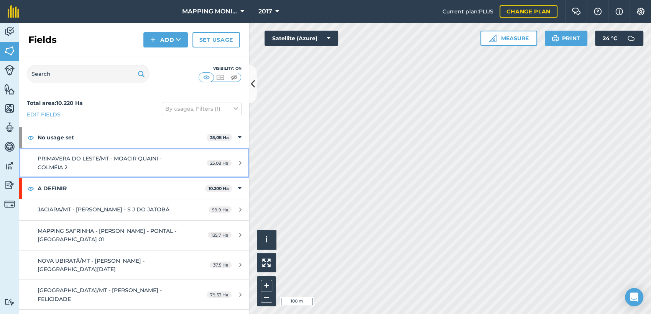
click at [122, 161] on span "PRIMAVERA DO LESTE/MT - MOACIR QUAINI - COLMÉIA 2" at bounding box center [100, 162] width 124 height 15
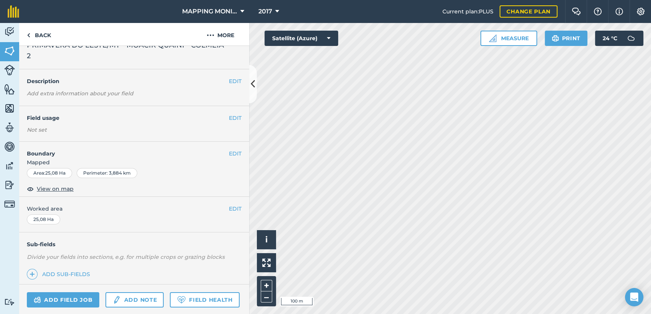
scroll to position [43, 0]
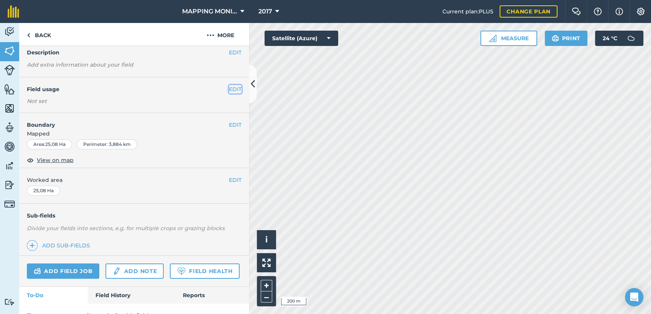
click at [229, 88] on button "EDIT" at bounding box center [235, 89] width 13 height 8
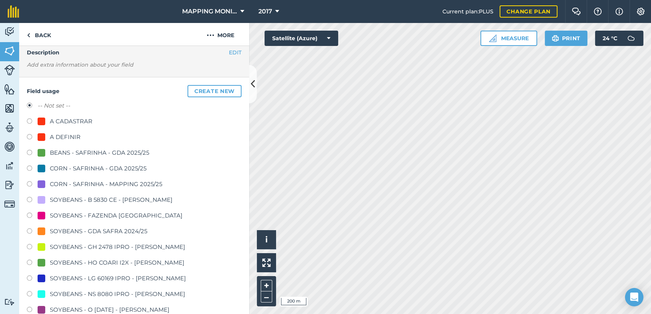
click at [72, 137] on div "A DEFINIR" at bounding box center [65, 137] width 31 height 9
radio input "true"
radio input "false"
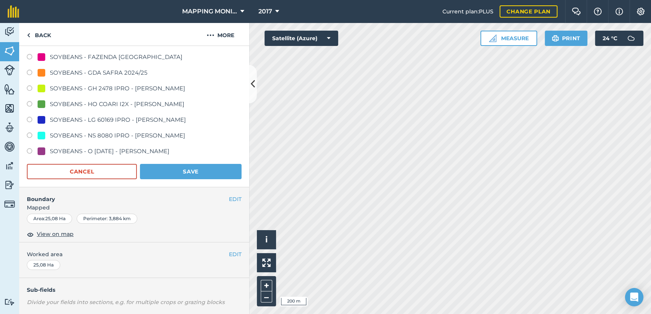
scroll to position [213, 0]
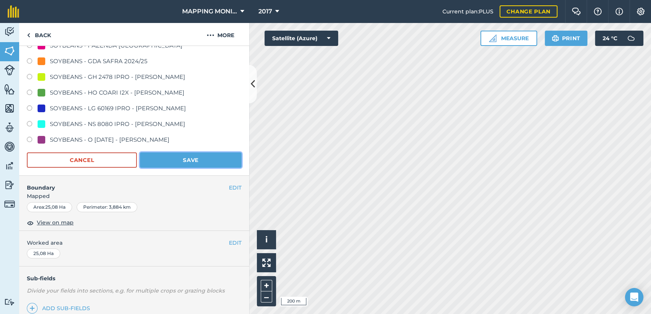
click at [212, 157] on button "Save" at bounding box center [191, 160] width 102 height 15
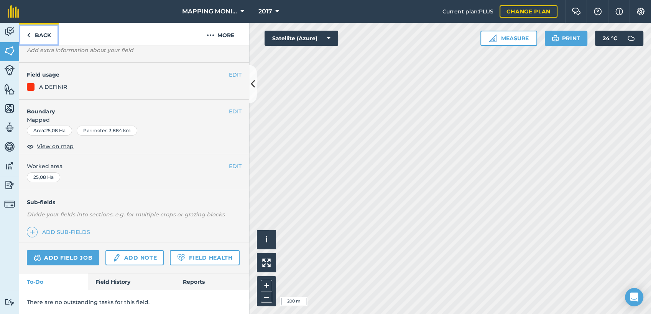
click at [39, 33] on link "Back" at bounding box center [38, 34] width 39 height 23
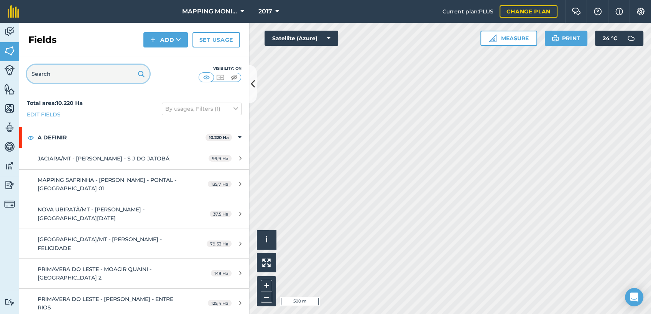
click at [73, 74] on input "text" at bounding box center [88, 74] width 123 height 18
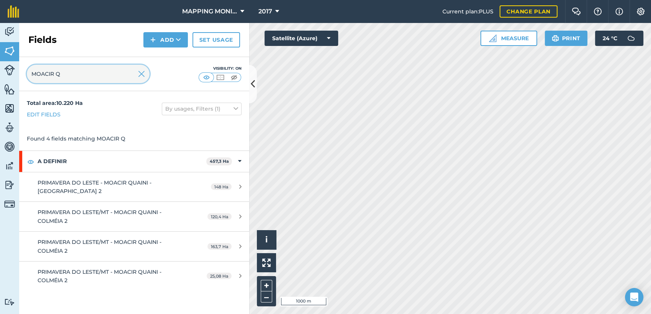
type input "MOACIR Q"
click at [141, 75] on img at bounding box center [141, 73] width 7 height 9
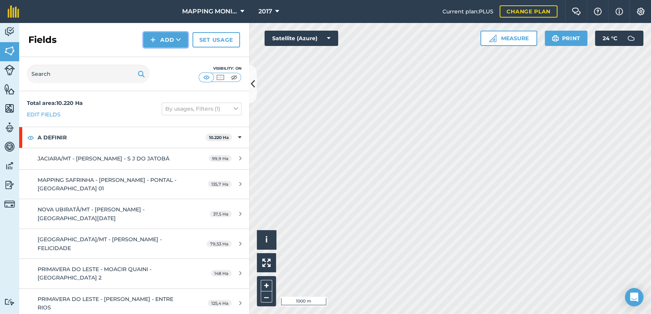
click at [185, 39] on button "Add" at bounding box center [165, 39] width 44 height 15
click at [176, 58] on link "Draw" at bounding box center [166, 57] width 42 height 17
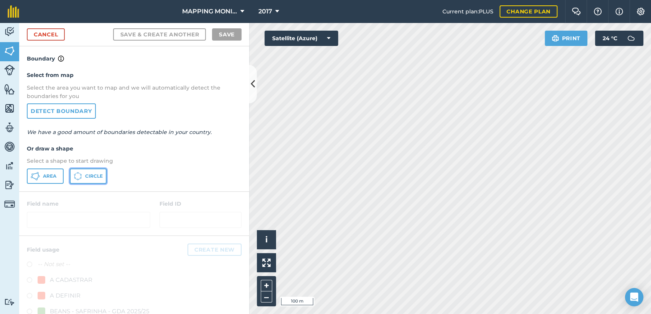
click at [102, 177] on span "Circle" at bounding box center [94, 176] width 18 height 6
click at [43, 175] on span "Area" at bounding box center [49, 176] width 13 height 6
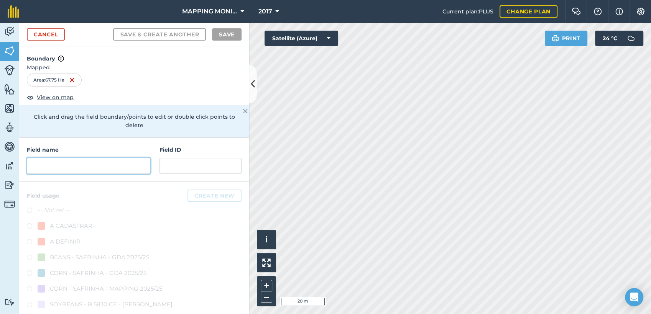
click at [49, 166] on input "text" at bounding box center [88, 166] width 123 height 16
paste input "PRIMAVERA DO LESTE/MT - VITÓRIO QUAINI - [GEOGRAPHIC_DATA] 1"
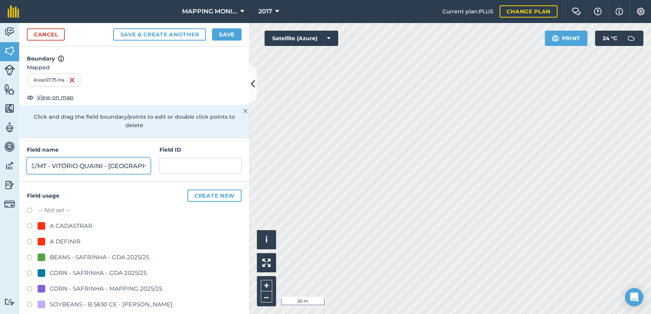
drag, startPoint x: 52, startPoint y: 163, endPoint x: 77, endPoint y: 164, distance: 24.6
click at [77, 164] on input "PRIMAVERA DO LESTE/MT - VITÓRIO QUAINI - [GEOGRAPHIC_DATA] 1" at bounding box center [88, 166] width 123 height 16
type input "PRIMAVERA DO LESTE/MT - MOACIR QUAINI - COLMÉIA 2"
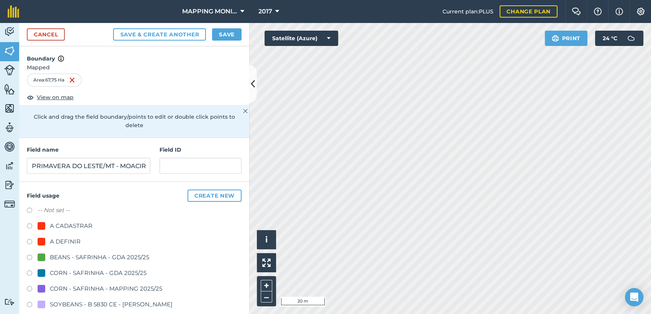
click at [56, 244] on div "A DEFINIR" at bounding box center [65, 241] width 31 height 9
radio input "true"
click at [235, 35] on button "Save" at bounding box center [227, 34] width 30 height 12
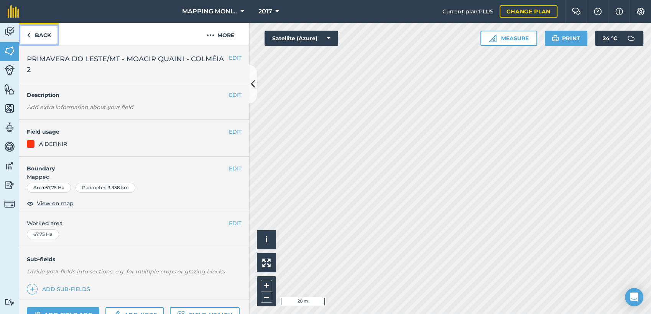
click at [36, 40] on link "Back" at bounding box center [38, 34] width 39 height 23
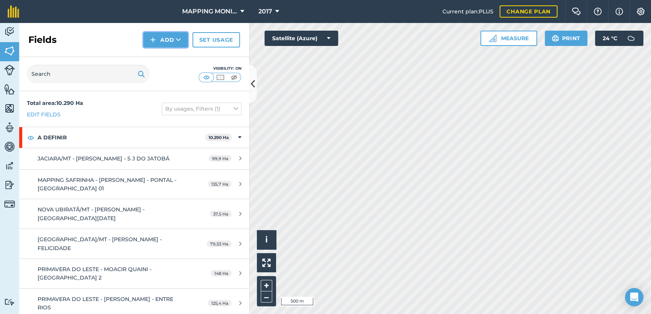
click at [166, 44] on button "Add" at bounding box center [165, 39] width 44 height 15
click at [178, 60] on link "Draw" at bounding box center [166, 57] width 42 height 17
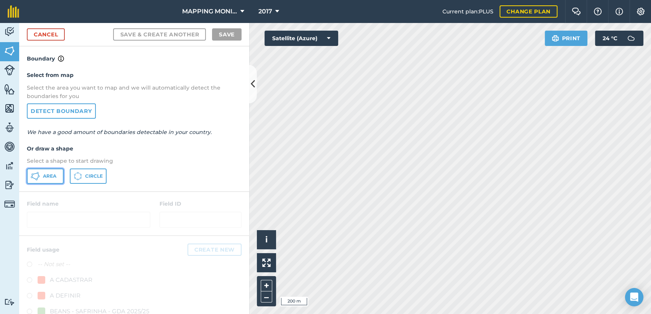
drag, startPoint x: 56, startPoint y: 175, endPoint x: 181, endPoint y: 187, distance: 125.2
click at [56, 174] on button "Area" at bounding box center [45, 176] width 37 height 15
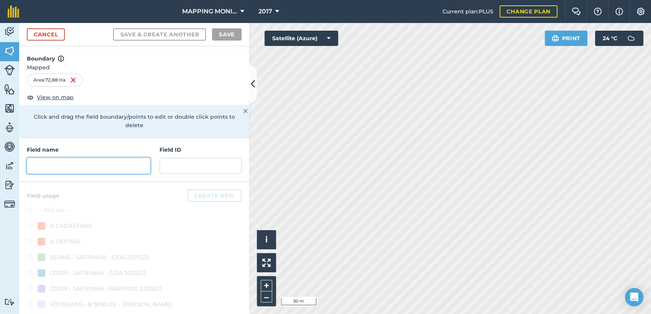
click at [104, 166] on input "text" at bounding box center [88, 166] width 123 height 16
paste input "PRIMAVERA DO LESTE/MT - VITÓRIO QUAINI - [GEOGRAPHIC_DATA] 1"
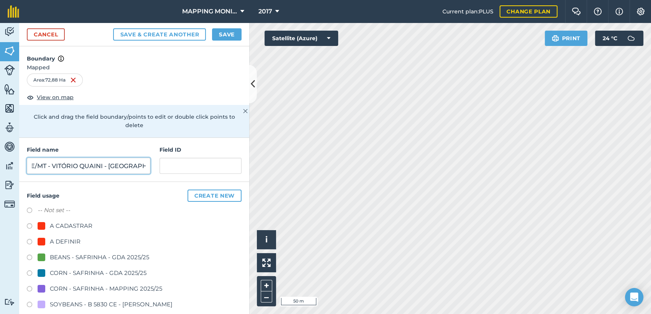
drag, startPoint x: 52, startPoint y: 165, endPoint x: 82, endPoint y: 169, distance: 30.1
click at [82, 169] on input "PRIMAVERA DO LESTE/MT - VITÓRIO QUAINI - [GEOGRAPHIC_DATA] 1" at bounding box center [88, 166] width 123 height 16
type input "PRIMAVERA DO LESTE/MT - MOACIR QUAINI - COLMÉIA 2"
click at [113, 28] on button "Save & Create Another" at bounding box center [159, 34] width 93 height 12
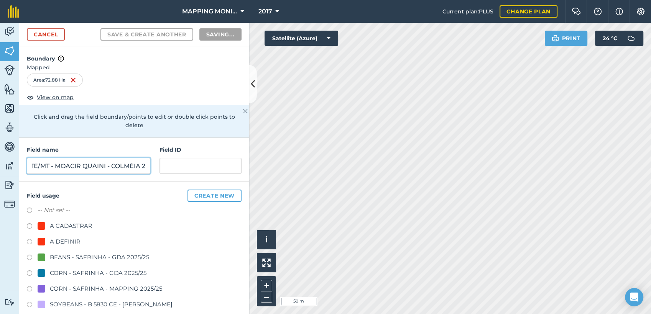
scroll to position [0, 0]
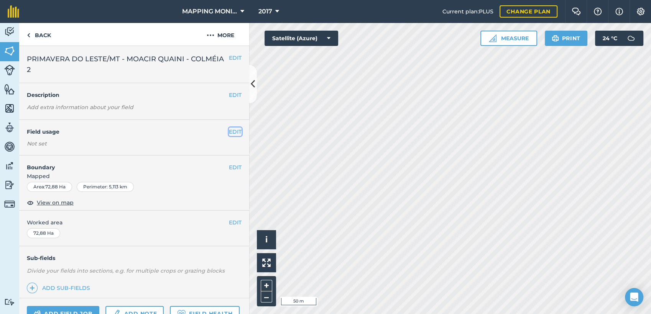
click at [229, 130] on button "EDIT" at bounding box center [235, 132] width 13 height 8
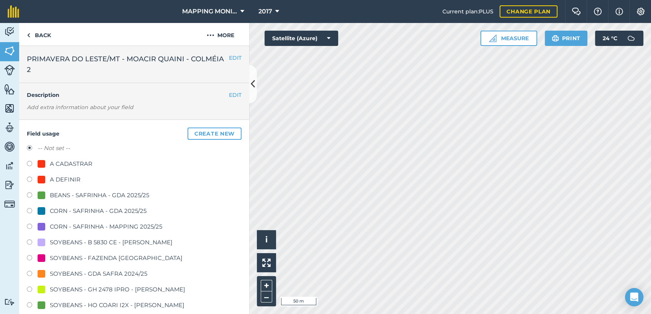
click at [55, 180] on div "A DEFINIR" at bounding box center [65, 179] width 31 height 9
radio input "true"
radio input "false"
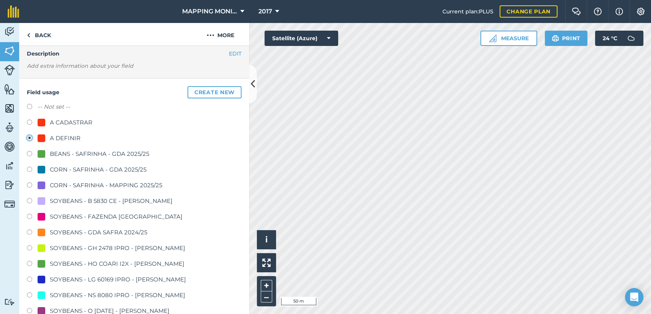
scroll to position [213, 0]
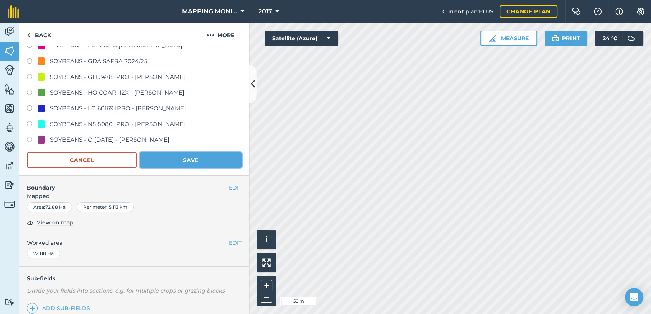
click at [193, 156] on button "Save" at bounding box center [191, 160] width 102 height 15
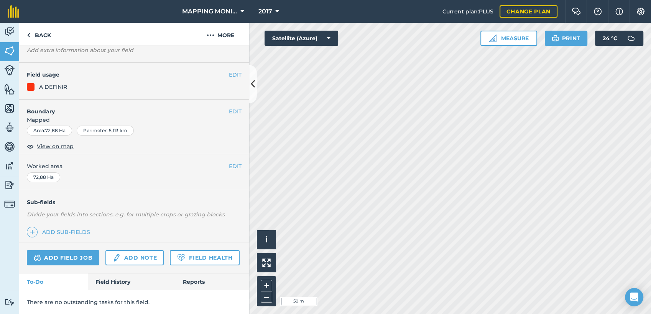
scroll to position [77, 0]
click at [52, 34] on link "Back" at bounding box center [38, 34] width 39 height 23
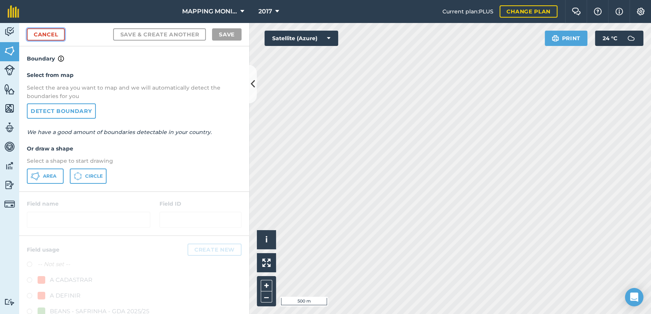
click at [39, 35] on link "Cancel" at bounding box center [46, 34] width 38 height 12
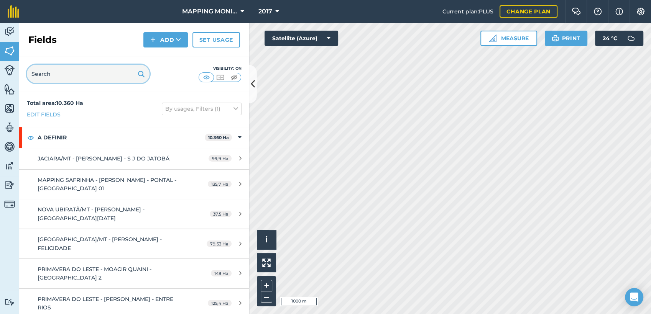
click at [68, 72] on input "text" at bounding box center [88, 74] width 123 height 18
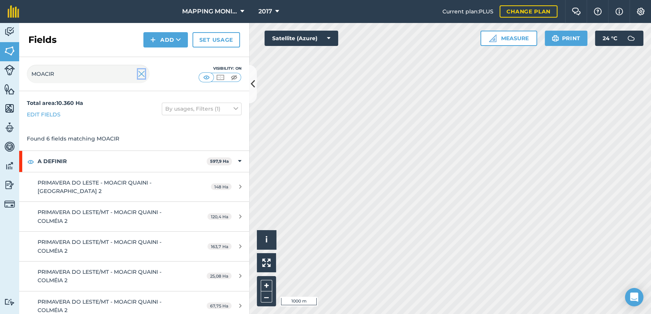
click at [141, 70] on img at bounding box center [141, 73] width 7 height 9
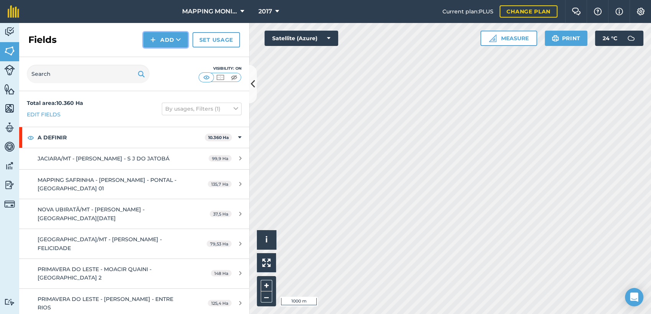
click at [178, 41] on icon at bounding box center [178, 40] width 5 height 8
click at [175, 54] on link "Draw" at bounding box center [166, 57] width 42 height 17
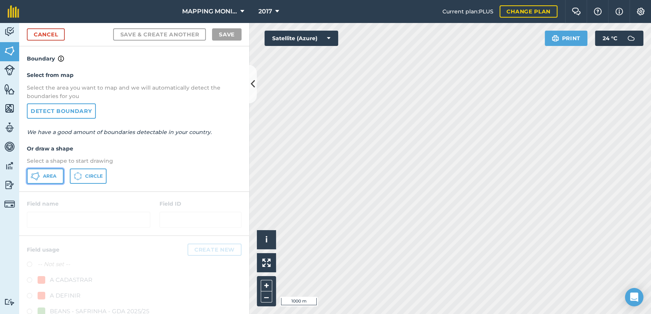
click at [57, 174] on button "Area" at bounding box center [45, 176] width 37 height 15
click at [82, 177] on button "Circle" at bounding box center [88, 176] width 37 height 15
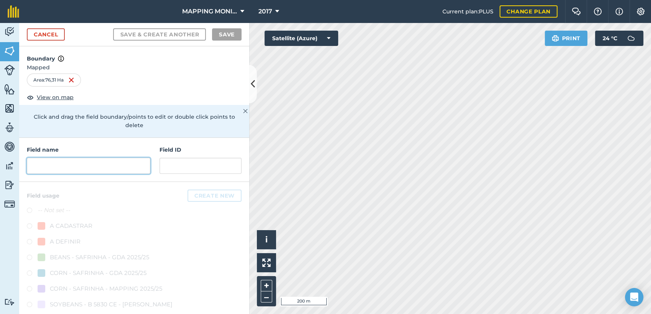
click at [105, 164] on input "text" at bounding box center [88, 166] width 123 height 16
paste input "PRIMAVERA DO LESTE/MT - VITÓRIO QUAINI - [GEOGRAPHIC_DATA] 1"
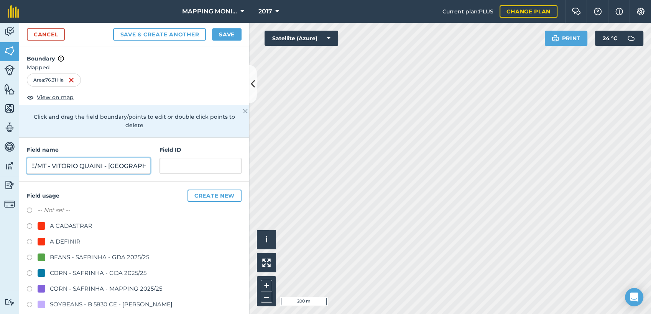
drag, startPoint x: 77, startPoint y: 163, endPoint x: 52, endPoint y: 164, distance: 25.3
click at [52, 164] on input "PRIMAVERA DO LESTE/MT - VITÓRIO QUAINI - [GEOGRAPHIC_DATA] 1" at bounding box center [88, 166] width 123 height 16
click at [64, 240] on div "A DEFINIR" at bounding box center [65, 241] width 31 height 9
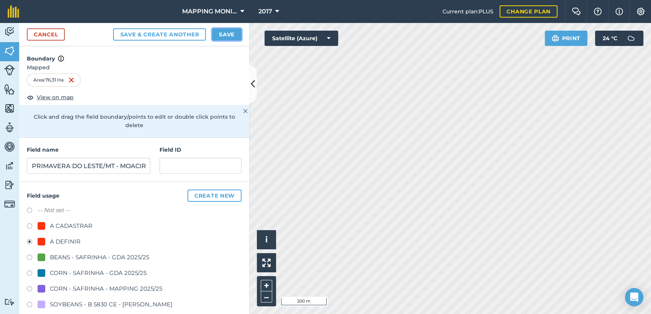
click at [226, 30] on button "Save" at bounding box center [227, 34] width 30 height 12
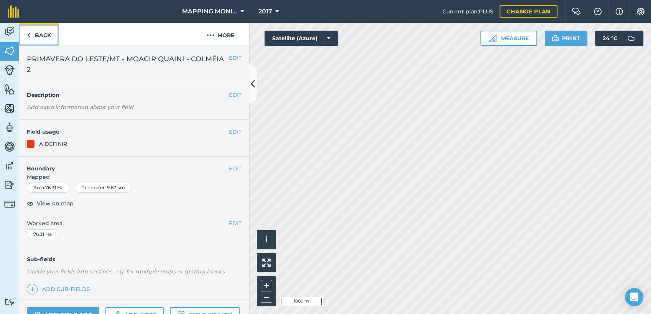
click at [43, 33] on link "Back" at bounding box center [38, 34] width 39 height 23
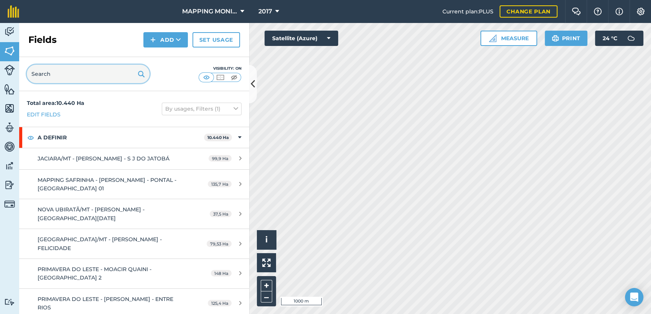
click at [94, 71] on input "text" at bounding box center [88, 74] width 123 height 18
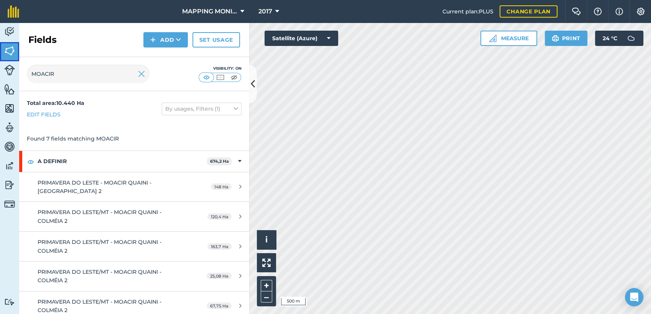
click at [18, 57] on link "Fields" at bounding box center [9, 51] width 19 height 19
click at [143, 75] on img at bounding box center [141, 73] width 7 height 9
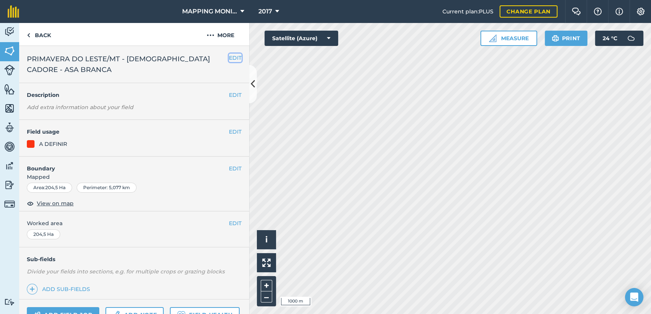
click at [229, 55] on button "EDIT" at bounding box center [235, 58] width 13 height 8
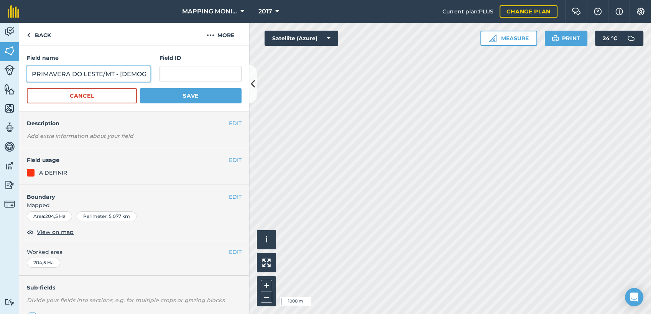
click at [81, 72] on input "PRIMAVERA DO LESTE/MT - [DEMOGRAPHIC_DATA] CADORE - ASA BRANCA" at bounding box center [88, 74] width 123 height 16
click at [101, 99] on button "Cancel" at bounding box center [82, 95] width 110 height 15
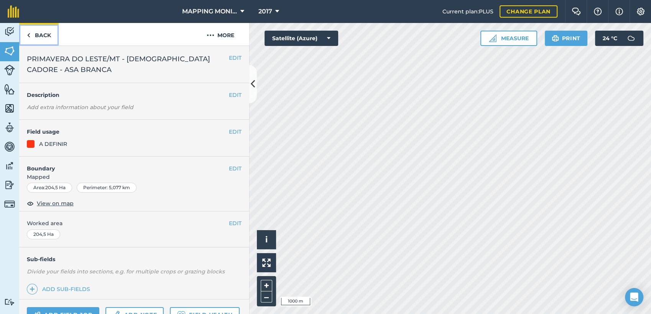
click at [40, 36] on link "Back" at bounding box center [38, 34] width 39 height 23
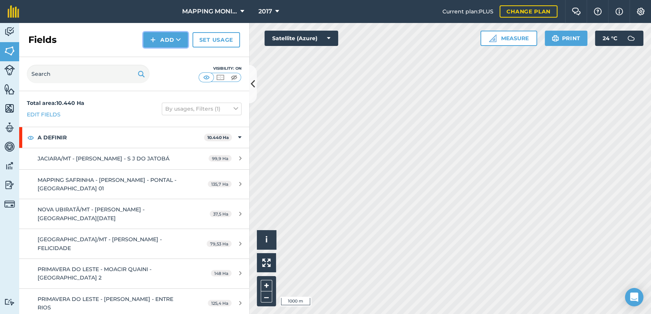
click at [179, 41] on icon at bounding box center [178, 40] width 5 height 8
click at [164, 54] on link "Draw" at bounding box center [166, 57] width 42 height 17
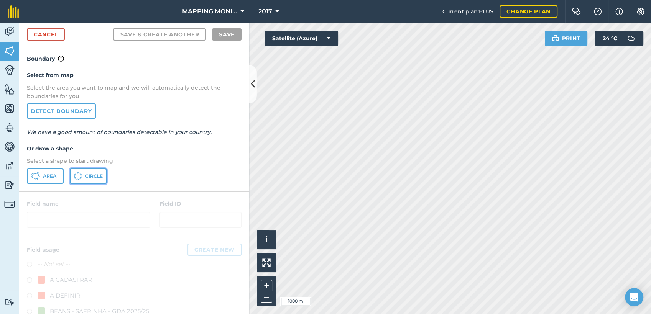
click at [99, 179] on span "Circle" at bounding box center [94, 176] width 18 height 6
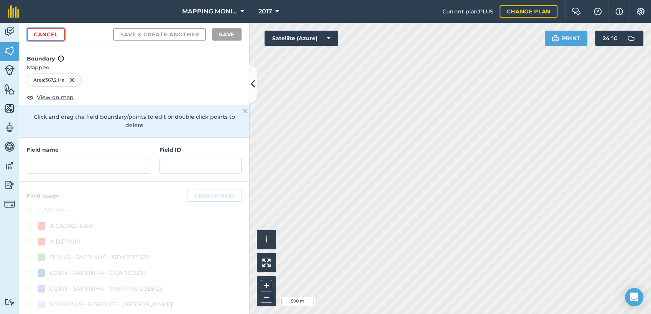
click at [52, 33] on link "Cancel" at bounding box center [46, 34] width 38 height 12
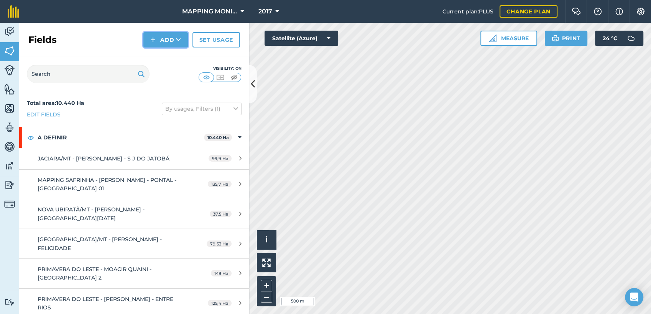
click at [172, 40] on button "Add" at bounding box center [165, 39] width 44 height 15
click at [176, 59] on link "Draw" at bounding box center [166, 57] width 42 height 17
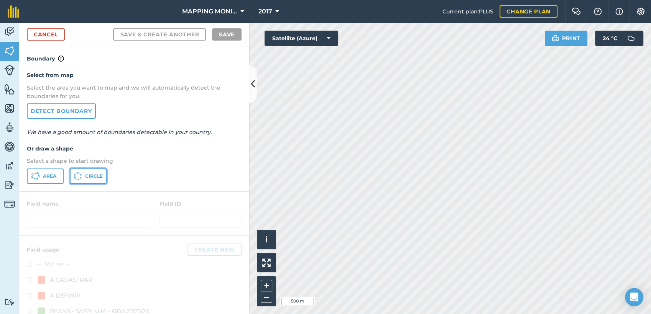
click at [85, 173] on button "Circle" at bounding box center [88, 176] width 37 height 15
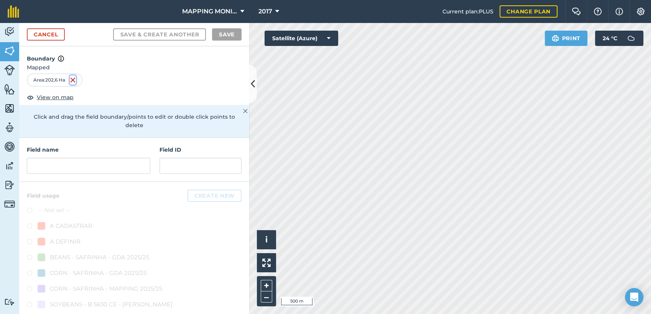
click at [76, 79] on img at bounding box center [73, 80] width 6 height 9
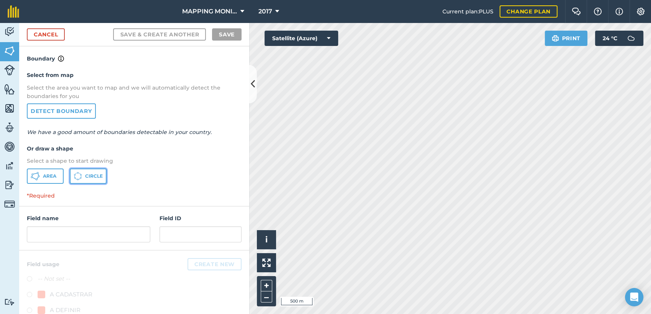
click at [89, 174] on span "Circle" at bounding box center [94, 176] width 18 height 6
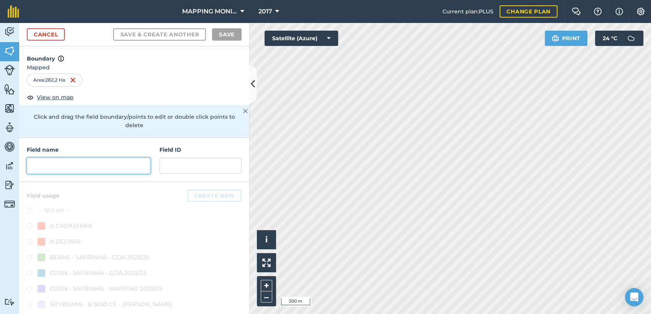
click at [81, 168] on input "text" at bounding box center [88, 166] width 123 height 16
paste input "PRIMAVERA DO LESTE/MT - [DEMOGRAPHIC_DATA] CADORE - ASA BRANCA"
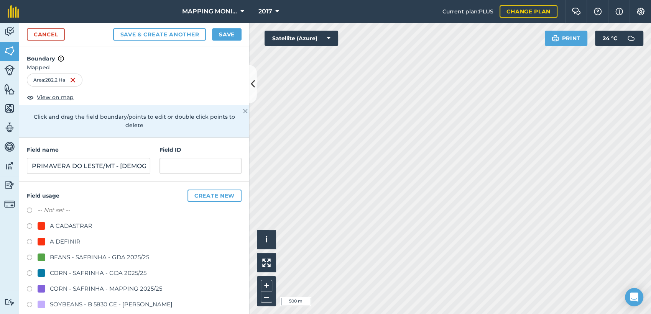
click at [72, 240] on div "A DEFINIR" at bounding box center [65, 241] width 31 height 9
click at [225, 35] on button "Save" at bounding box center [227, 34] width 30 height 12
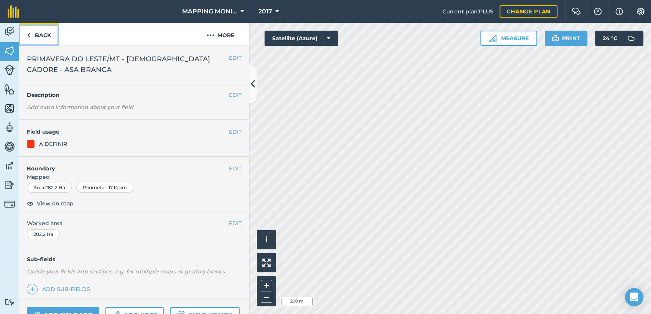
click at [42, 33] on link "Back" at bounding box center [38, 34] width 39 height 23
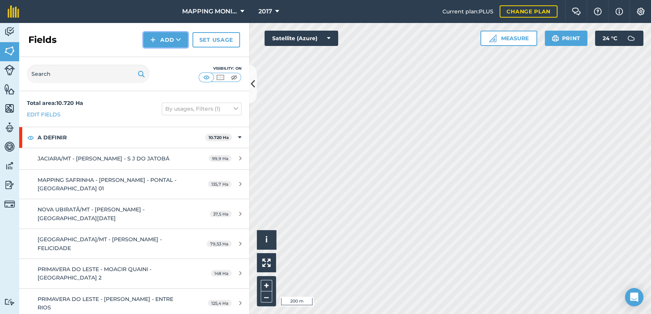
click at [176, 44] on button "Add" at bounding box center [165, 39] width 44 height 15
click at [180, 56] on link "Draw" at bounding box center [166, 57] width 42 height 17
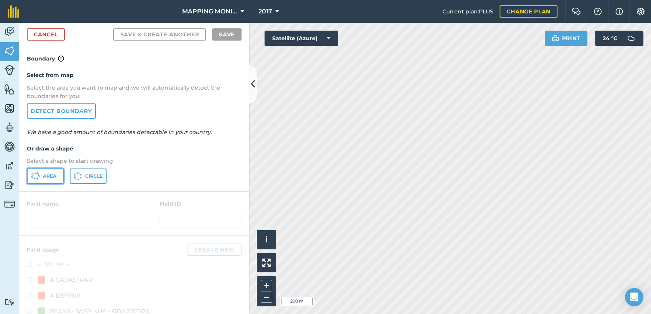
click at [58, 175] on button "Area" at bounding box center [45, 176] width 37 height 15
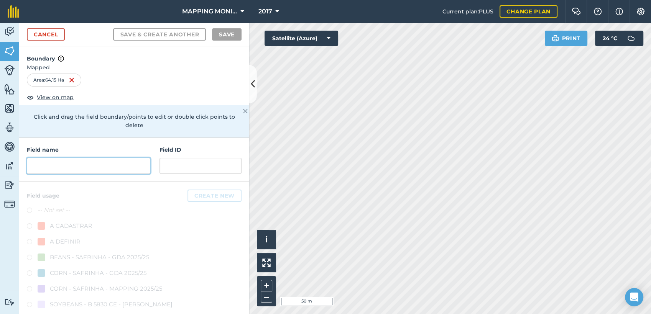
click at [81, 166] on input "text" at bounding box center [88, 166] width 123 height 16
paste input "PRIMAVERA DO LESTE/MT - [DEMOGRAPHIC_DATA] CADORE - ASA BRANCA"
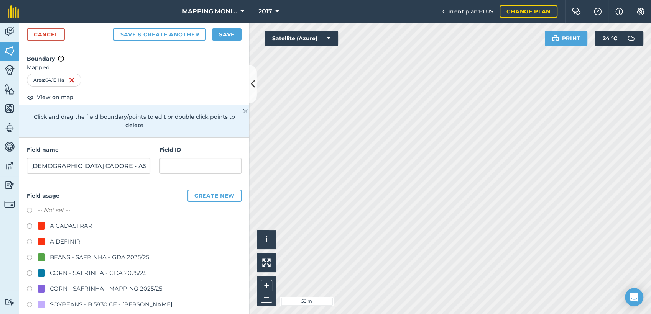
click at [71, 245] on div "A DEFINIR" at bounding box center [65, 241] width 31 height 9
click at [223, 34] on button "Save" at bounding box center [227, 34] width 30 height 12
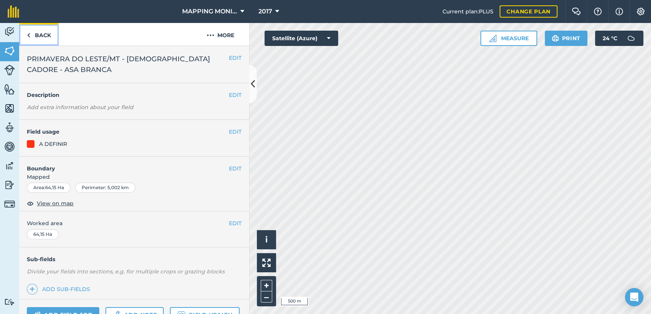
click at [38, 35] on link "Back" at bounding box center [38, 34] width 39 height 23
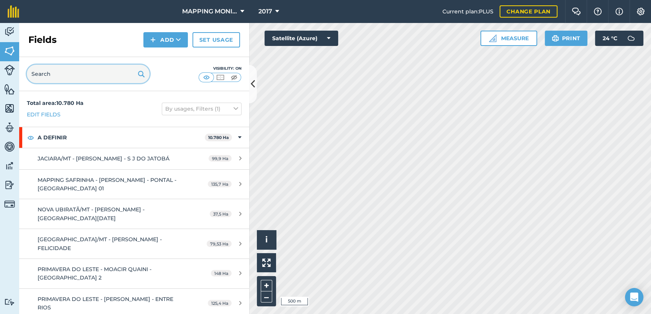
click at [91, 74] on input "text" at bounding box center [88, 74] width 123 height 18
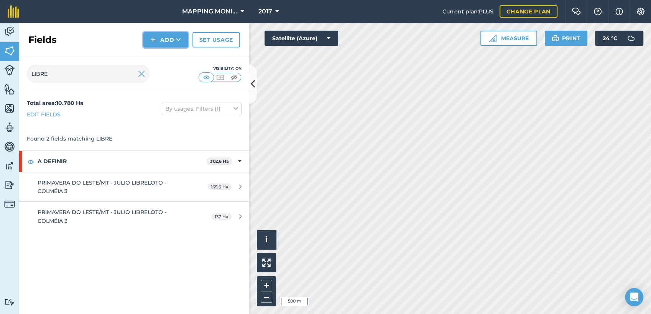
click at [182, 39] on button "Add" at bounding box center [165, 39] width 44 height 15
click at [141, 74] on img at bounding box center [141, 73] width 7 height 9
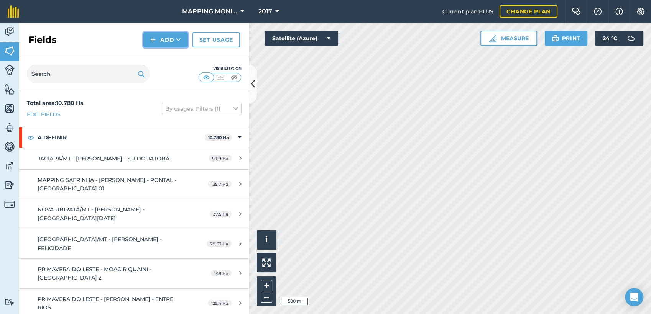
click at [181, 37] on icon at bounding box center [178, 40] width 5 height 8
click at [171, 58] on link "Draw" at bounding box center [166, 57] width 42 height 17
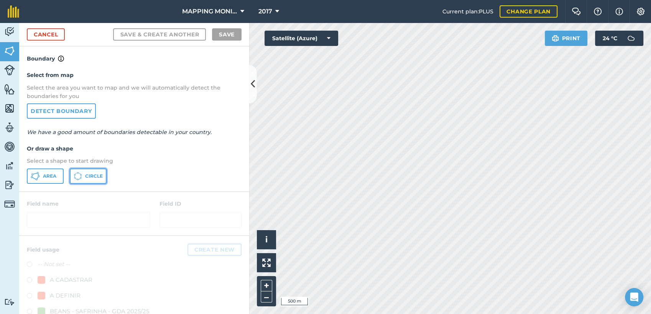
click at [88, 176] on span "Circle" at bounding box center [94, 176] width 18 height 6
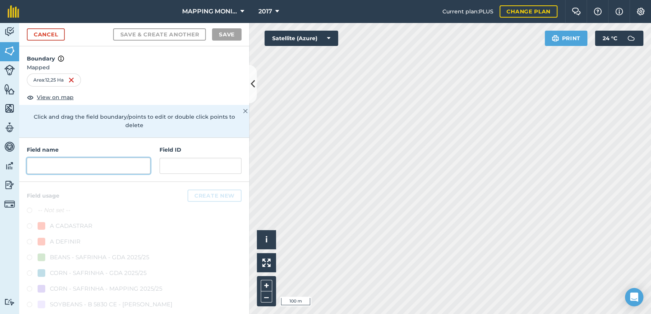
click at [90, 164] on input "text" at bounding box center [88, 166] width 123 height 16
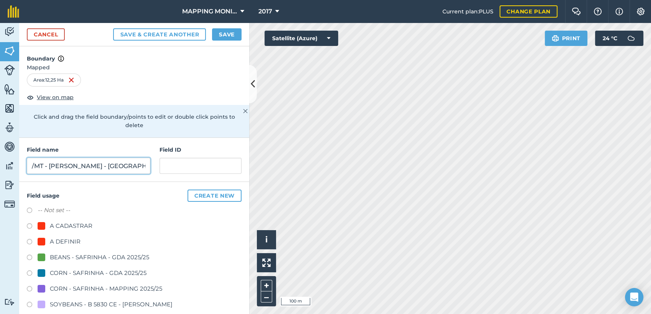
scroll to position [0, 77]
click at [58, 244] on div "A DEFINIR" at bounding box center [65, 241] width 31 height 9
click at [217, 35] on button "Save" at bounding box center [227, 34] width 30 height 12
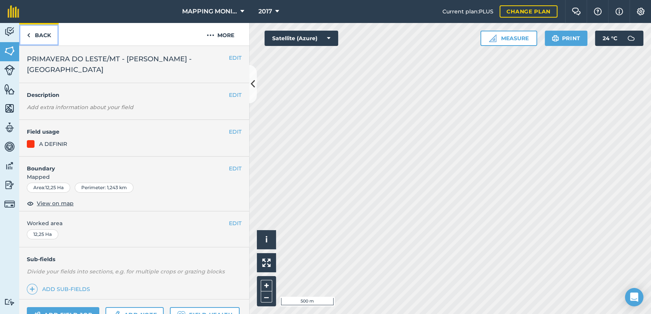
click at [37, 31] on link "Back" at bounding box center [38, 34] width 39 height 23
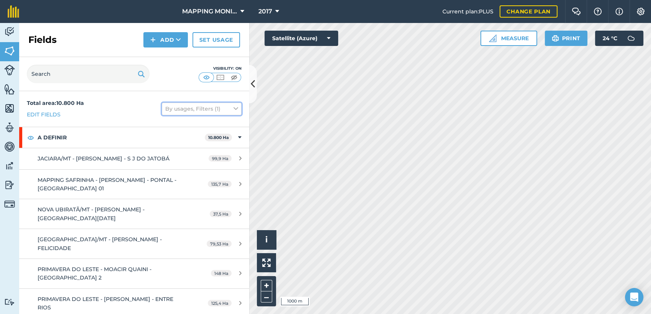
click at [233, 112] on icon at bounding box center [235, 109] width 5 height 8
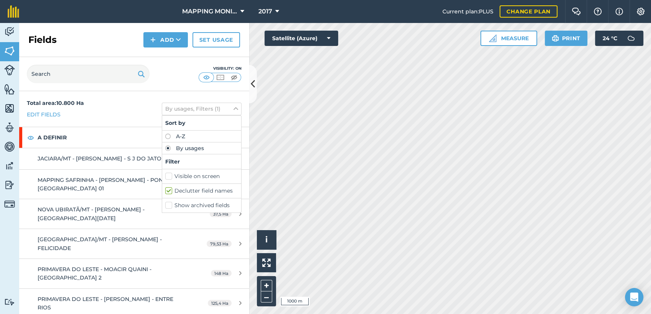
click at [165, 177] on label "Visible on screen" at bounding box center [201, 177] width 73 height 8
click at [165, 177] on input "Visible on screen" at bounding box center [167, 175] width 5 height 5
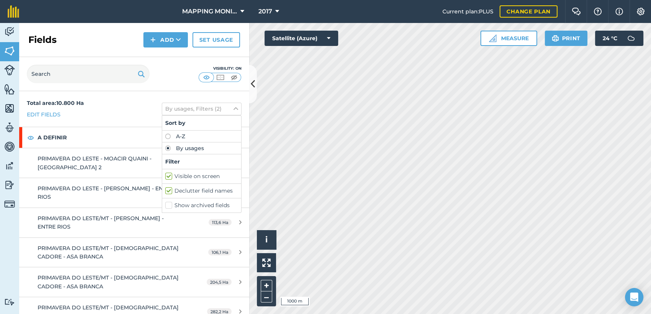
click at [165, 191] on label "Declutter field names" at bounding box center [201, 191] width 73 height 8
click at [165, 191] on input "Declutter field names" at bounding box center [167, 189] width 5 height 5
click at [210, 109] on button "By usages, Filters (1)" at bounding box center [202, 109] width 80 height 12
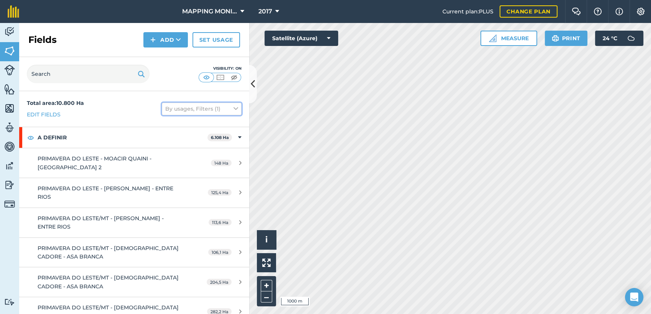
click at [233, 109] on icon at bounding box center [235, 109] width 5 height 8
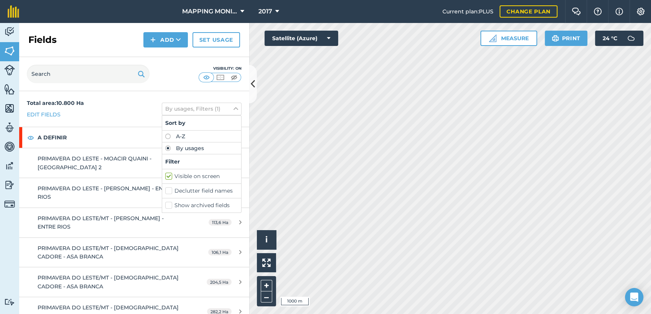
click at [173, 174] on label "Visible on screen" at bounding box center [201, 177] width 73 height 8
click at [170, 174] on input "Visible on screen" at bounding box center [167, 175] width 5 height 5
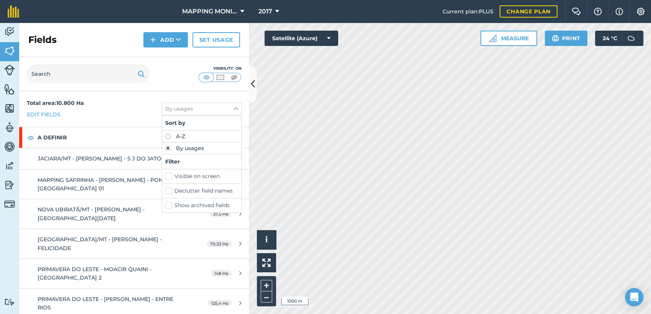
click at [165, 192] on label "Declutter field names" at bounding box center [201, 191] width 73 height 8
click at [165, 192] on input "Declutter field names" at bounding box center [167, 189] width 5 height 5
click at [202, 76] on img at bounding box center [207, 78] width 10 height 8
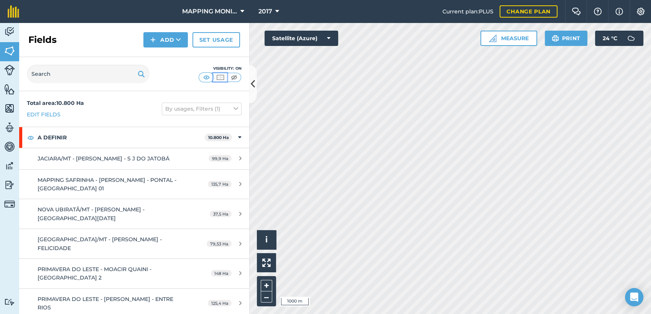
click at [222, 78] on img at bounding box center [220, 78] width 10 height 8
click at [207, 74] on img at bounding box center [207, 78] width 10 height 8
click at [176, 39] on icon at bounding box center [178, 40] width 5 height 8
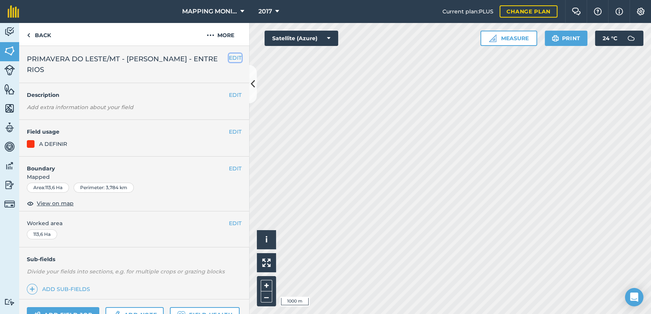
click at [229, 58] on button "EDIT" at bounding box center [235, 58] width 13 height 8
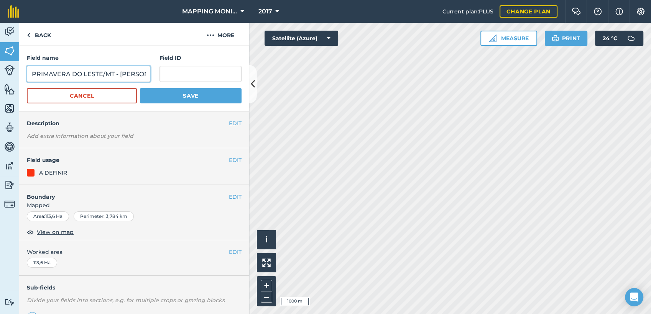
click at [104, 75] on input "PRIMAVERA DO LESTE/MT - [PERSON_NAME] - ENTRE RIOS" at bounding box center [88, 74] width 123 height 16
click at [104, 74] on input "PRIMAVERA DO LESTE/MT - [PERSON_NAME] - ENTRE RIOS" at bounding box center [88, 74] width 123 height 16
click at [117, 98] on button "Cancel" at bounding box center [82, 95] width 110 height 15
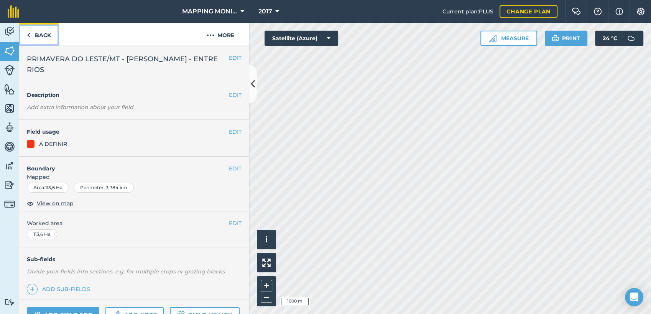
click at [44, 35] on link "Back" at bounding box center [38, 34] width 39 height 23
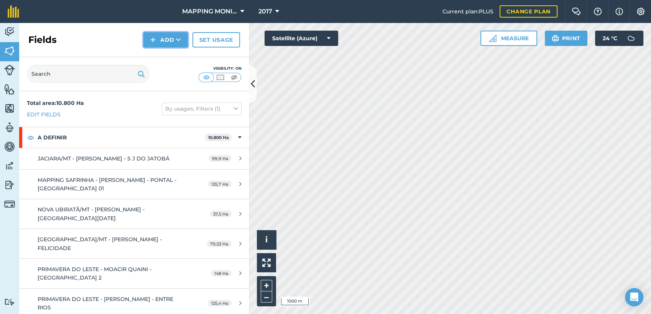
click at [175, 41] on button "Add" at bounding box center [165, 39] width 44 height 15
click at [175, 59] on link "Draw" at bounding box center [166, 57] width 42 height 17
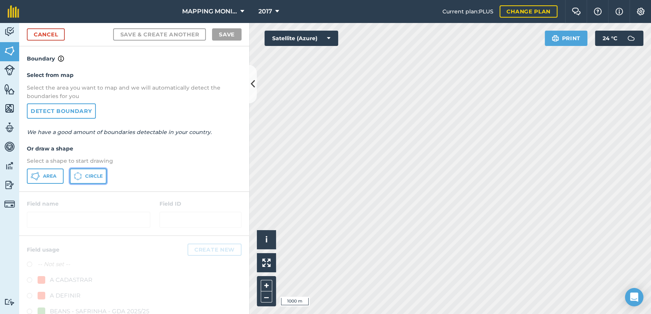
click at [87, 178] on span "Circle" at bounding box center [94, 176] width 18 height 6
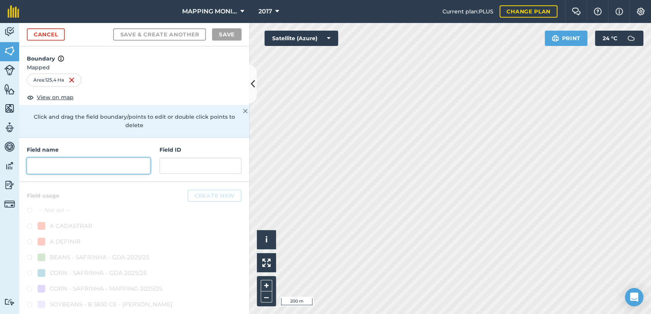
click at [84, 166] on input "text" at bounding box center [88, 166] width 123 height 16
paste input "PRIMAVERA DO LESTE/MT - [PERSON_NAME] - ENTRE RIOS"
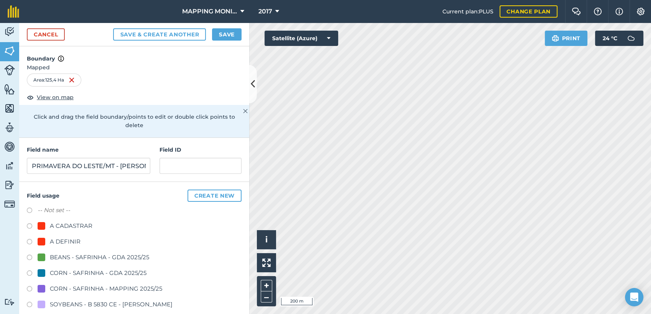
click at [74, 240] on div "A DEFINIR" at bounding box center [65, 241] width 31 height 9
click at [218, 37] on button "Save" at bounding box center [227, 34] width 30 height 12
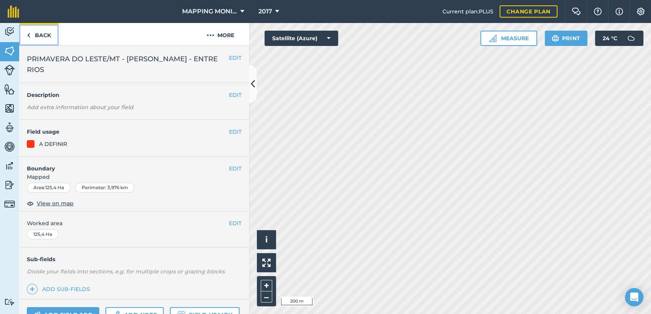
drag, startPoint x: 30, startPoint y: 18, endPoint x: 39, endPoint y: 35, distance: 20.1
click at [39, 35] on link "Back" at bounding box center [38, 34] width 39 height 23
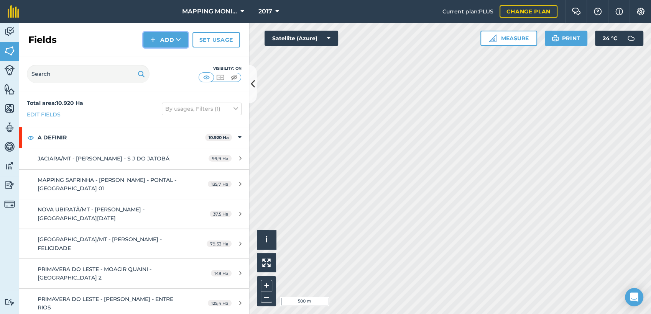
click at [174, 44] on button "Add" at bounding box center [165, 39] width 44 height 15
click at [181, 57] on link "Draw" at bounding box center [166, 57] width 42 height 17
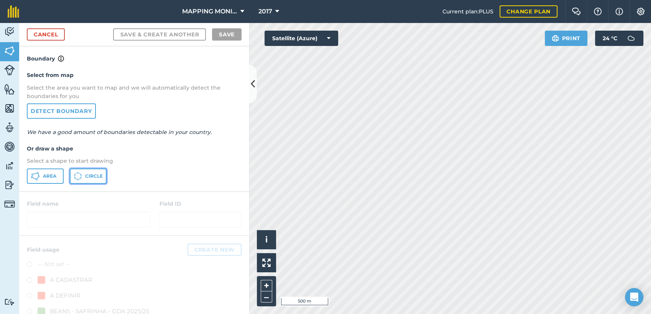
click at [96, 175] on span "Circle" at bounding box center [94, 176] width 18 height 6
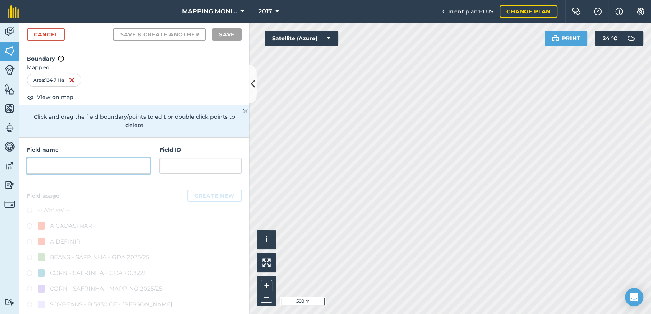
click at [94, 163] on input "text" at bounding box center [88, 166] width 123 height 16
paste input "PRIMAVERA DO LESTE/MT - [PERSON_NAME] - ENTRE RIOS"
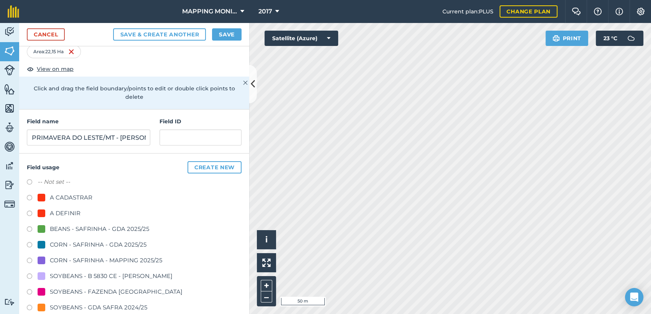
scroll to position [85, 0]
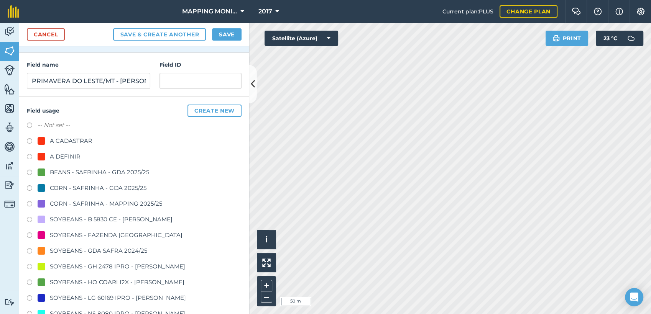
click at [63, 156] on div "A DEFINIR" at bounding box center [65, 156] width 31 height 9
click at [222, 37] on button "Save" at bounding box center [227, 34] width 30 height 12
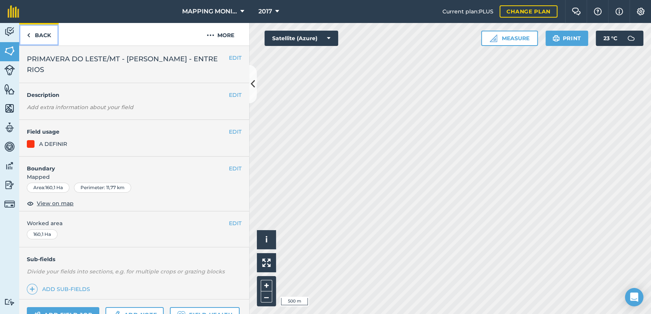
click at [46, 37] on link "Back" at bounding box center [38, 34] width 39 height 23
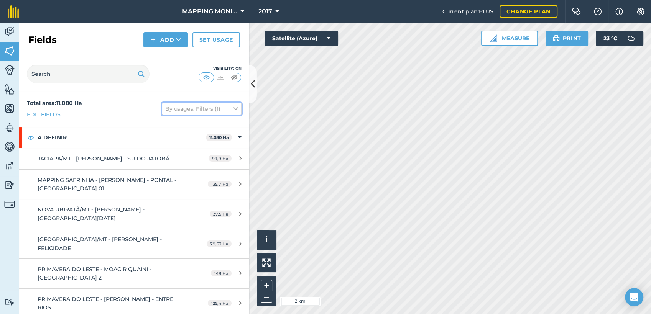
click at [233, 109] on icon at bounding box center [235, 109] width 5 height 8
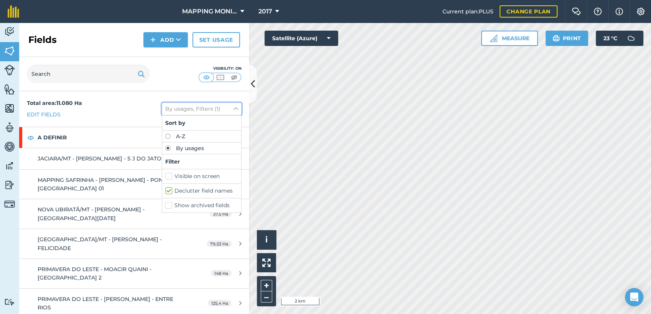
click at [233, 109] on icon at bounding box center [235, 109] width 5 height 8
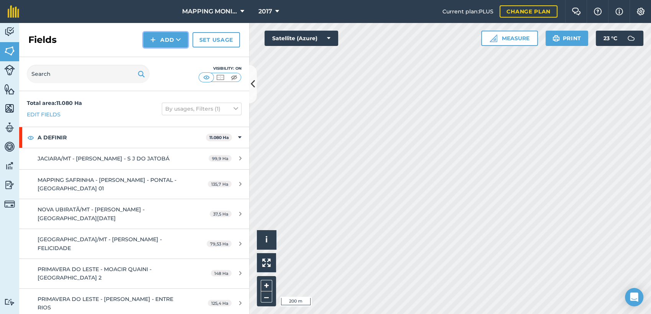
click at [181, 41] on icon at bounding box center [178, 40] width 5 height 8
click at [181, 56] on link "Draw" at bounding box center [166, 57] width 42 height 17
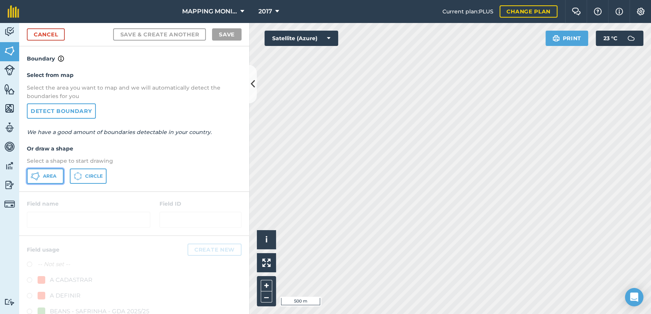
click at [44, 174] on span "Area" at bounding box center [49, 176] width 13 height 6
click at [328, 36] on icon at bounding box center [328, 39] width 3 height 8
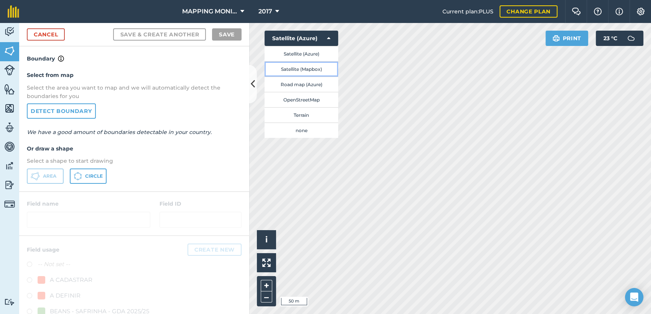
click at [322, 71] on button "Satellite (Mapbox)" at bounding box center [302, 68] width 74 height 15
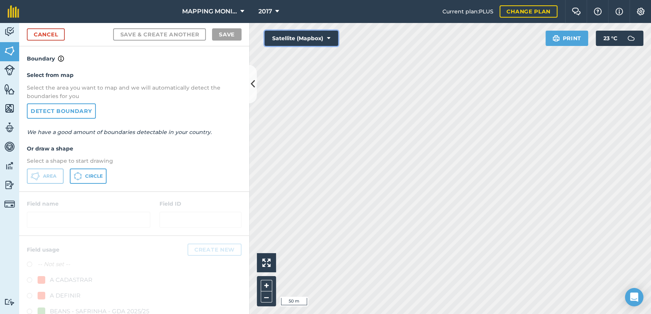
click at [329, 38] on icon at bounding box center [328, 39] width 3 height 8
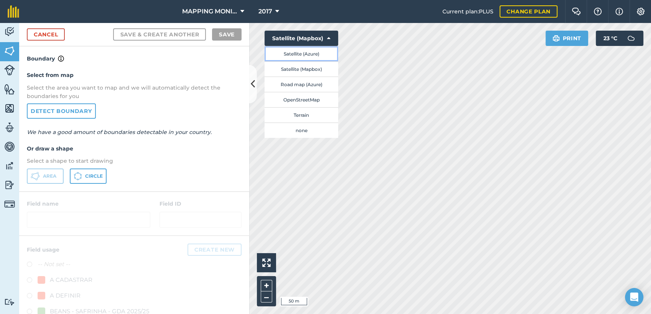
click at [329, 53] on button "Satellite (Azure)" at bounding box center [302, 53] width 74 height 15
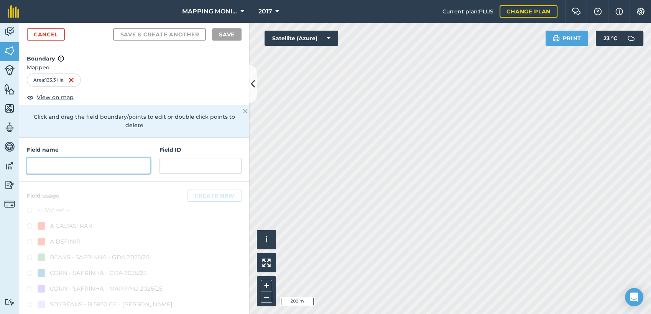
click at [123, 165] on input "text" at bounding box center [88, 166] width 123 height 16
paste input "PRIMAVERA DO LESTE/MT - [PERSON_NAME] - ENTRE RIOS"
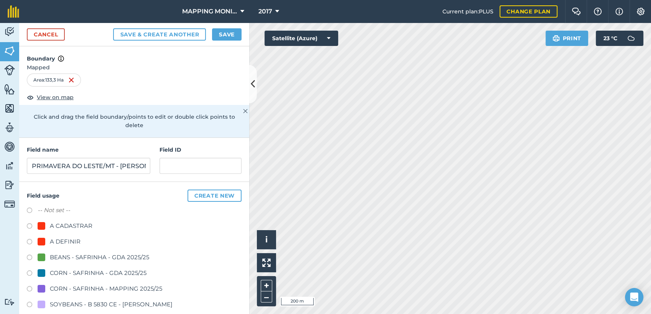
click at [68, 240] on div "A DEFINIR" at bounding box center [65, 241] width 31 height 9
click at [224, 35] on button "Save" at bounding box center [227, 34] width 30 height 12
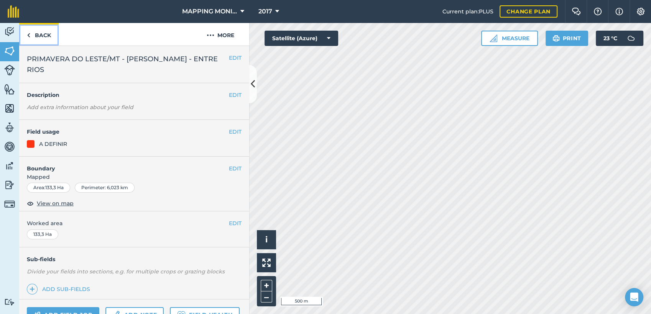
click at [46, 38] on link "Back" at bounding box center [38, 34] width 39 height 23
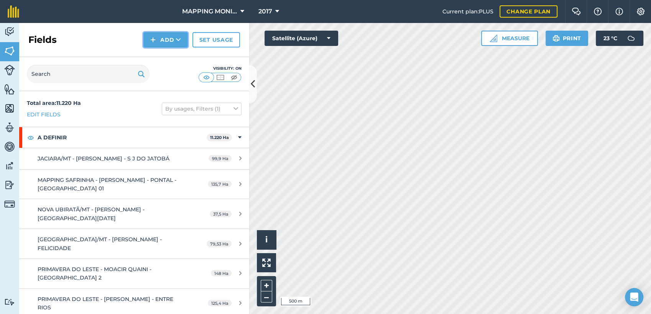
click at [185, 40] on button "Add" at bounding box center [165, 39] width 44 height 15
click at [168, 56] on link "Draw" at bounding box center [166, 57] width 42 height 17
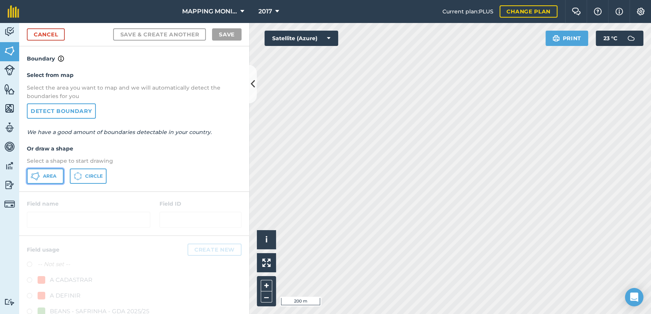
click at [35, 175] on icon at bounding box center [35, 176] width 9 height 9
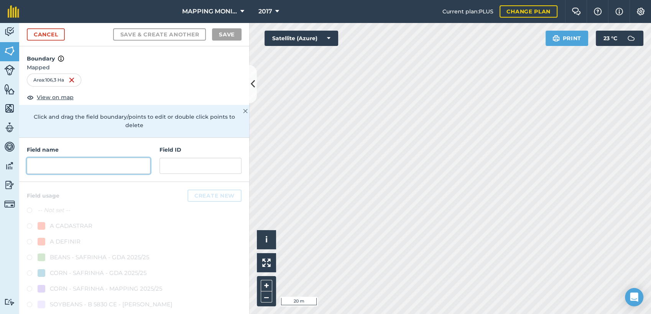
click at [115, 166] on input "text" at bounding box center [88, 166] width 123 height 16
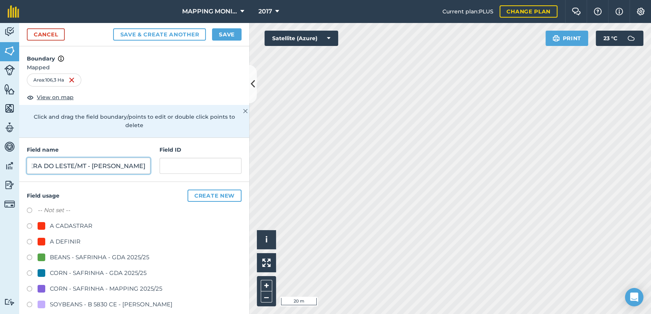
scroll to position [0, 58]
click at [70, 240] on div "A DEFINIR" at bounding box center [65, 241] width 31 height 9
click at [230, 34] on button "Save" at bounding box center [227, 34] width 30 height 12
